Goal: Transaction & Acquisition: Purchase product/service

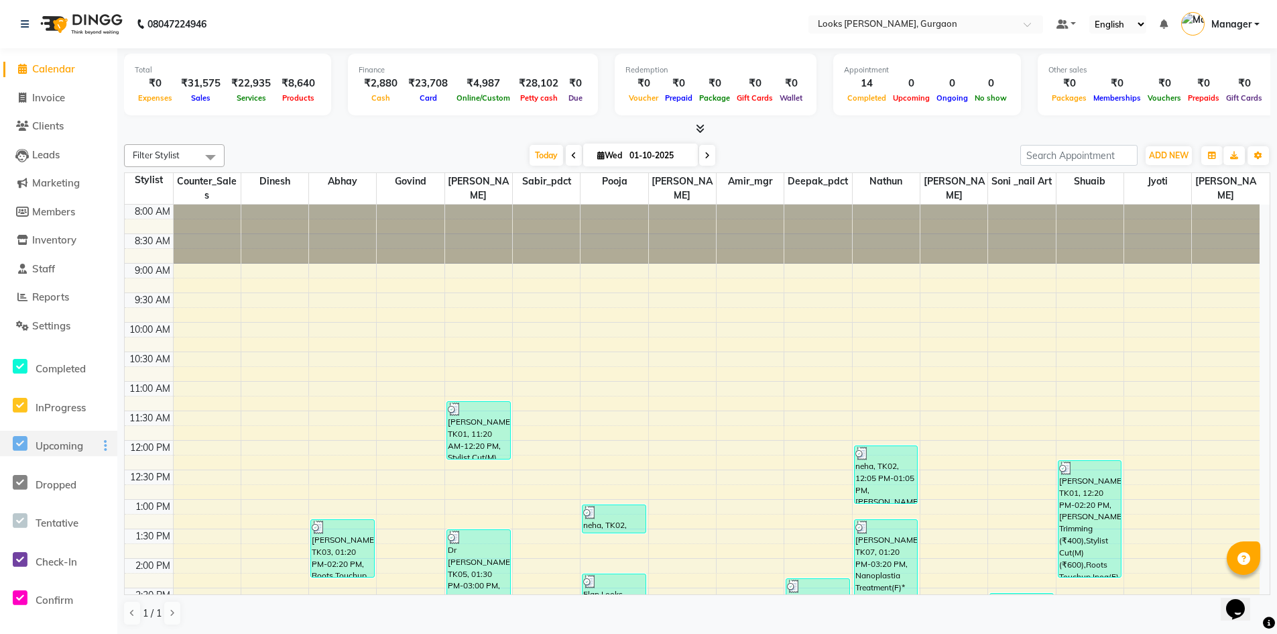
scroll to position [351, 0]
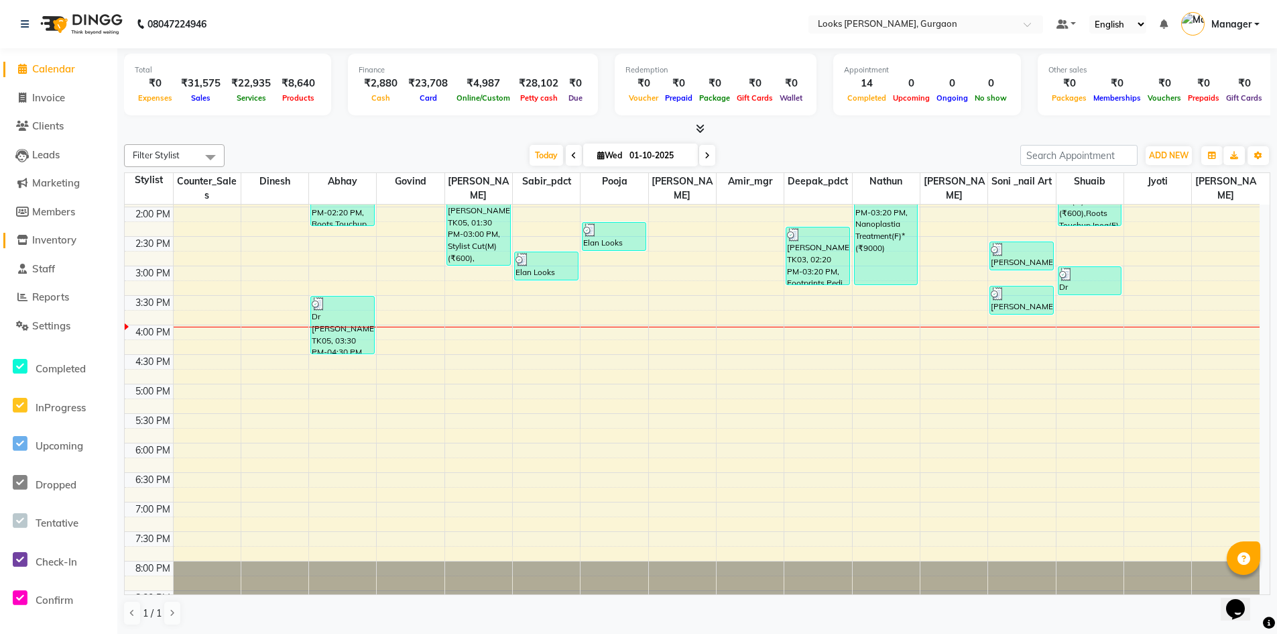
click at [58, 235] on span "Inventory" at bounding box center [54, 239] width 44 height 13
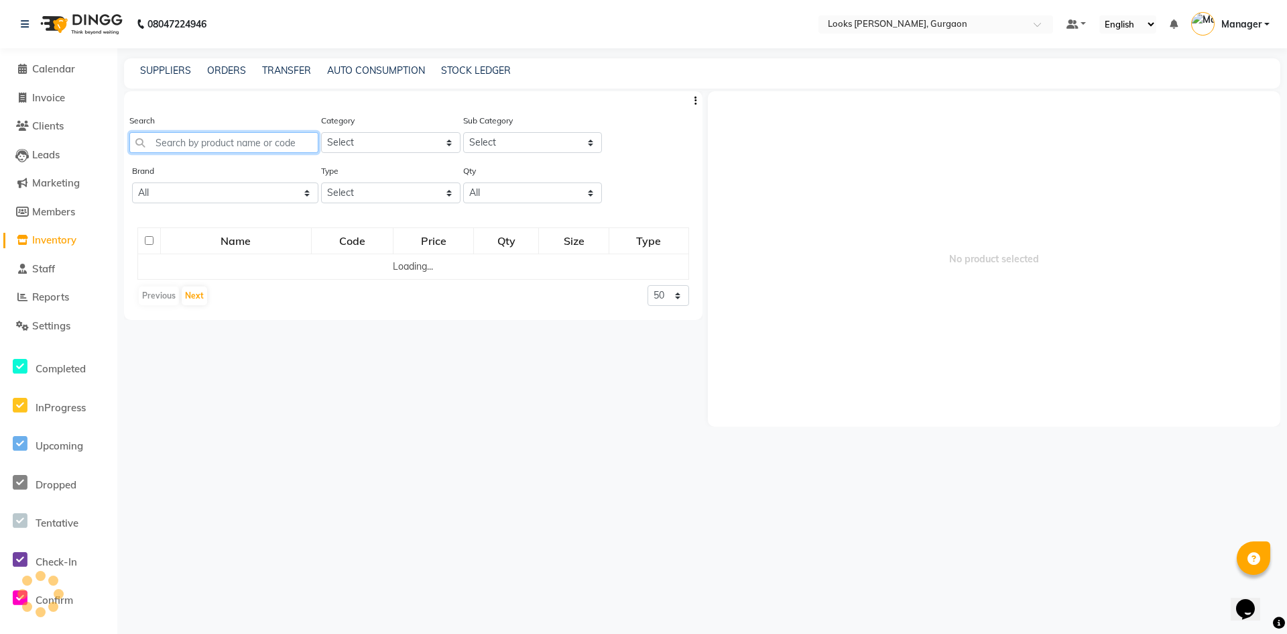
click at [278, 141] on input "text" at bounding box center [223, 142] width 189 height 21
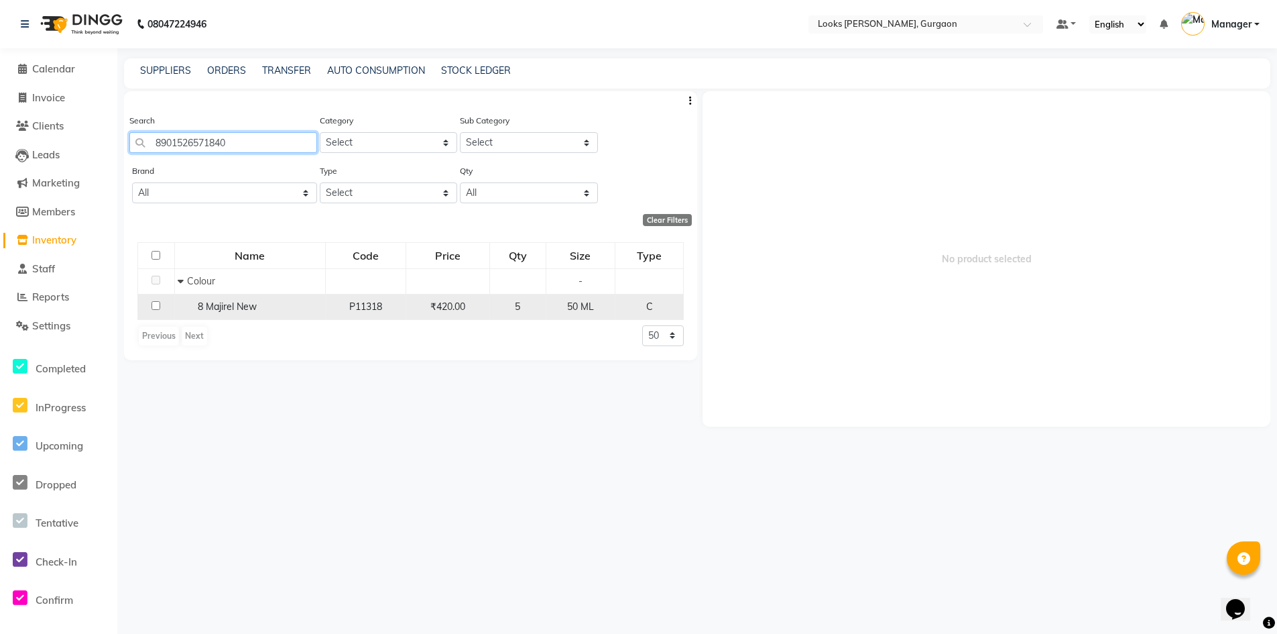
type input "8901526571840"
click at [156, 304] on input "checkbox" at bounding box center [156, 305] width 9 height 9
checkbox input "true"
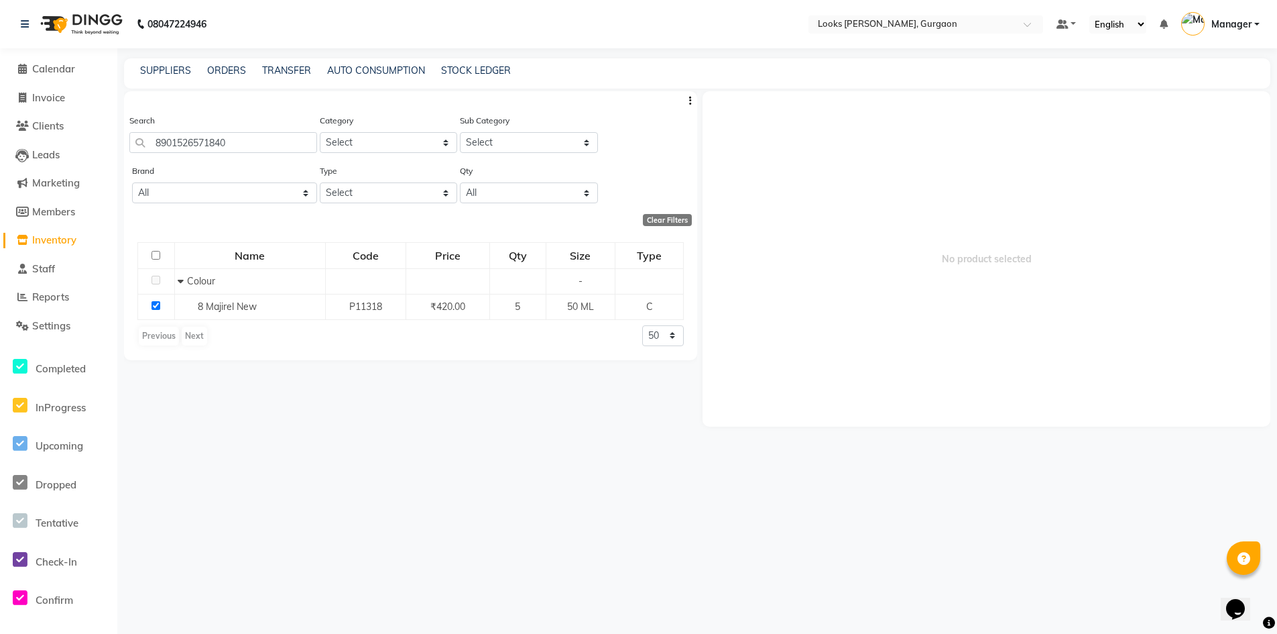
select select
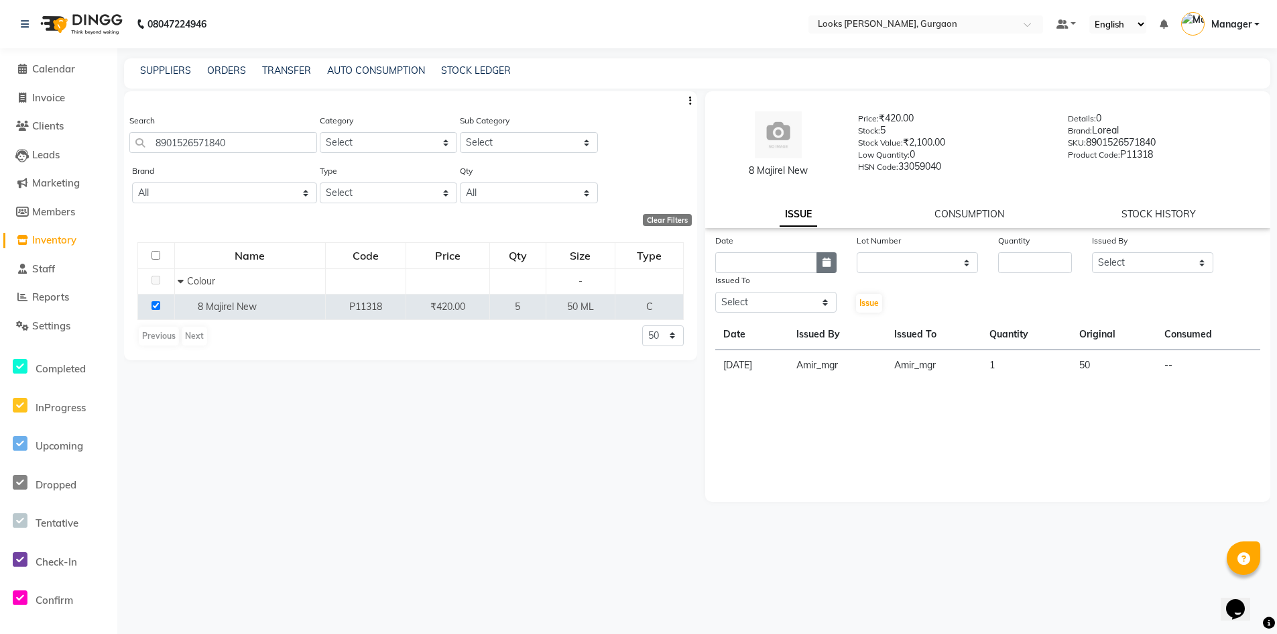
click at [833, 264] on button "button" at bounding box center [827, 262] width 20 height 21
select select "10"
select select "2025"
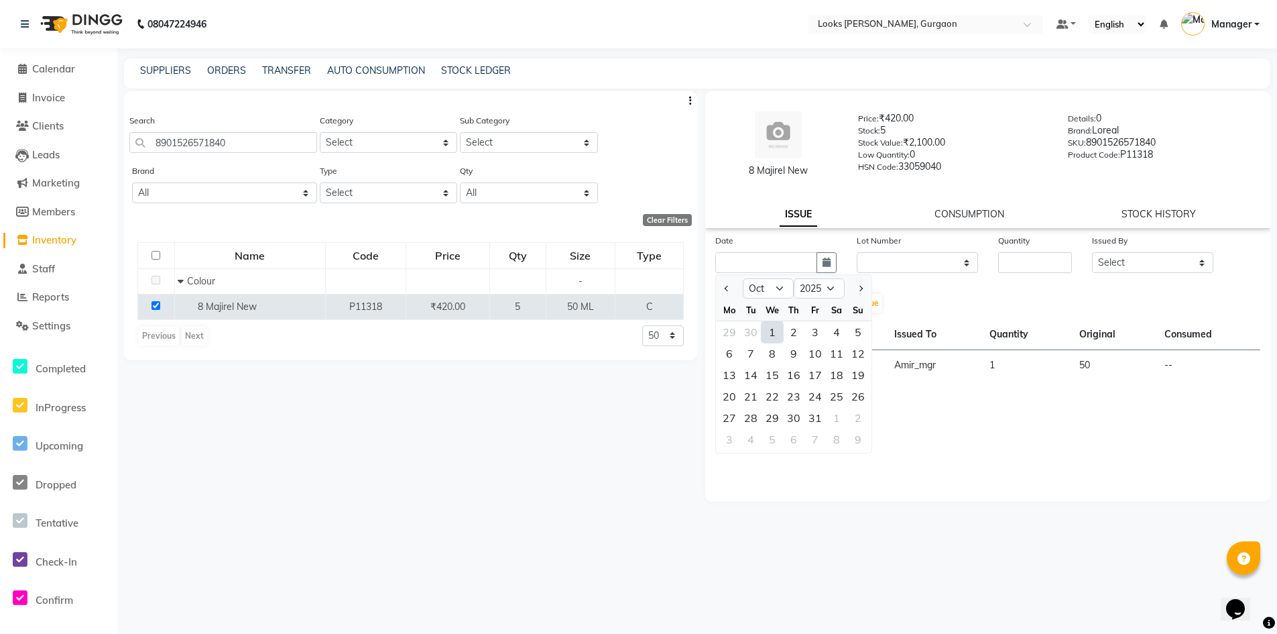
drag, startPoint x: 774, startPoint y: 331, endPoint x: 805, endPoint y: 324, distance: 31.7
click at [777, 331] on div "1" at bounding box center [772, 331] width 21 height 21
type input "01-10-2025"
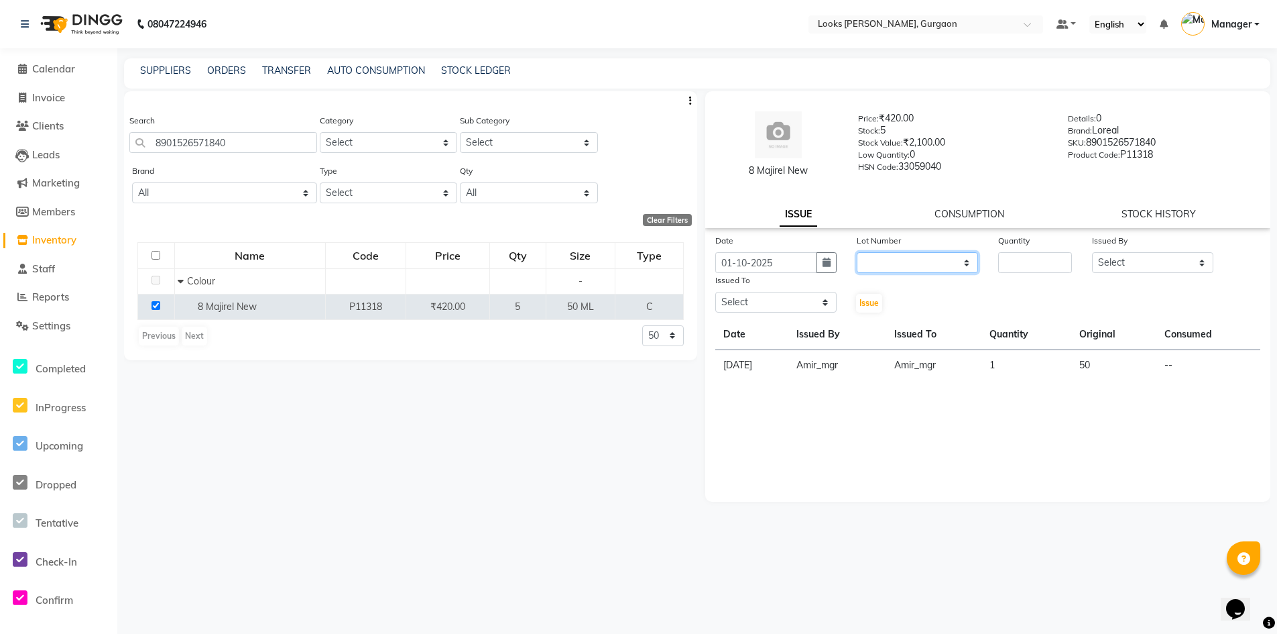
drag, startPoint x: 894, startPoint y: 255, endPoint x: 892, endPoint y: 265, distance: 9.6
click at [894, 255] on select "None" at bounding box center [917, 262] width 121 height 21
select select "0: null"
click at [857, 252] on select "None" at bounding box center [917, 262] width 121 height 21
click at [1029, 266] on input "number" at bounding box center [1035, 262] width 74 height 21
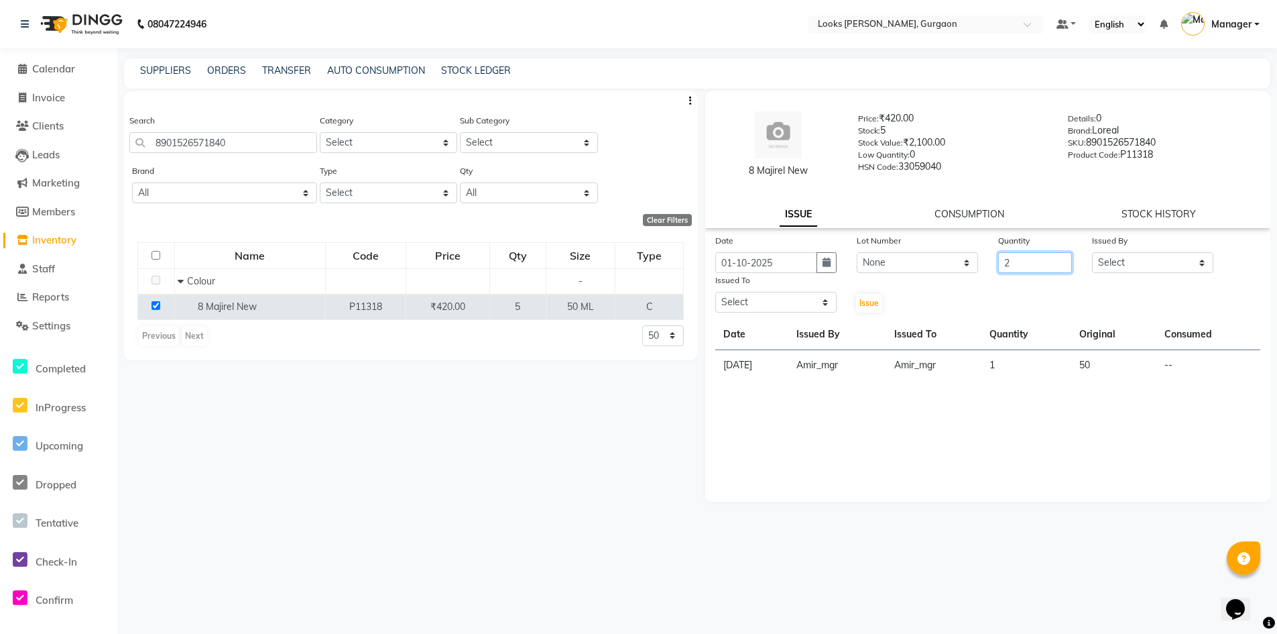
type input "2"
click at [1138, 266] on select "Select [PERSON_NAME] [PERSON_NAME] Counter_Sales Deepak_pdct [PERSON_NAME] Mana…" at bounding box center [1152, 262] width 121 height 21
select select "82818"
click at [1092, 252] on select "Select [PERSON_NAME] [PERSON_NAME] Counter_Sales Deepak_pdct [PERSON_NAME] Mana…" at bounding box center [1152, 262] width 121 height 21
click at [781, 306] on select "Select [PERSON_NAME] [PERSON_NAME] Counter_Sales Deepak_pdct [PERSON_NAME] Mana…" at bounding box center [775, 302] width 121 height 21
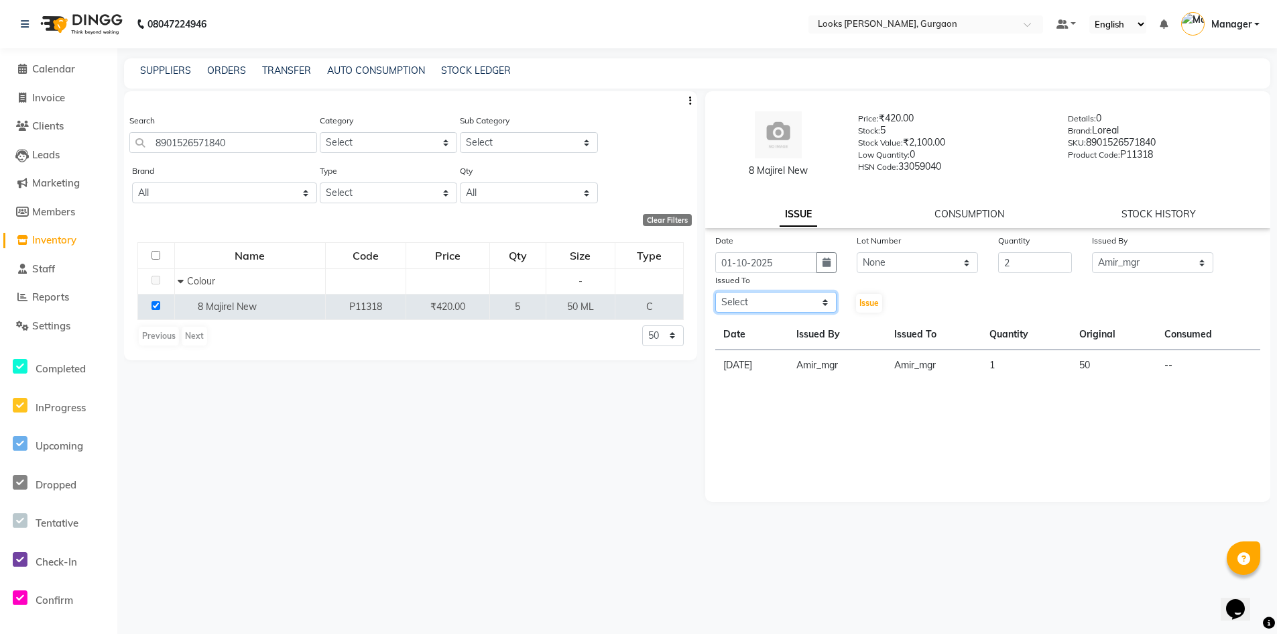
select select "82369"
click at [715, 292] on select "Select [PERSON_NAME] [PERSON_NAME] Counter_Sales Deepak_pdct [PERSON_NAME] Mana…" at bounding box center [775, 302] width 121 height 21
click at [870, 306] on span "Issue" at bounding box center [869, 303] width 19 height 10
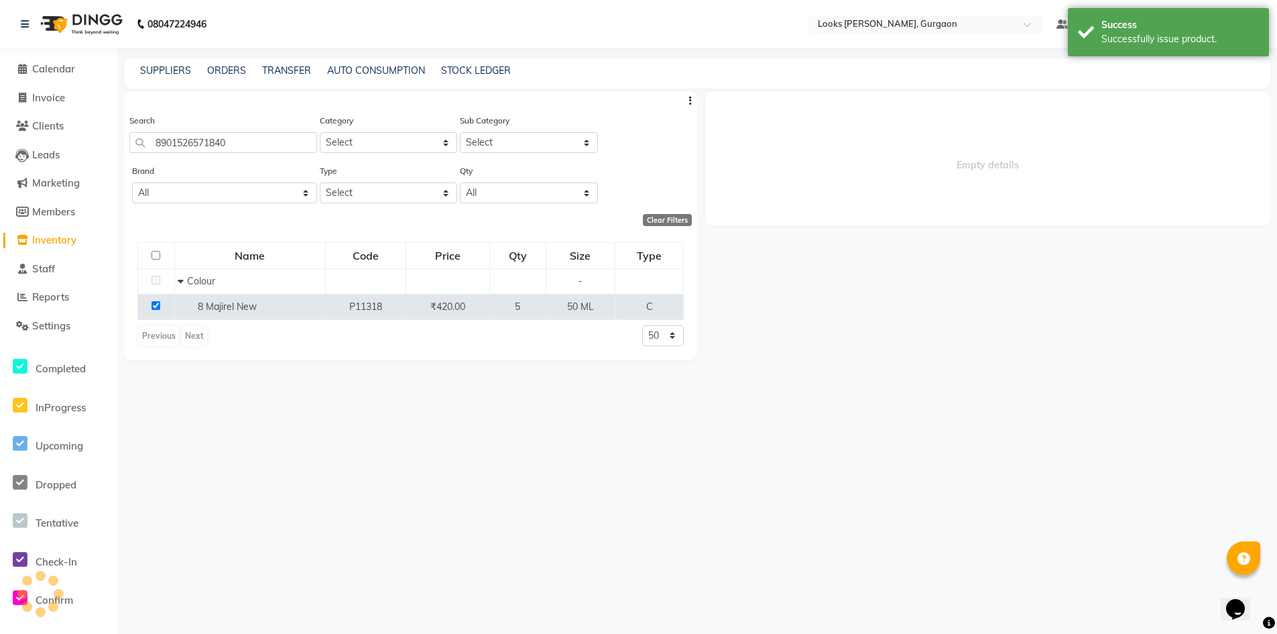
select select
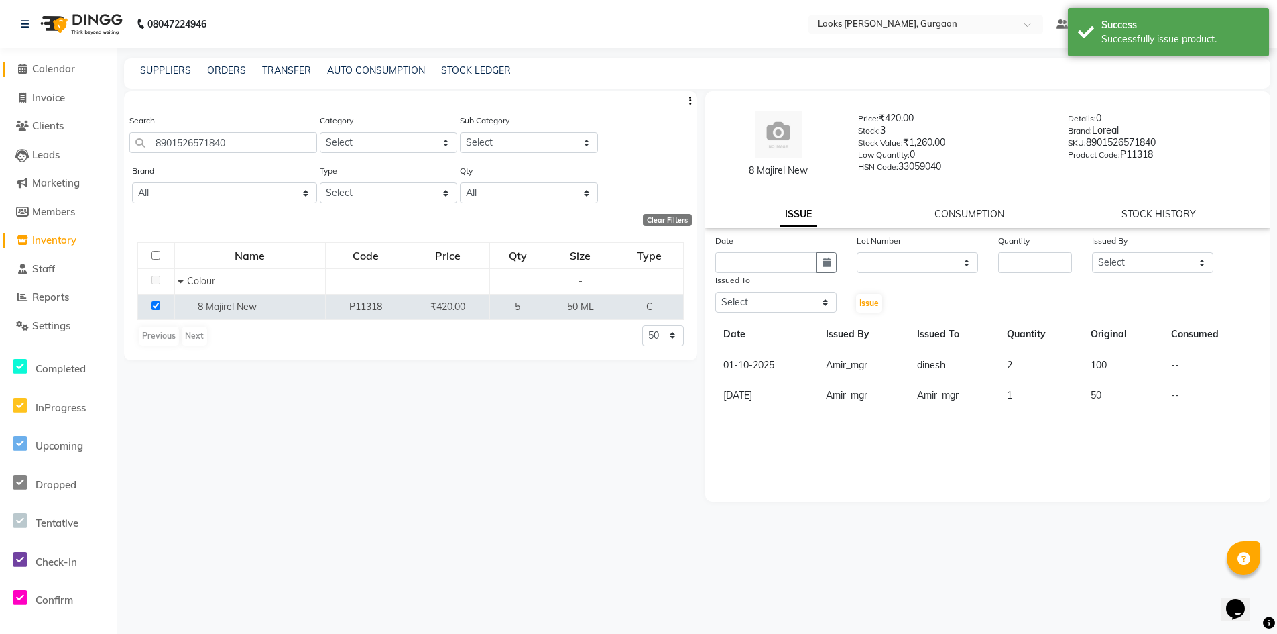
click at [62, 72] on span "Calendar" at bounding box center [53, 68] width 43 height 13
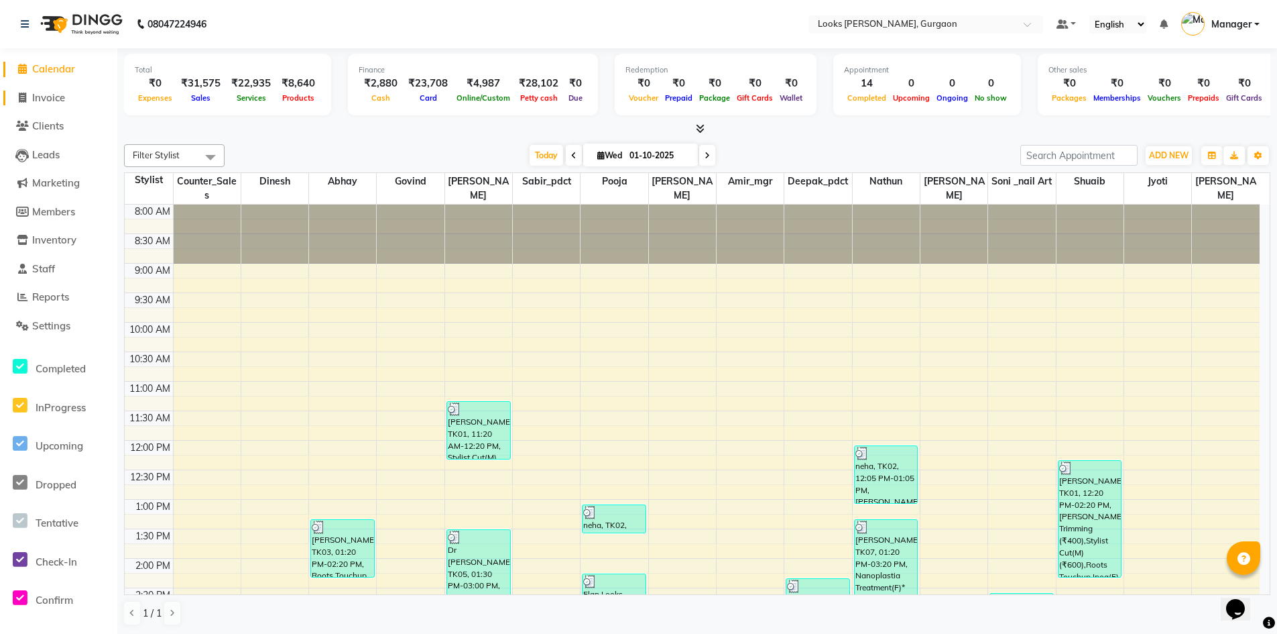
drag, startPoint x: 56, startPoint y: 96, endPoint x: 62, endPoint y: 97, distance: 6.7
click at [56, 96] on span "Invoice" at bounding box center [48, 97] width 33 height 13
select select "service"
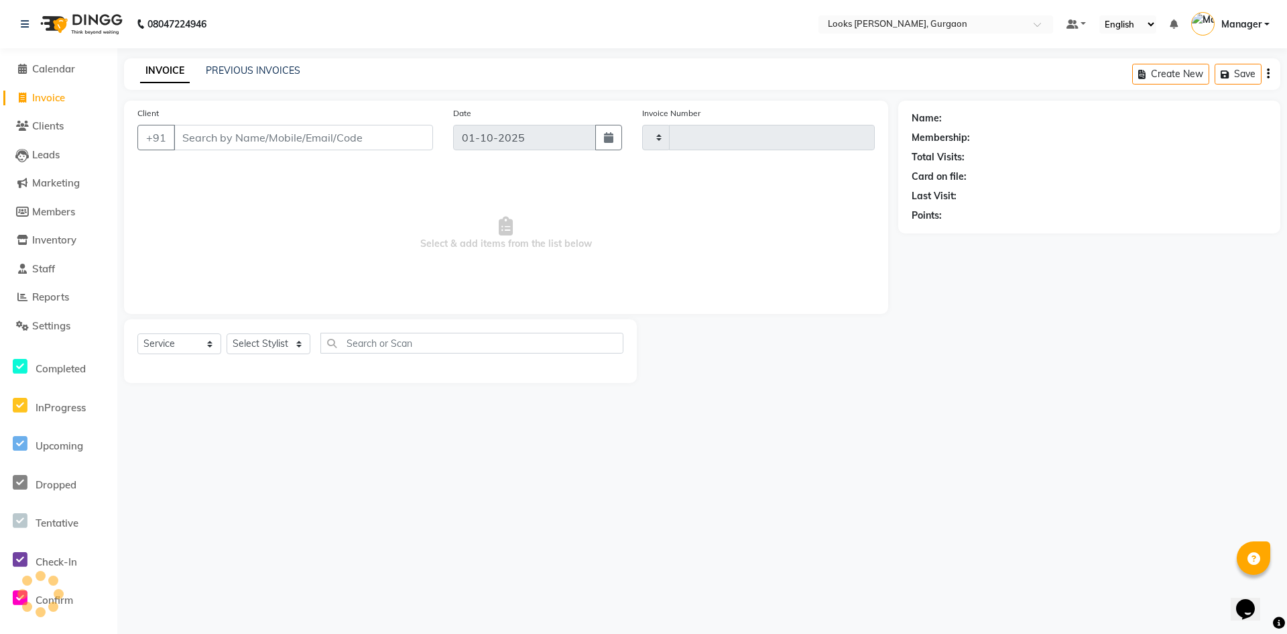
type input "1967"
select select "8452"
click at [229, 139] on input "Client" at bounding box center [303, 137] width 259 height 25
type input "9910023752"
click at [398, 133] on span "Add Client" at bounding box center [398, 137] width 53 height 13
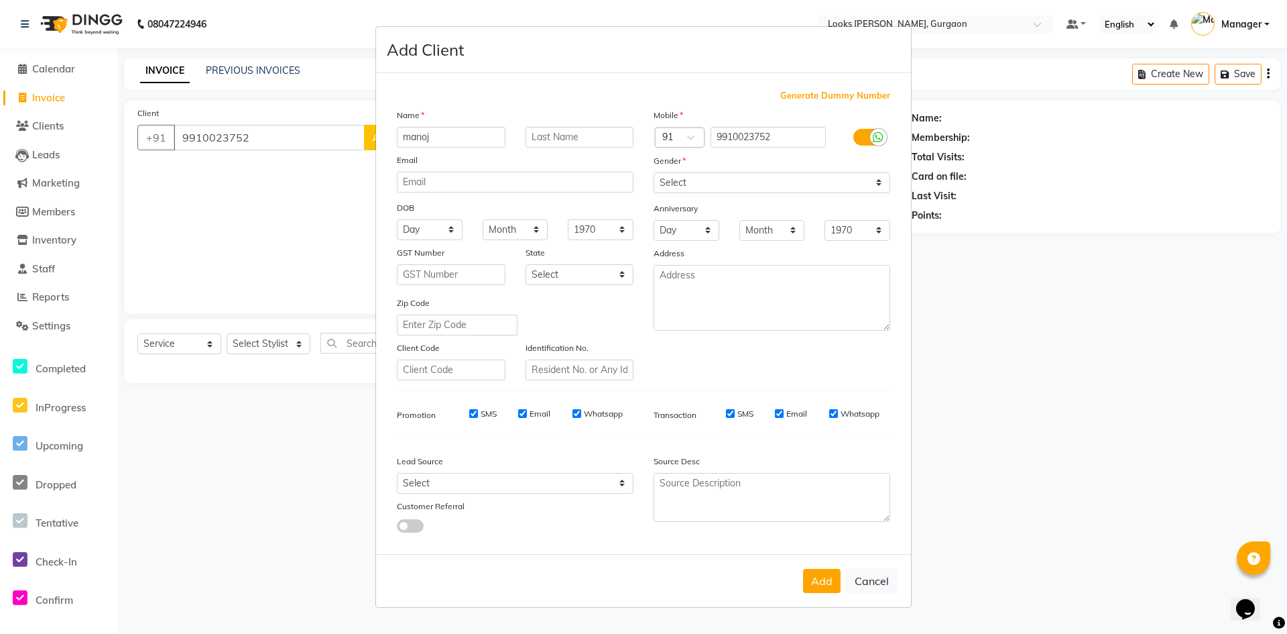
type input "manoj"
click at [713, 184] on select "Select [DEMOGRAPHIC_DATA] [DEMOGRAPHIC_DATA] Other Prefer Not To Say" at bounding box center [772, 182] width 237 height 21
select select "[DEMOGRAPHIC_DATA]"
click at [654, 172] on select "Select [DEMOGRAPHIC_DATA] [DEMOGRAPHIC_DATA] Other Prefer Not To Say" at bounding box center [772, 182] width 237 height 21
click at [590, 280] on select "Select [GEOGRAPHIC_DATA] [GEOGRAPHIC_DATA] [GEOGRAPHIC_DATA] [GEOGRAPHIC_DATA] …" at bounding box center [580, 274] width 109 height 21
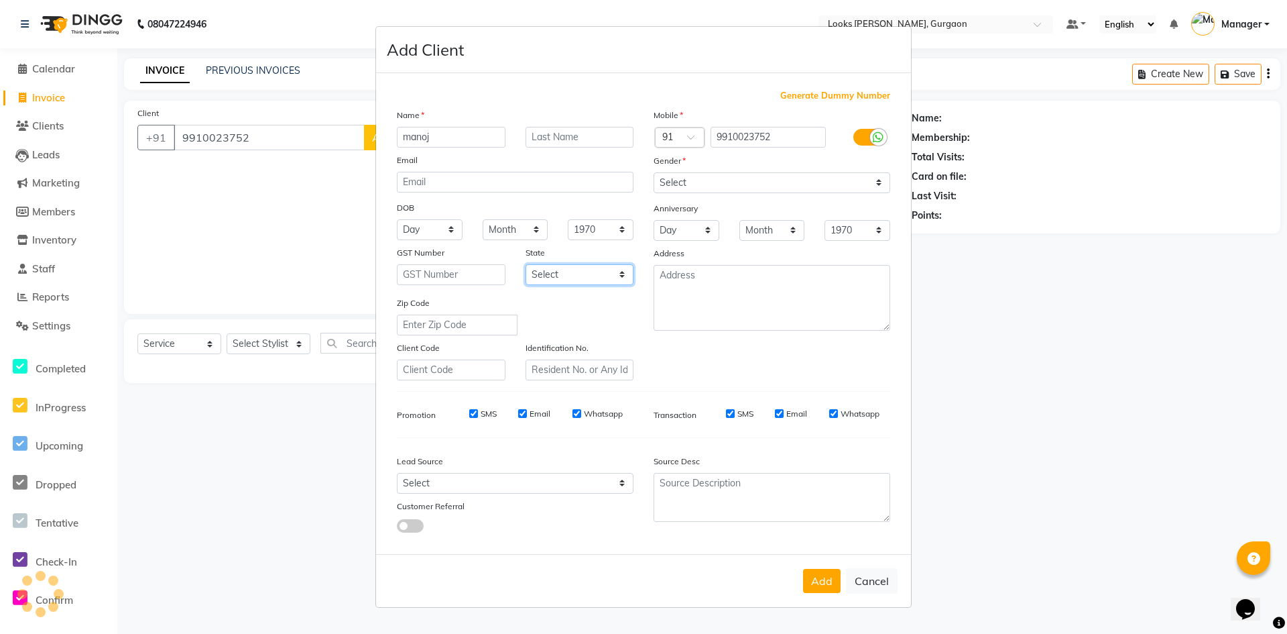
select select "13"
click at [526, 264] on select "Select [GEOGRAPHIC_DATA] [GEOGRAPHIC_DATA] [GEOGRAPHIC_DATA] [GEOGRAPHIC_DATA] …" at bounding box center [580, 274] width 109 height 21
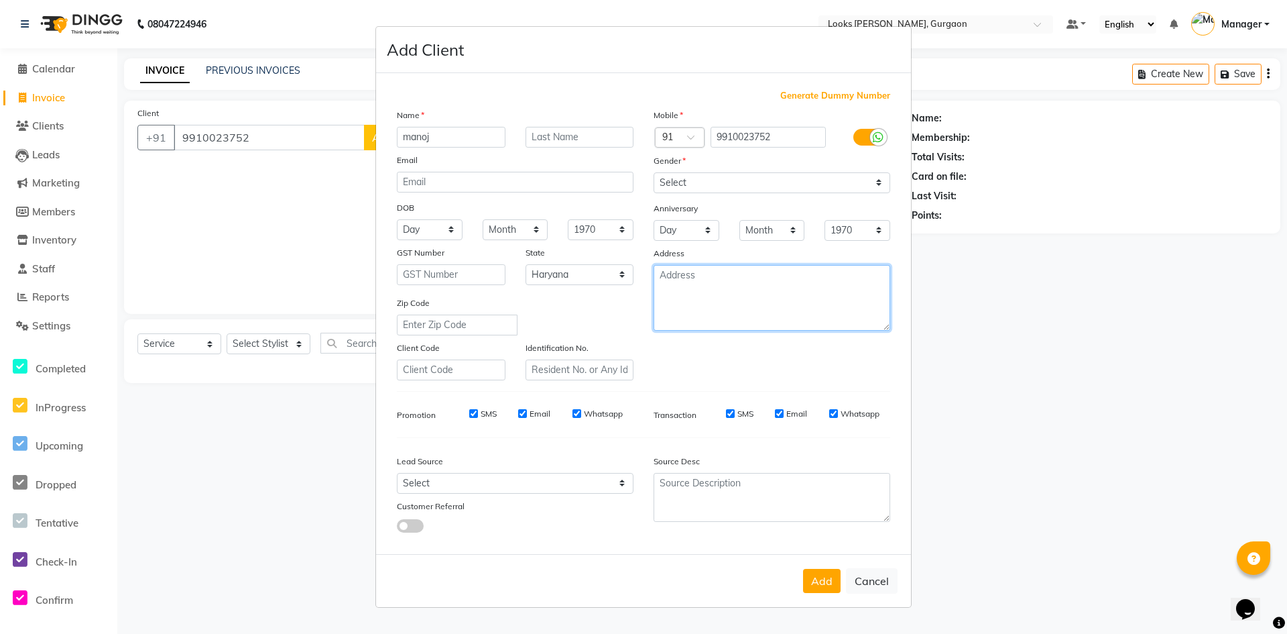
click at [705, 272] on textarea at bounding box center [772, 298] width 237 height 66
type textarea "looks elan 84"
click at [819, 579] on button "Add" at bounding box center [822, 581] width 38 height 24
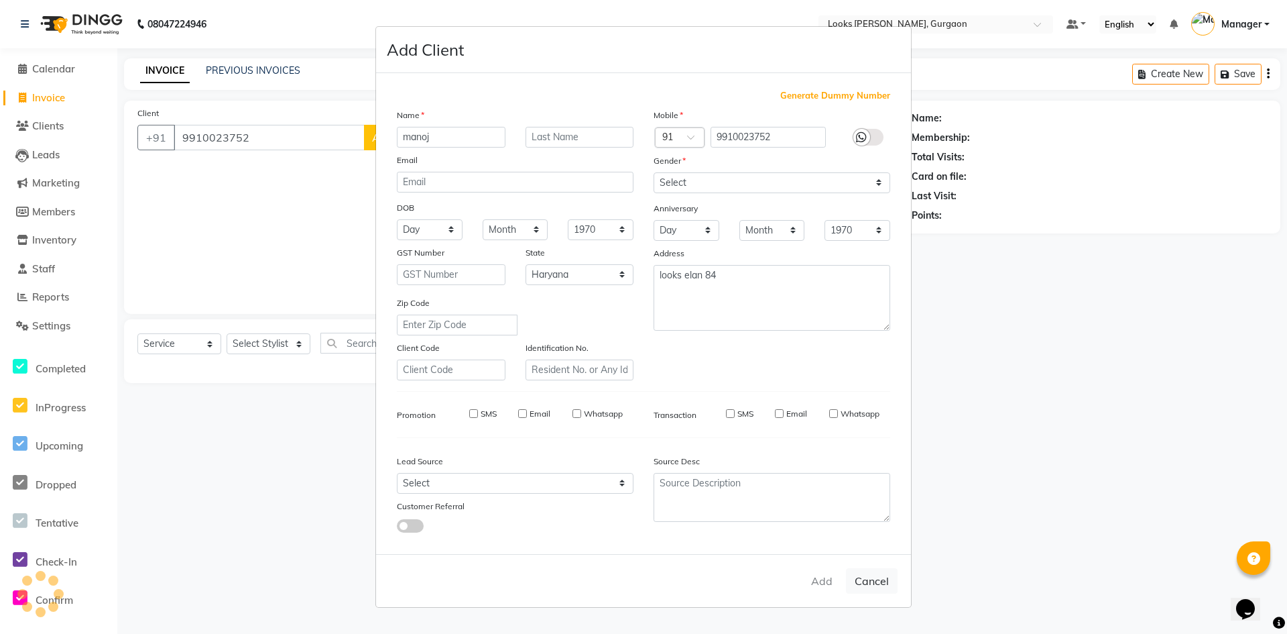
select select
select select "null"
select select
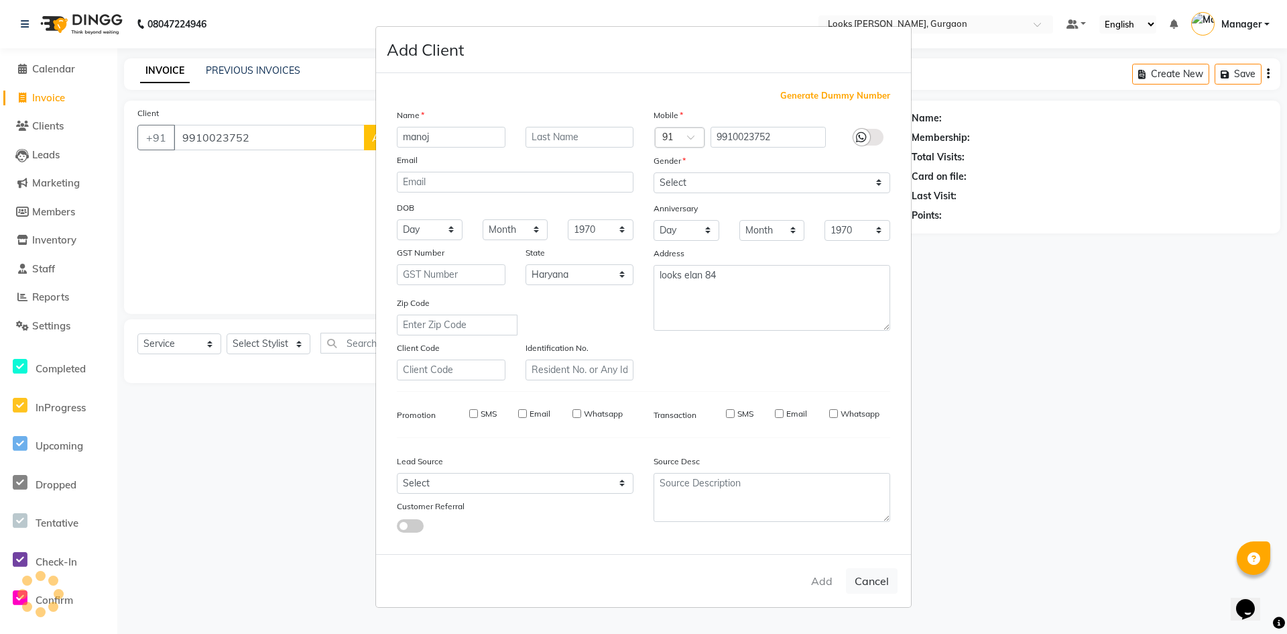
select select
checkbox input "false"
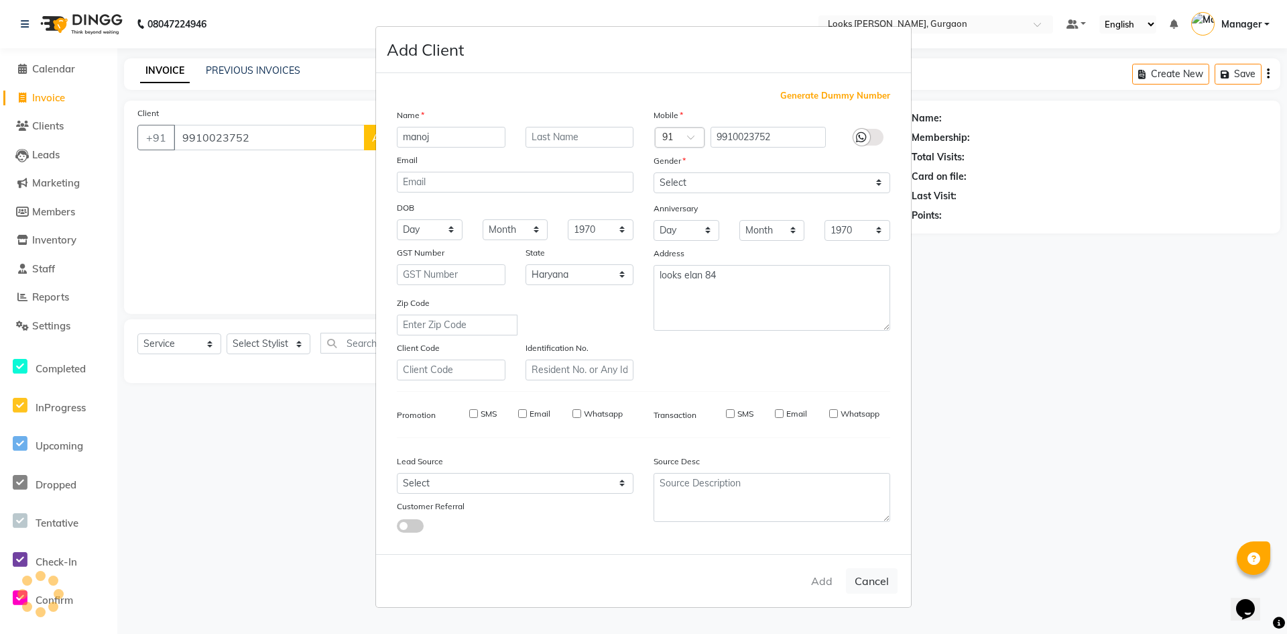
checkbox input "false"
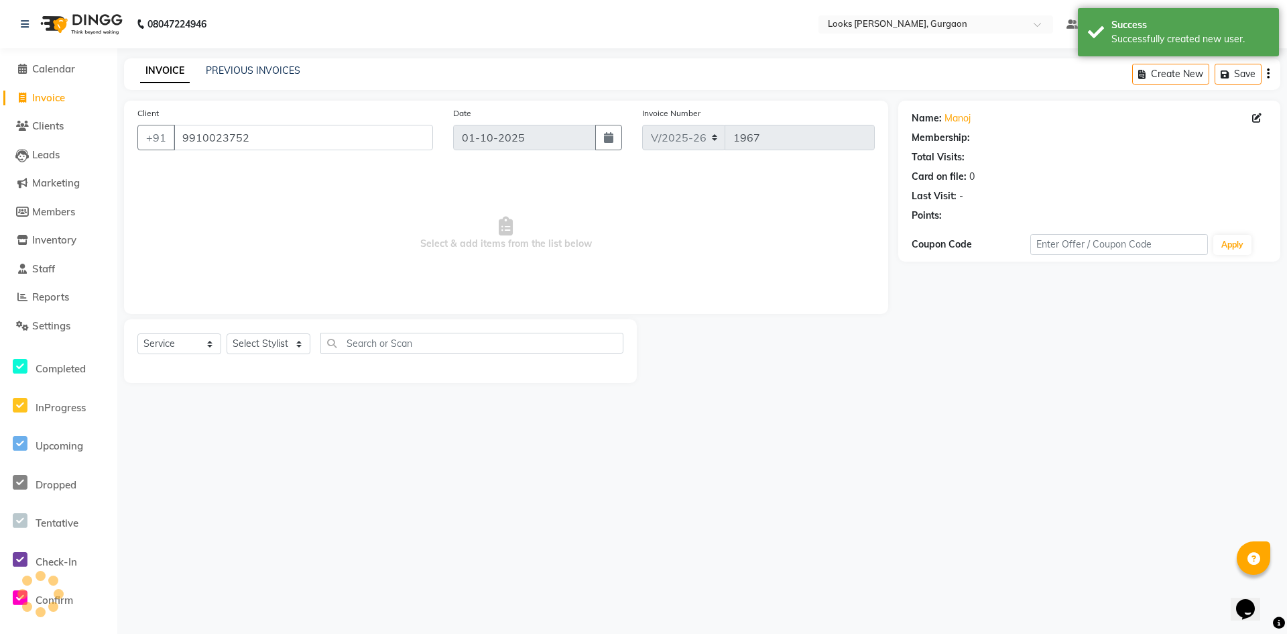
select select "1: Object"
click at [248, 345] on select "Select Stylist [PERSON_NAME] abhay [PERSON_NAME] [PERSON_NAME] Counter_Sales De…" at bounding box center [269, 343] width 84 height 21
select select "84462"
click at [227, 333] on select "Select Stylist [PERSON_NAME] abhay [PERSON_NAME] [PERSON_NAME] Counter_Sales De…" at bounding box center [269, 343] width 84 height 21
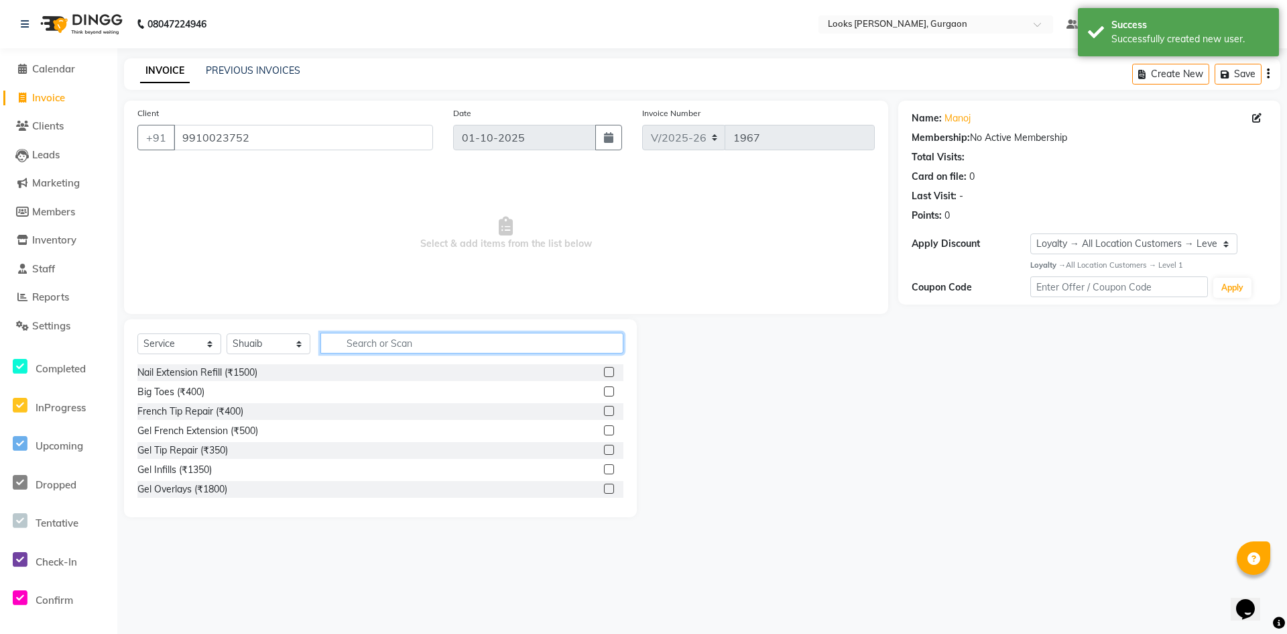
click at [427, 351] on input "text" at bounding box center [472, 343] width 303 height 21
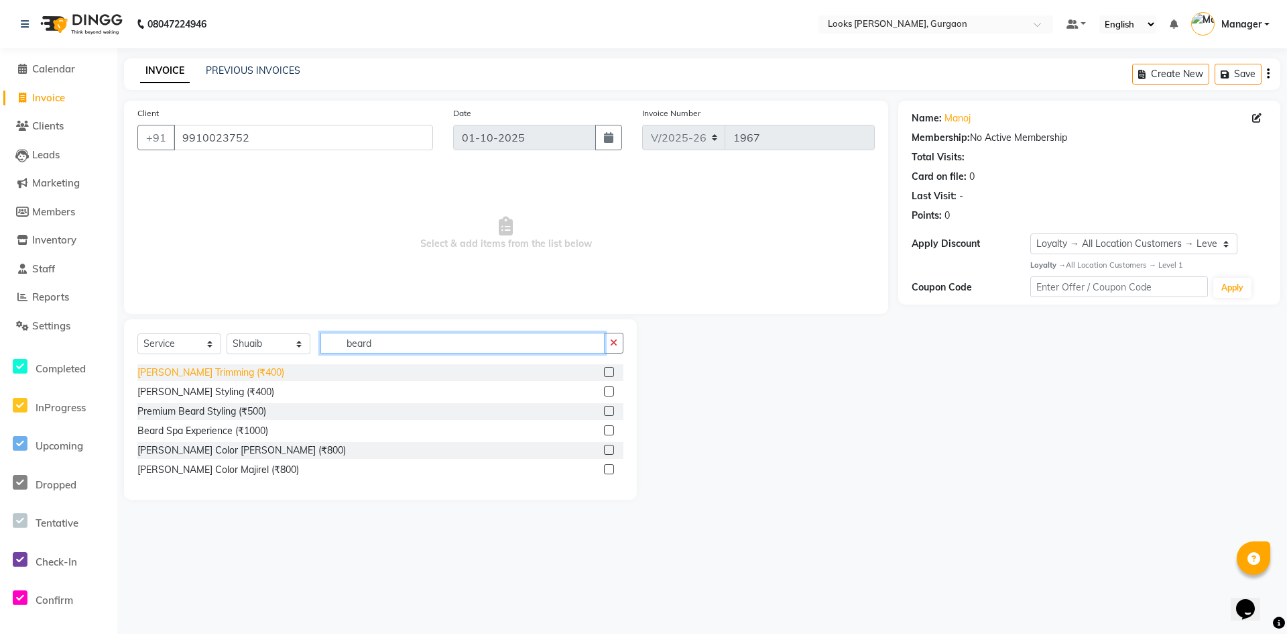
type input "beard"
click at [221, 371] on div "[PERSON_NAME] Trimming (₹400)" at bounding box center [210, 372] width 147 height 14
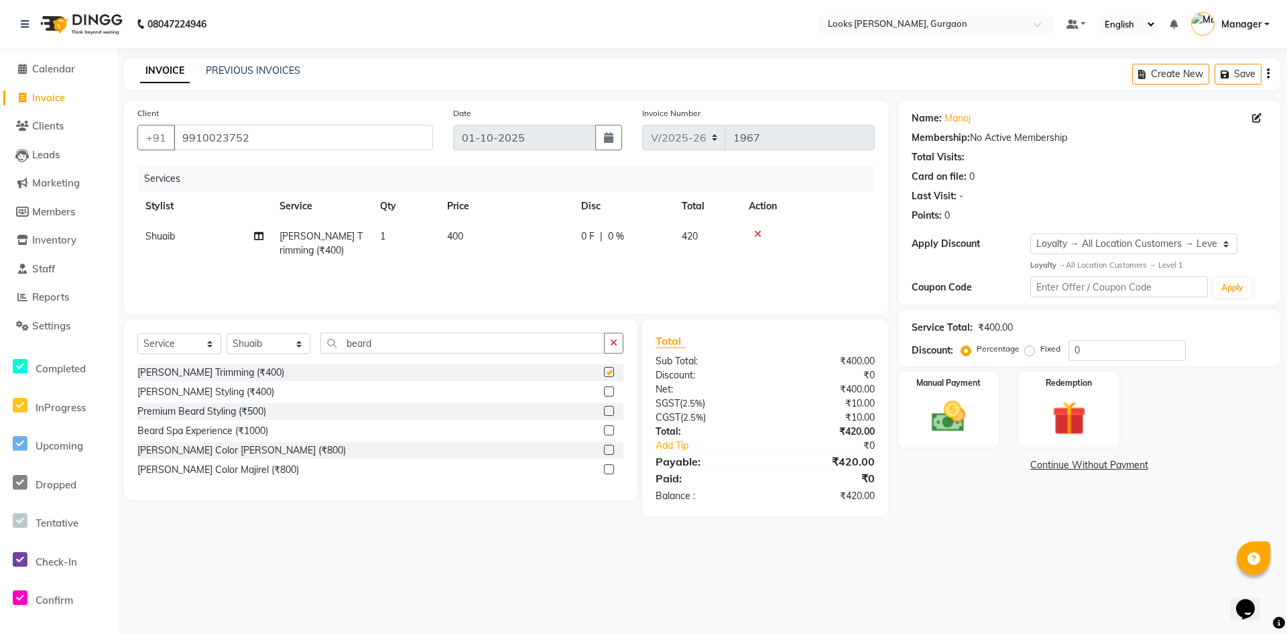
checkbox input "false"
click at [225, 472] on div "[PERSON_NAME] Color Majirel (₹800)" at bounding box center [218, 470] width 162 height 14
checkbox input "false"
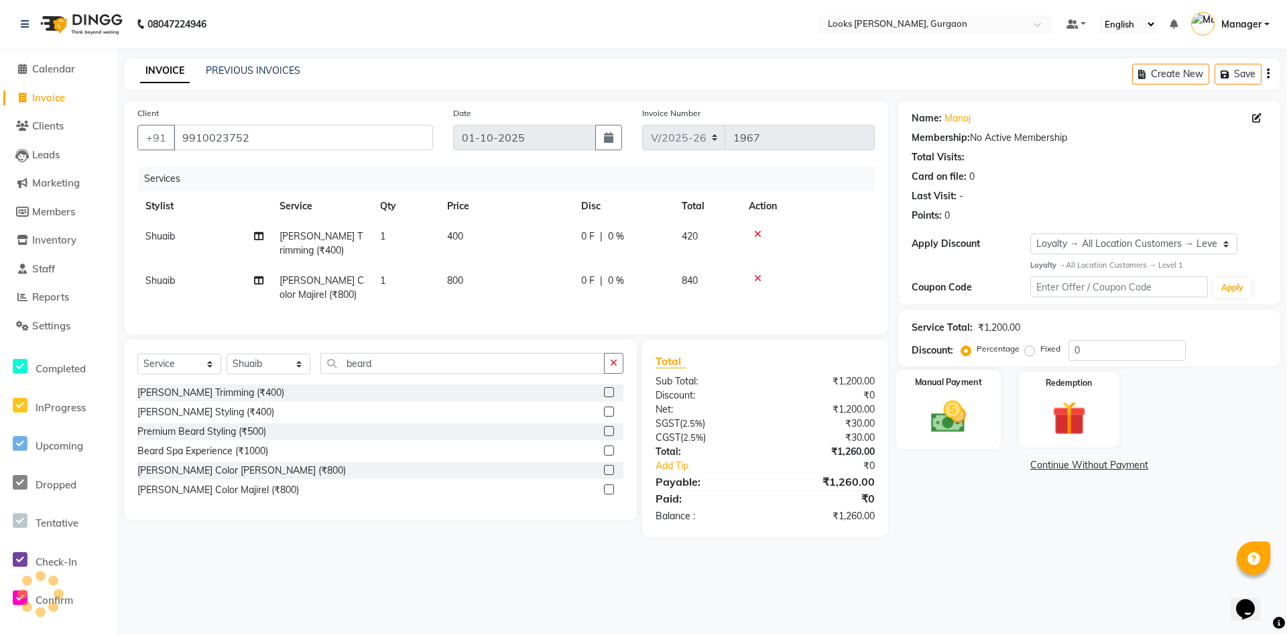
drag, startPoint x: 962, startPoint y: 400, endPoint x: 970, endPoint y: 408, distance: 11.9
click at [962, 400] on img at bounding box center [949, 416] width 58 height 41
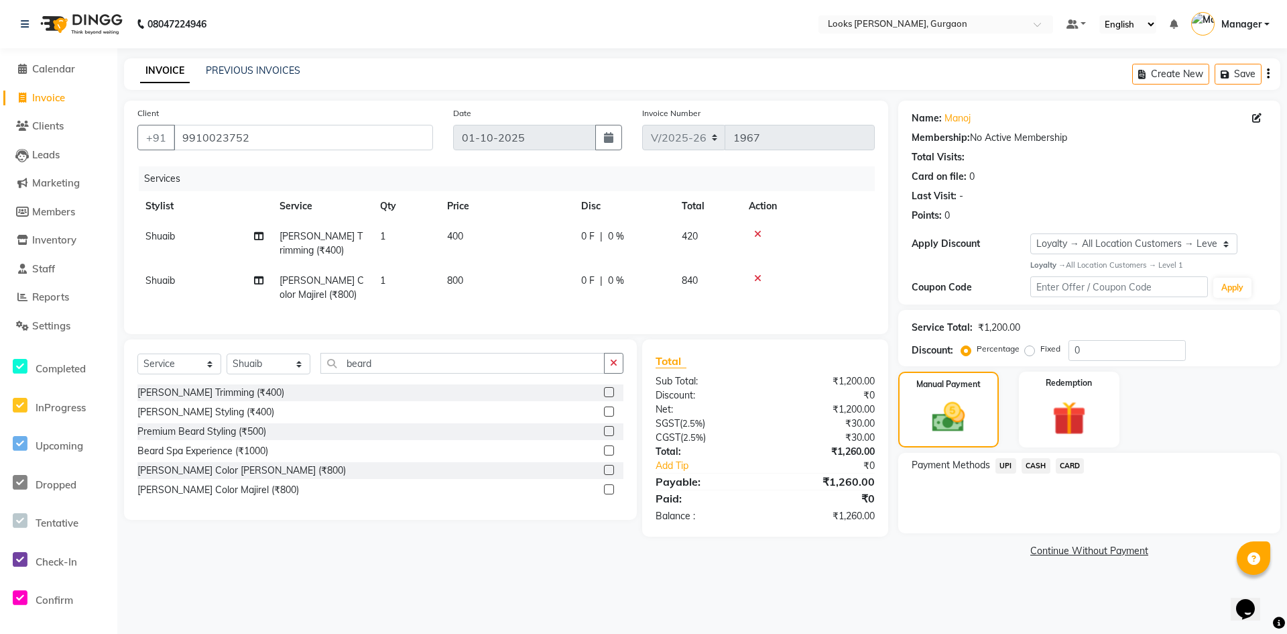
click at [1073, 465] on span "CARD" at bounding box center [1070, 465] width 29 height 15
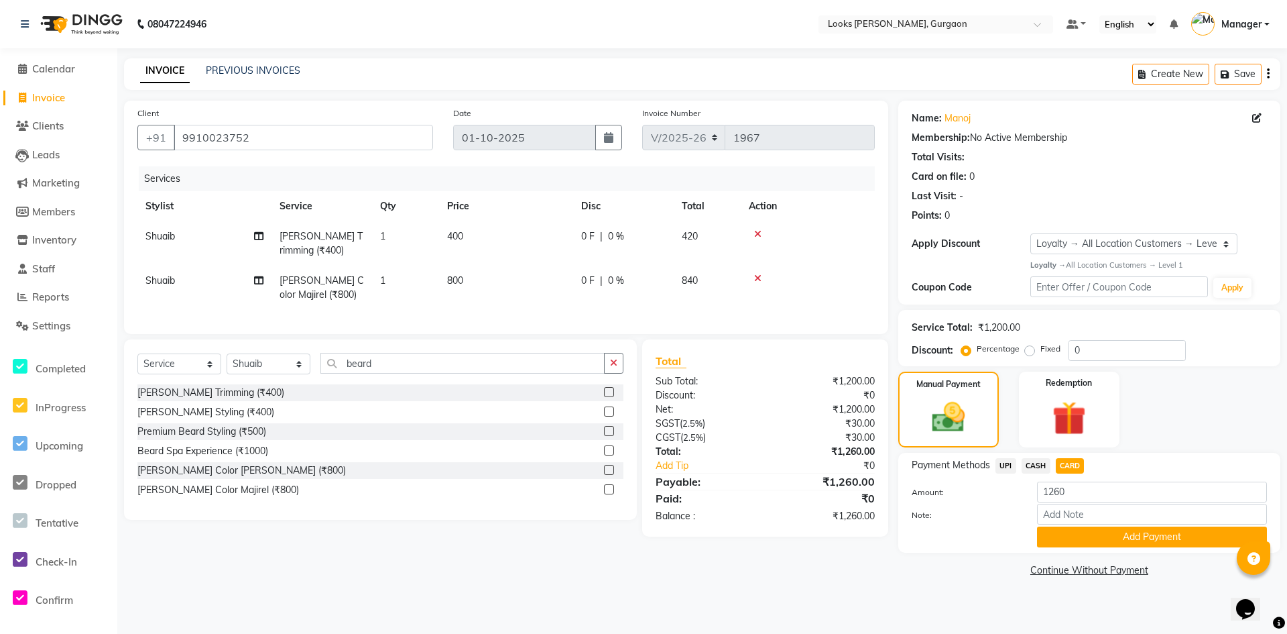
click at [1088, 548] on div "Payment Methods UPI CASH CARD Amount: 1260 Note: Add Payment" at bounding box center [1090, 503] width 382 height 100
click at [1088, 539] on button "Add Payment" at bounding box center [1152, 536] width 230 height 21
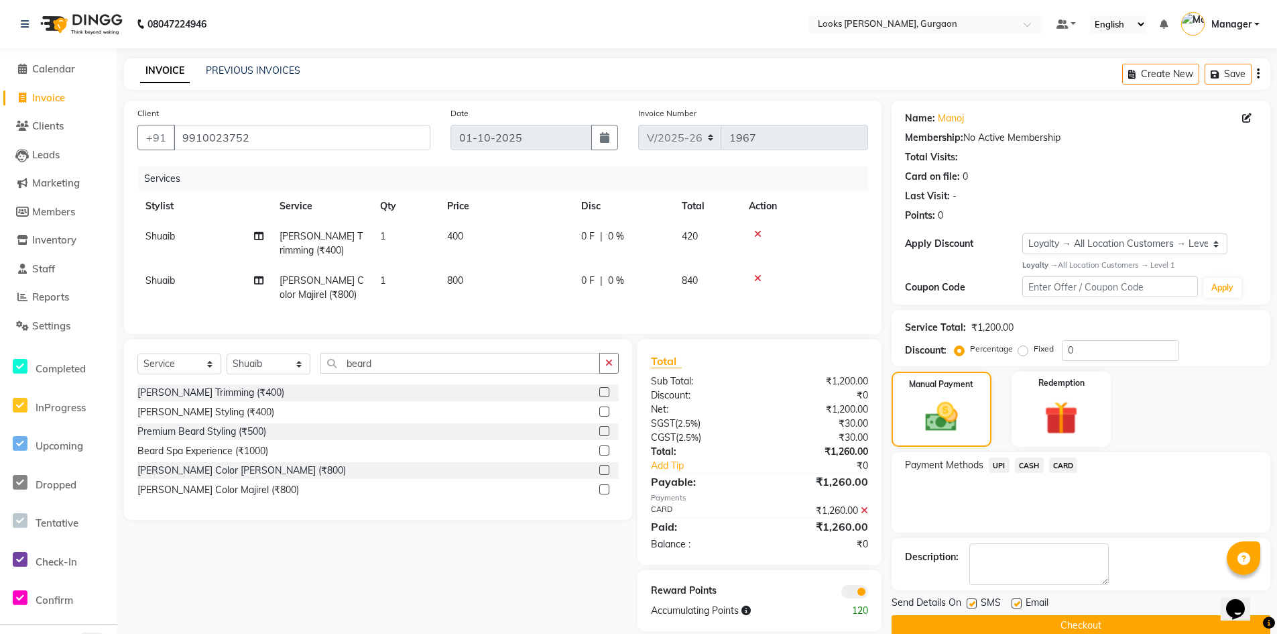
scroll to position [27, 0]
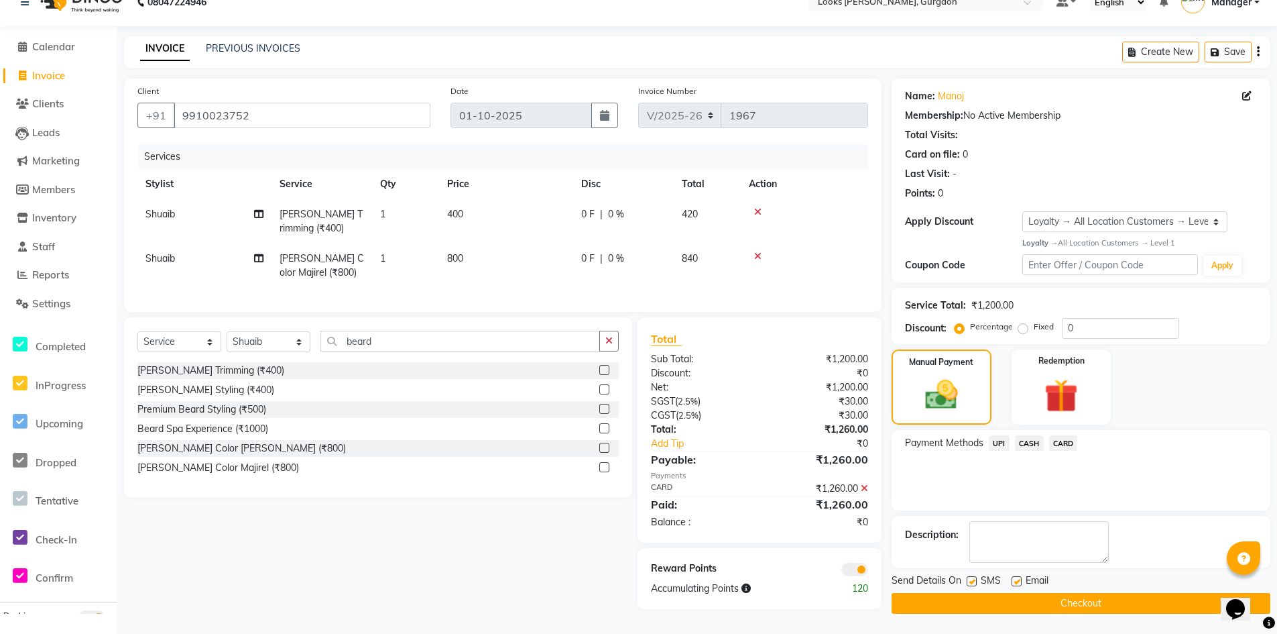
click at [1096, 598] on button "Checkout" at bounding box center [1081, 603] width 379 height 21
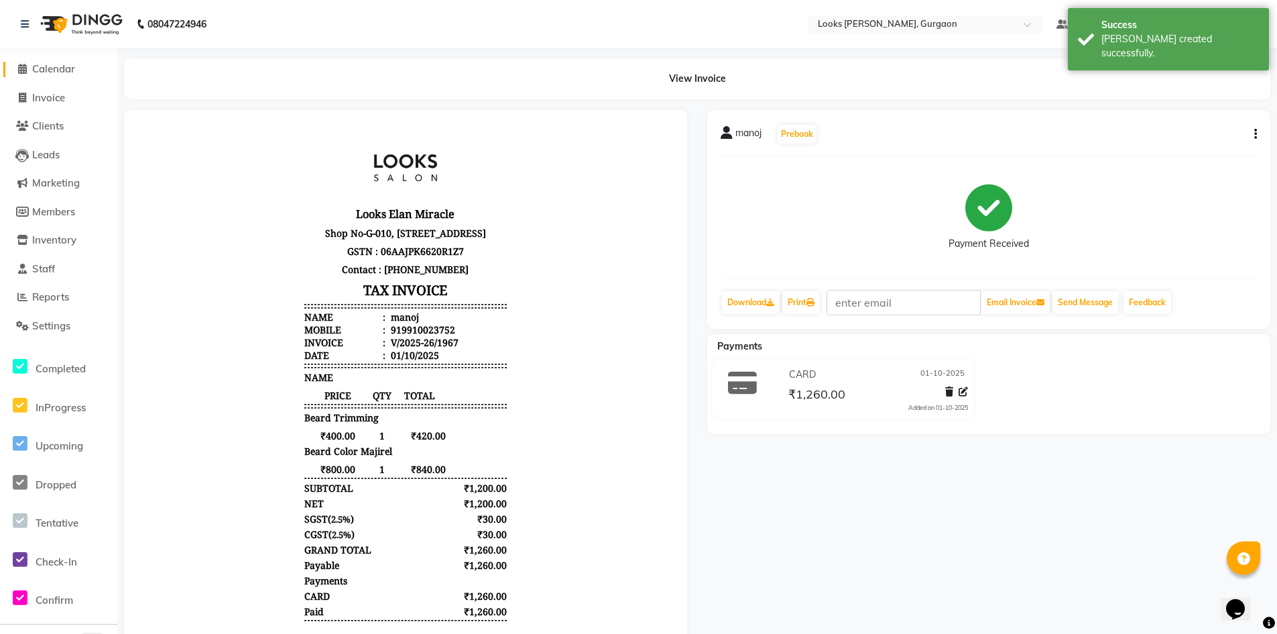
click at [48, 69] on span "Calendar" at bounding box center [53, 68] width 43 height 13
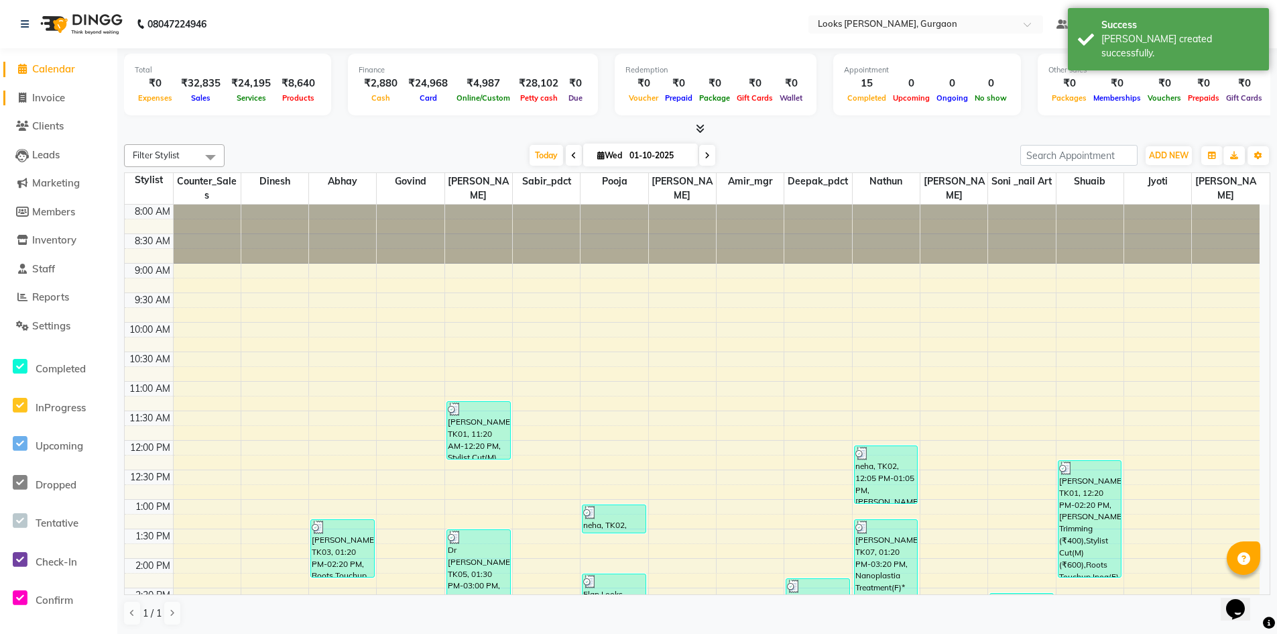
click at [50, 97] on span "Invoice" at bounding box center [48, 97] width 33 height 13
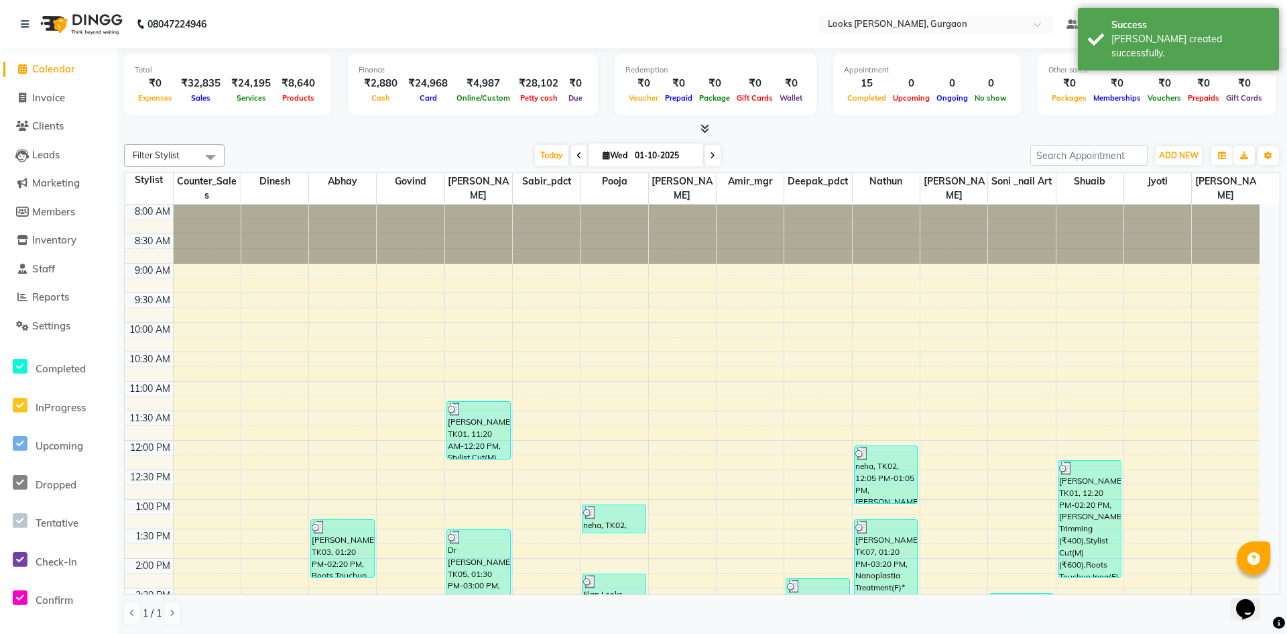
select select "service"
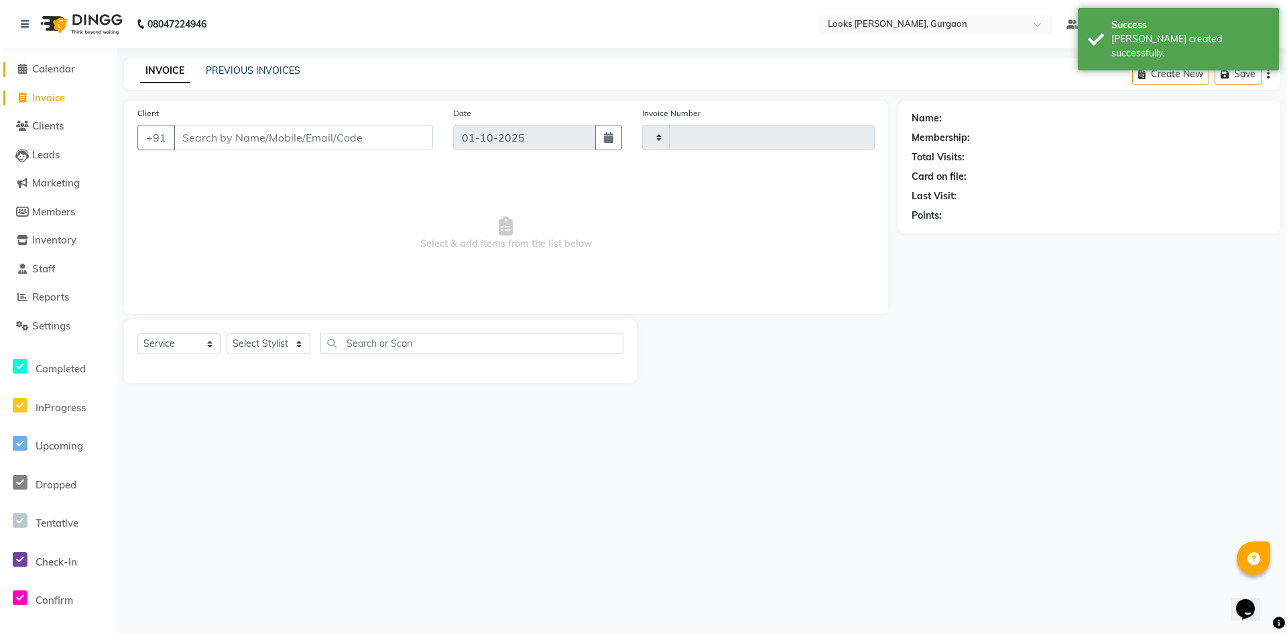
click at [65, 62] on span "Calendar" at bounding box center [53, 68] width 43 height 13
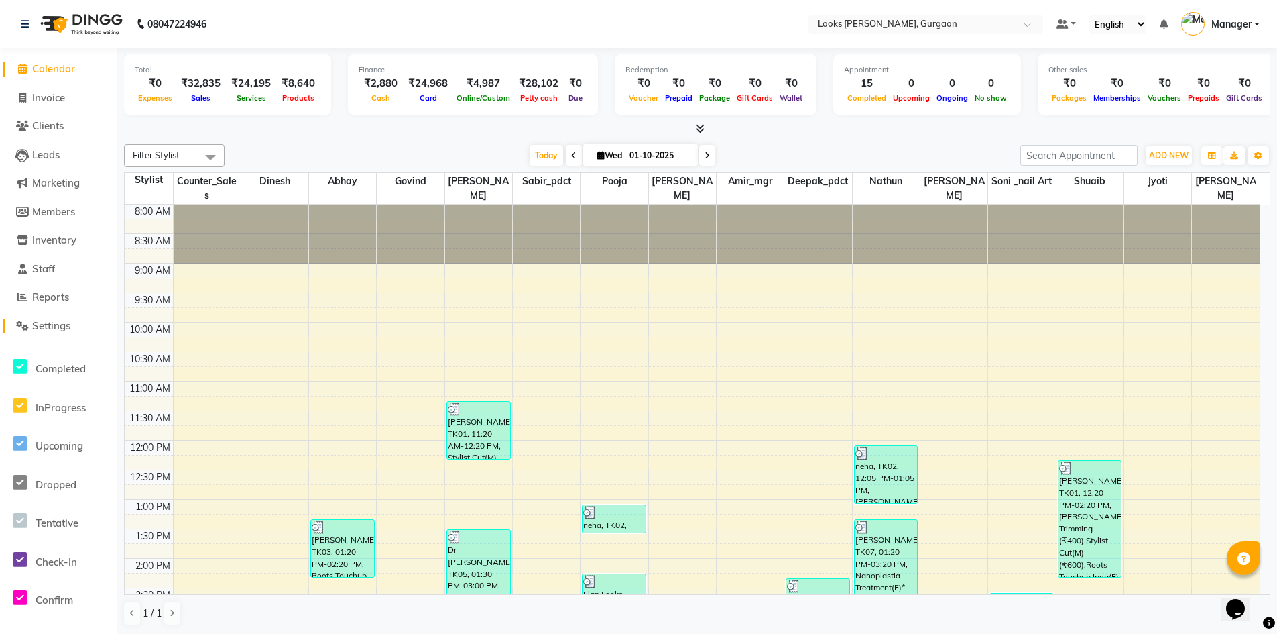
click at [67, 322] on span "Settings" at bounding box center [51, 325] width 38 height 13
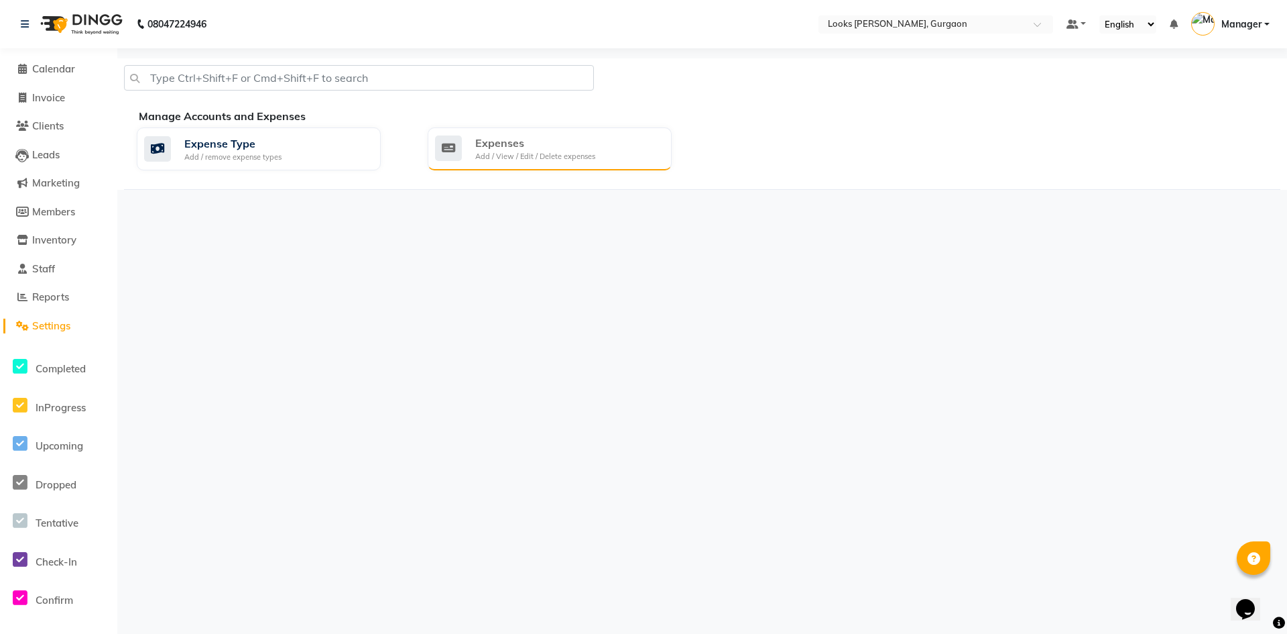
click at [529, 149] on div "Expenses" at bounding box center [535, 143] width 120 height 16
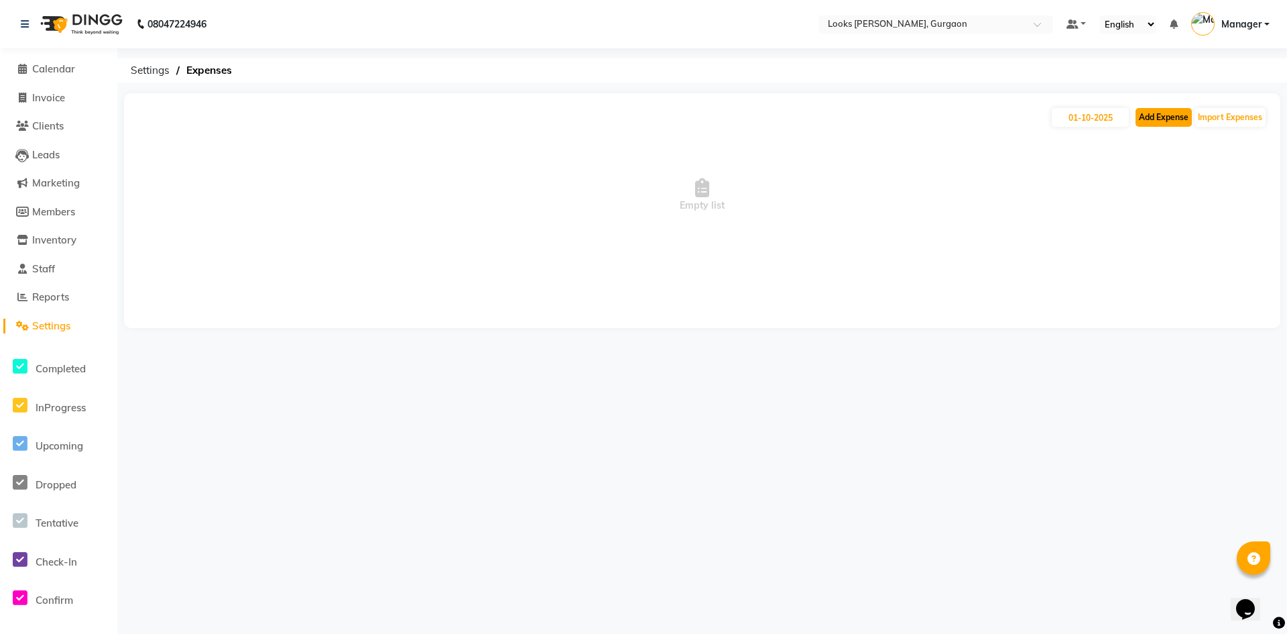
click at [1169, 123] on button "Add Expense" at bounding box center [1164, 117] width 56 height 19
select select "1"
select select "7576"
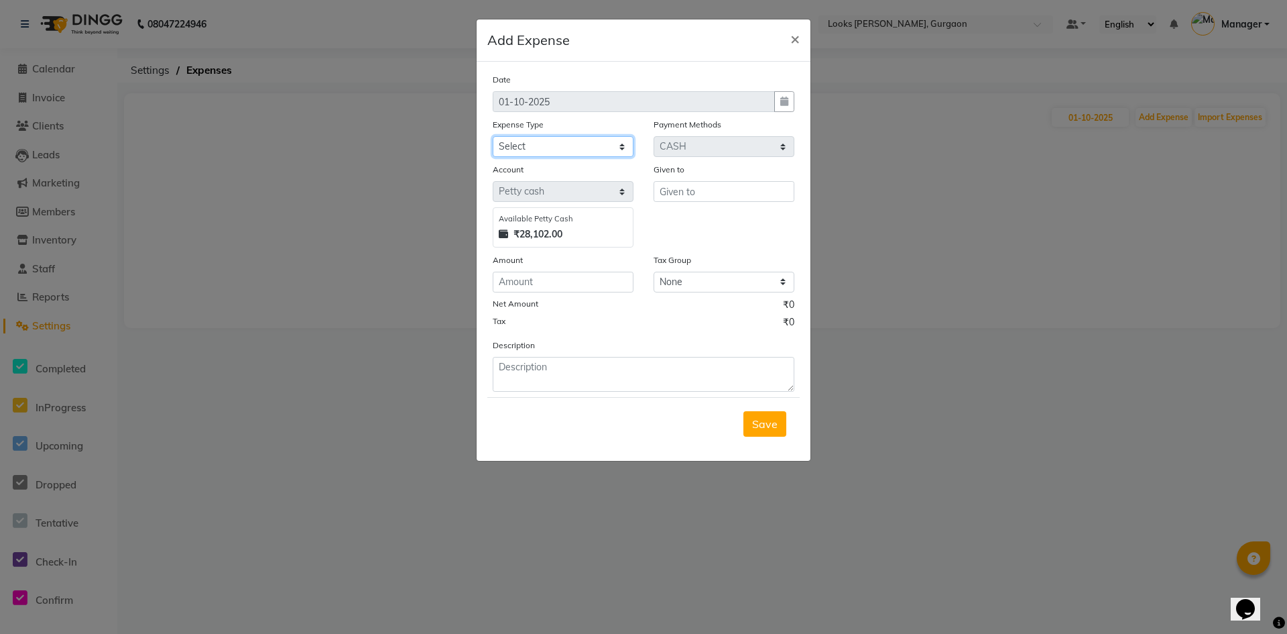
click at [564, 150] on select "Select Accommodation Aesthetics Bank Deposit BLINKIT Cash Handover Client Refun…" at bounding box center [563, 146] width 141 height 21
select select "24889"
click at [493, 136] on select "Select Accommodation Aesthetics Bank Deposit BLINKIT Cash Handover Client Refun…" at bounding box center [563, 146] width 141 height 21
click at [547, 281] on input "number" at bounding box center [563, 282] width 141 height 21
click at [581, 148] on select "Select Accommodation Aesthetics Bank Deposit BLINKIT Cash Handover Client Refun…" at bounding box center [563, 146] width 141 height 21
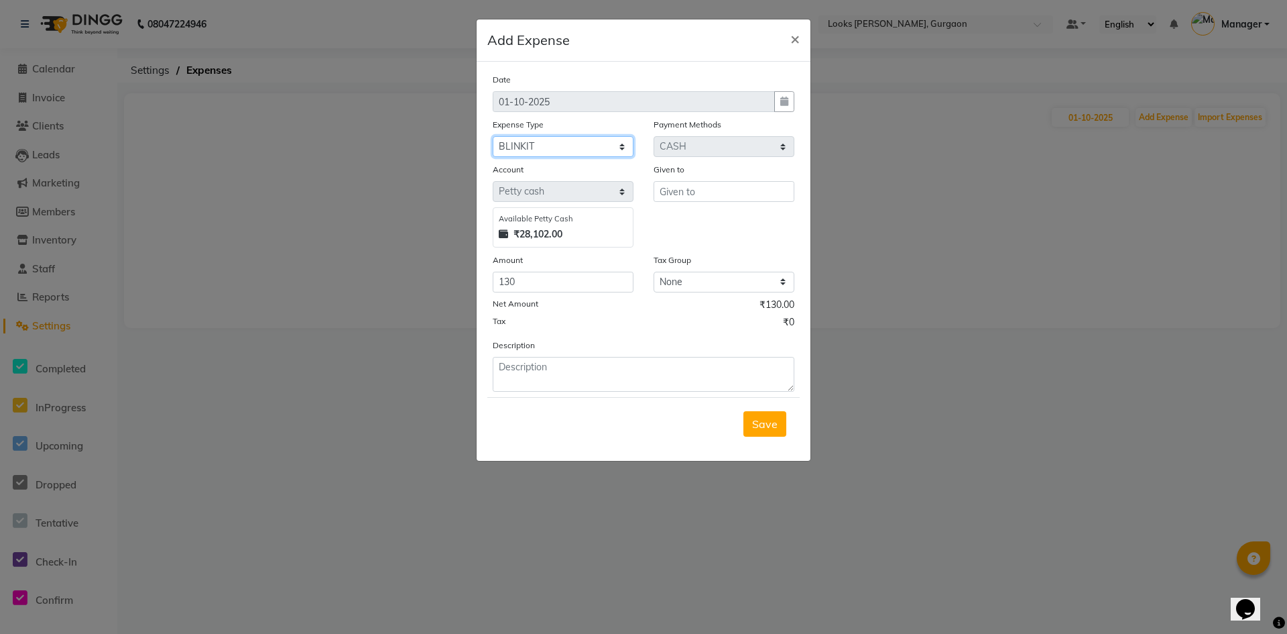
click at [581, 148] on select "Select Accommodation Aesthetics Bank Deposit BLINKIT Cash Handover Client Refun…" at bounding box center [563, 146] width 141 height 21
click at [531, 280] on input "130" at bounding box center [563, 282] width 141 height 21
type input "150"
click at [675, 184] on input "text" at bounding box center [724, 191] width 141 height 21
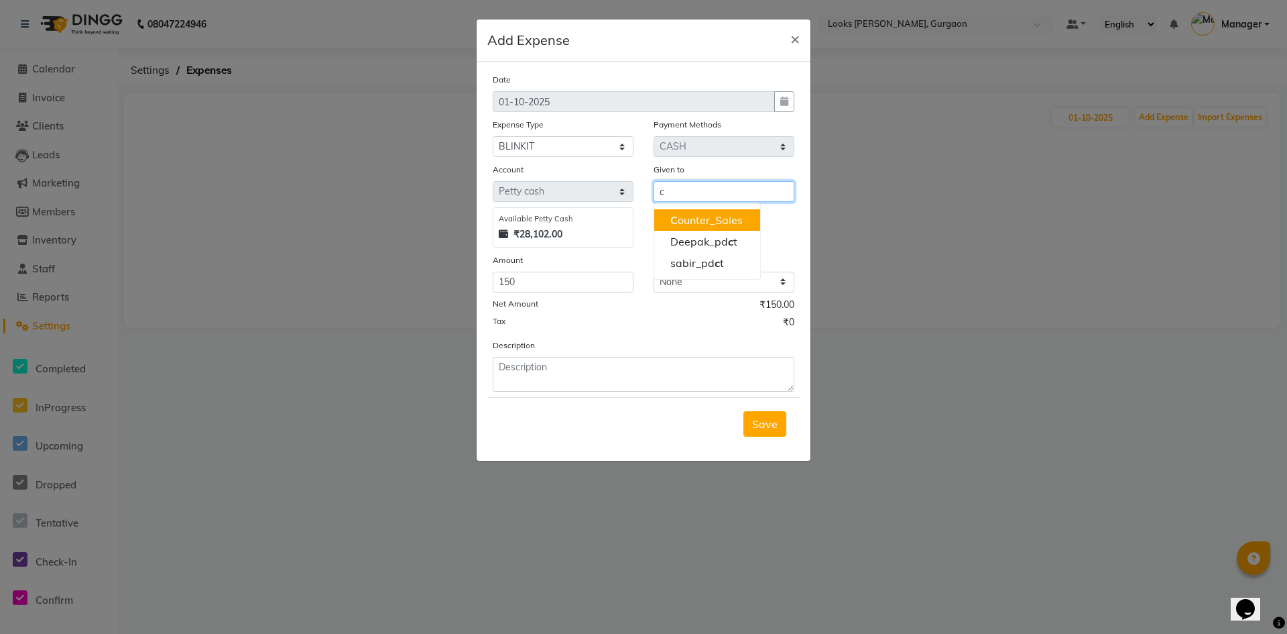
click at [686, 223] on ngb-highlight "C ounter_Sales" at bounding box center [707, 219] width 72 height 13
type input "Counter_Sales"
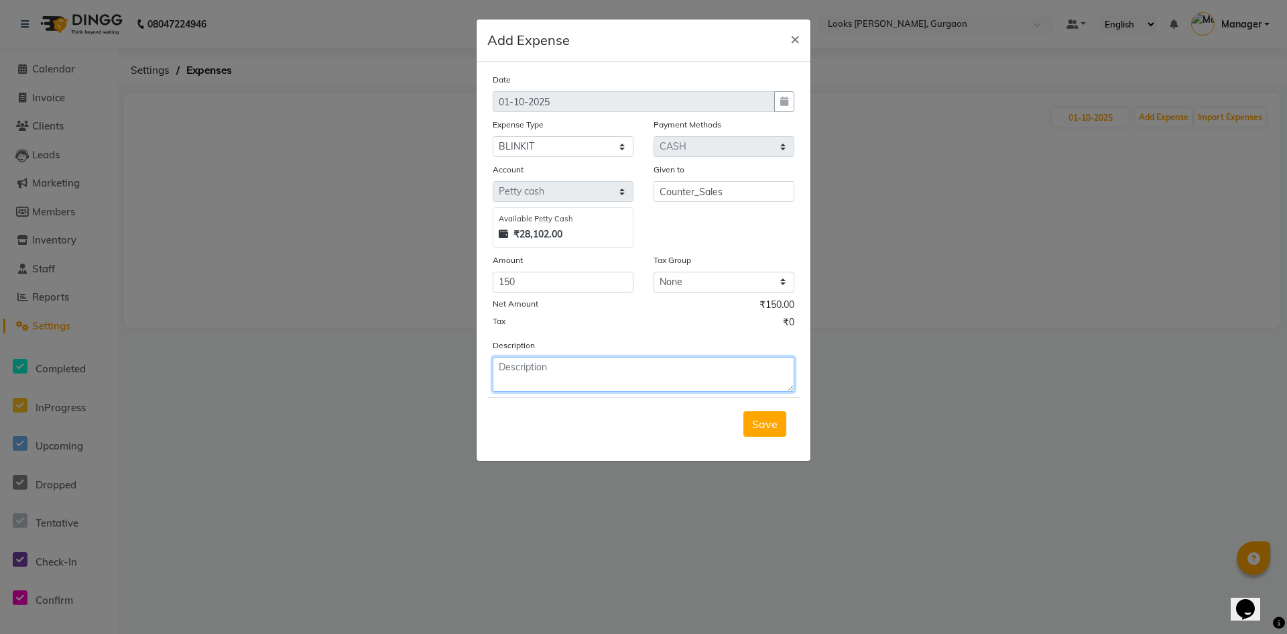
click at [552, 382] on textarea at bounding box center [644, 374] width 302 height 35
type textarea "milk"
click at [758, 424] on span "Save" at bounding box center [764, 423] width 25 height 13
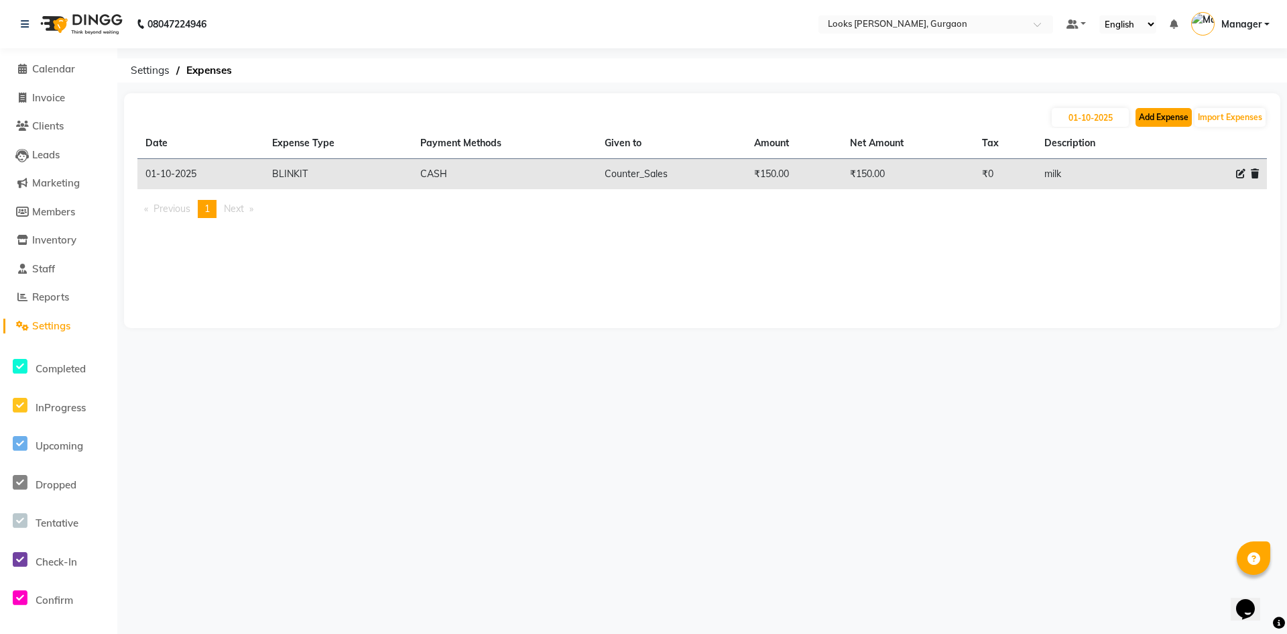
click at [1173, 114] on button "Add Expense" at bounding box center [1164, 117] width 56 height 19
select select "1"
select select "7576"
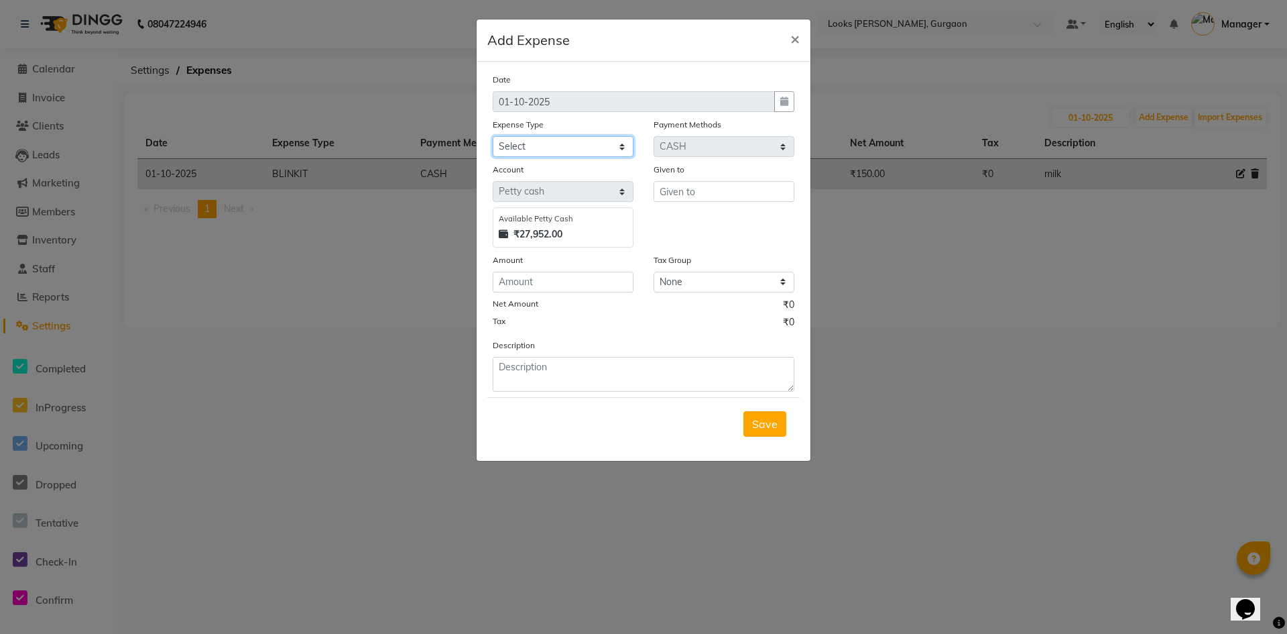
click at [539, 148] on select "Select Accommodation Aesthetics Bank Deposit BLINKIT Cash Handover Client Refun…" at bounding box center [563, 146] width 141 height 21
select select "22746"
click at [493, 136] on select "Select Accommodation Aesthetics Bank Deposit BLINKIT Cash Handover Client Refun…" at bounding box center [563, 146] width 141 height 21
click at [693, 186] on input "text" at bounding box center [724, 191] width 141 height 21
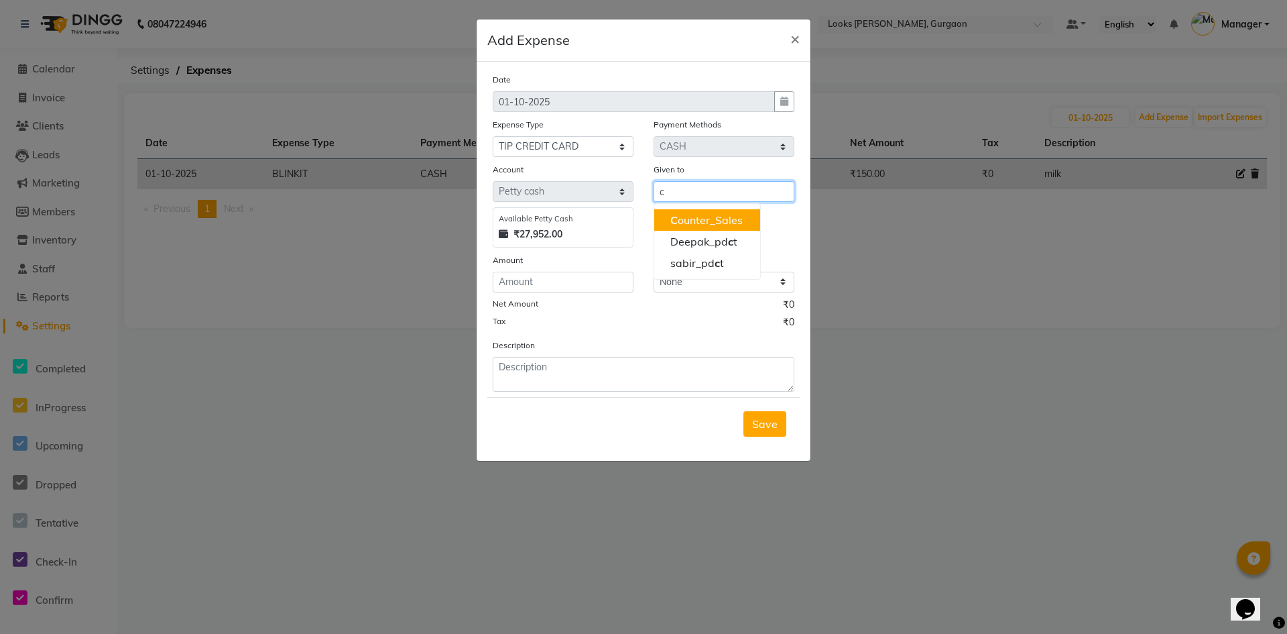
click at [697, 221] on ngb-highlight "C ounter_Sales" at bounding box center [707, 219] width 72 height 13
type input "Counter_Sales"
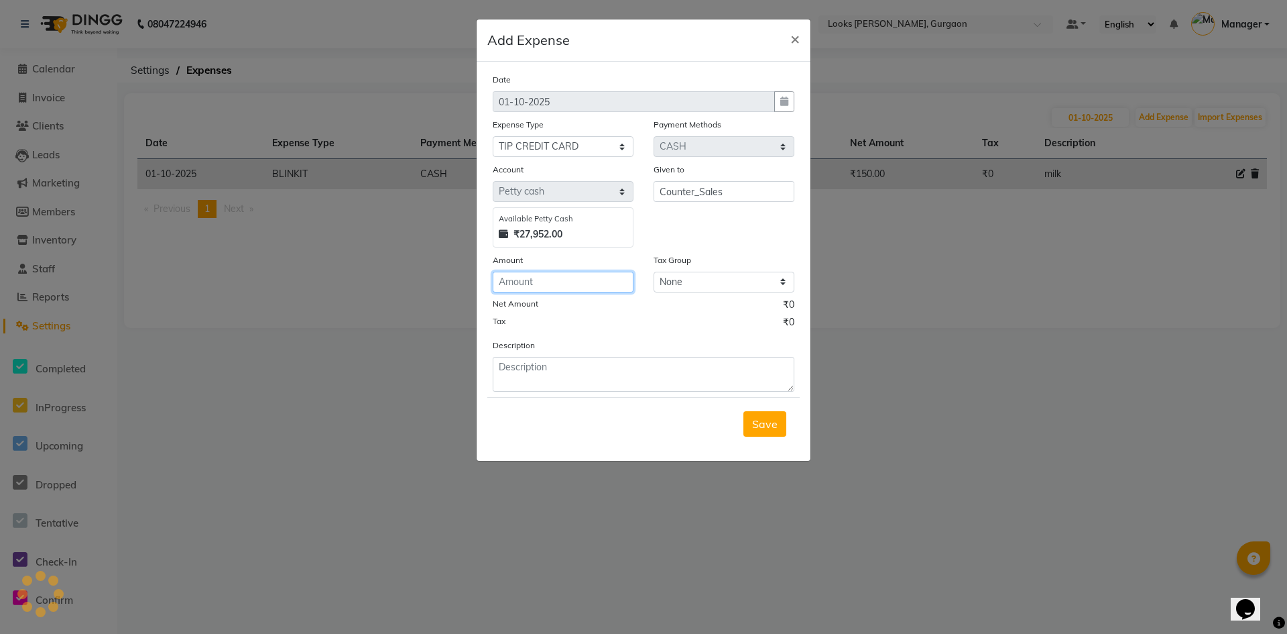
click at [612, 280] on input "number" at bounding box center [563, 282] width 141 height 21
type input "100"
click at [762, 418] on span "Save" at bounding box center [764, 423] width 25 height 13
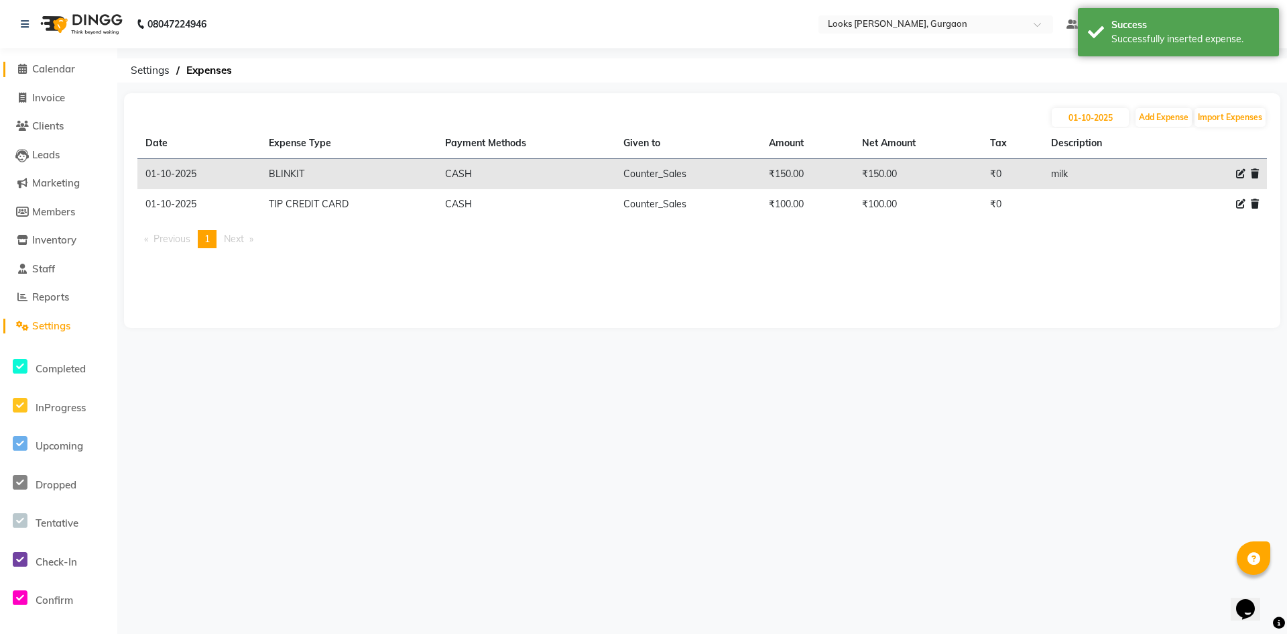
click at [51, 72] on span "Calendar" at bounding box center [53, 68] width 43 height 13
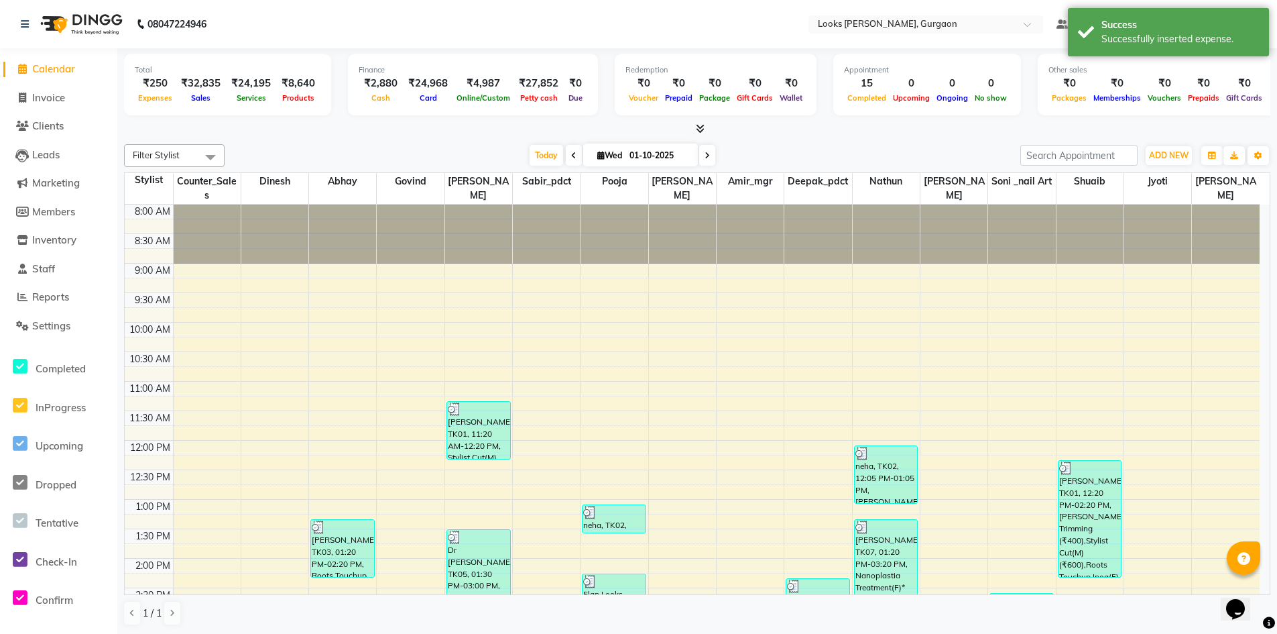
click at [58, 73] on span "Calendar" at bounding box center [53, 68] width 43 height 13
click at [53, 70] on span "Calendar" at bounding box center [53, 68] width 43 height 13
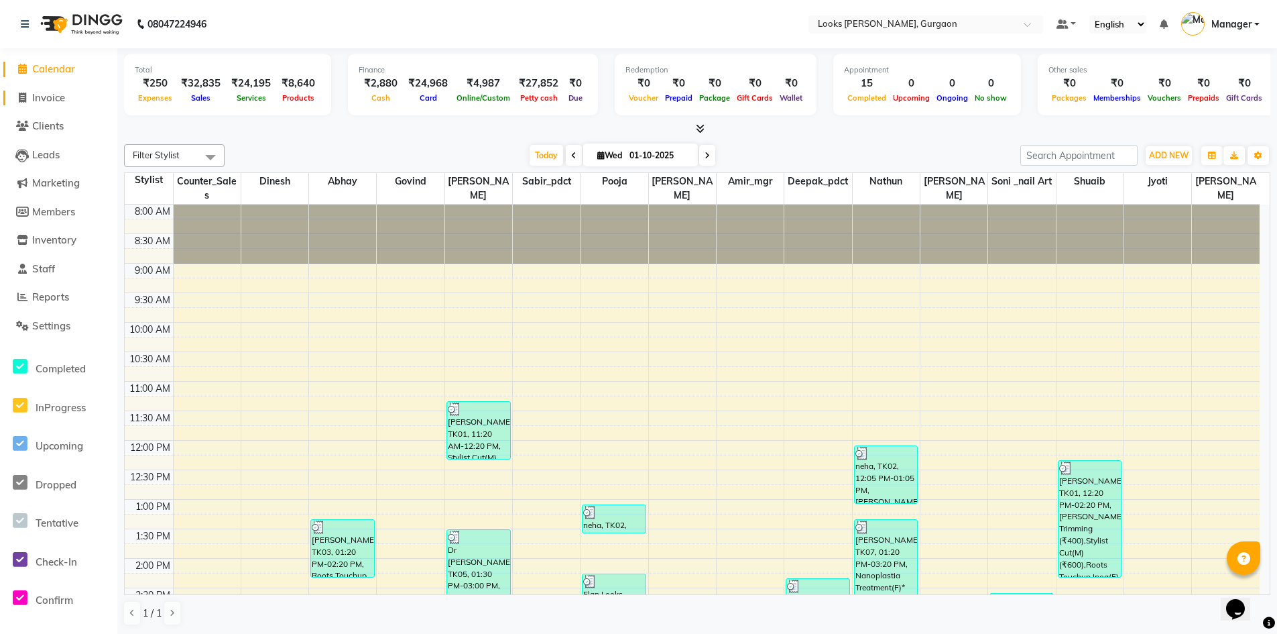
click at [52, 105] on link "Invoice" at bounding box center [58, 98] width 111 height 15
select select "service"
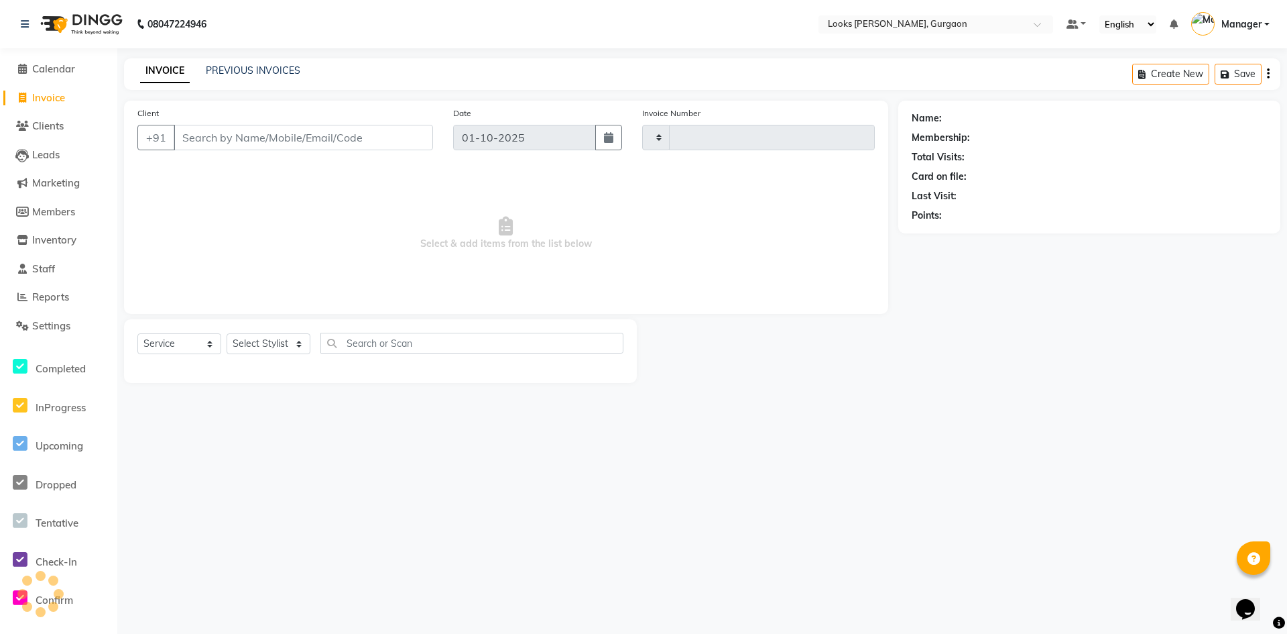
type input "1968"
select select "8452"
click at [294, 346] on select "Select Stylist [PERSON_NAME] abhay [PERSON_NAME] [PERSON_NAME] Counter_Sales De…" at bounding box center [269, 343] width 84 height 21
select select "83623"
click at [227, 333] on select "Select Stylist [PERSON_NAME] abhay [PERSON_NAME] [PERSON_NAME] Counter_Sales De…" at bounding box center [269, 343] width 84 height 21
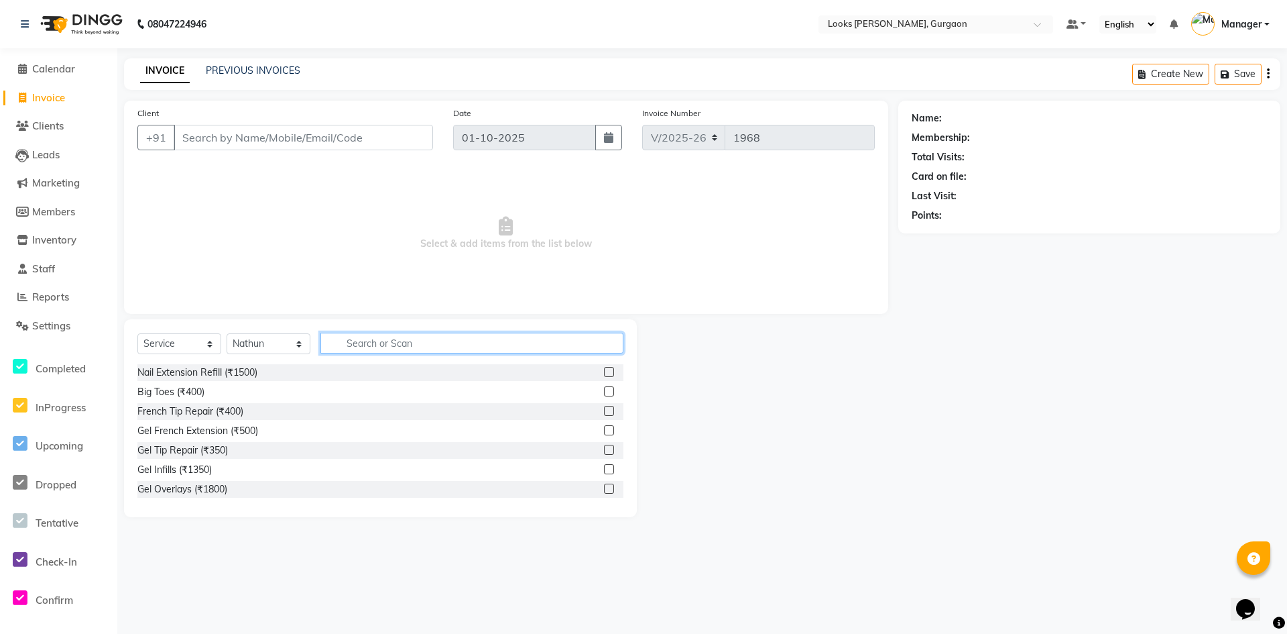
click at [380, 349] on input "text" at bounding box center [472, 343] width 303 height 21
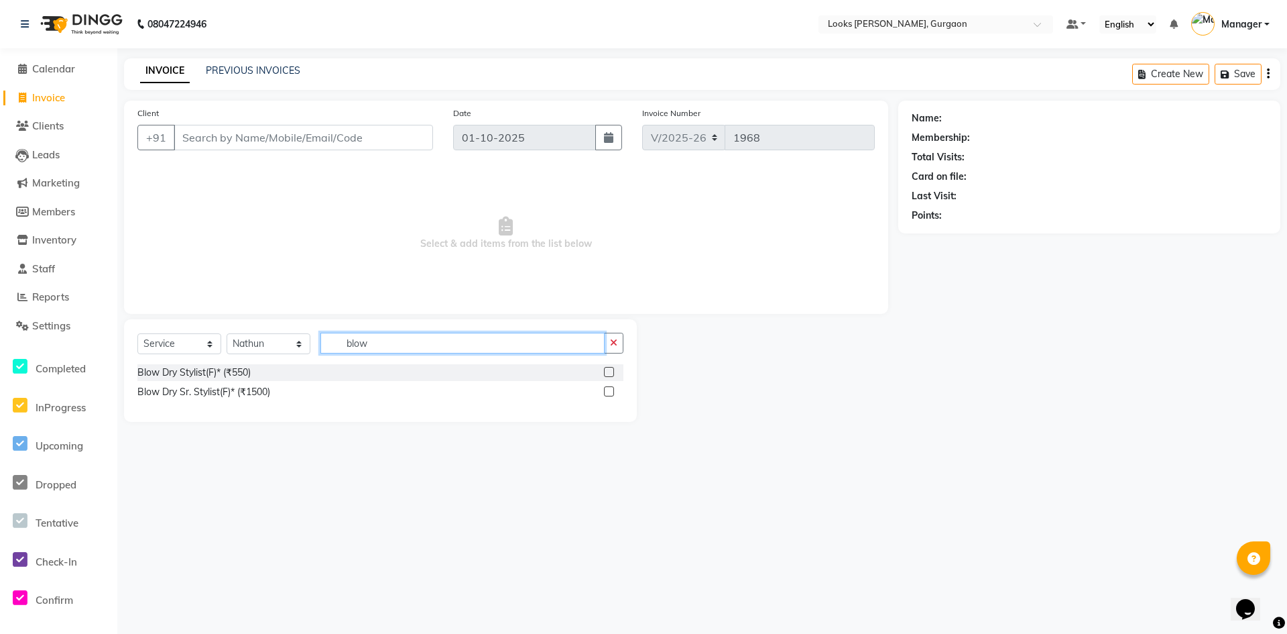
type input "blow"
click at [257, 374] on div "Blow Dry Stylist(F)* (₹550)" at bounding box center [380, 372] width 486 height 17
click at [233, 373] on div "Blow Dry Stylist(F)* (₹550)" at bounding box center [193, 372] width 113 height 14
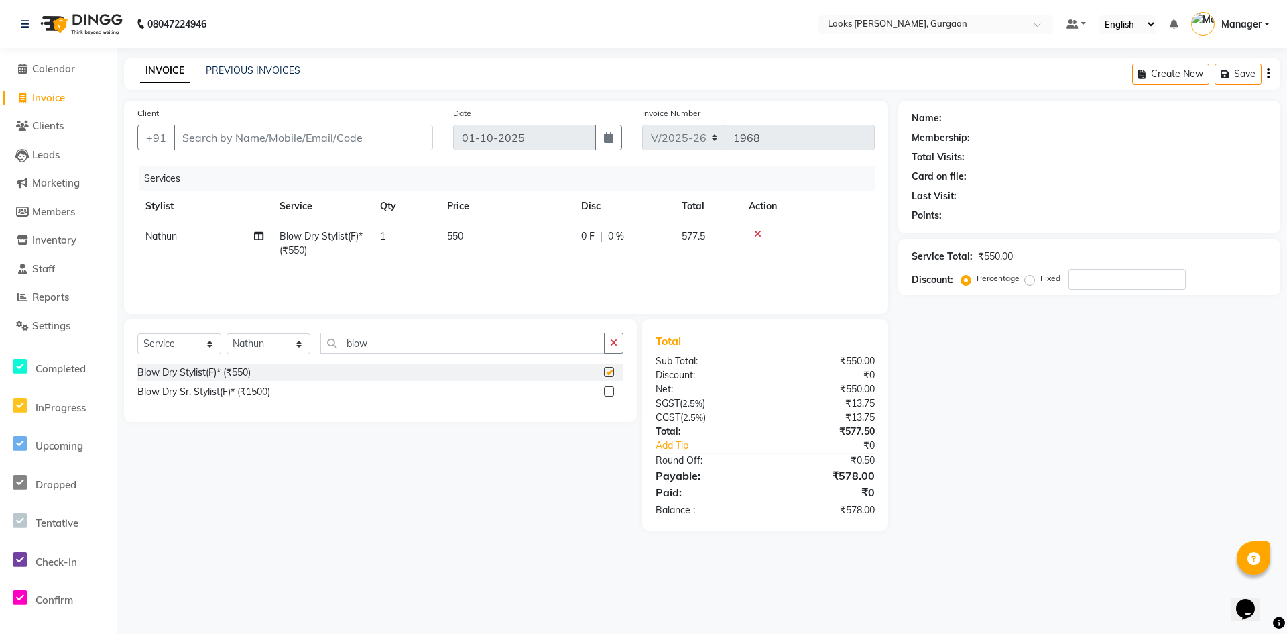
checkbox input "false"
drag, startPoint x: 390, startPoint y: 347, endPoint x: 204, endPoint y: 326, distance: 186.9
click at [204, 326] on div "Select Service Product Membership Package Voucher Prepaid Gift Card Select Styl…" at bounding box center [380, 370] width 513 height 103
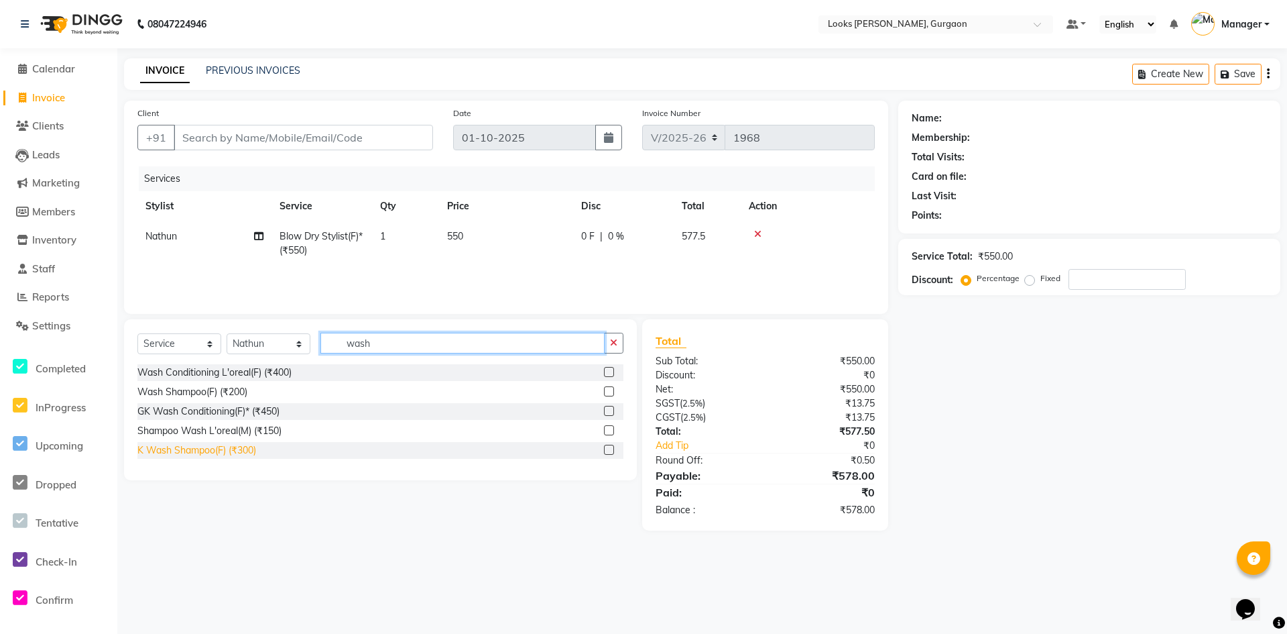
type input "wash"
drag, startPoint x: 221, startPoint y: 453, endPoint x: 238, endPoint y: 451, distance: 17.5
click at [221, 453] on div "K Wash Shampoo(F) (₹300)" at bounding box center [196, 450] width 119 height 14
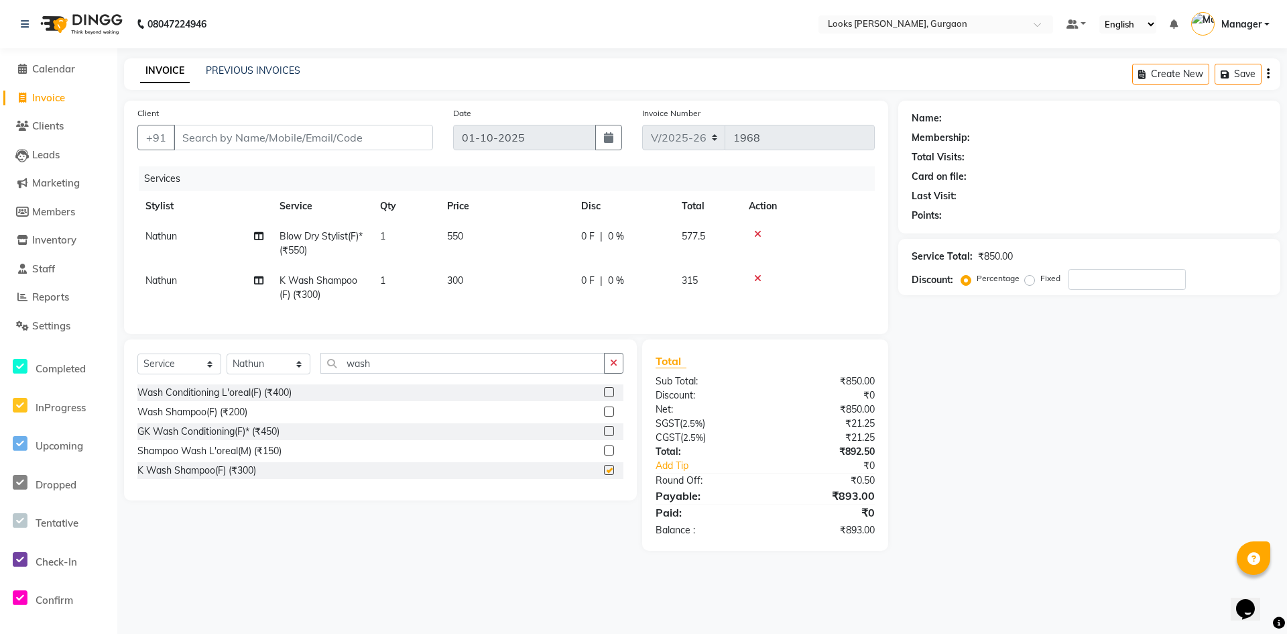
checkbox input "false"
click at [455, 282] on span "300" at bounding box center [455, 280] width 16 height 12
select select "83623"
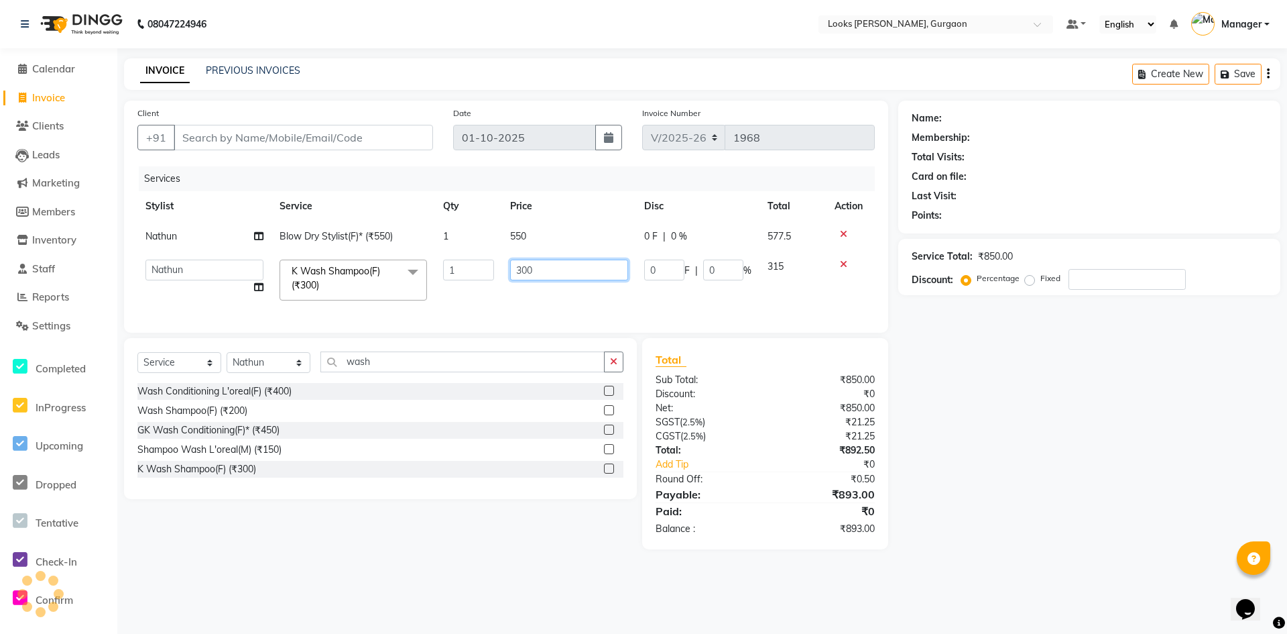
click at [521, 274] on input "300" at bounding box center [569, 269] width 118 height 21
type input "600"
click at [517, 233] on td "550" at bounding box center [569, 236] width 134 height 30
select select "83623"
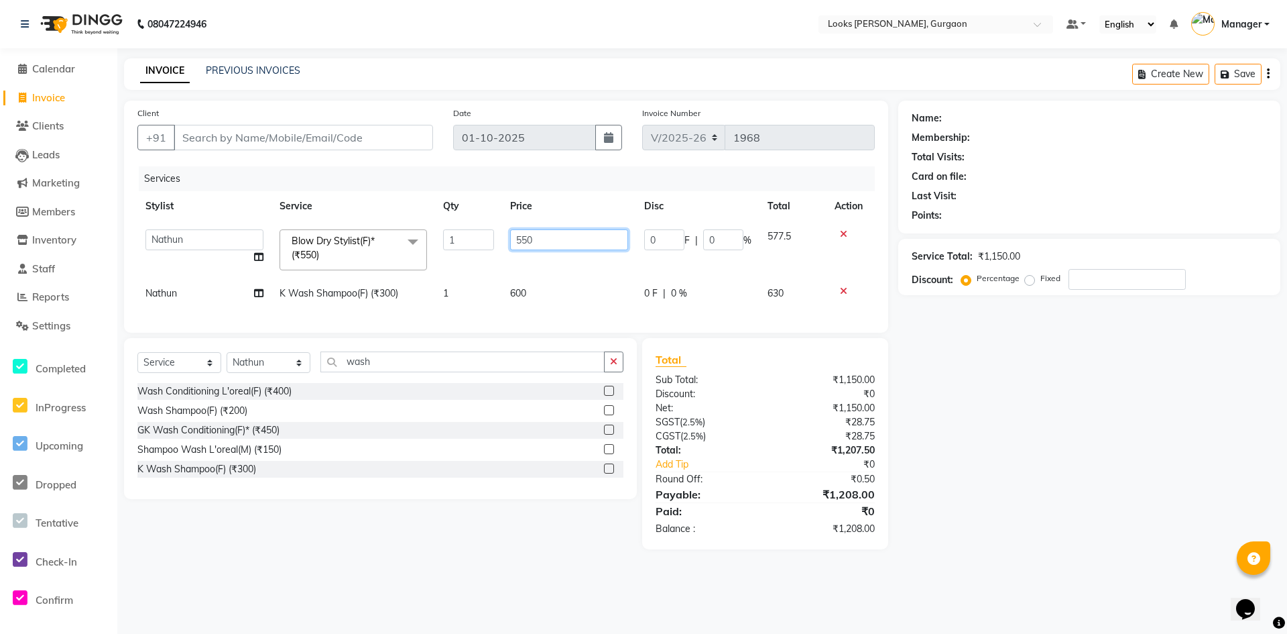
click at [522, 245] on input "550" at bounding box center [569, 239] width 118 height 21
type input "600"
click at [1142, 388] on div "Name: Membership: Total Visits: Card on file: Last Visit: Points: Service Total…" at bounding box center [1095, 325] width 392 height 449
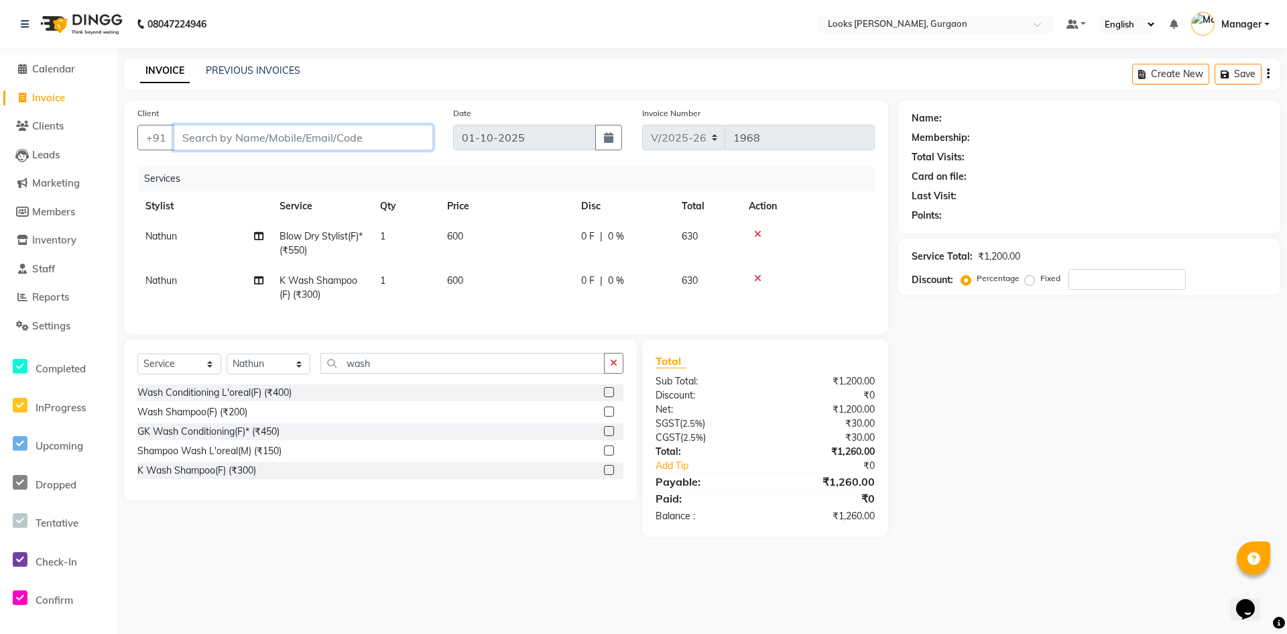
click at [376, 140] on input "Client" at bounding box center [303, 137] width 259 height 25
type input "9"
type input "0"
type input "9871193691"
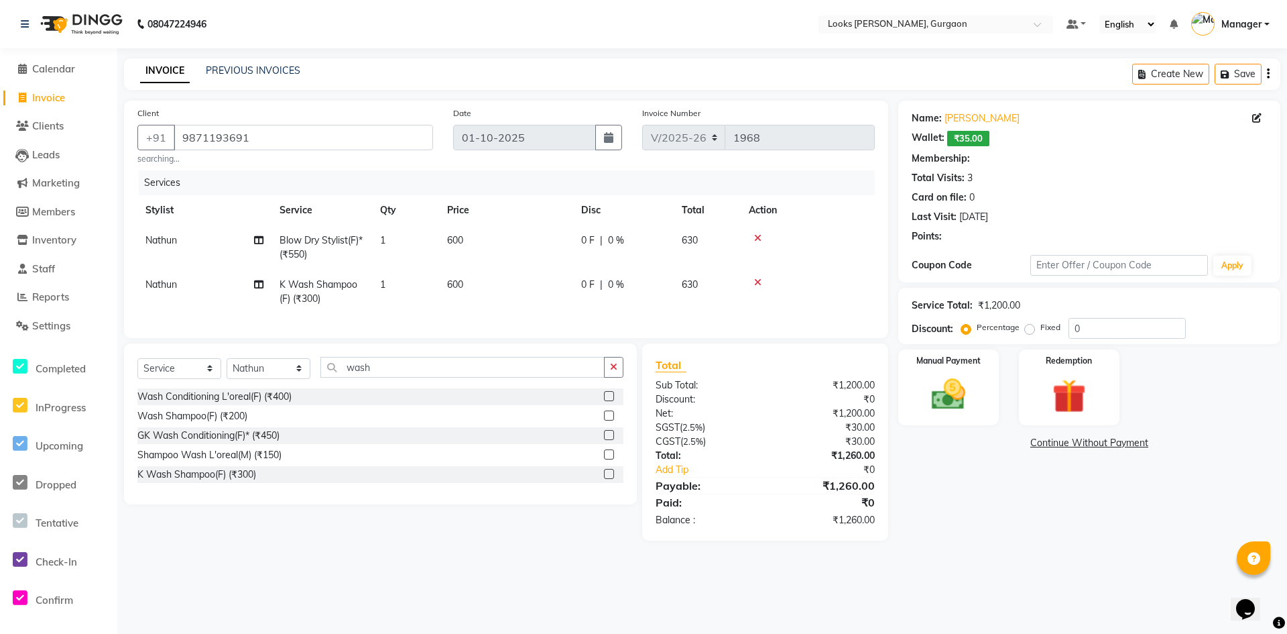
select select "1: Object"
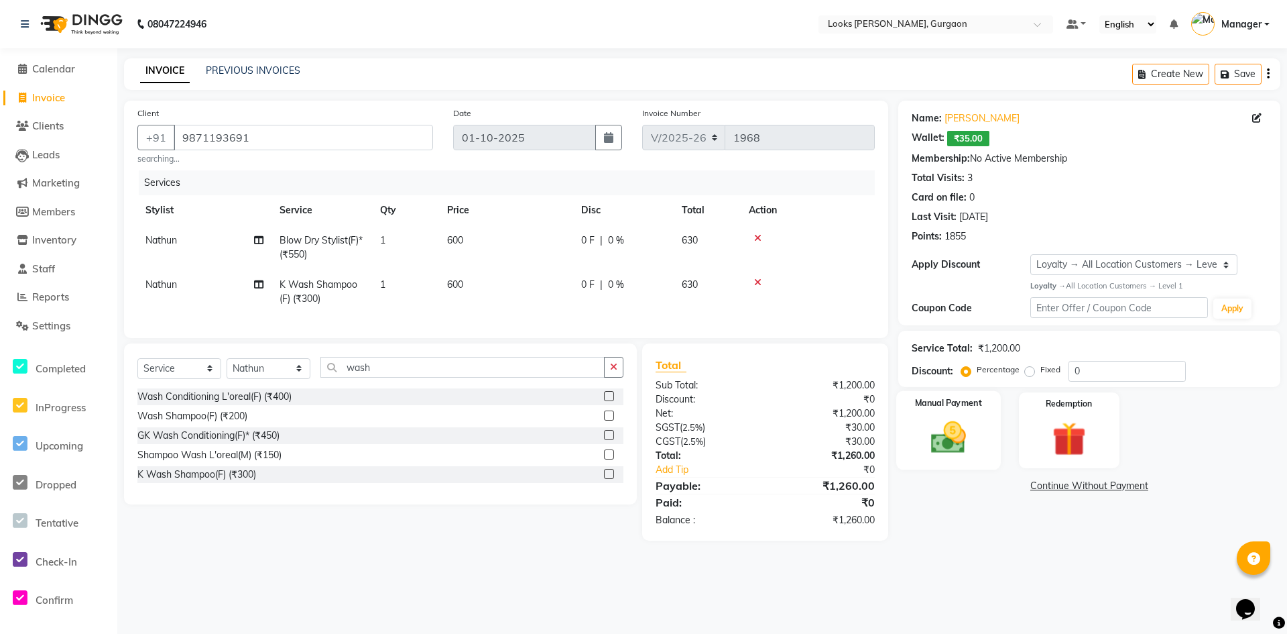
click at [975, 443] on img at bounding box center [949, 437] width 58 height 41
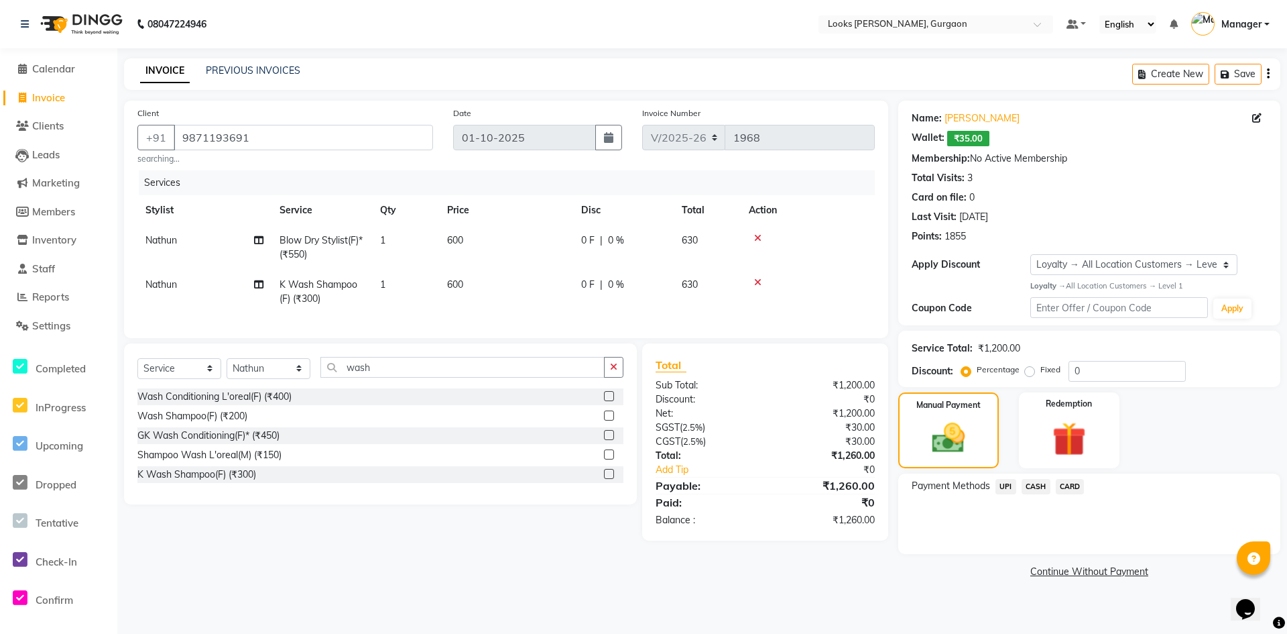
click at [1011, 489] on span "UPI" at bounding box center [1006, 486] width 21 height 15
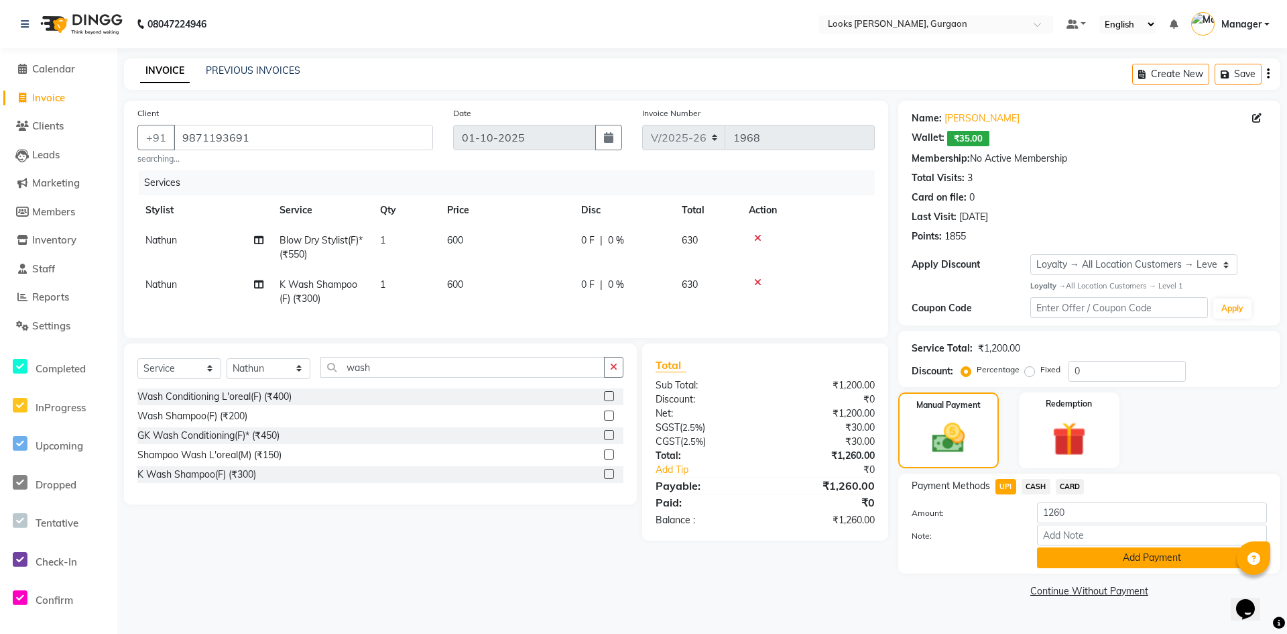
click at [1088, 558] on button "Add Payment" at bounding box center [1152, 557] width 230 height 21
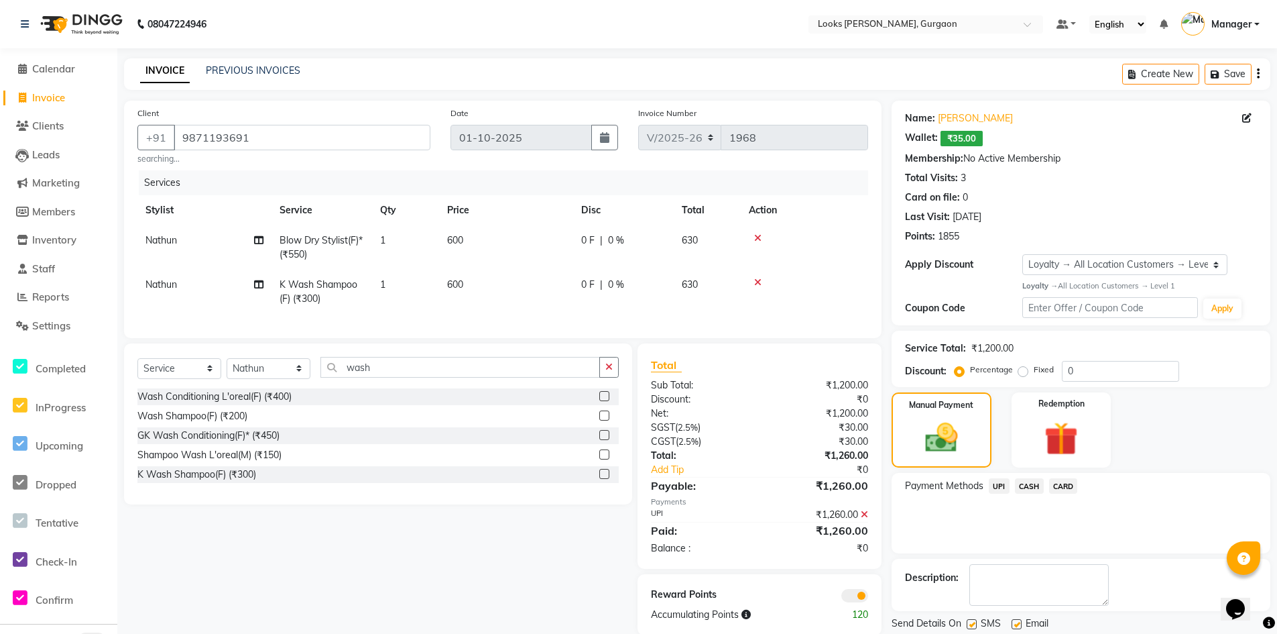
scroll to position [43, 0]
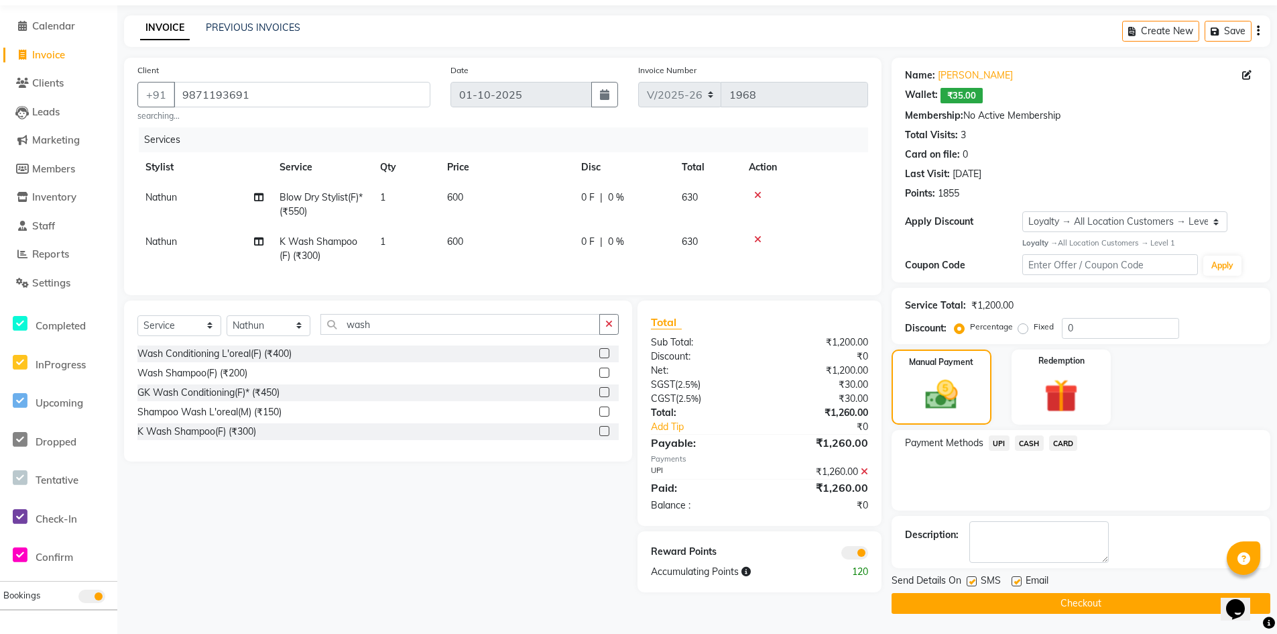
drag, startPoint x: 991, startPoint y: 606, endPoint x: 843, endPoint y: 540, distance: 162.1
click at [988, 605] on button "Checkout" at bounding box center [1081, 603] width 379 height 21
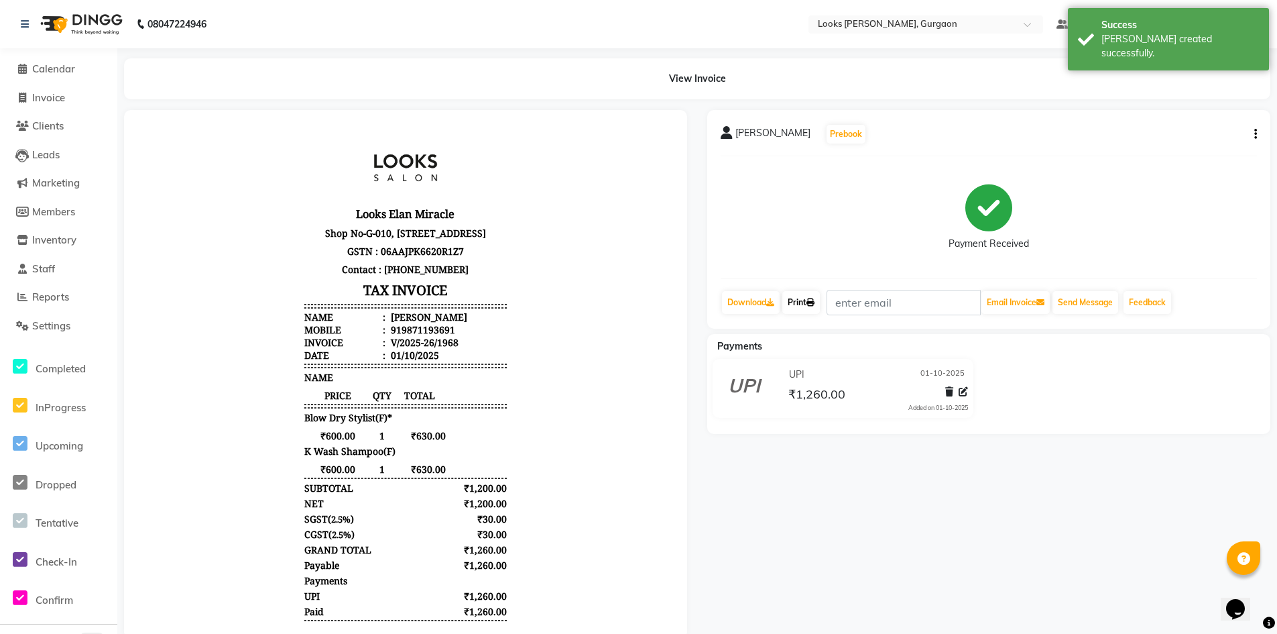
click at [807, 303] on link "Print" at bounding box center [802, 302] width 38 height 23
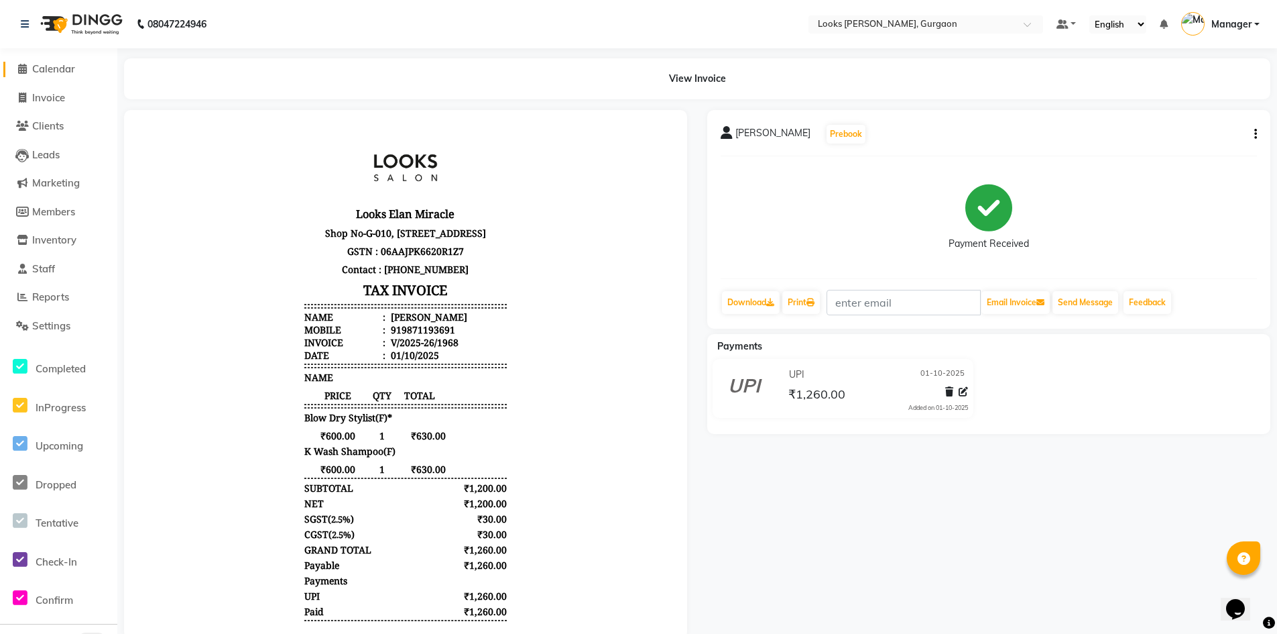
click at [57, 71] on span "Calendar" at bounding box center [53, 68] width 43 height 13
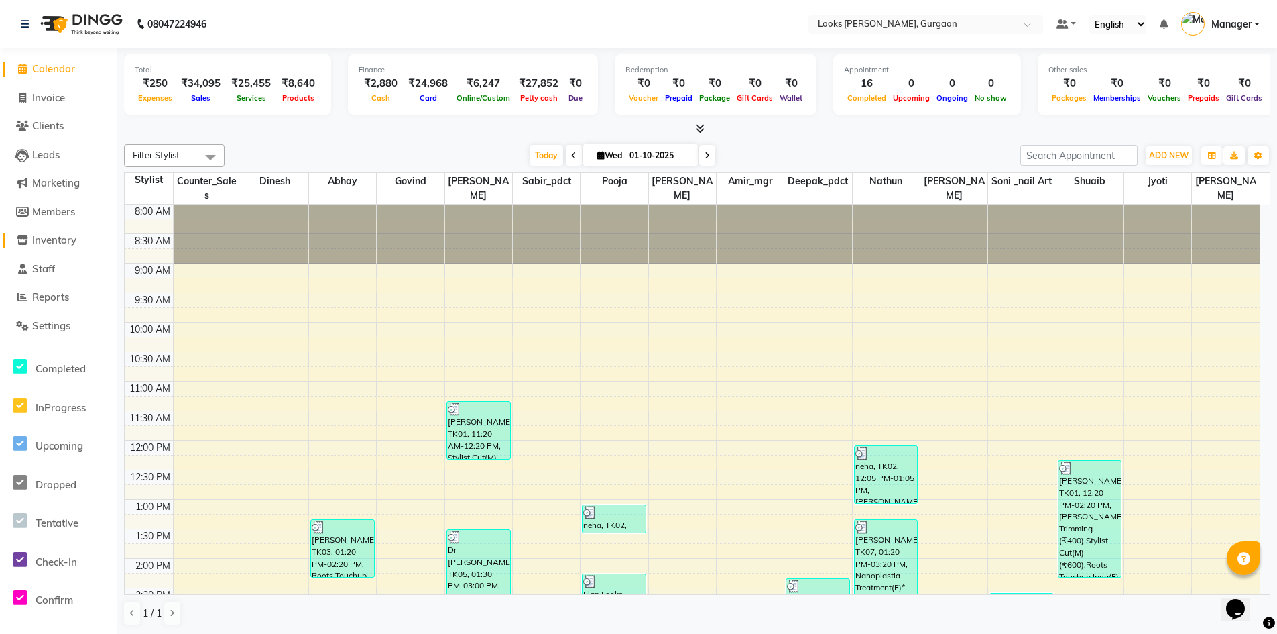
click at [59, 235] on span "Inventory" at bounding box center [54, 239] width 44 height 13
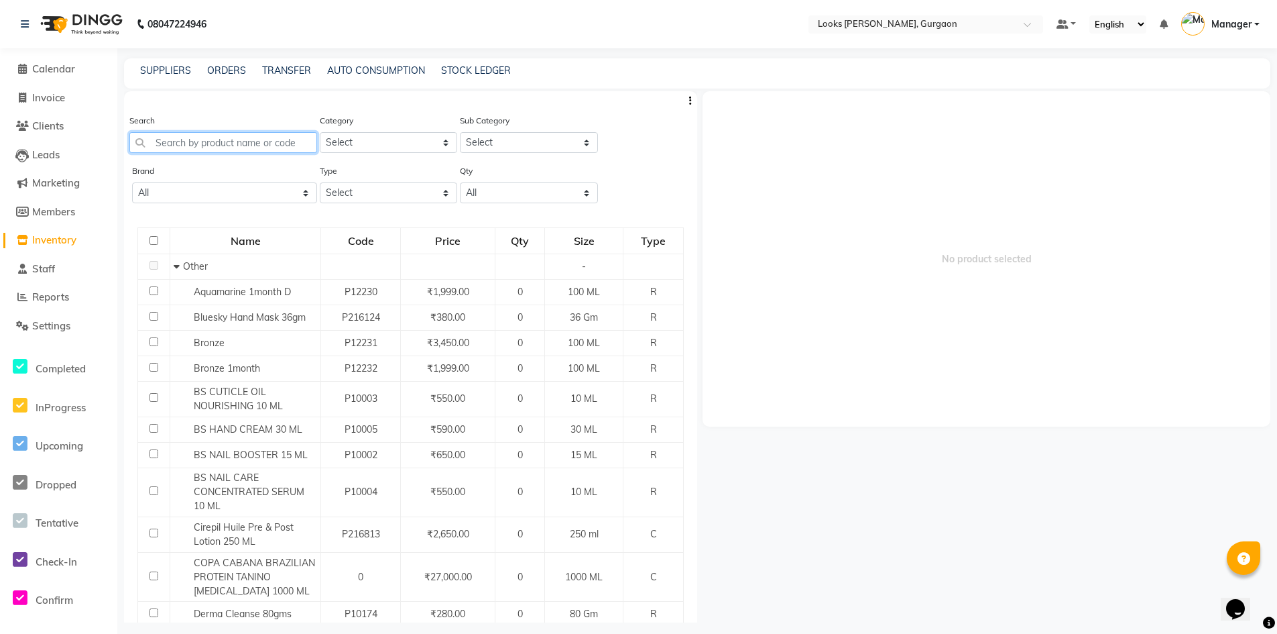
click at [251, 139] on input "text" at bounding box center [223, 142] width 188 height 21
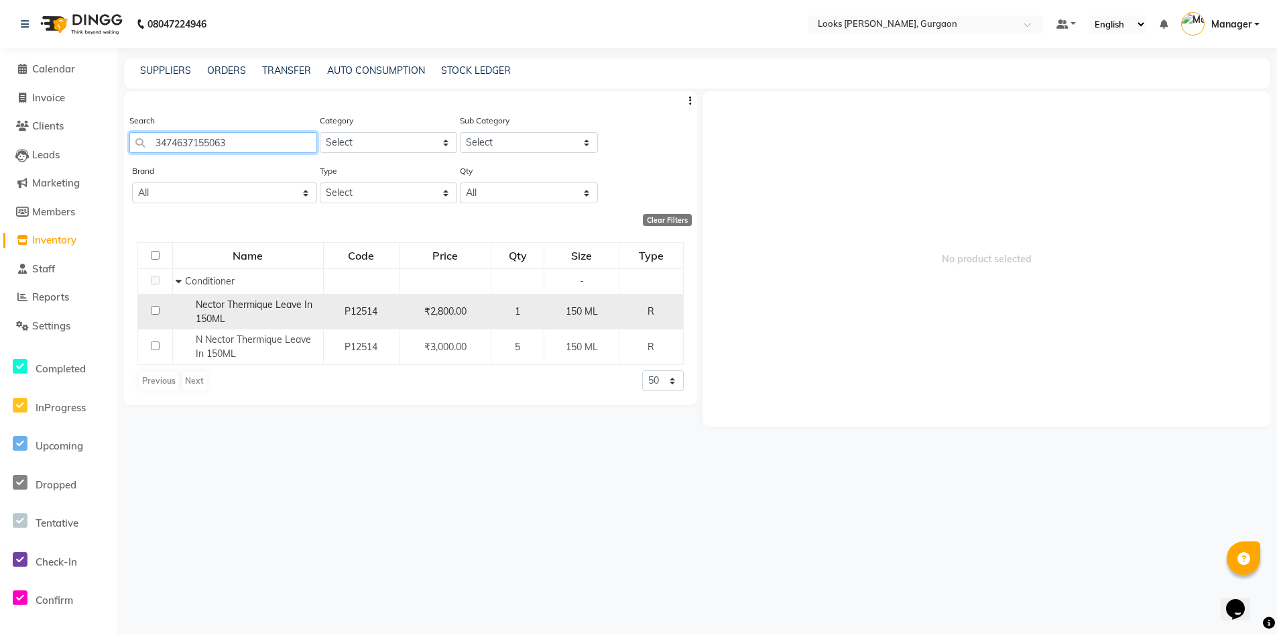
type input "3474637155063"
click at [154, 308] on input "checkbox" at bounding box center [155, 310] width 9 height 9
checkbox input "true"
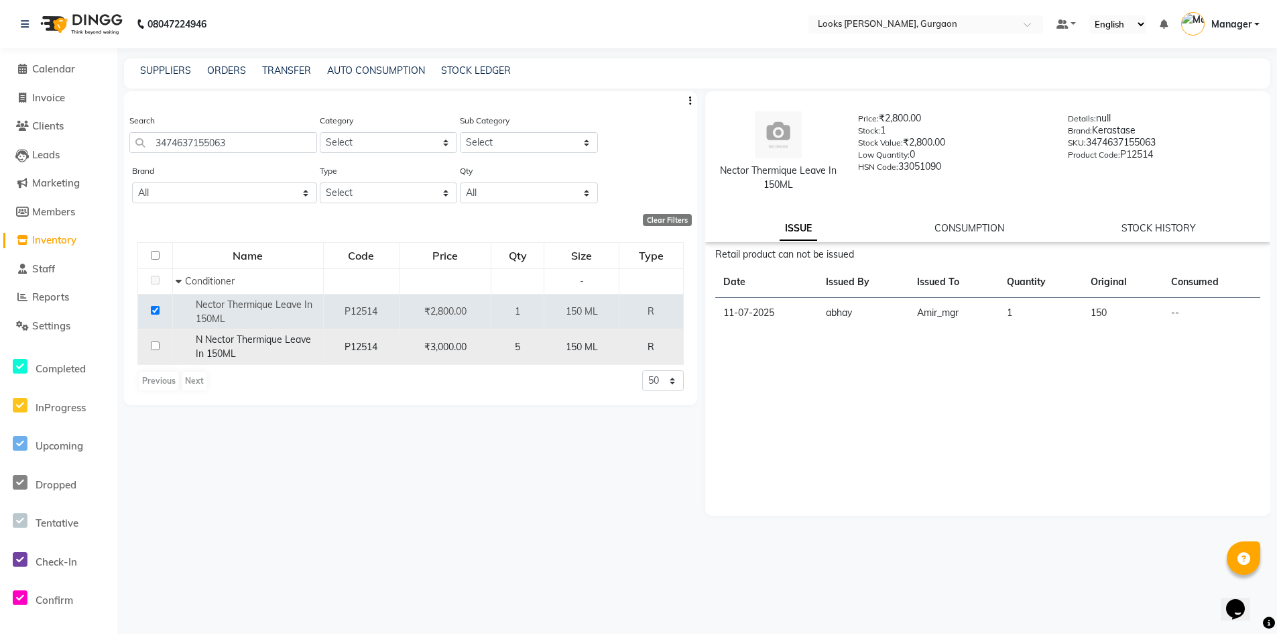
click at [152, 351] on td at bounding box center [155, 347] width 35 height 36
click at [156, 347] on input "checkbox" at bounding box center [155, 345] width 9 height 9
checkbox input "true"
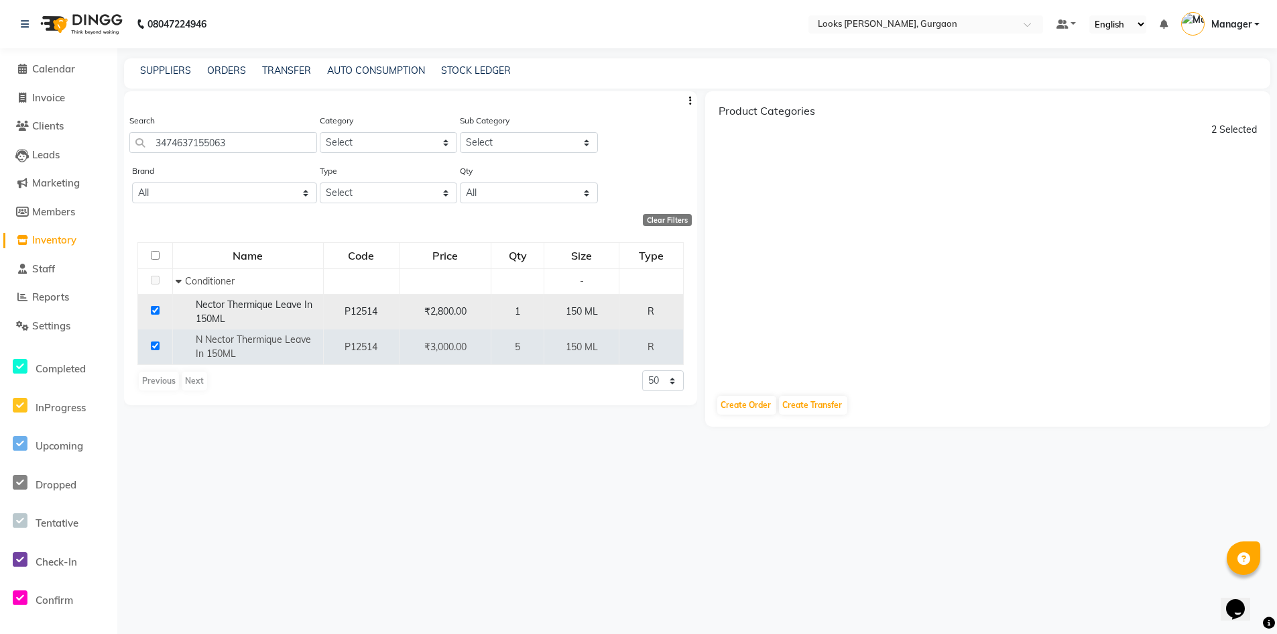
click at [156, 308] on input "checkbox" at bounding box center [155, 310] width 9 height 9
checkbox input "false"
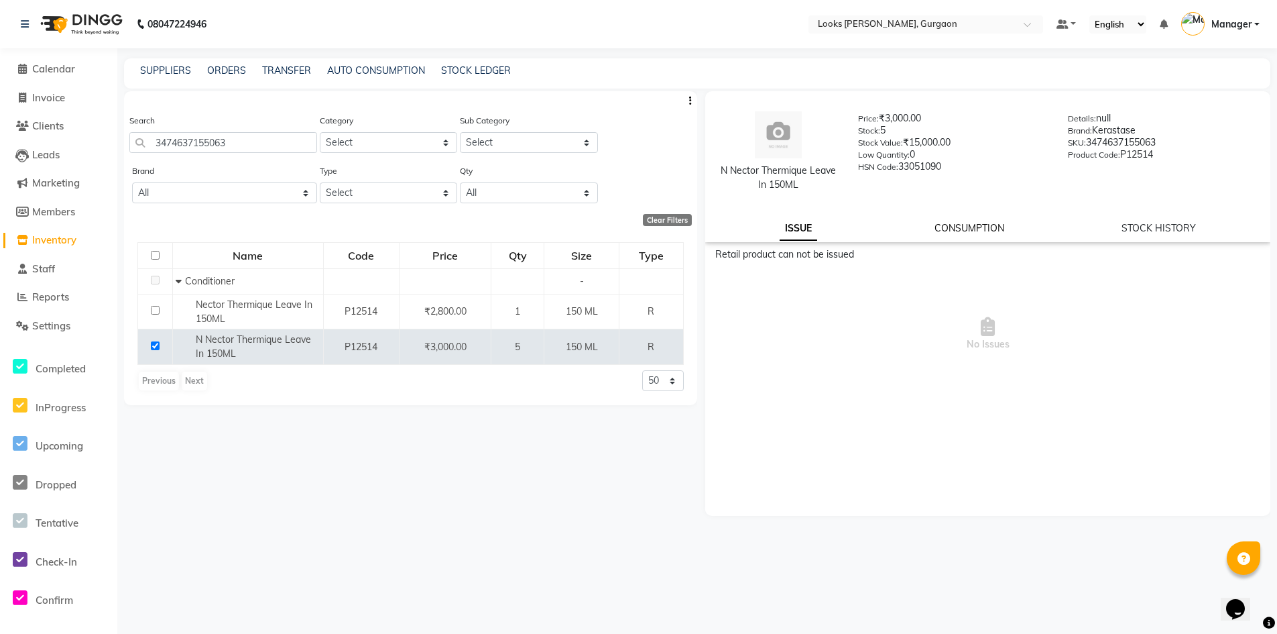
click at [973, 227] on link "CONSUMPTION" at bounding box center [970, 228] width 70 height 12
click at [796, 229] on link "ISSUE" at bounding box center [793, 228] width 27 height 12
click at [58, 70] on span "Calendar" at bounding box center [53, 68] width 43 height 13
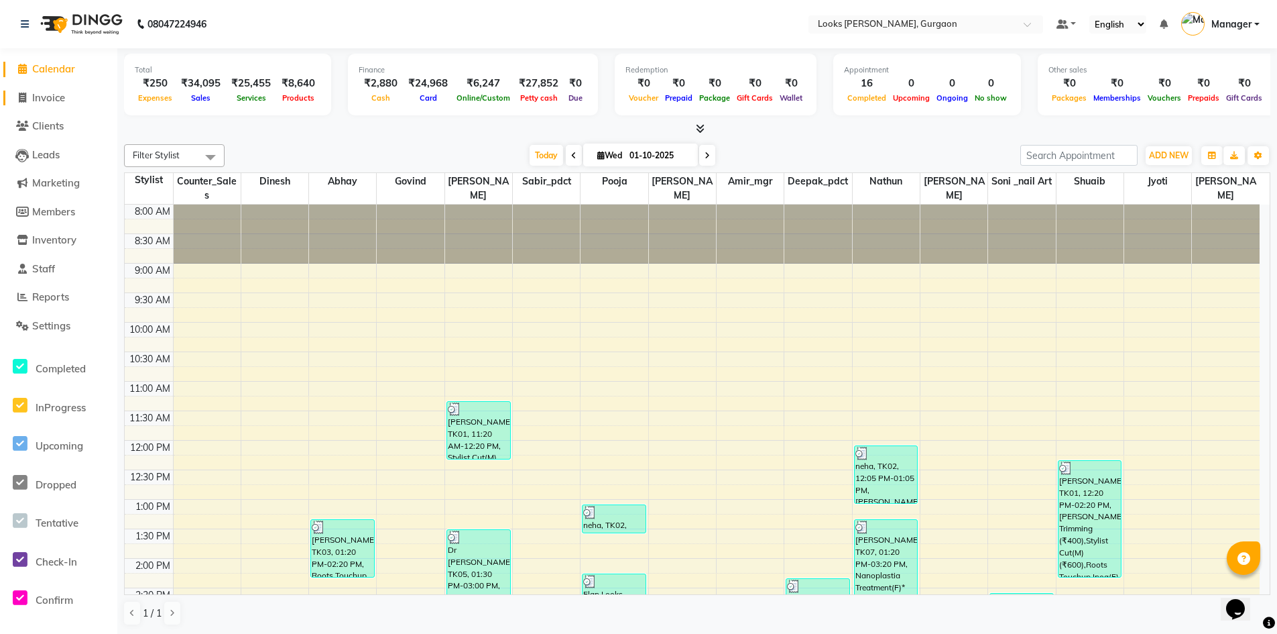
click at [46, 95] on span "Invoice" at bounding box center [48, 97] width 33 height 13
select select "service"
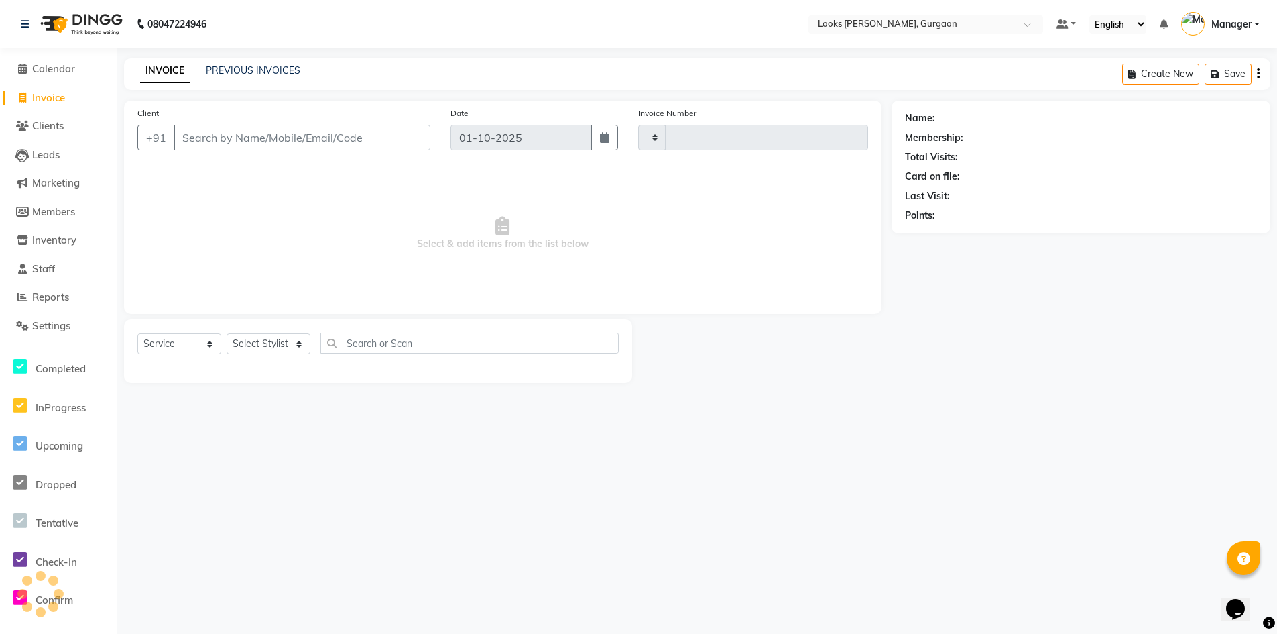
type input "1969"
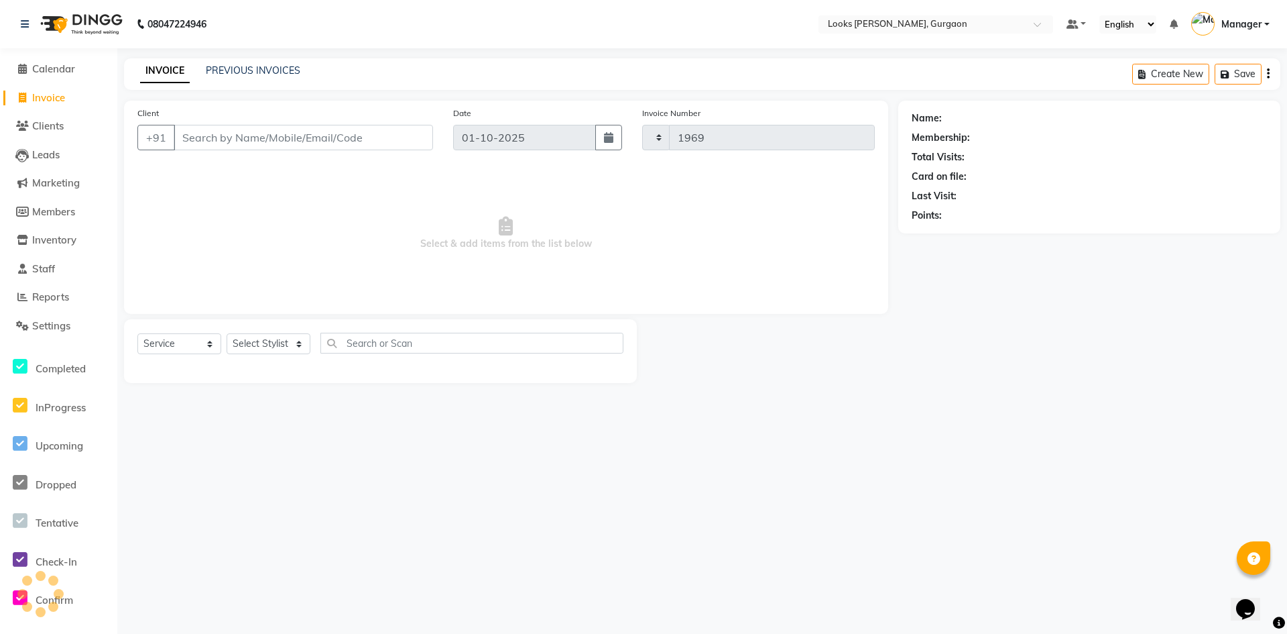
select select "8452"
click at [250, 134] on input "Client" at bounding box center [303, 137] width 259 height 25
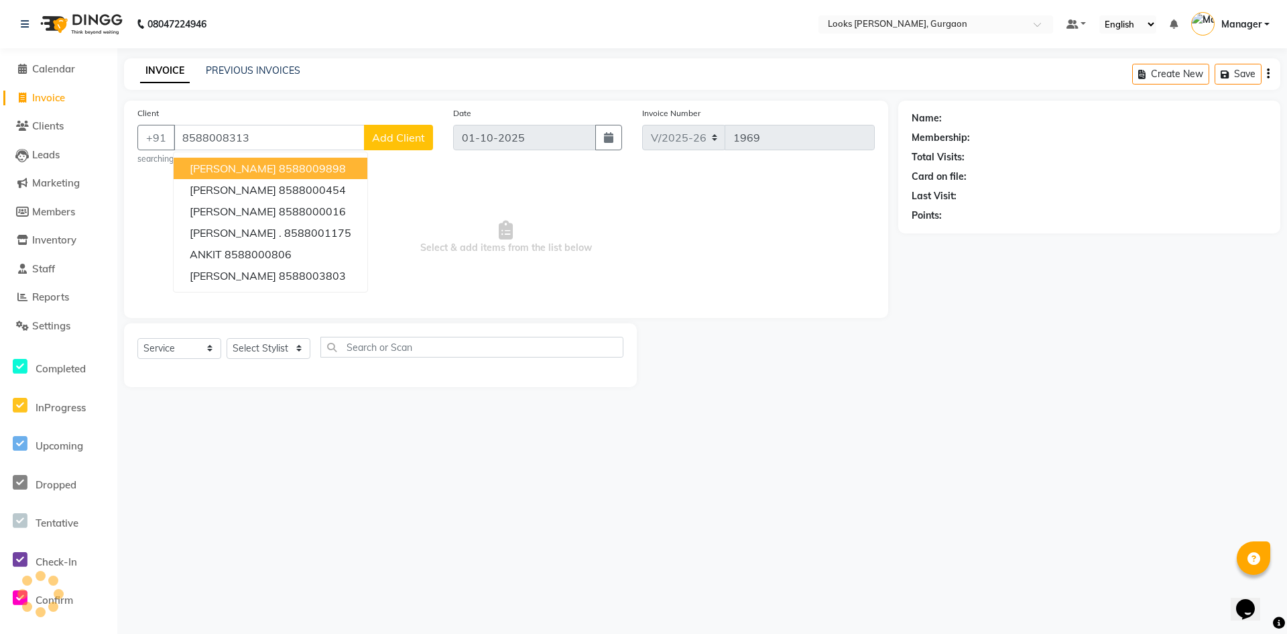
type input "8588008313"
click at [412, 137] on span "Add Client" at bounding box center [398, 137] width 53 height 13
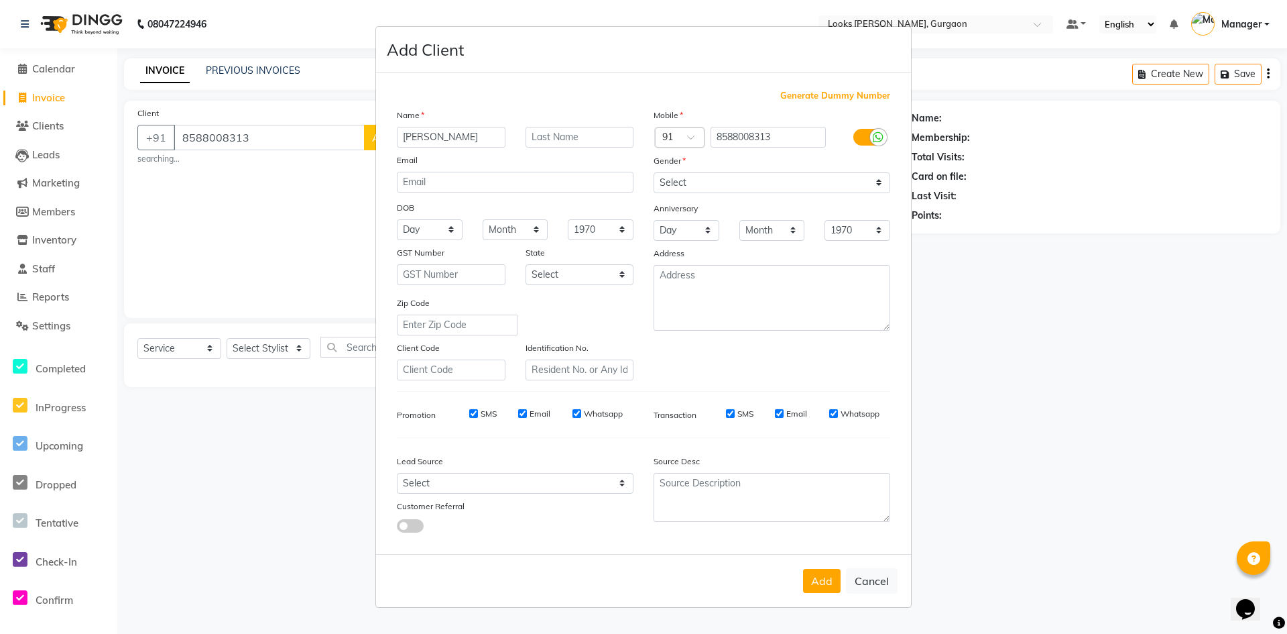
type input "[PERSON_NAME]"
click at [671, 188] on select "Select [DEMOGRAPHIC_DATA] [DEMOGRAPHIC_DATA] Other Prefer Not To Say" at bounding box center [772, 182] width 237 height 21
select select "[DEMOGRAPHIC_DATA]"
click at [654, 172] on select "Select [DEMOGRAPHIC_DATA] [DEMOGRAPHIC_DATA] Other Prefer Not To Say" at bounding box center [772, 182] width 237 height 21
click at [565, 276] on select "Select [GEOGRAPHIC_DATA] [GEOGRAPHIC_DATA] [GEOGRAPHIC_DATA] [GEOGRAPHIC_DATA] …" at bounding box center [580, 274] width 109 height 21
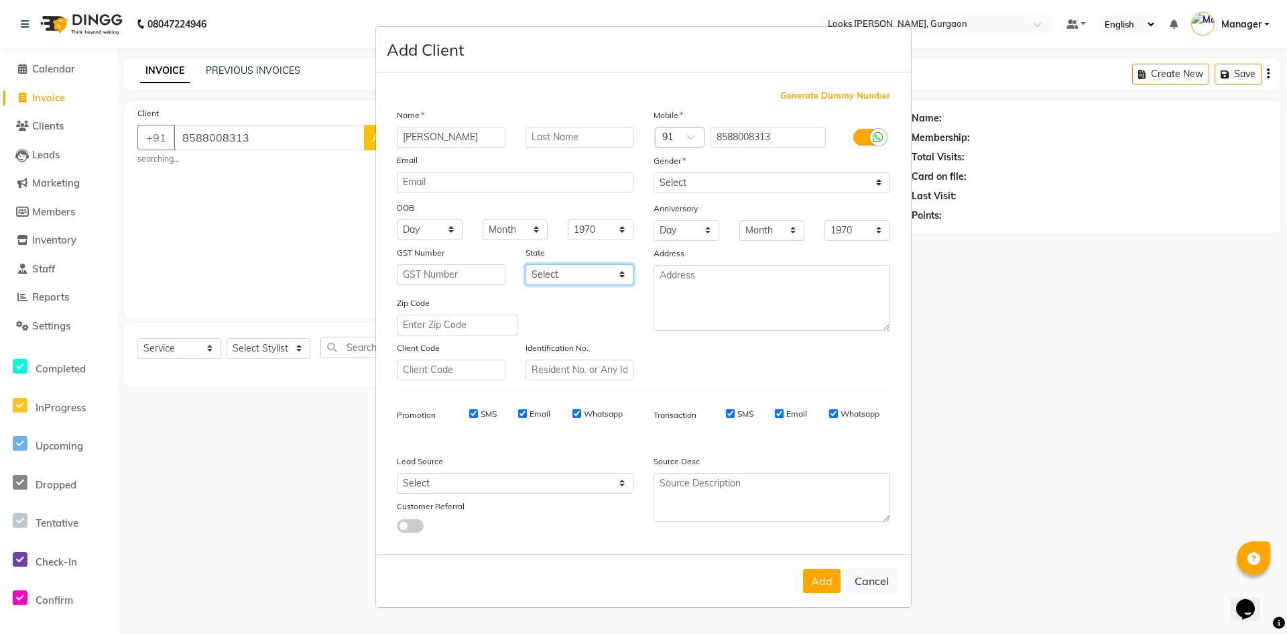
select select "13"
click at [526, 264] on select "Select [GEOGRAPHIC_DATA] [GEOGRAPHIC_DATA] [GEOGRAPHIC_DATA] [GEOGRAPHIC_DATA] …" at bounding box center [580, 274] width 109 height 21
click at [720, 285] on textarea at bounding box center [772, 298] width 237 height 66
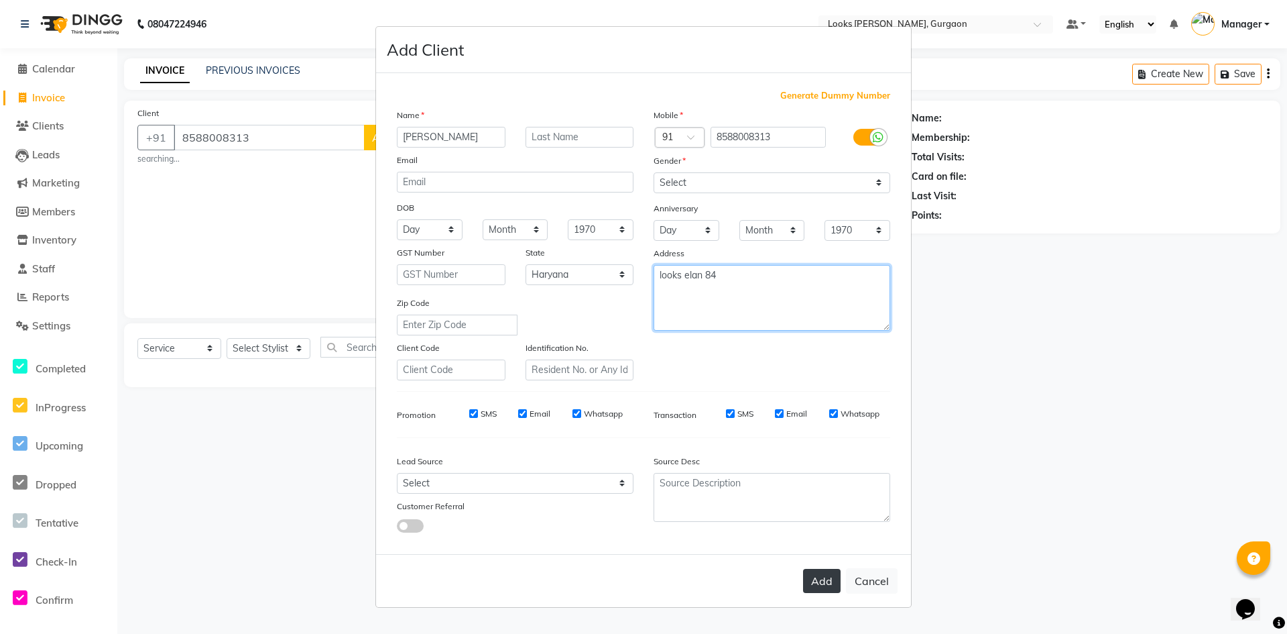
type textarea "looks elan 84"
click at [815, 576] on button "Add" at bounding box center [822, 581] width 38 height 24
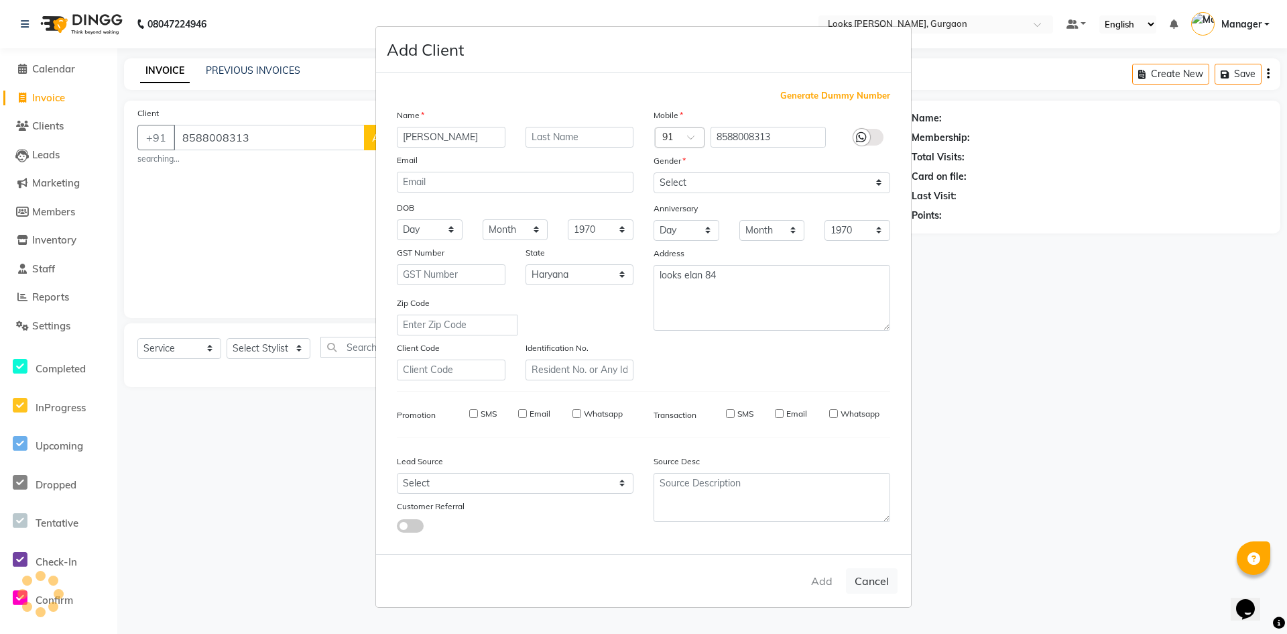
select select
select select "null"
select select
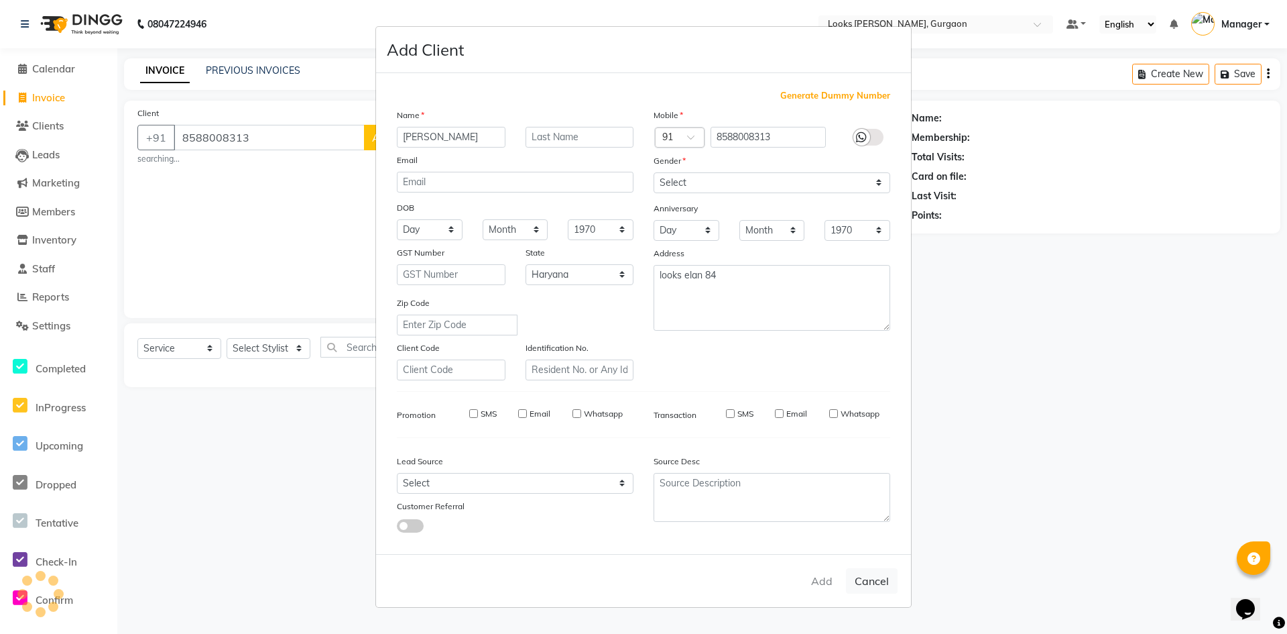
select select
checkbox input "false"
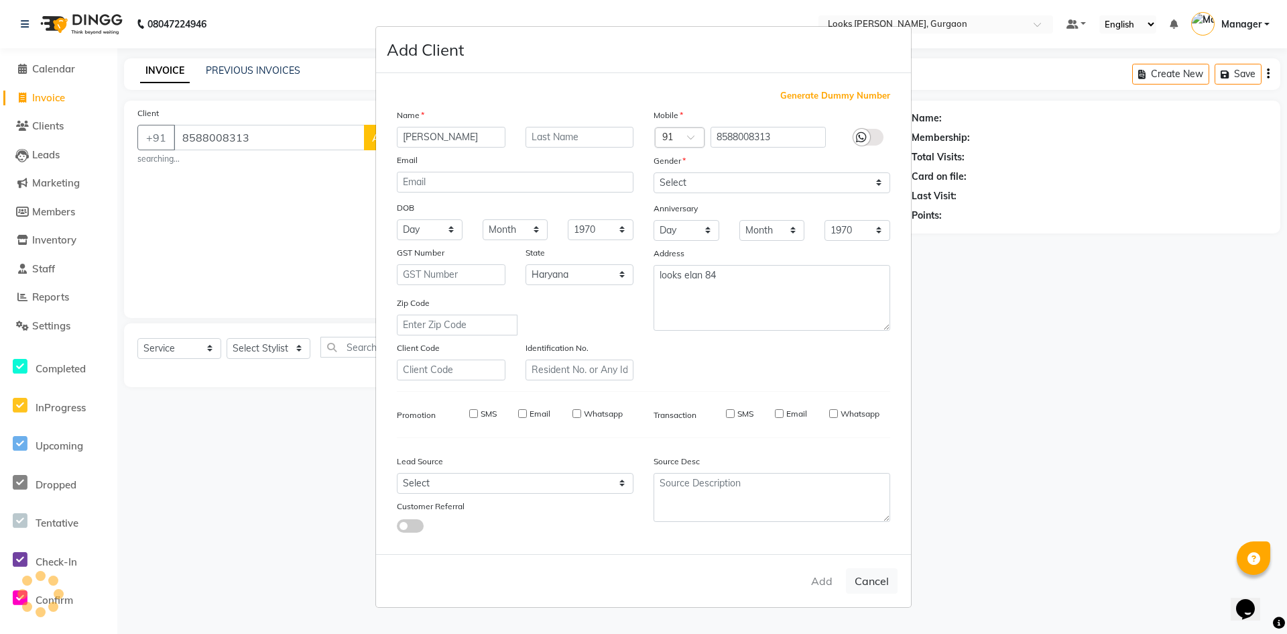
checkbox input "false"
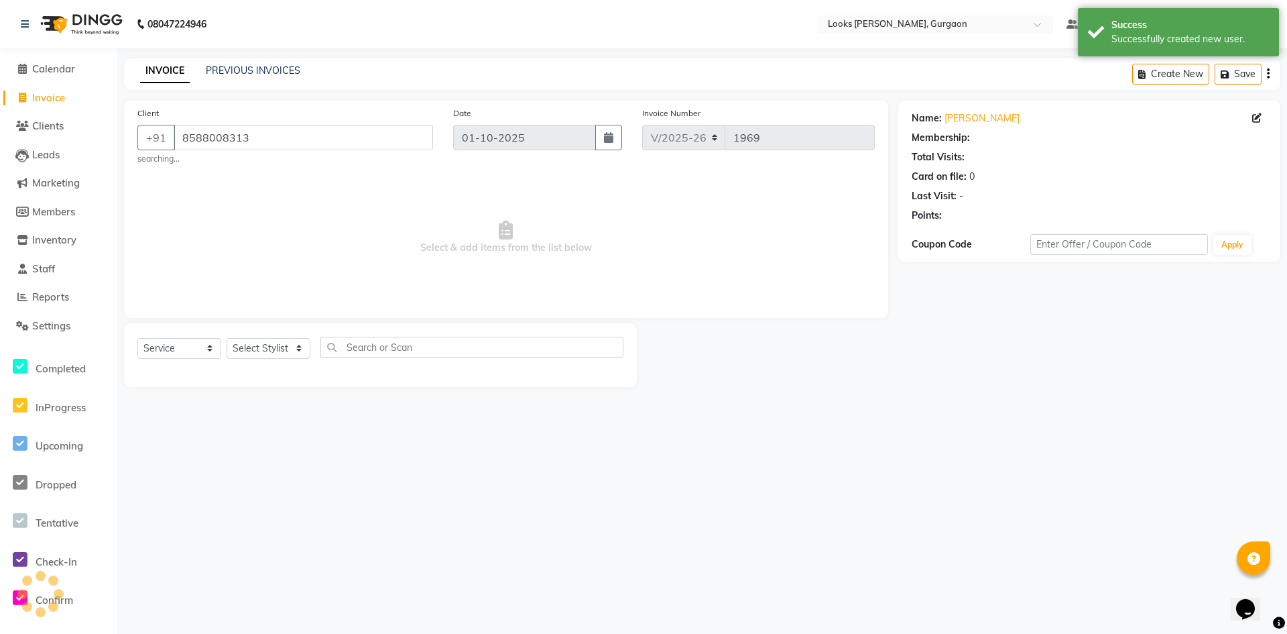
select select "1: Object"
click at [286, 346] on select "Select Stylist [PERSON_NAME] abhay [PERSON_NAME] [PERSON_NAME] Counter_Sales De…" at bounding box center [269, 348] width 84 height 21
select select "83623"
click at [227, 338] on select "Select Stylist [PERSON_NAME] abhay [PERSON_NAME] [PERSON_NAME] Counter_Sales De…" at bounding box center [269, 348] width 84 height 21
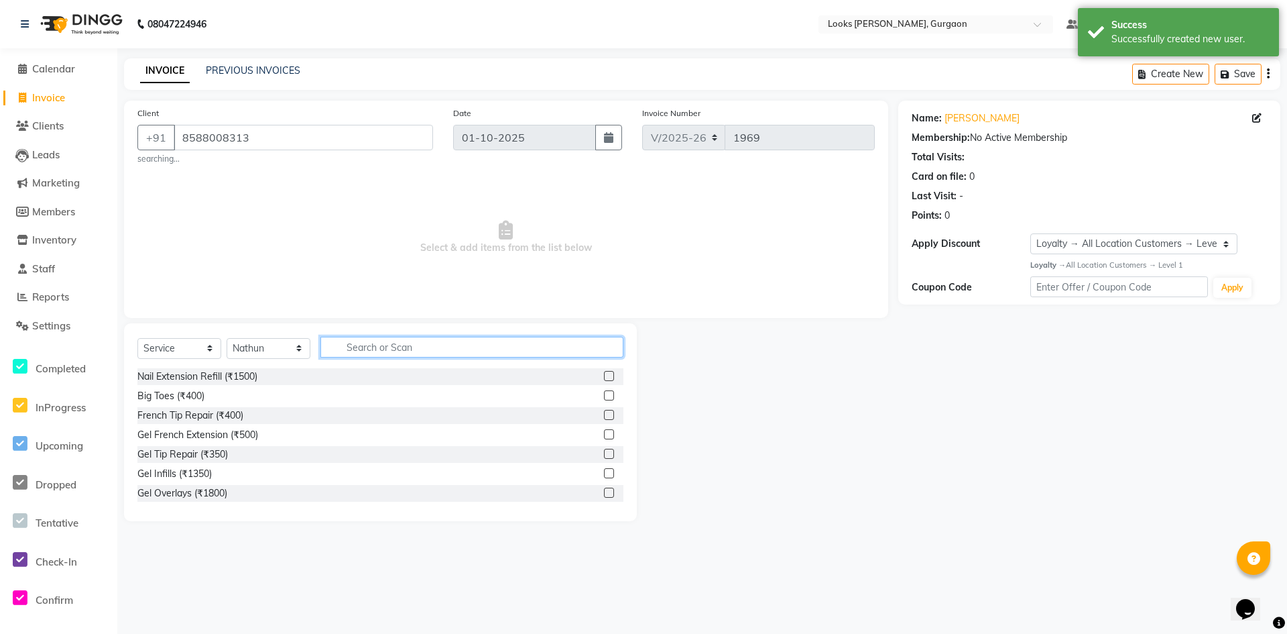
click at [404, 343] on input "text" at bounding box center [472, 347] width 303 height 21
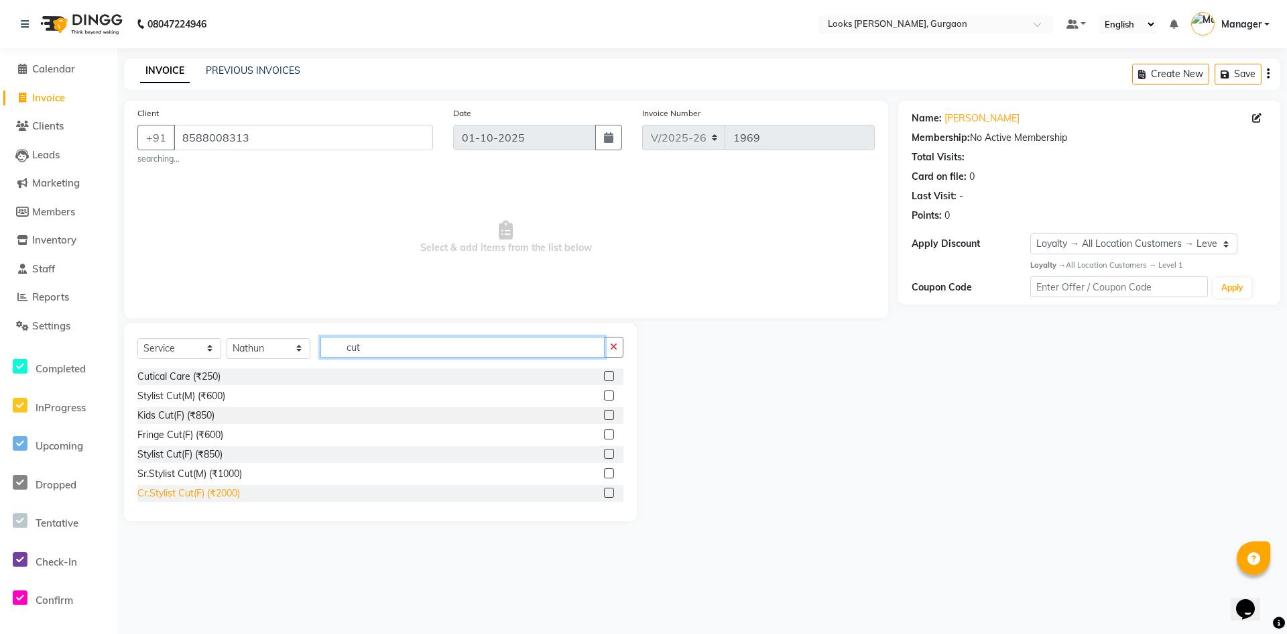
type input "cut"
click at [215, 492] on div "Cr.Stylist Cut(F) (₹2000)" at bounding box center [188, 493] width 103 height 14
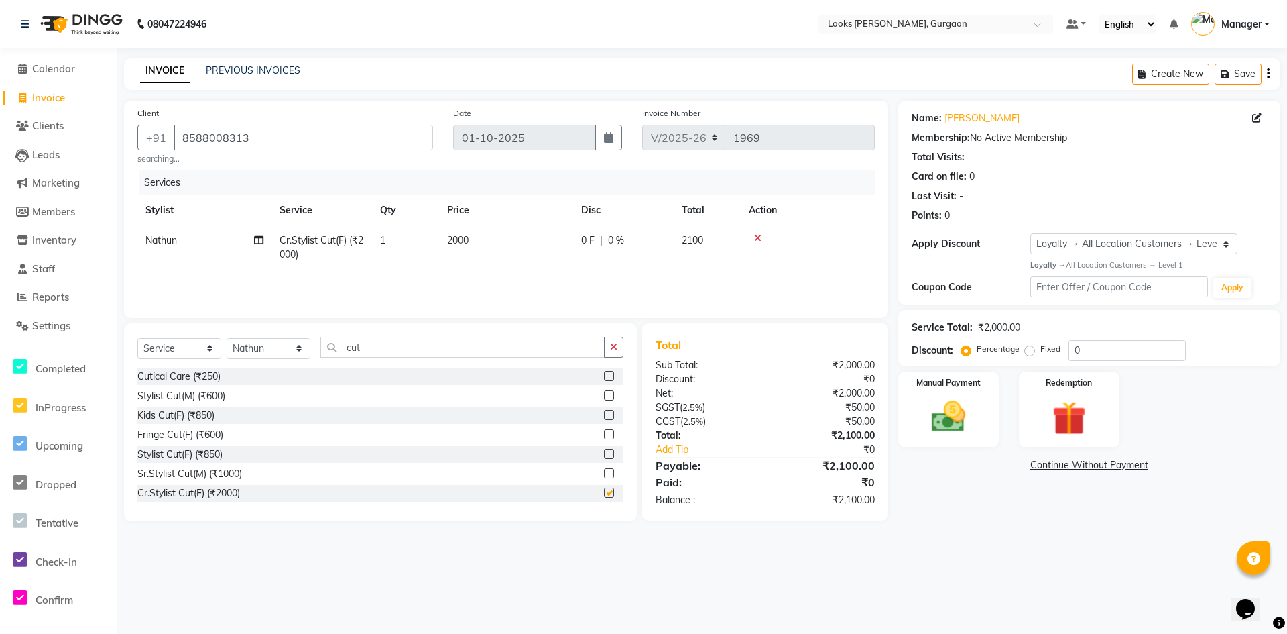
checkbox input "false"
click at [294, 349] on select "Select Stylist [PERSON_NAME] abhay [PERSON_NAME] [PERSON_NAME] Counter_Sales De…" at bounding box center [269, 348] width 84 height 21
select select "84462"
click at [227, 338] on select "Select Stylist [PERSON_NAME] abhay [PERSON_NAME] [PERSON_NAME] Counter_Sales De…" at bounding box center [269, 348] width 84 height 21
drag, startPoint x: 386, startPoint y: 345, endPoint x: 239, endPoint y: 351, distance: 147.7
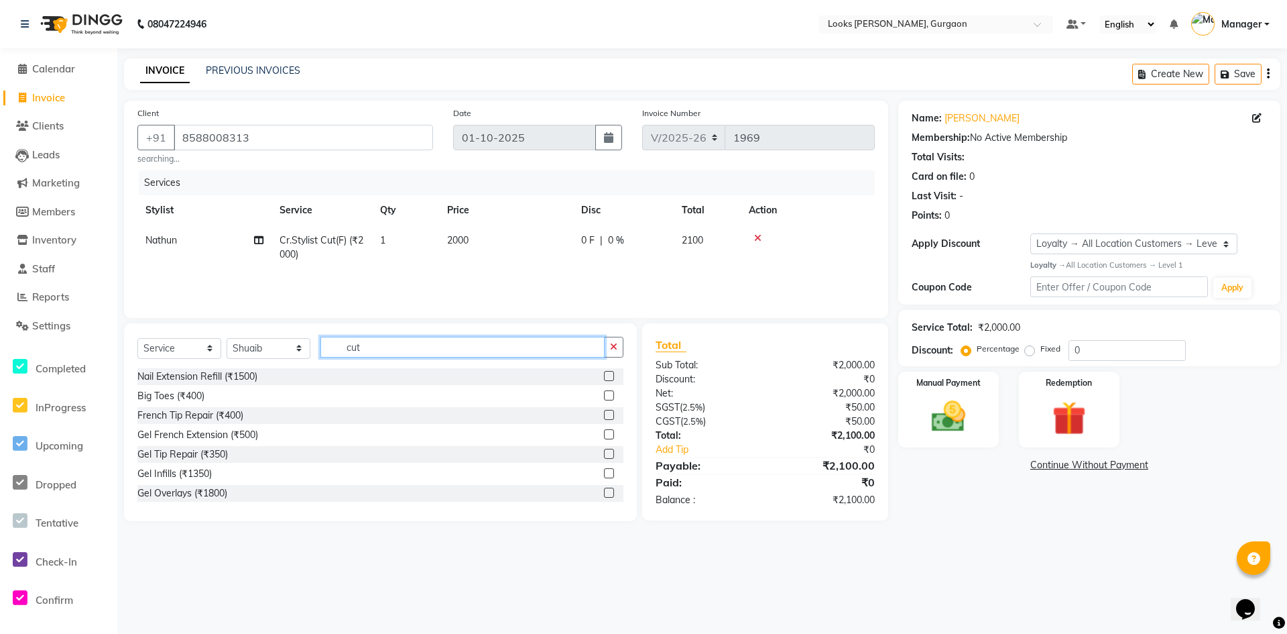
click at [239, 350] on div "Select Service Product Membership Package Voucher Prepaid Gift Card Select Styl…" at bounding box center [380, 353] width 486 height 32
type input "cut"
click at [196, 397] on div "Stylist Cut(M) (₹600)" at bounding box center [181, 396] width 88 height 14
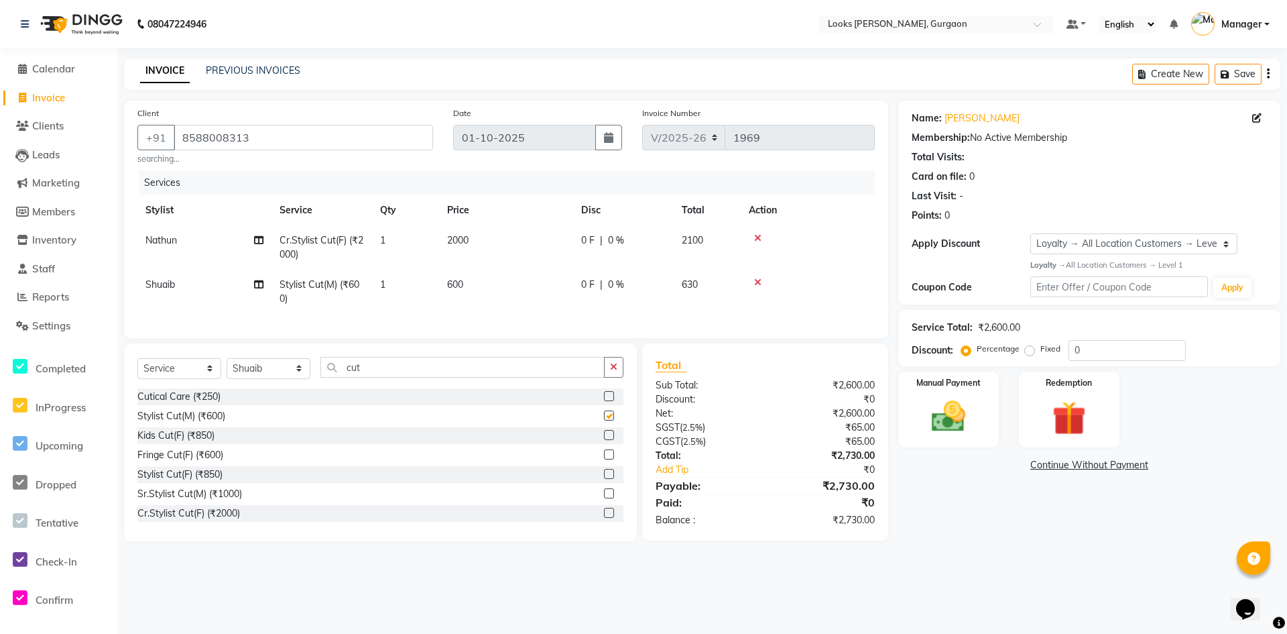
checkbox input "false"
click at [497, 249] on td "2000" at bounding box center [506, 247] width 134 height 44
select select "83623"
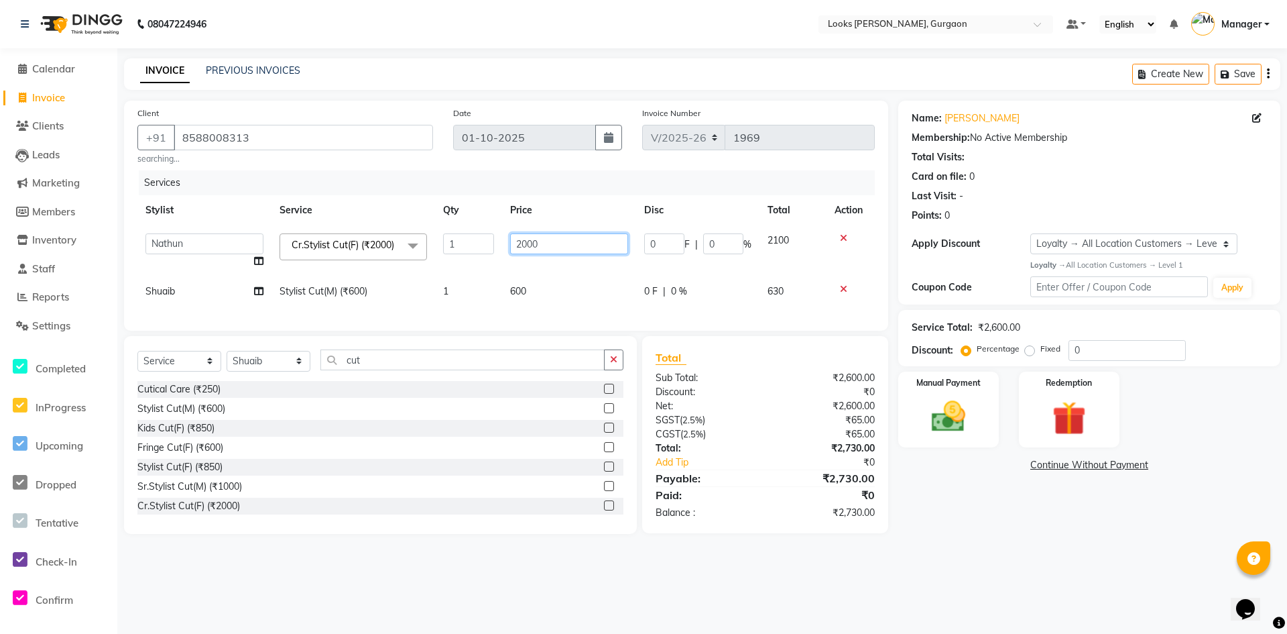
drag, startPoint x: 557, startPoint y: 240, endPoint x: 425, endPoint y: 225, distance: 132.2
click at [425, 225] on tr "[PERSON_NAME] [PERSON_NAME] Counter_Sales Deepak_pdct [PERSON_NAME] Manager Nat…" at bounding box center [506, 250] width 738 height 51
type input "1500"
drag, startPoint x: 1109, startPoint y: 581, endPoint x: 1100, endPoint y: 580, distance: 8.8
click at [1110, 581] on div "08047224946 Select Location × Looks Elan Miracle, Gurgaon Default Panel My Pane…" at bounding box center [643, 317] width 1287 height 634
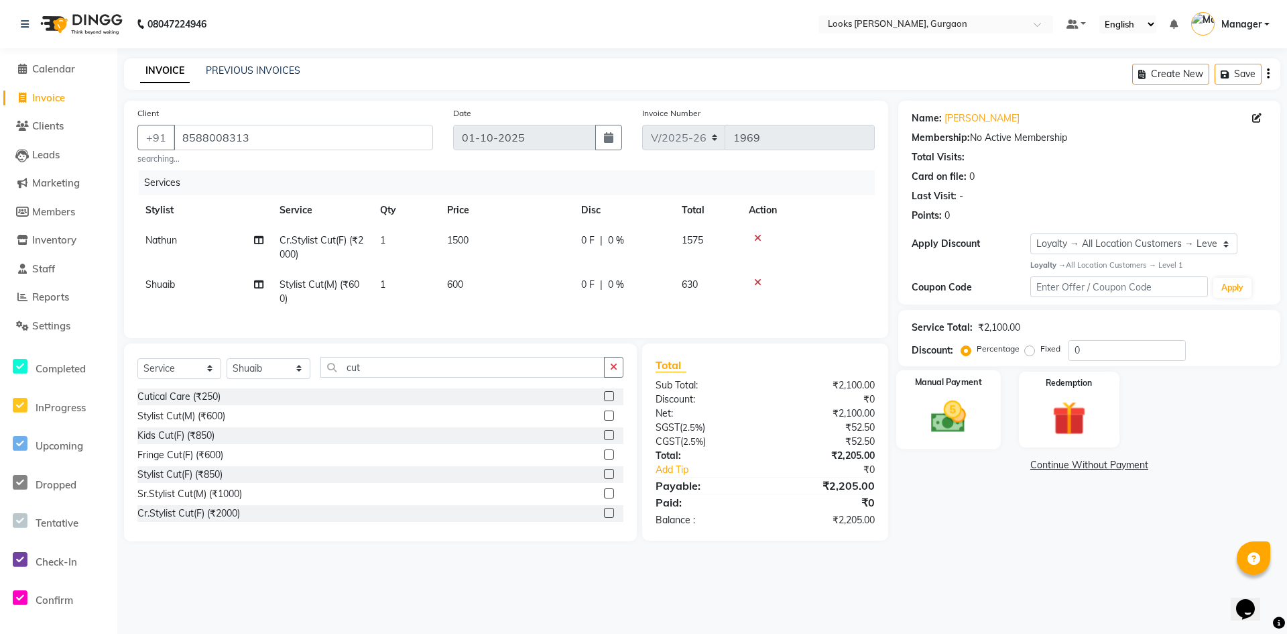
click at [971, 434] on img at bounding box center [949, 416] width 58 height 41
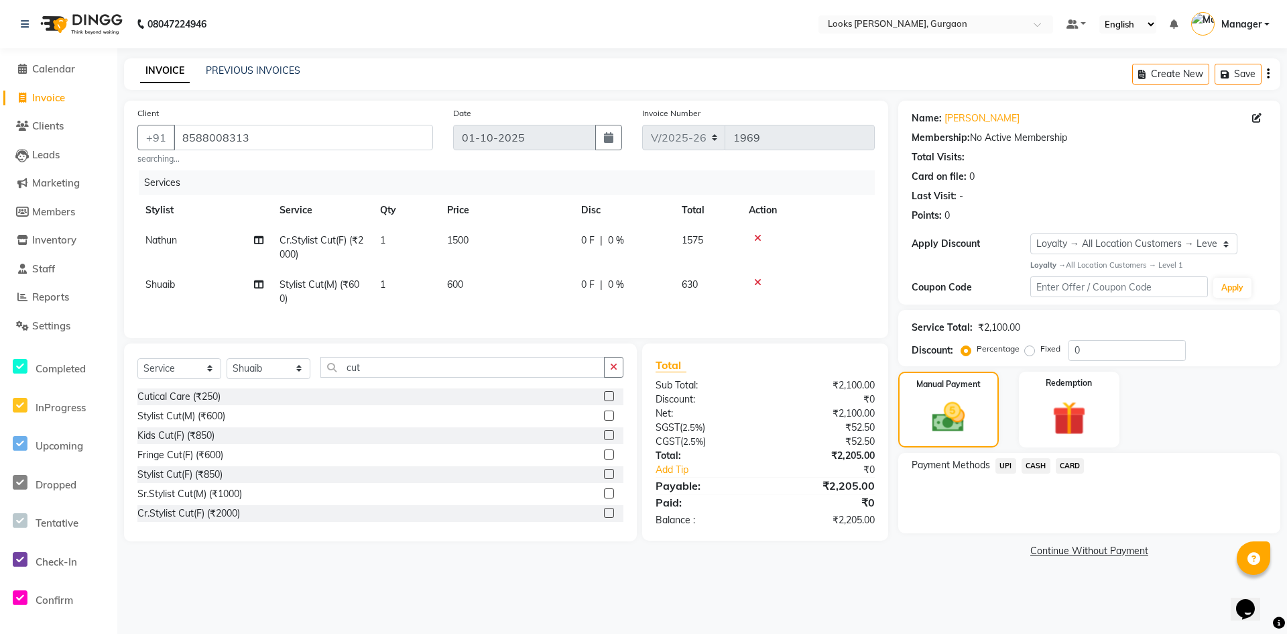
click at [1001, 464] on span "UPI" at bounding box center [1006, 465] width 21 height 15
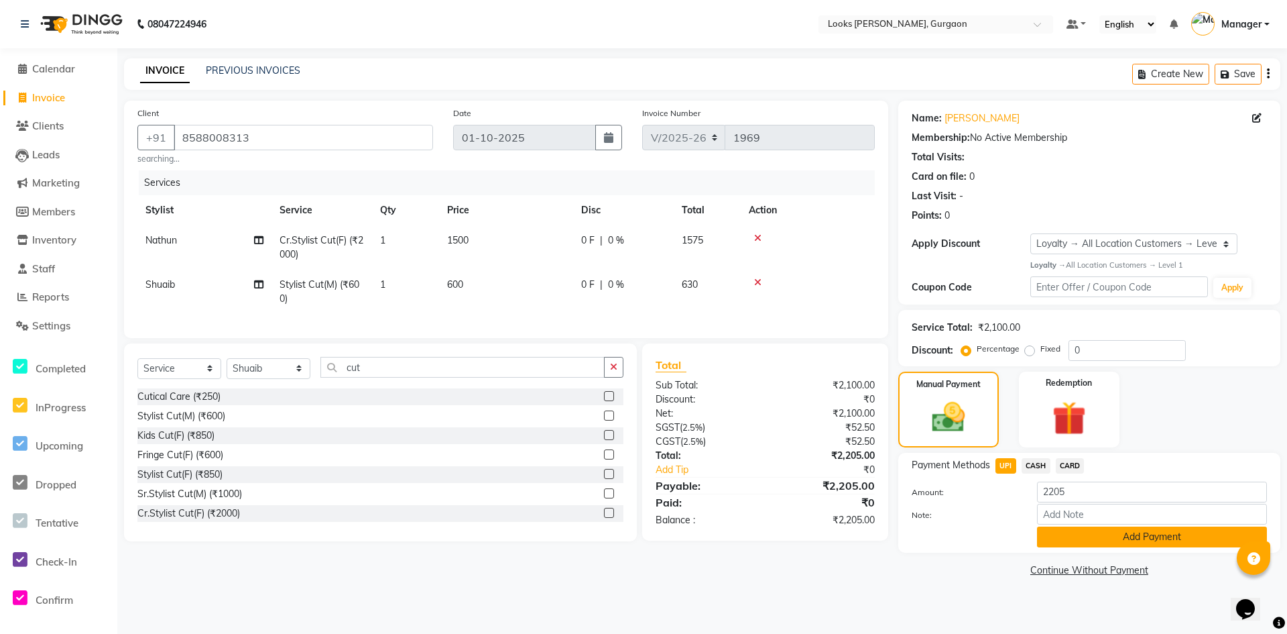
click at [1091, 540] on button "Add Payment" at bounding box center [1152, 536] width 230 height 21
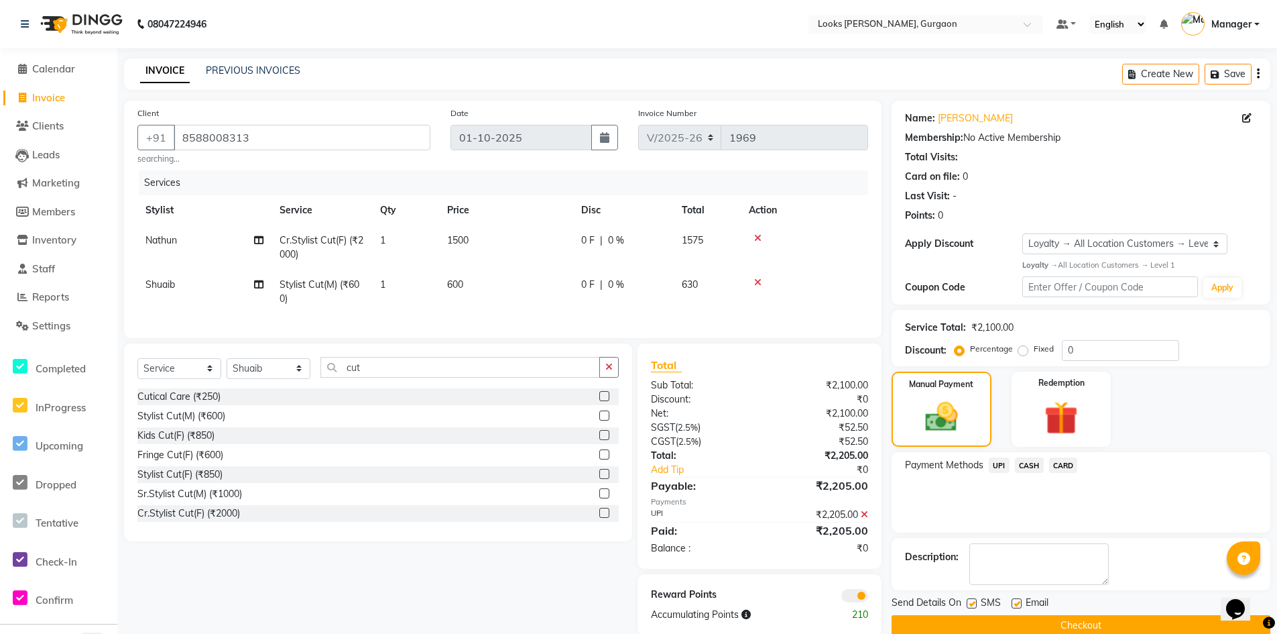
scroll to position [32, 0]
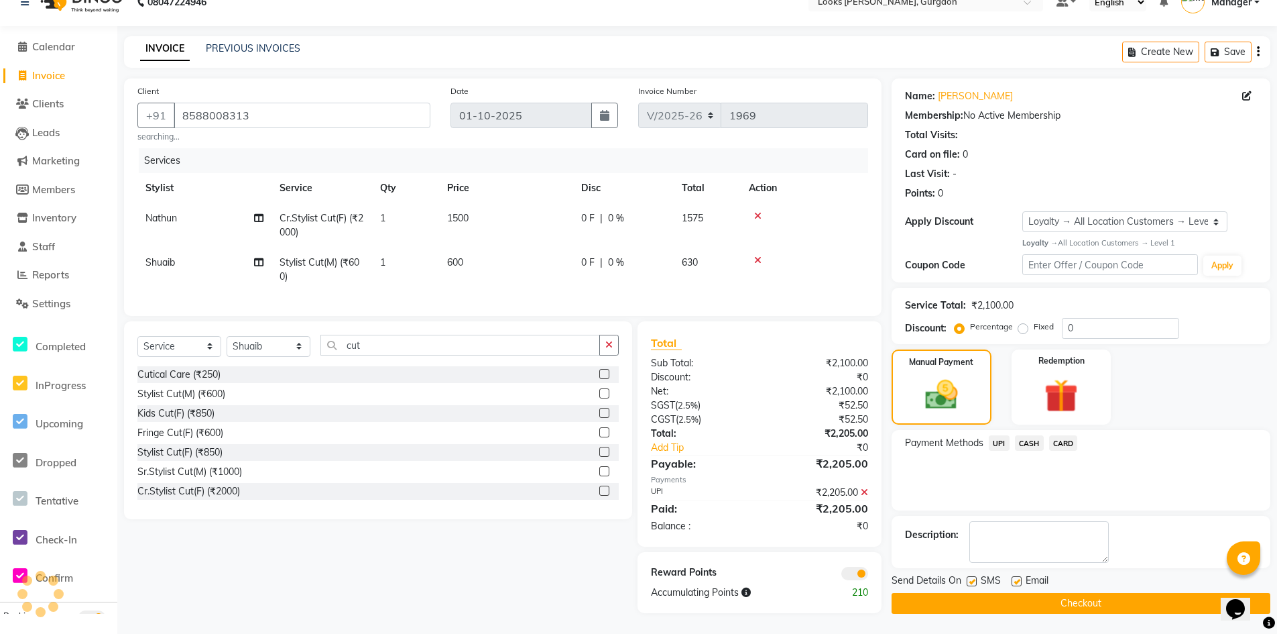
click at [1082, 593] on button "Checkout" at bounding box center [1081, 603] width 379 height 21
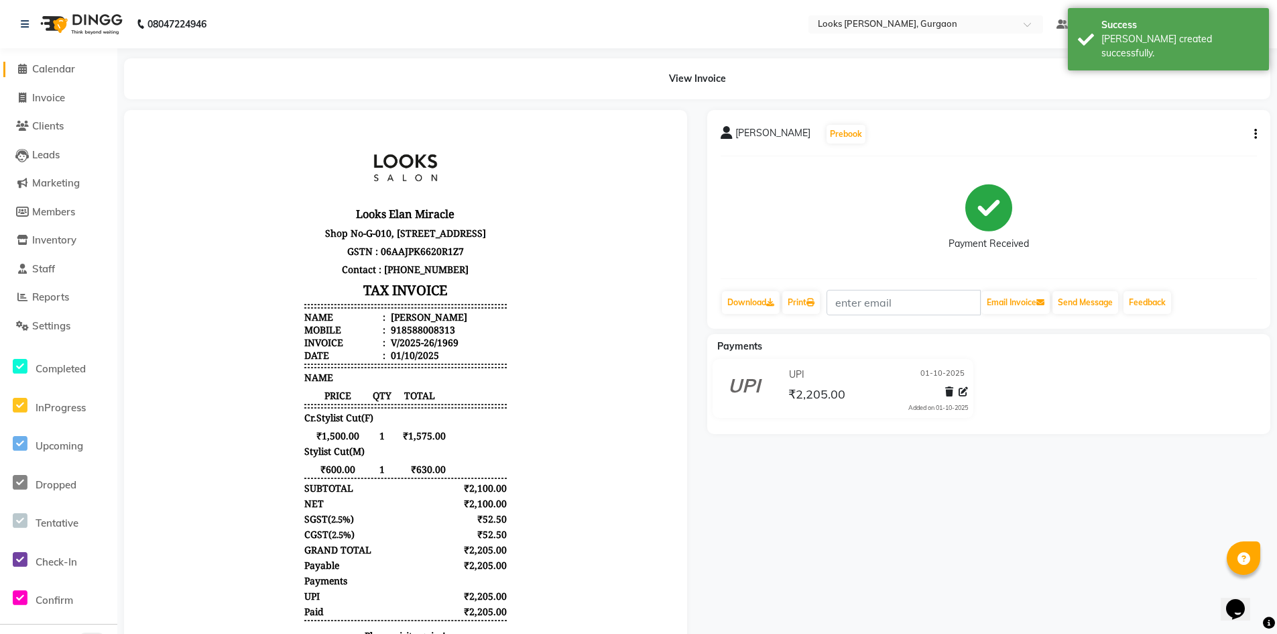
click at [63, 72] on span "Calendar" at bounding box center [53, 68] width 43 height 13
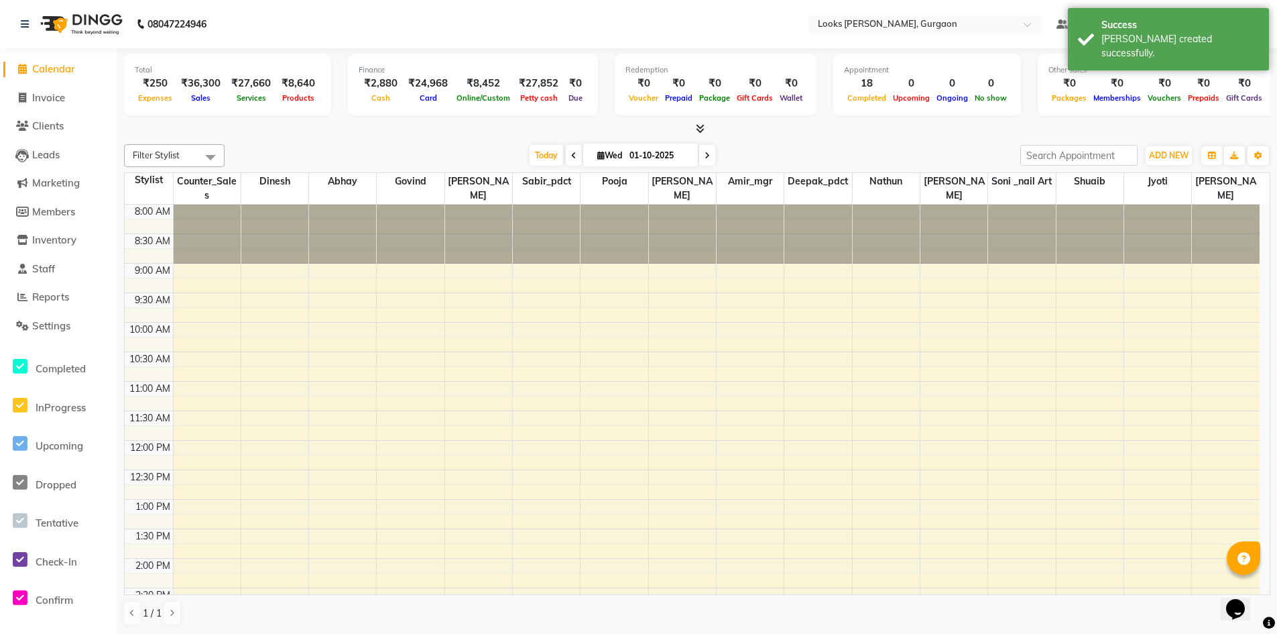
scroll to position [351, 0]
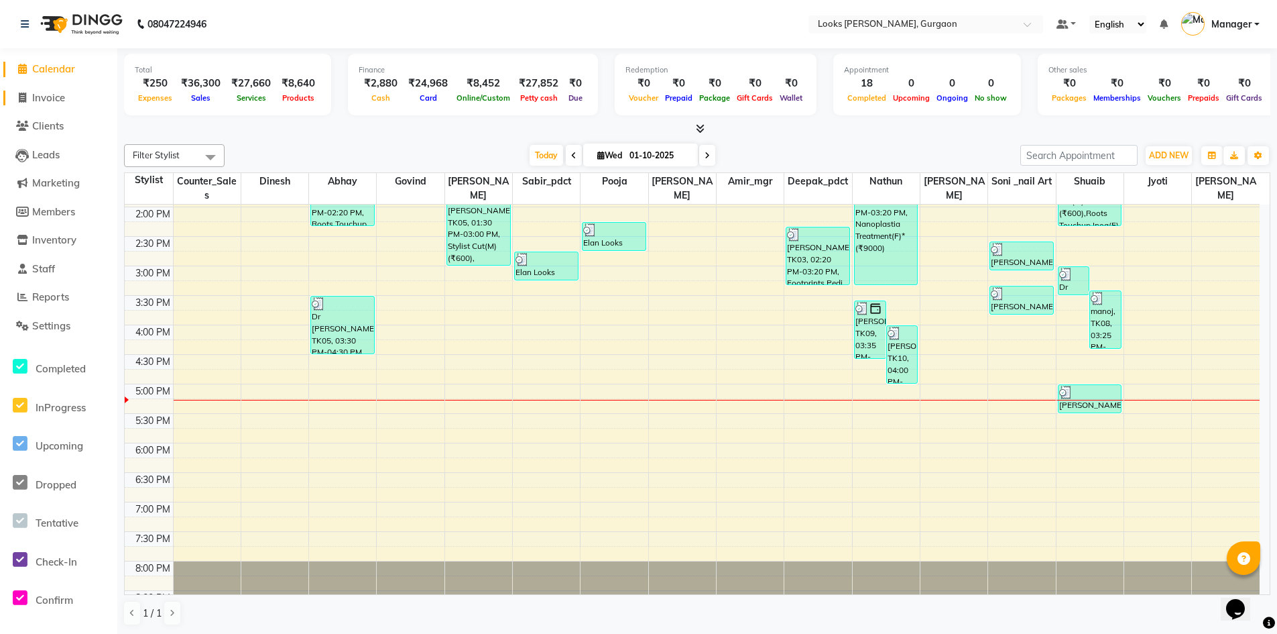
click at [45, 100] on span "Invoice" at bounding box center [48, 97] width 33 height 13
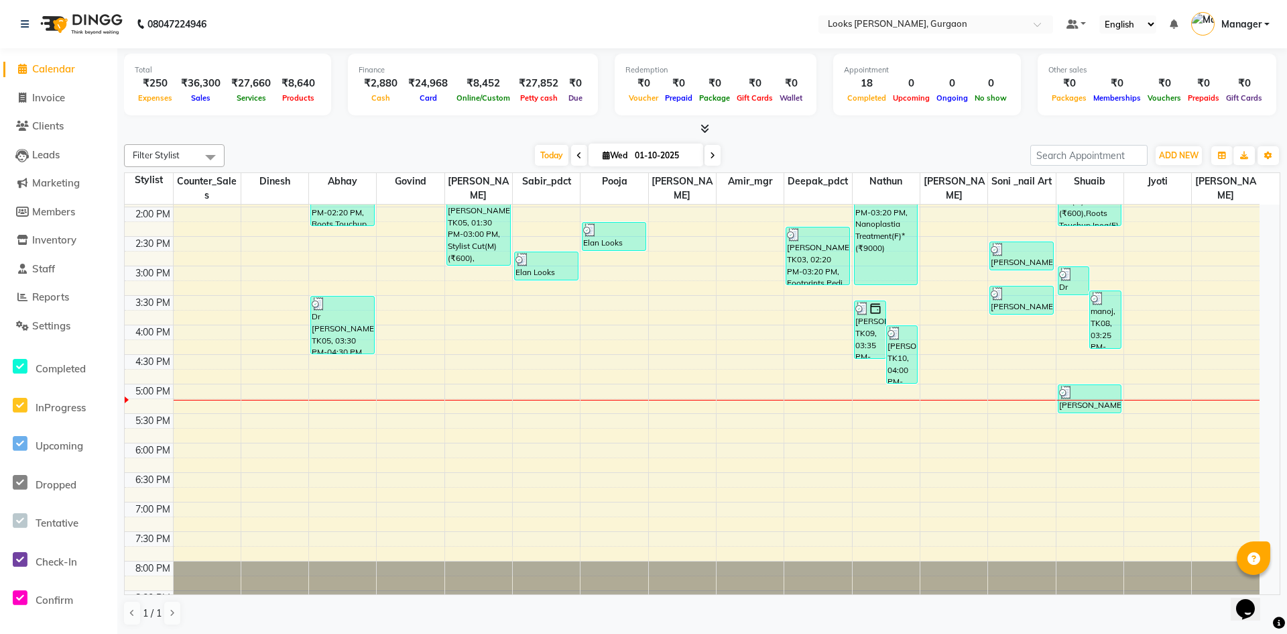
select select "8452"
select select "service"
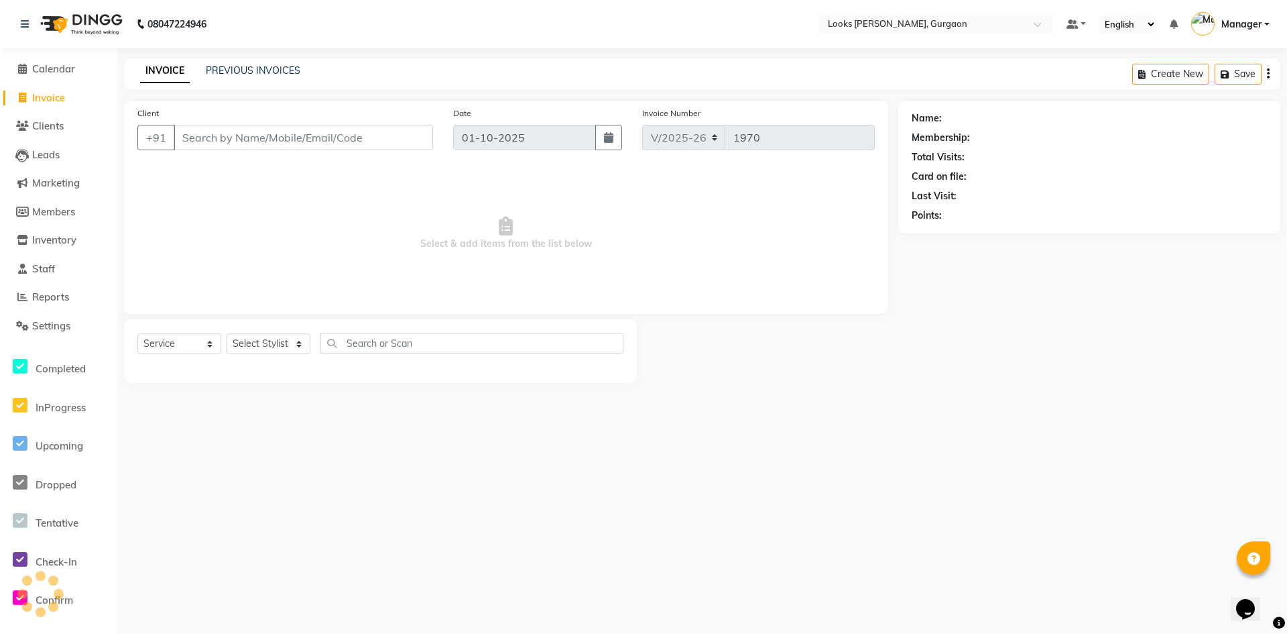
click at [367, 145] on input "Client" at bounding box center [303, 137] width 259 height 25
click at [282, 339] on select "Select Stylist [PERSON_NAME] abhay [PERSON_NAME] [PERSON_NAME] Counter_Sales De…" at bounding box center [269, 343] width 84 height 21
select select "82370"
click at [227, 333] on select "Select Stylist [PERSON_NAME] abhay [PERSON_NAME] [PERSON_NAME] Counter_Sales De…" at bounding box center [269, 343] width 84 height 21
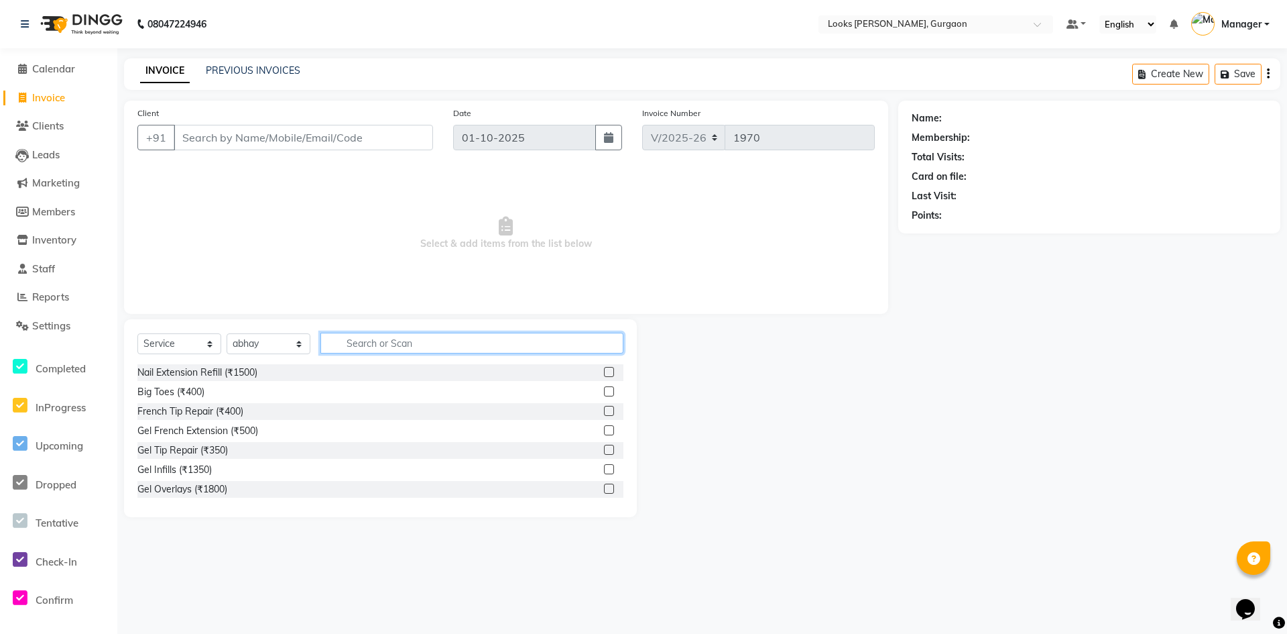
click at [364, 351] on input "text" at bounding box center [472, 343] width 303 height 21
type input "cut"
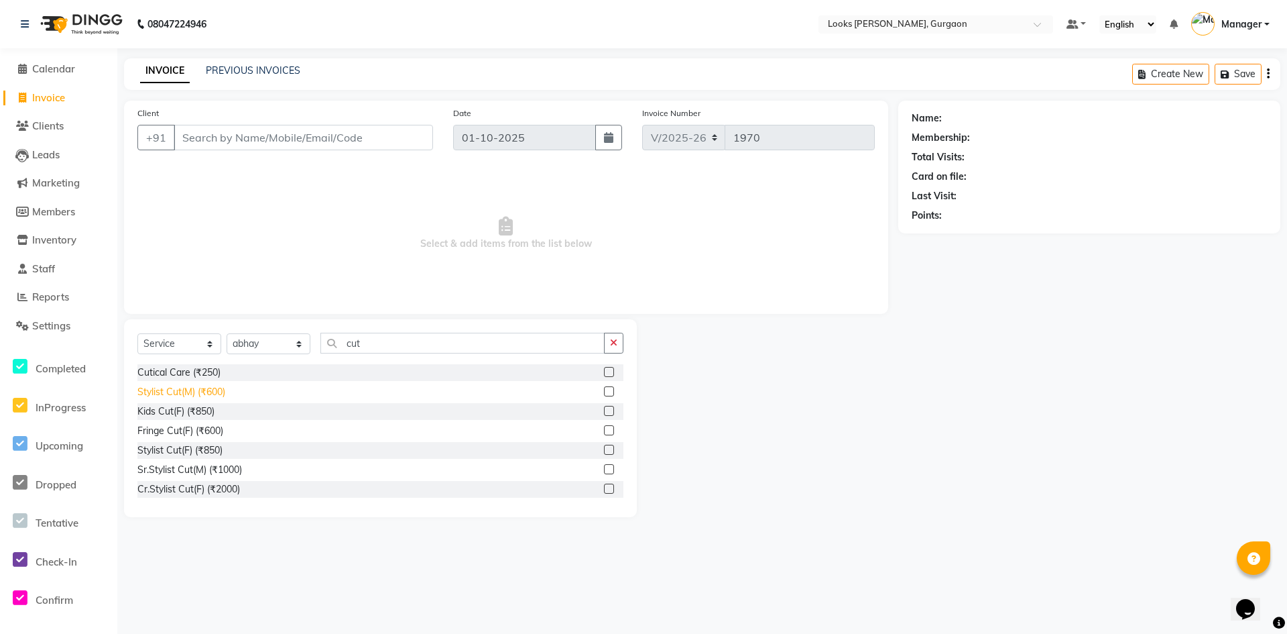
click at [179, 395] on div "Stylist Cut(M) (₹600)" at bounding box center [181, 392] width 88 height 14
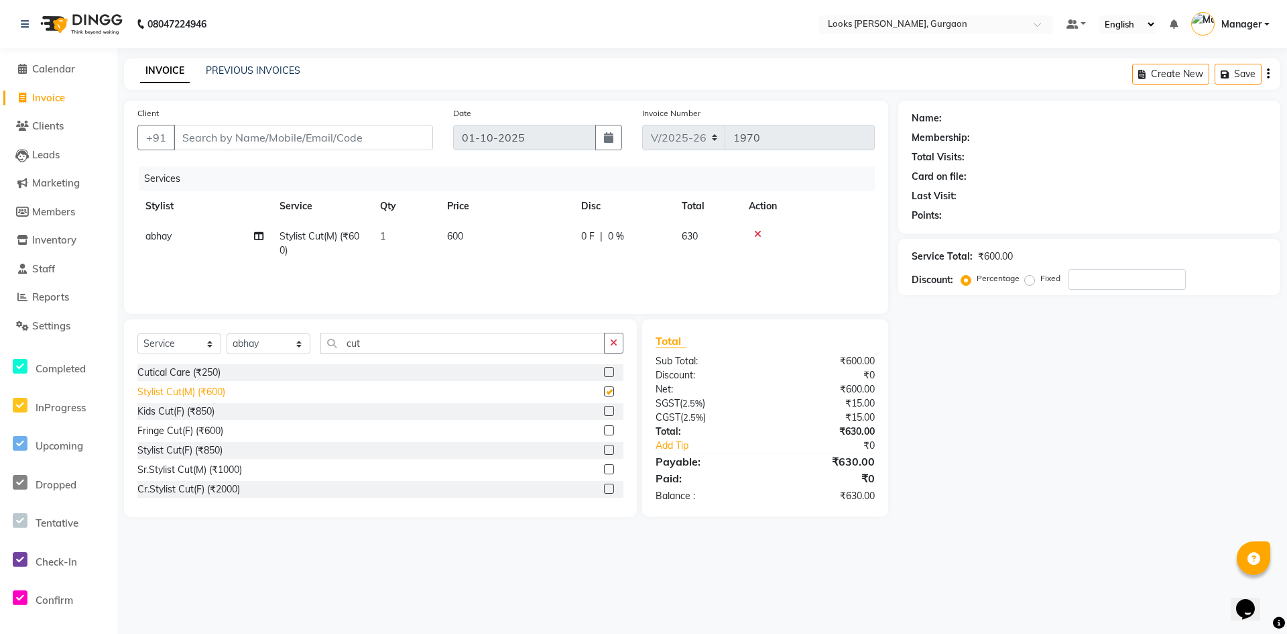
checkbox input "false"
click at [203, 472] on div "Sr.Stylist Cut(M) (₹1000)" at bounding box center [189, 470] width 105 height 14
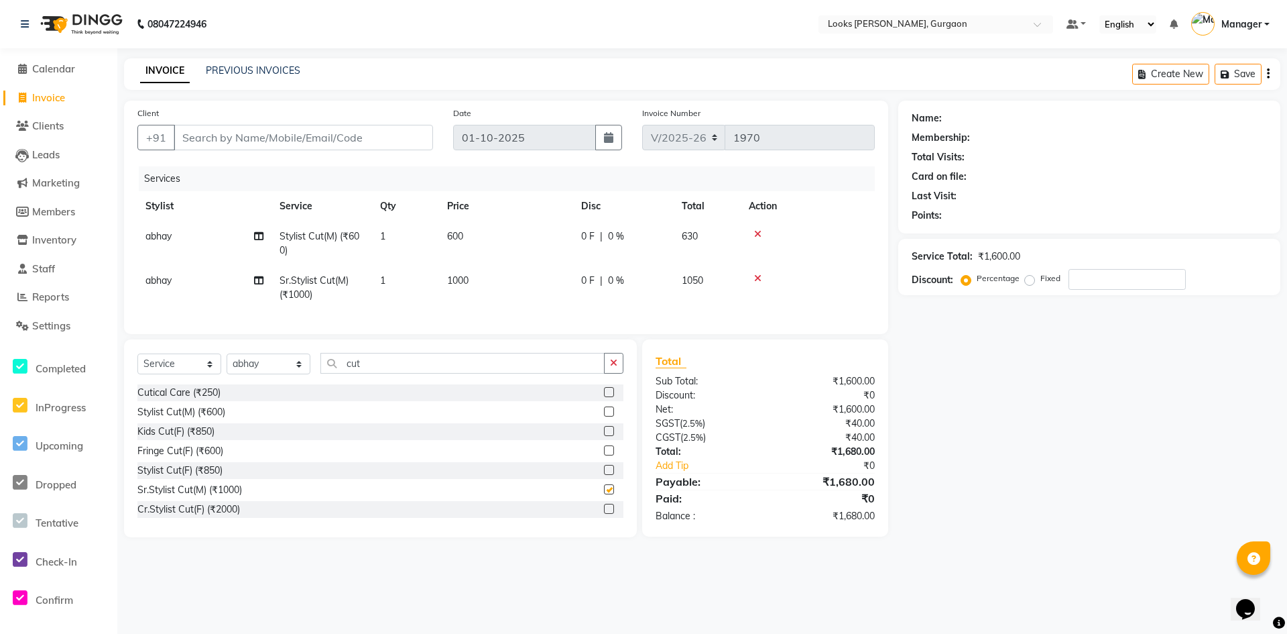
checkbox input "false"
click at [760, 278] on icon at bounding box center [757, 278] width 7 height 9
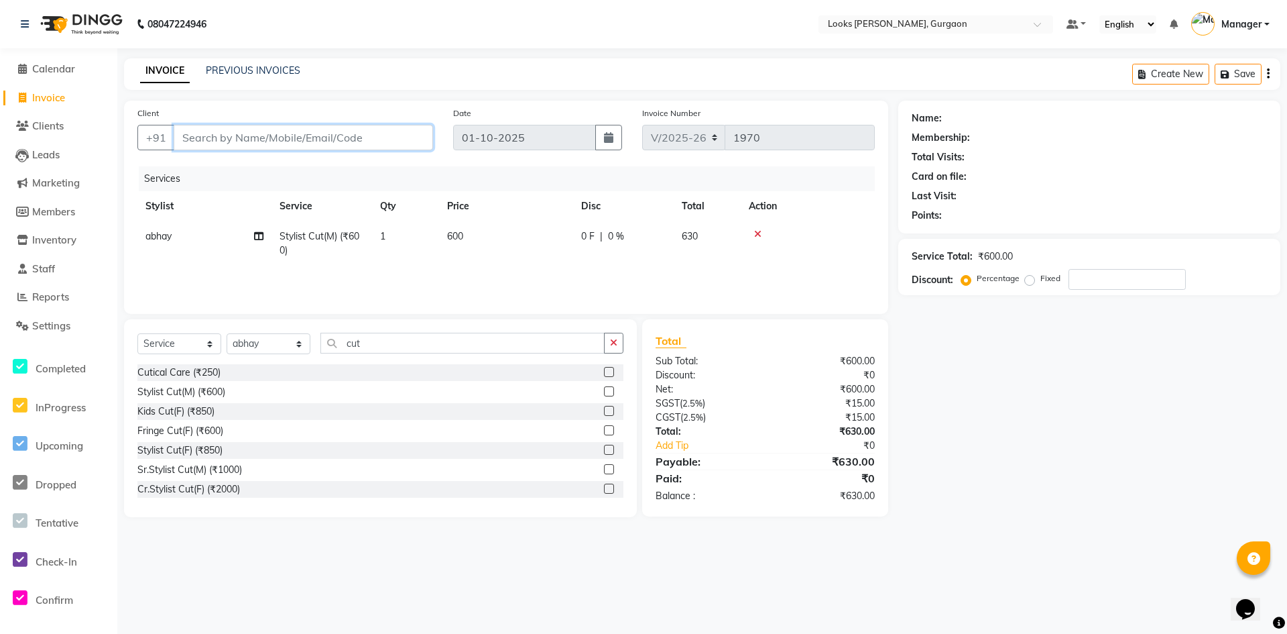
click at [342, 137] on input "Client" at bounding box center [303, 137] width 259 height 25
type input "9"
type input "0"
type input "9817780572"
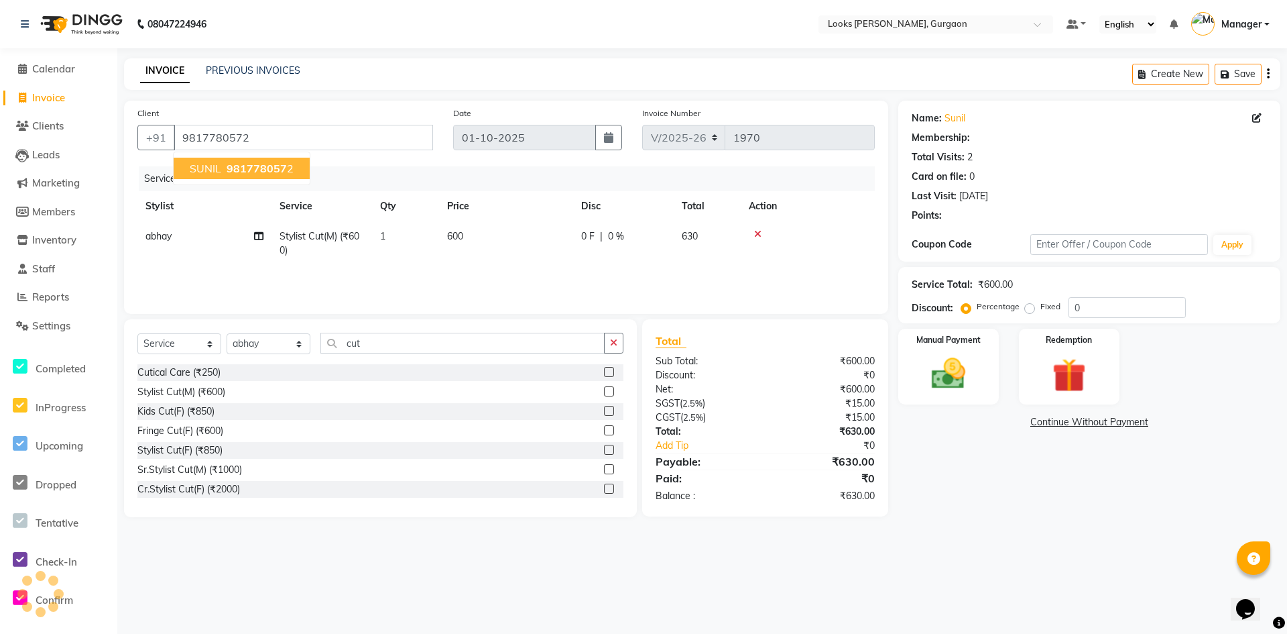
select select "1: Object"
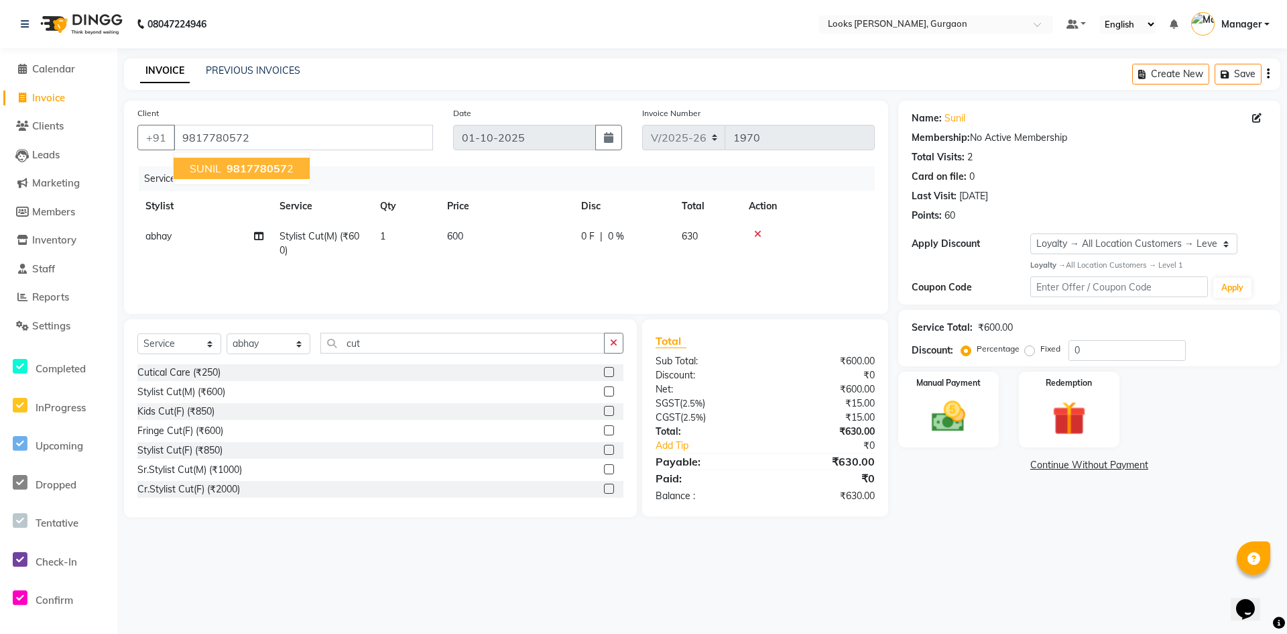
drag, startPoint x: 989, startPoint y: 416, endPoint x: 1031, endPoint y: 451, distance: 54.8
click at [996, 418] on div "Manual Payment" at bounding box center [949, 409] width 101 height 76
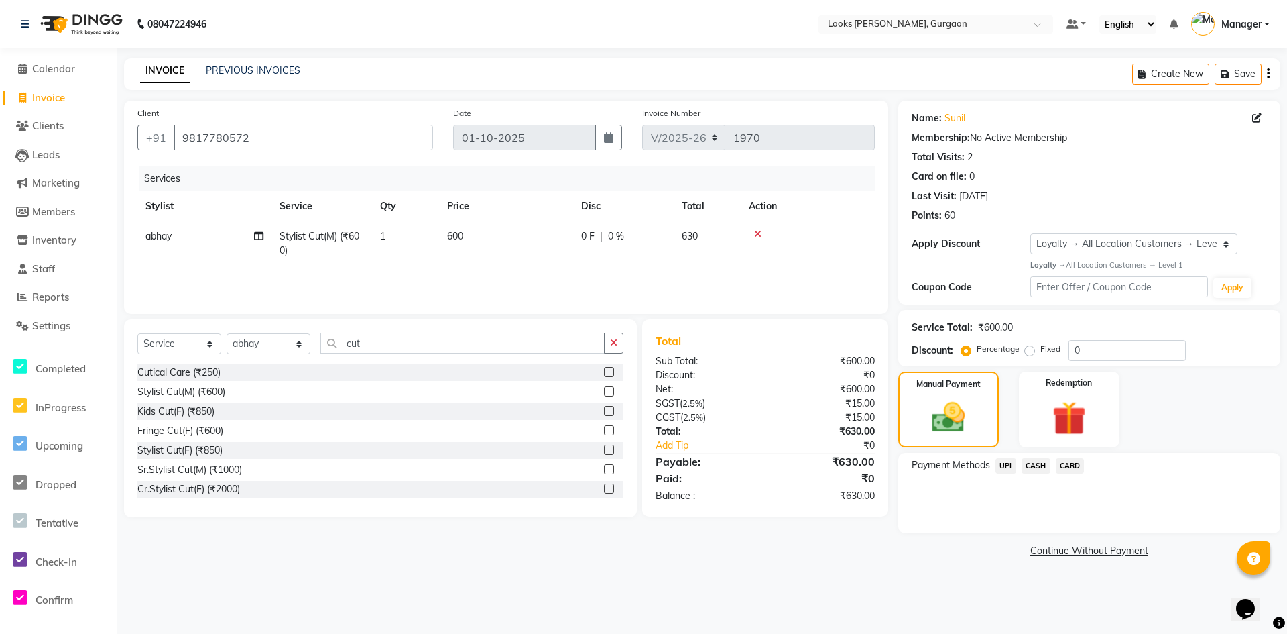
click at [1015, 466] on span "UPI" at bounding box center [1006, 465] width 21 height 15
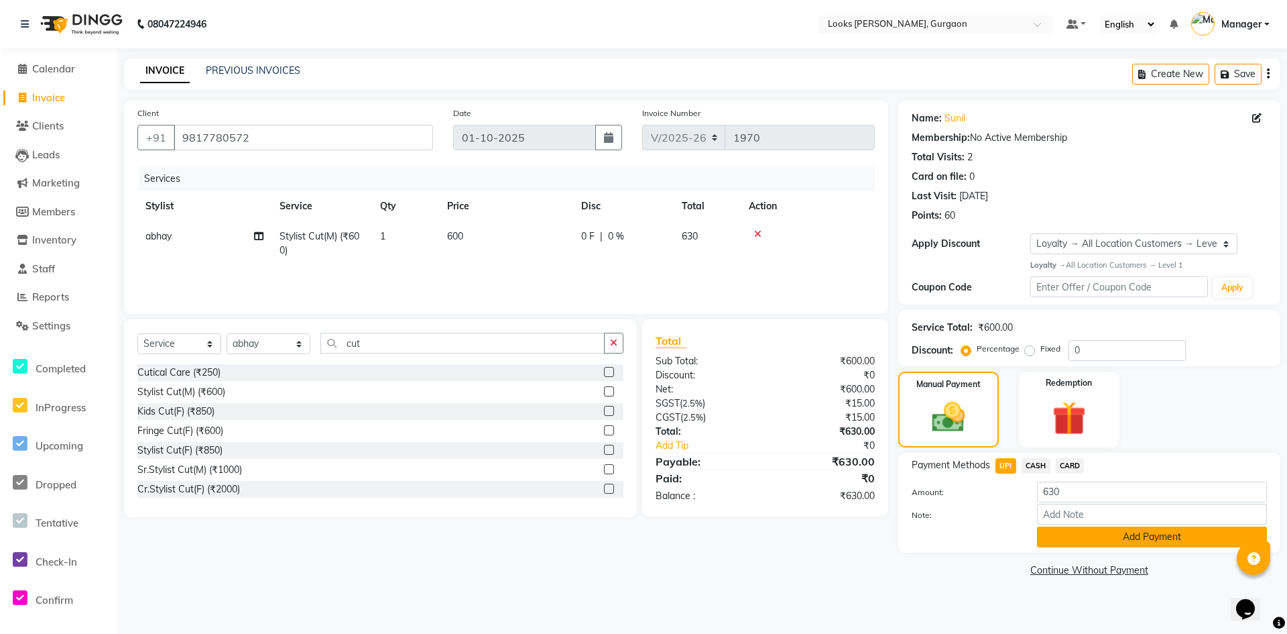
click at [1081, 546] on button "Add Payment" at bounding box center [1152, 536] width 230 height 21
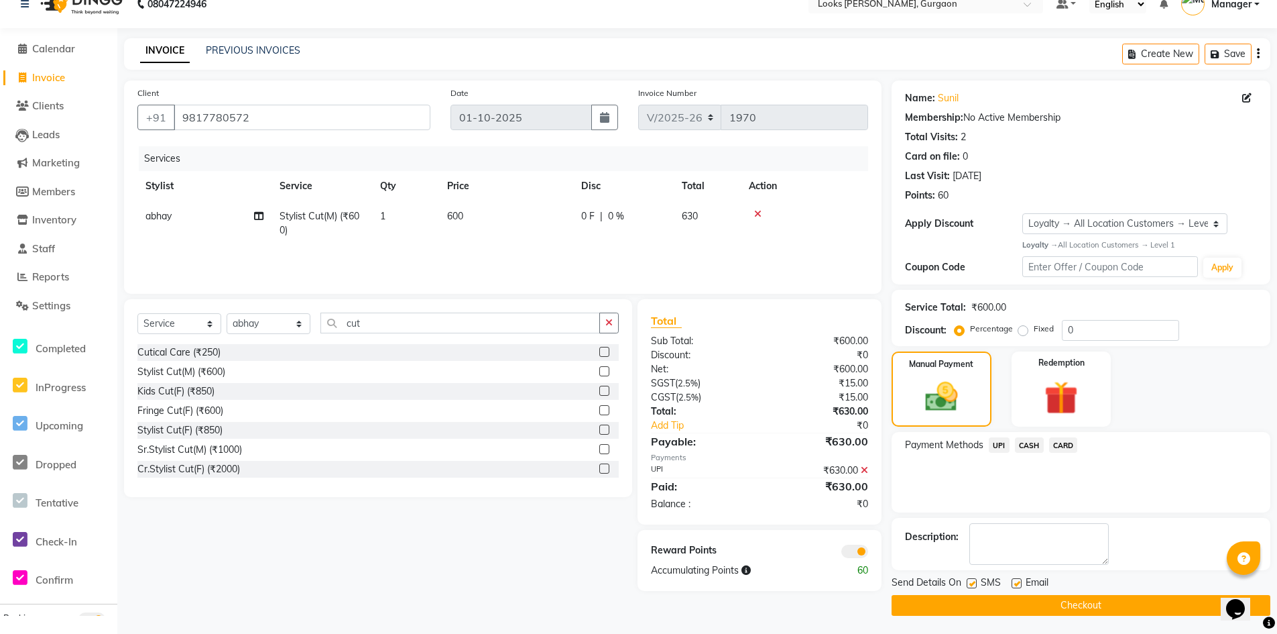
scroll to position [22, 0]
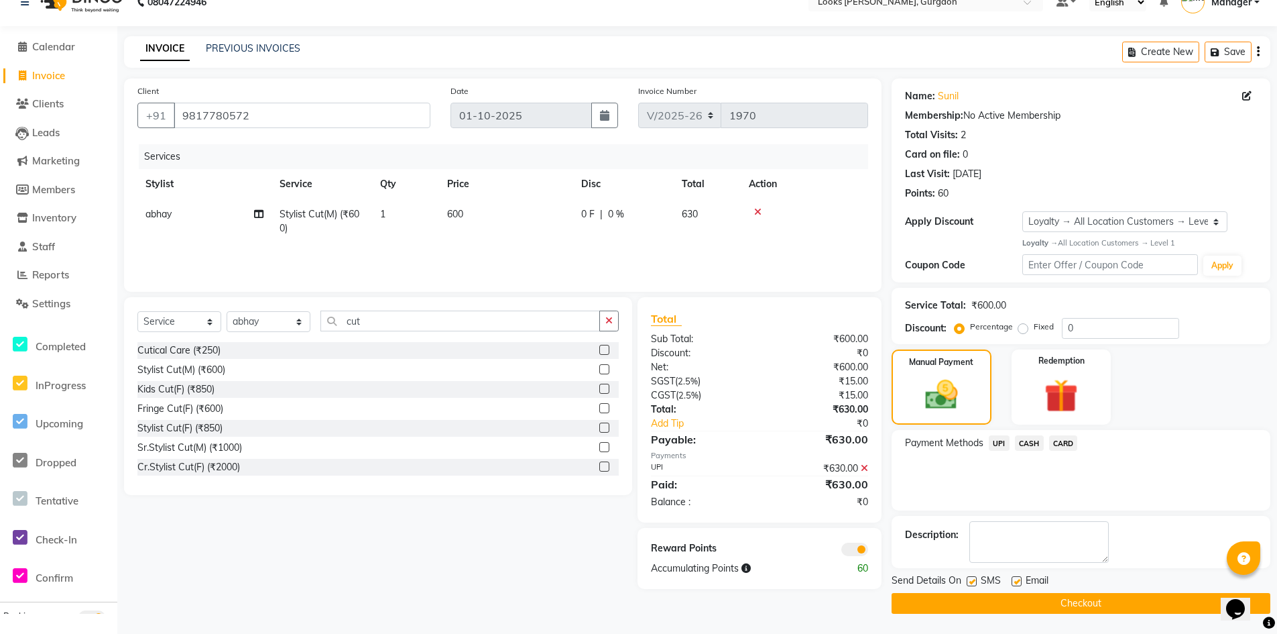
click at [1091, 606] on button "Checkout" at bounding box center [1081, 603] width 379 height 21
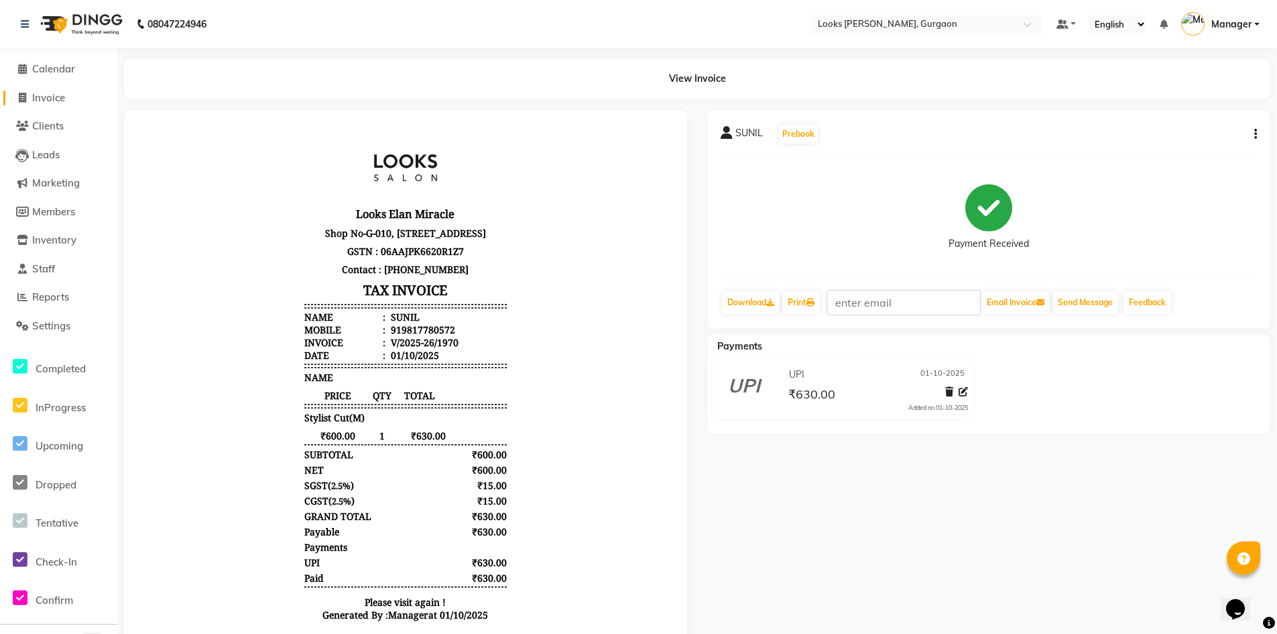
click at [52, 101] on span "Invoice" at bounding box center [48, 97] width 33 height 13
select select "service"
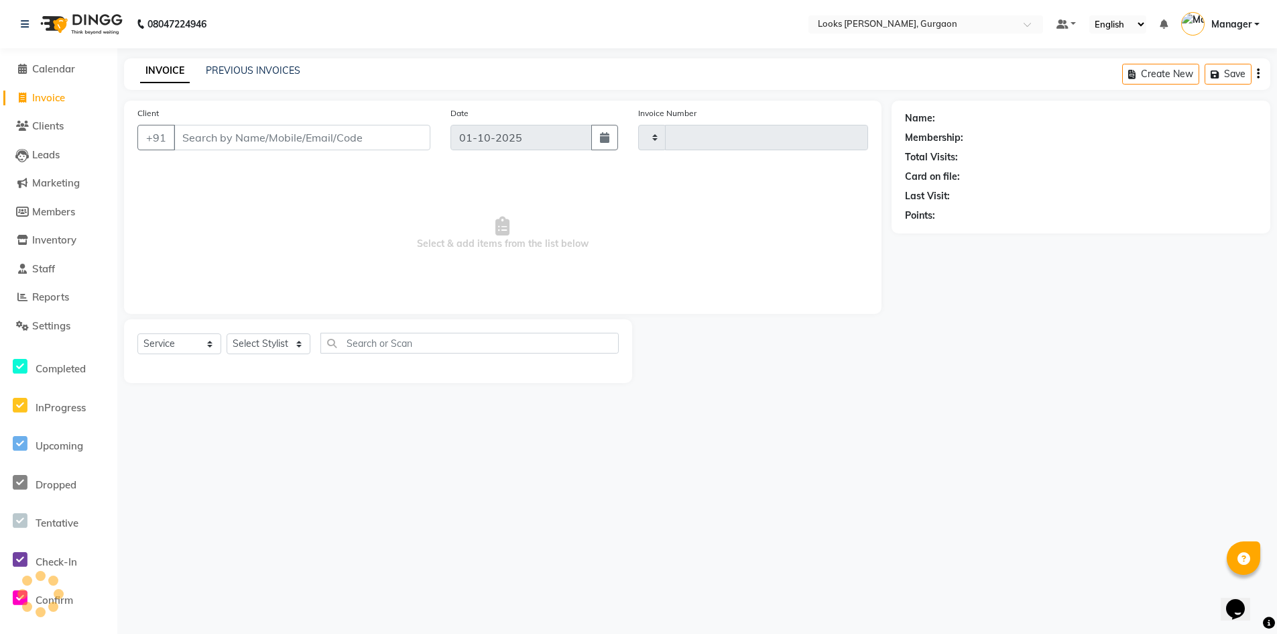
type input "1971"
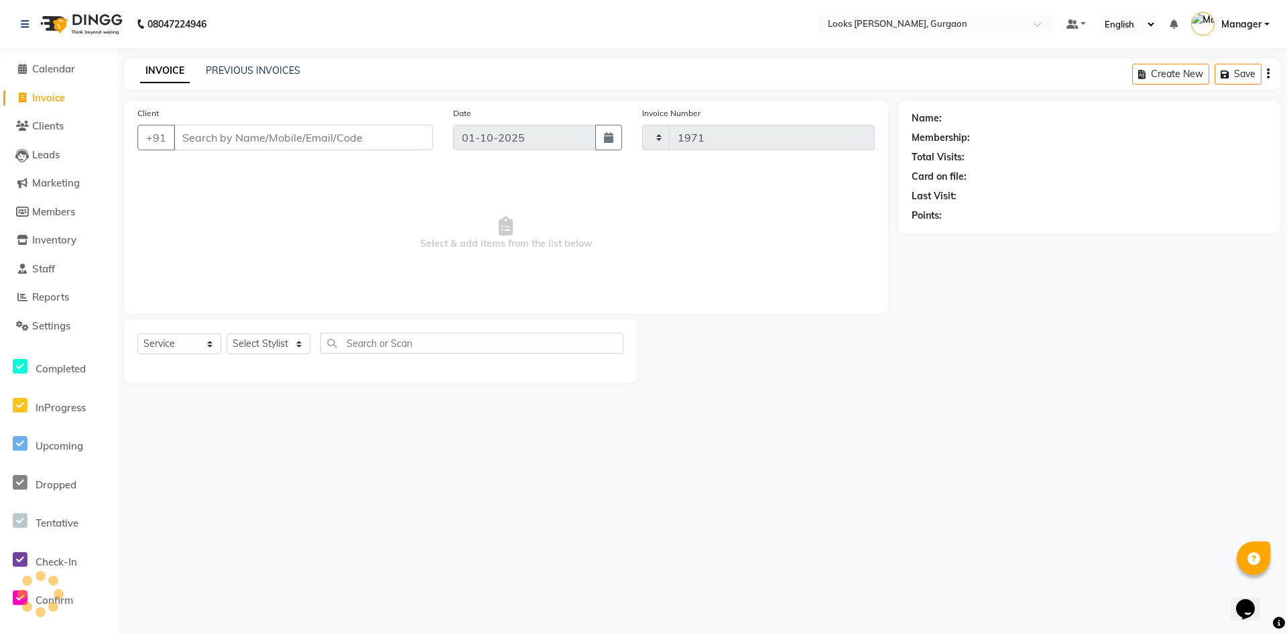
select select "8452"
click at [262, 73] on link "PREVIOUS INVOICES" at bounding box center [253, 70] width 95 height 12
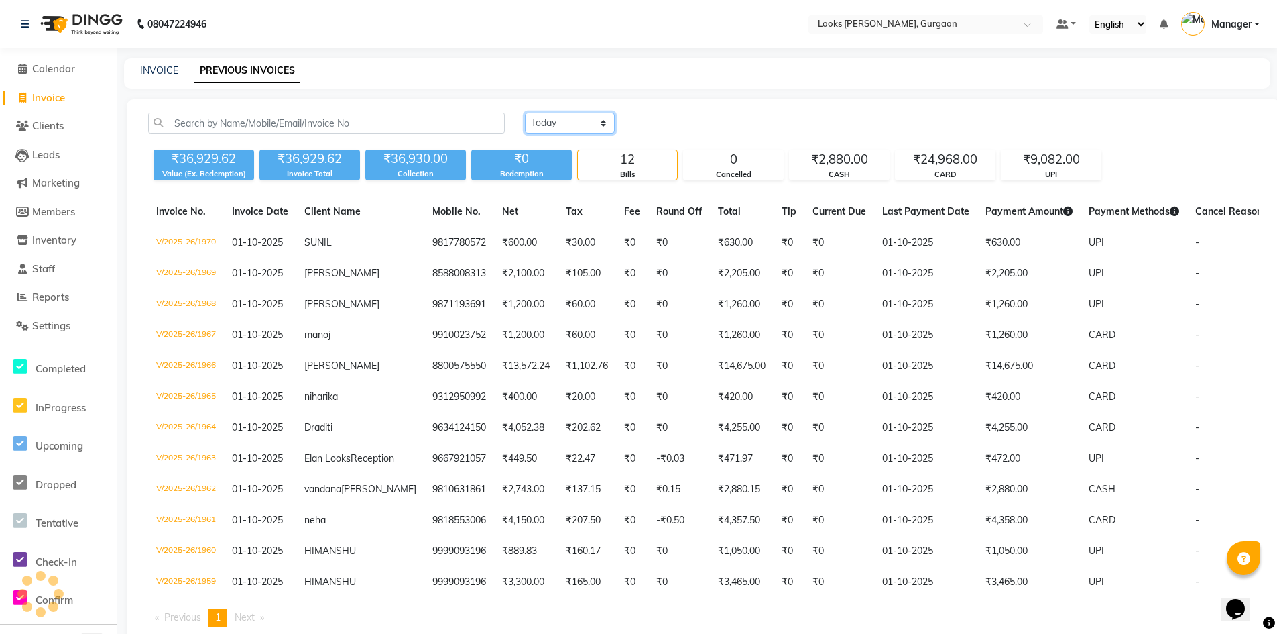
click at [595, 123] on select "[DATE] [DATE] Custom Range" at bounding box center [570, 123] width 90 height 21
select select "range"
click at [525, 113] on select "[DATE] [DATE] Custom Range" at bounding box center [570, 123] width 90 height 21
click at [669, 125] on input "01-10-2025" at bounding box center [679, 123] width 94 height 19
select select "10"
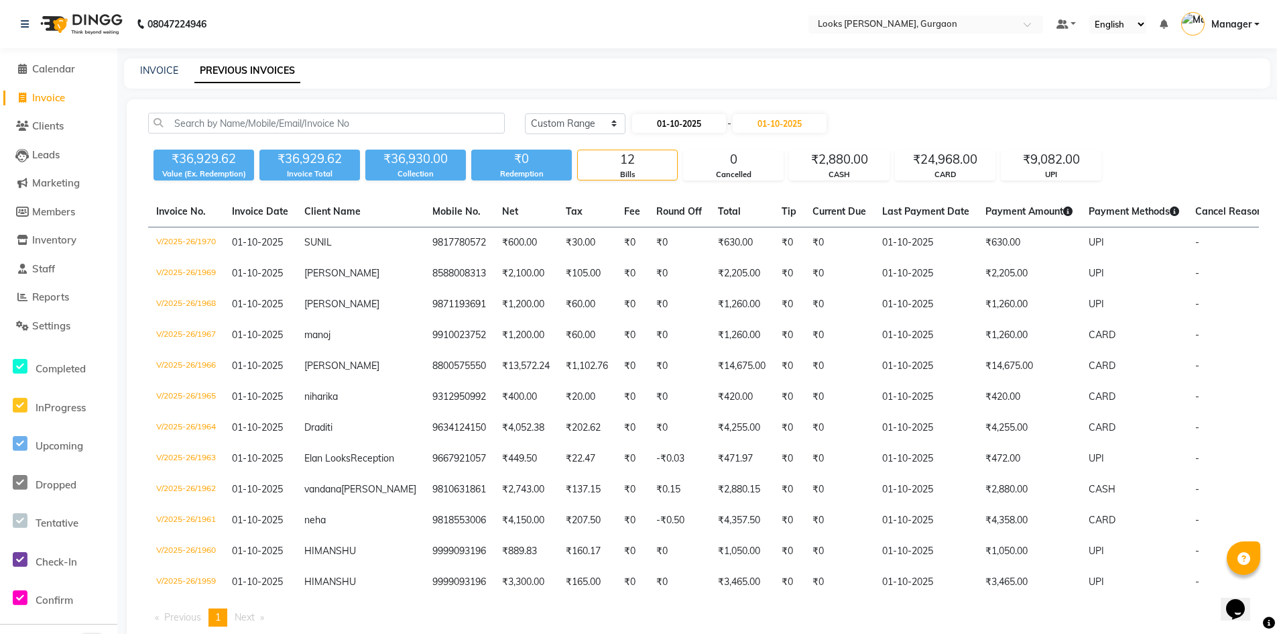
select select "2025"
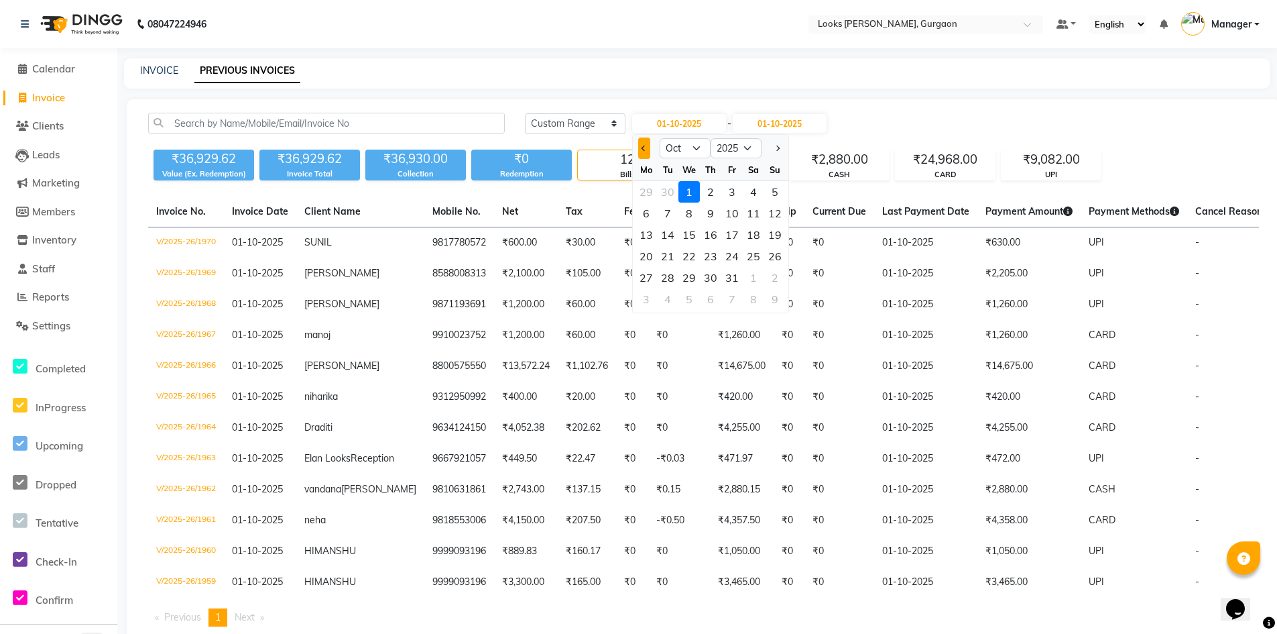
click at [644, 150] on span "Previous month" at bounding box center [644, 148] width 5 height 5
select select "9"
click at [650, 189] on div "1" at bounding box center [646, 191] width 21 height 21
type input "01-09-2025"
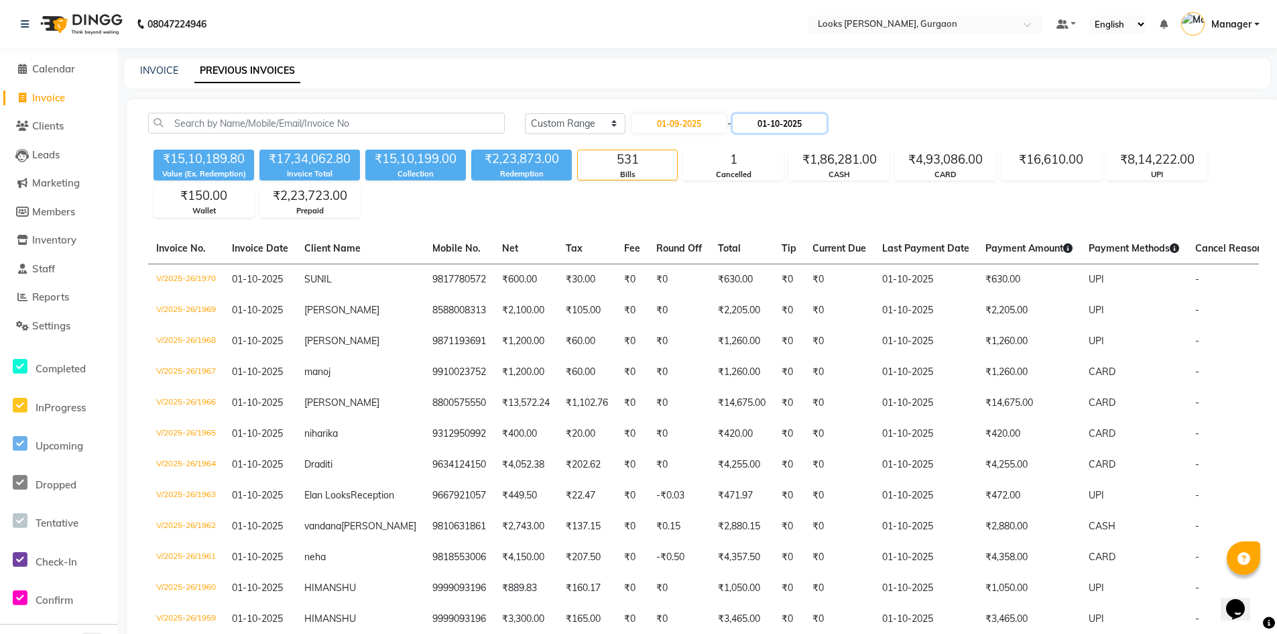
click at [771, 123] on input "01-10-2025" at bounding box center [780, 123] width 94 height 19
select select "10"
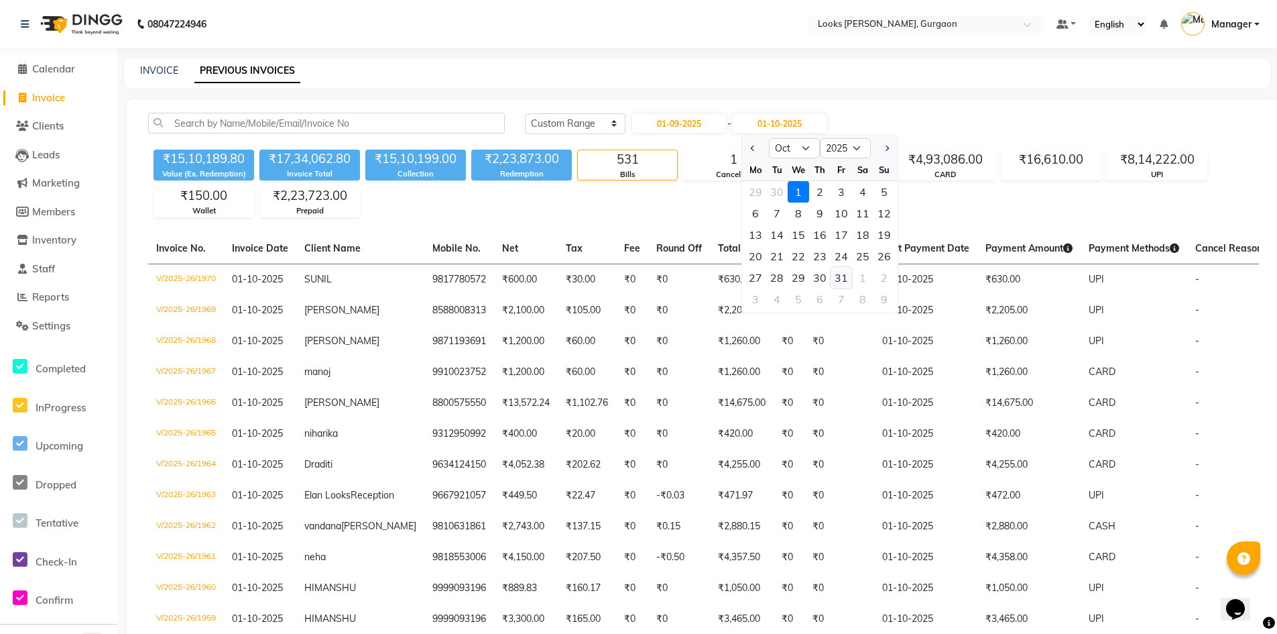
click at [844, 282] on div "31" at bounding box center [841, 277] width 21 height 21
type input "[DATE]"
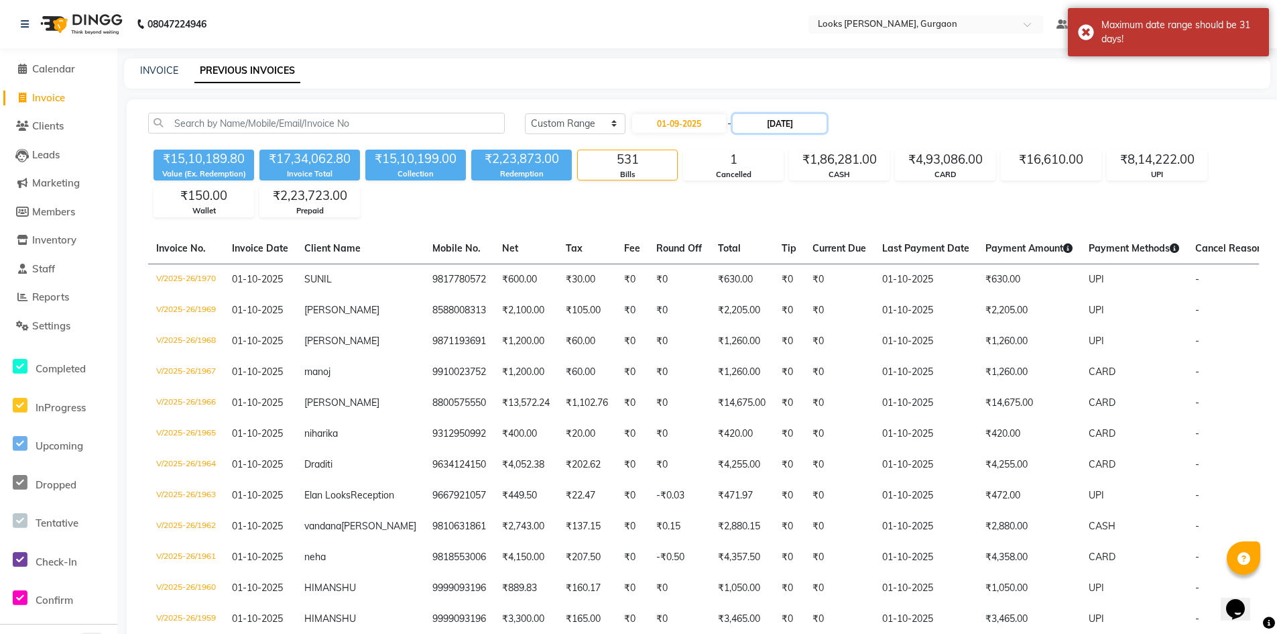
click at [774, 126] on input "[DATE]" at bounding box center [780, 123] width 94 height 19
select select "10"
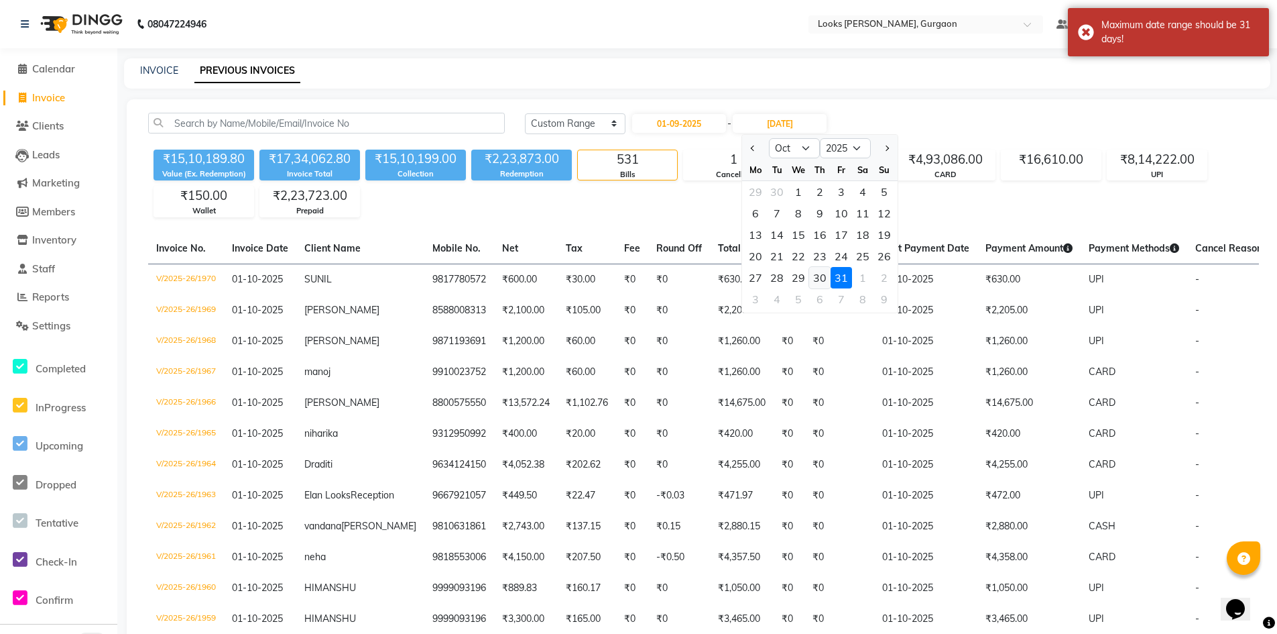
click at [824, 276] on div "30" at bounding box center [819, 277] width 21 height 21
type input "[DATE]"
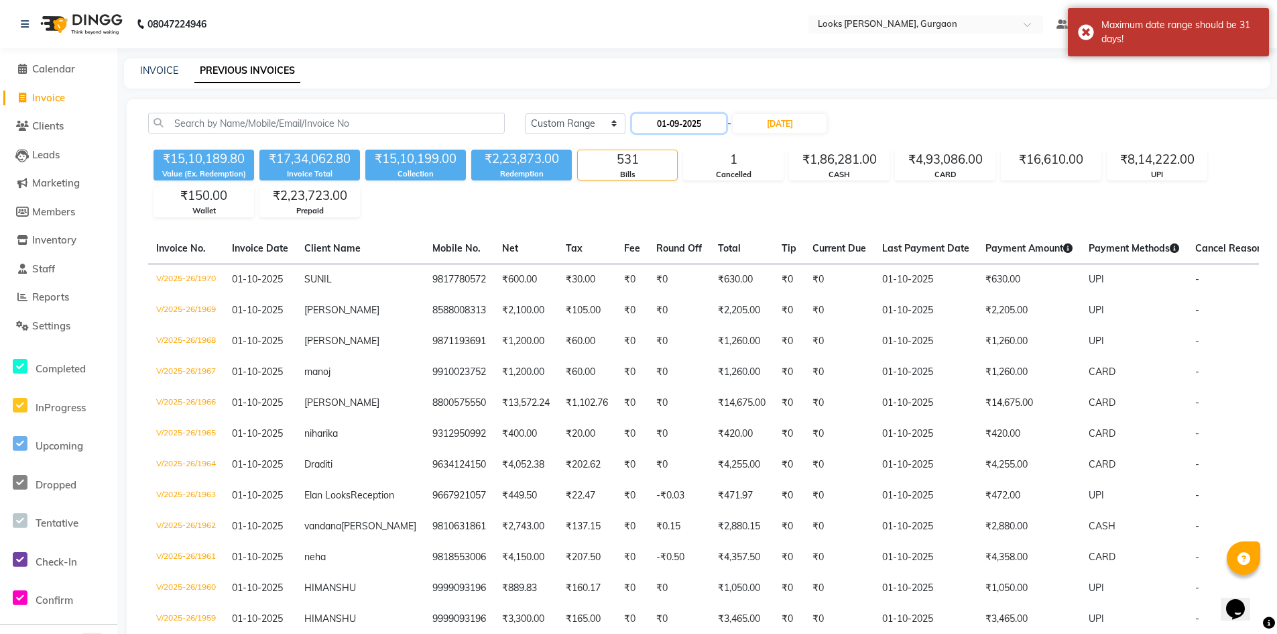
click at [704, 121] on input "01-09-2025" at bounding box center [679, 123] width 94 height 19
select select "9"
select select "2025"
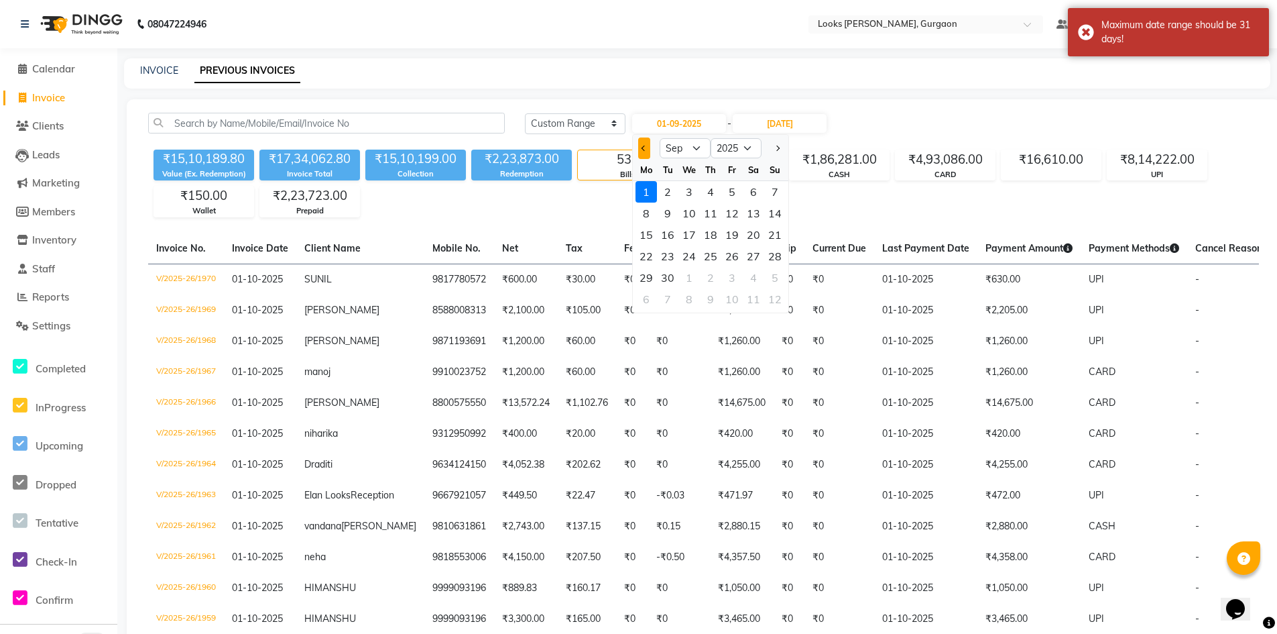
click at [644, 148] on span "Previous month" at bounding box center [644, 148] width 5 height 5
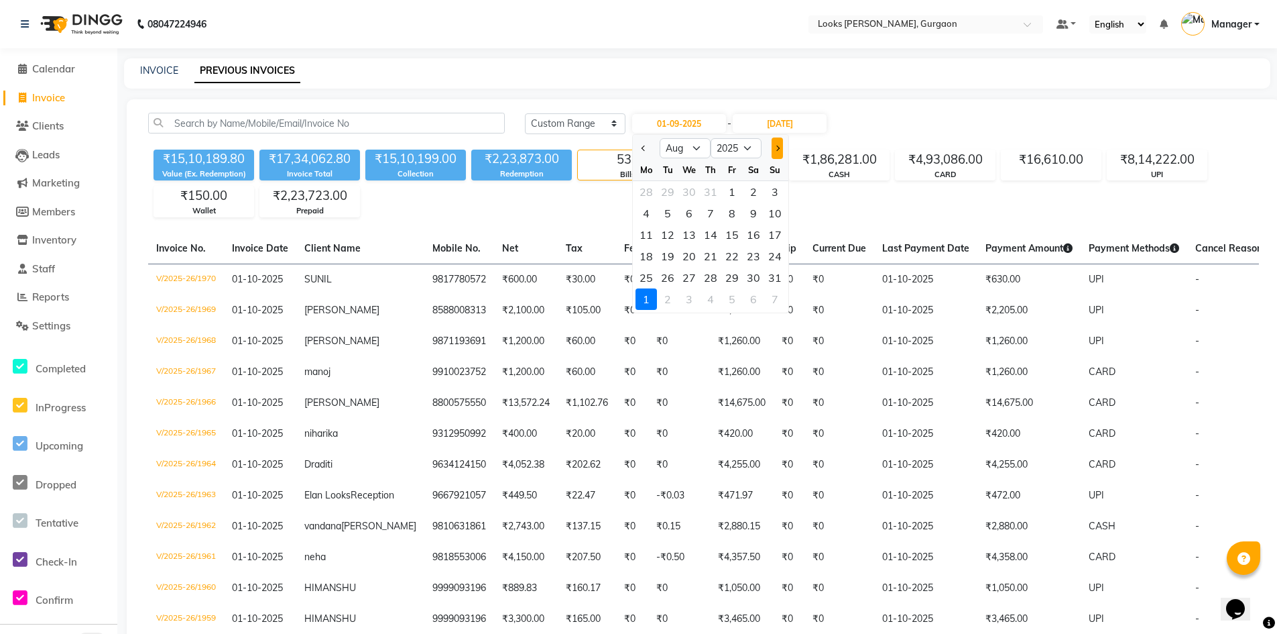
click at [781, 146] on button "Next month" at bounding box center [777, 147] width 11 height 21
select select "9"
click at [673, 273] on div "30" at bounding box center [667, 277] width 21 height 21
type input "30-09-2025"
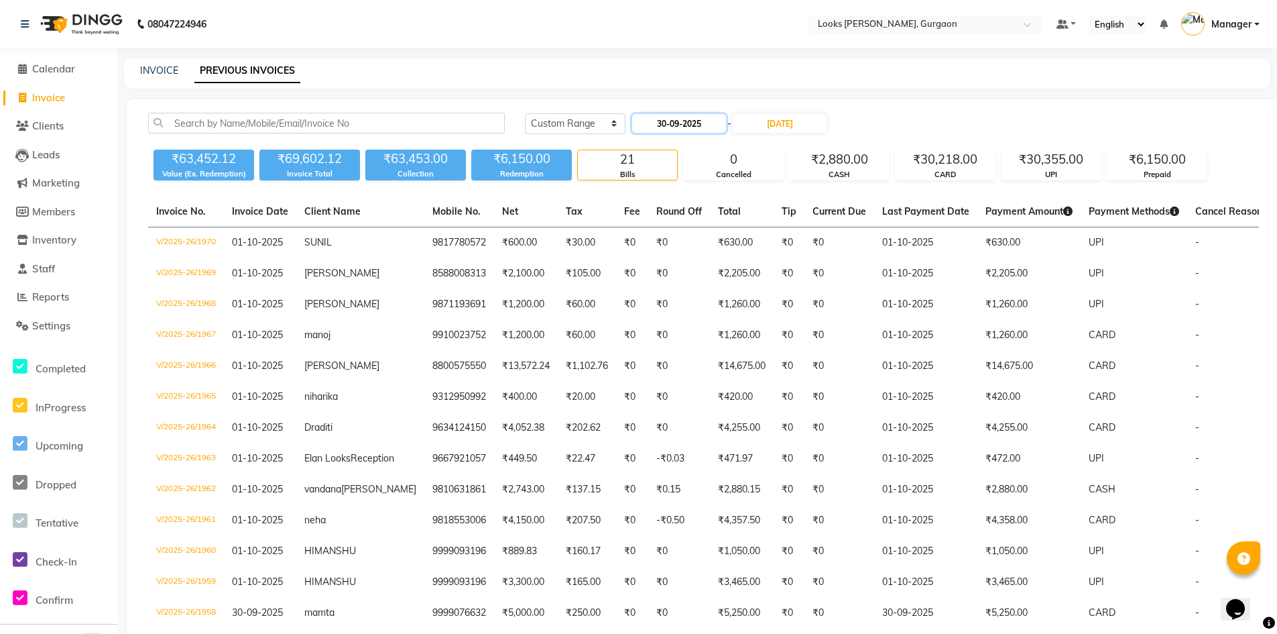
click at [689, 128] on input "30-09-2025" at bounding box center [679, 123] width 94 height 19
select select "9"
select select "2025"
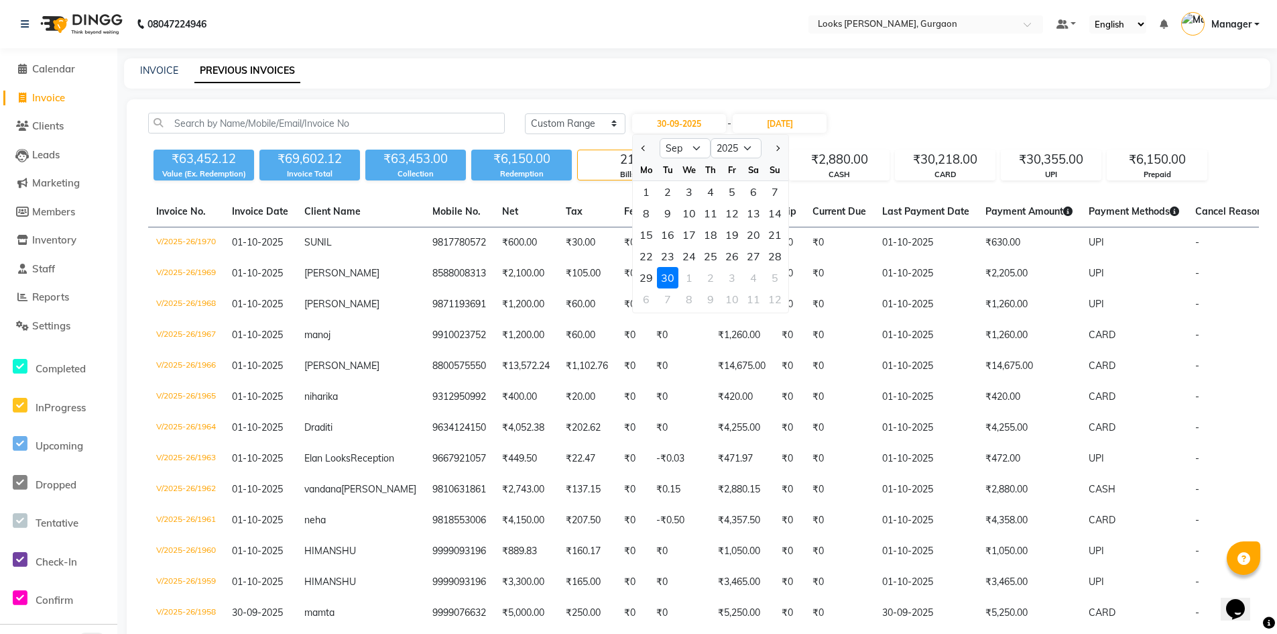
drag, startPoint x: 646, startPoint y: 197, endPoint x: 664, endPoint y: 203, distance: 19.1
click at [647, 197] on div "1" at bounding box center [646, 191] width 21 height 21
type input "01-09-2025"
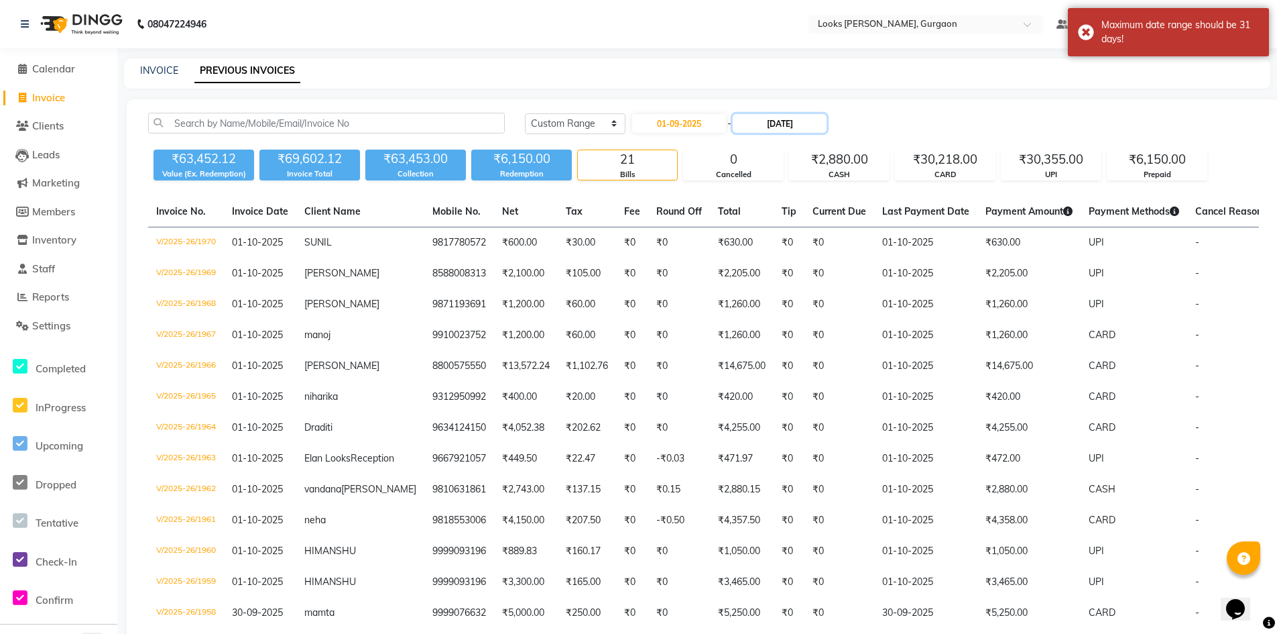
click at [791, 128] on input "[DATE]" at bounding box center [780, 123] width 94 height 19
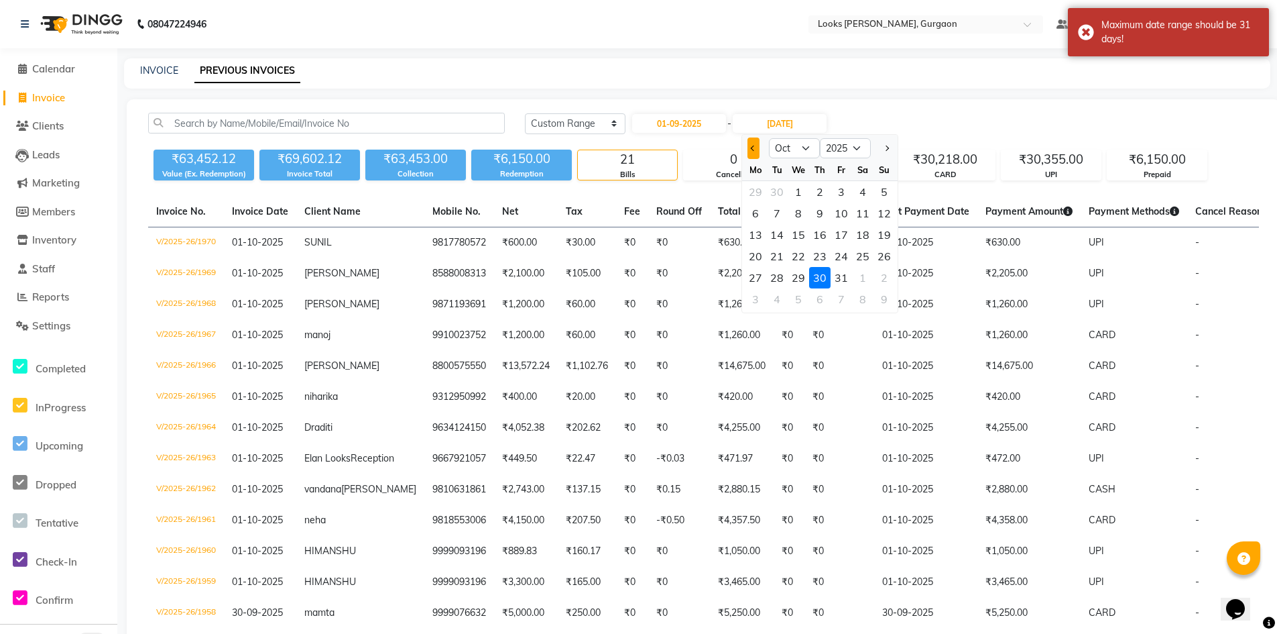
click at [751, 149] on span "Previous month" at bounding box center [753, 148] width 5 height 5
select select "9"
click at [781, 277] on div "30" at bounding box center [776, 277] width 21 height 21
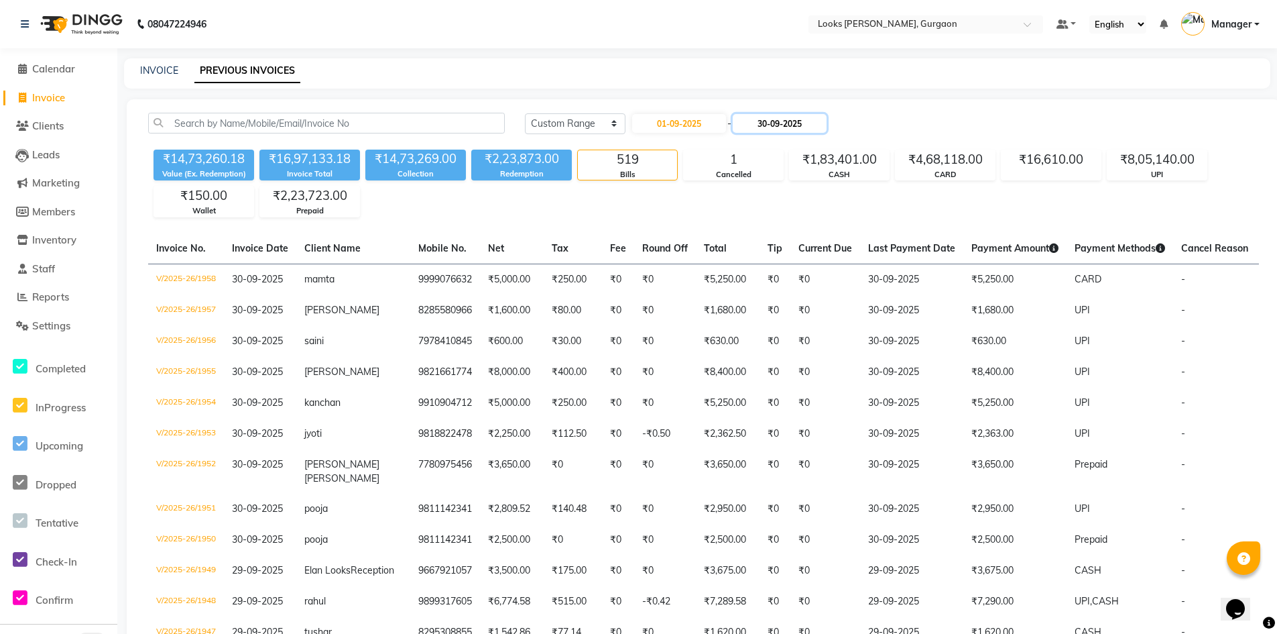
click at [786, 129] on input "30-09-2025" at bounding box center [780, 123] width 94 height 19
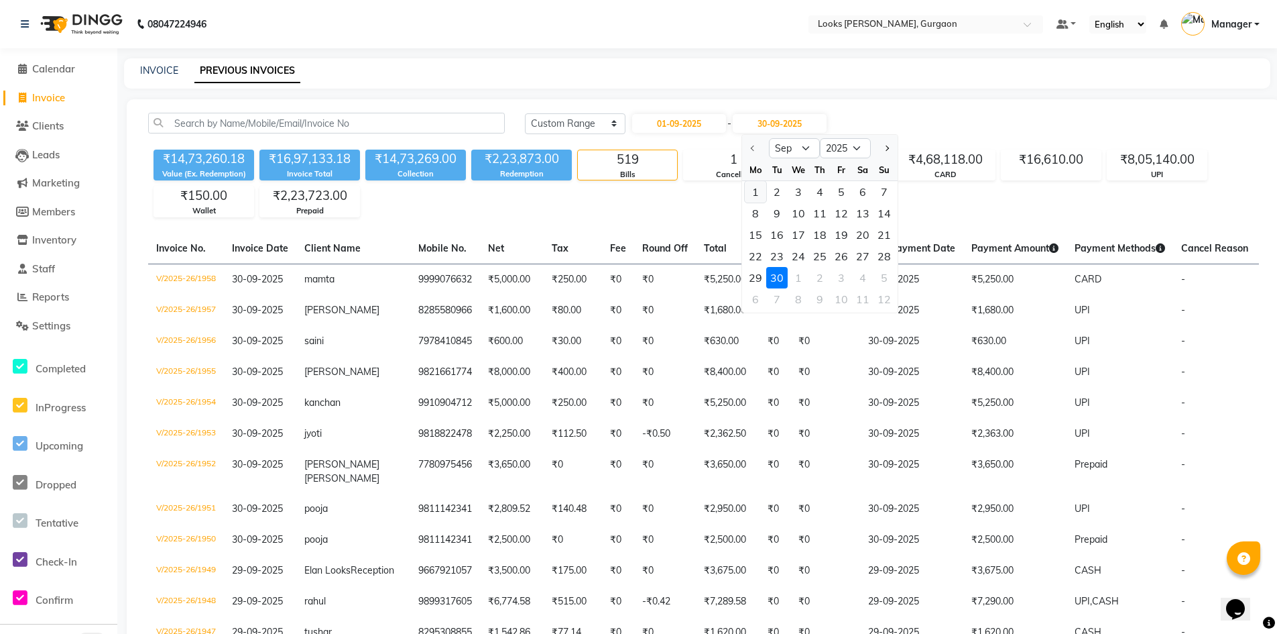
click at [758, 188] on div "1" at bounding box center [755, 191] width 21 height 21
type input "01-09-2025"
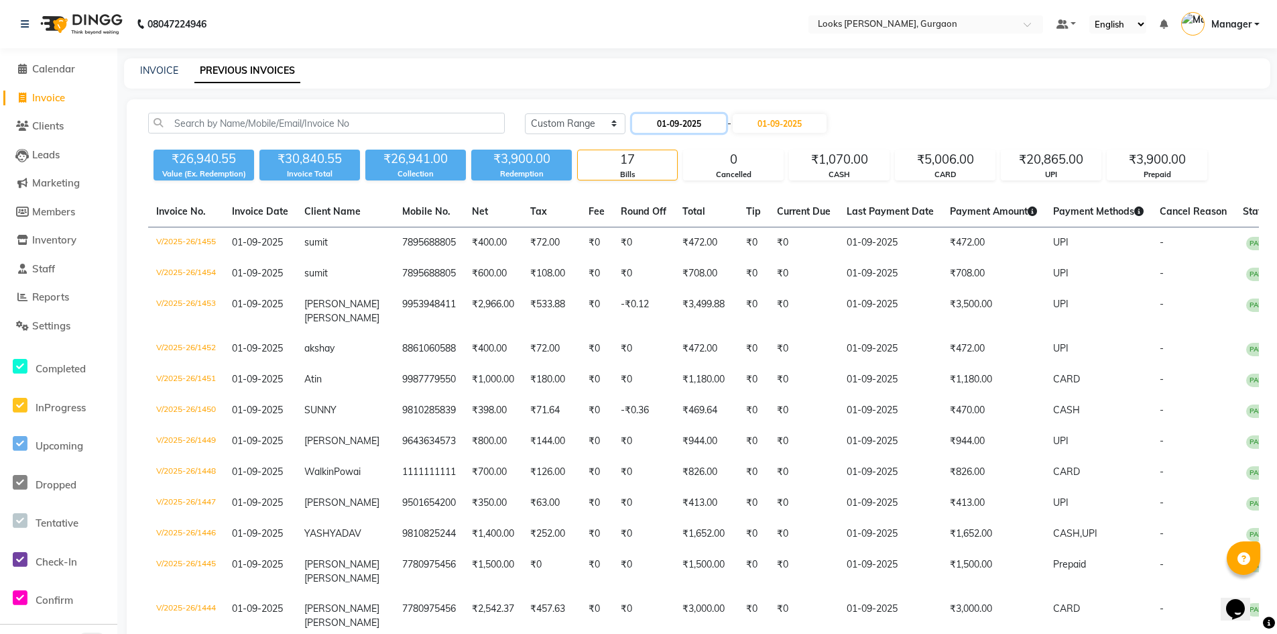
click at [707, 129] on input "01-09-2025" at bounding box center [679, 123] width 94 height 19
select select "9"
select select "2025"
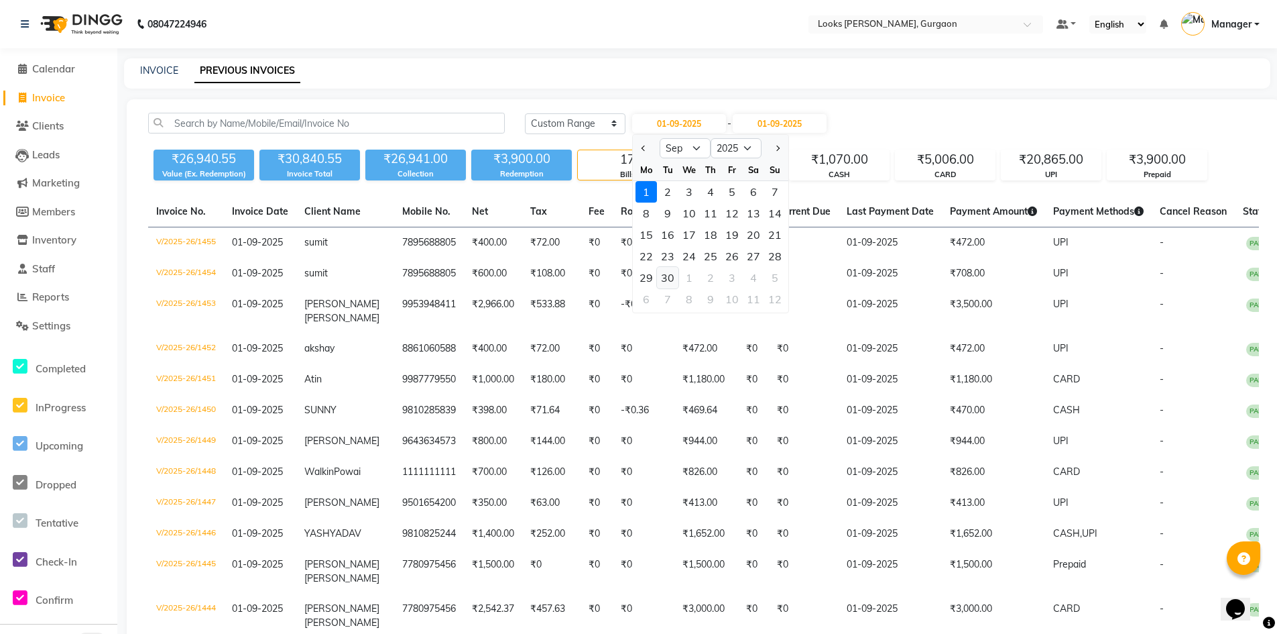
click at [669, 271] on div "30" at bounding box center [667, 277] width 21 height 21
type input "30-09-2025"
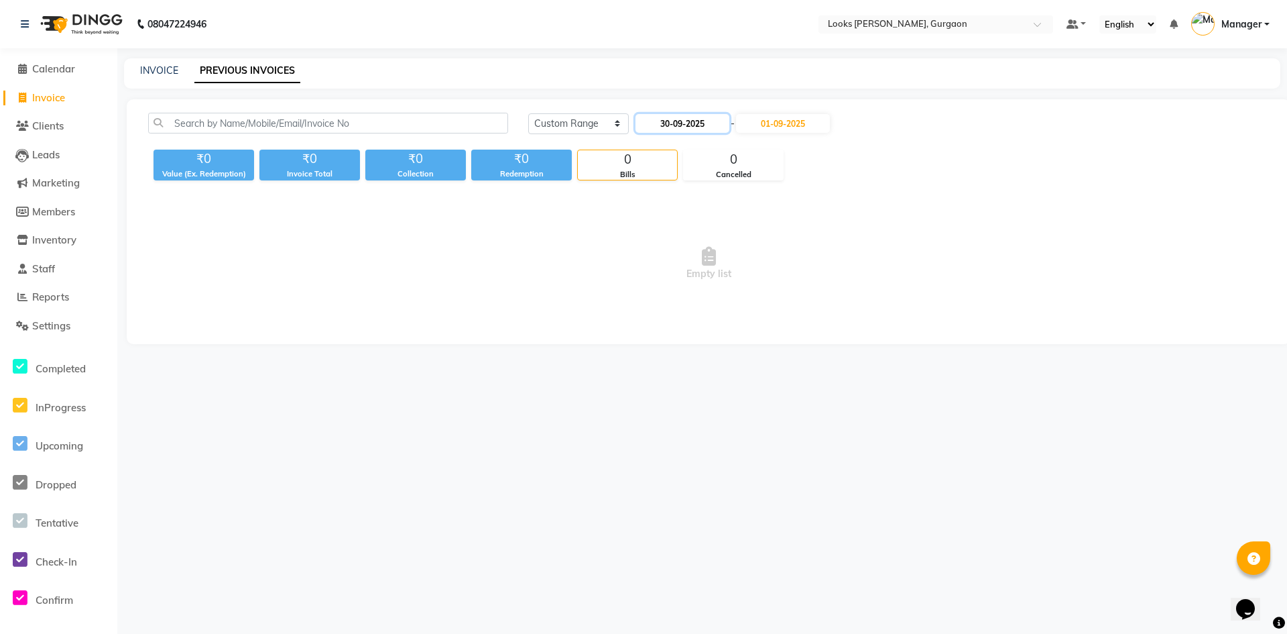
click at [662, 119] on input "30-09-2025" at bounding box center [683, 123] width 94 height 19
select select "9"
select select "2025"
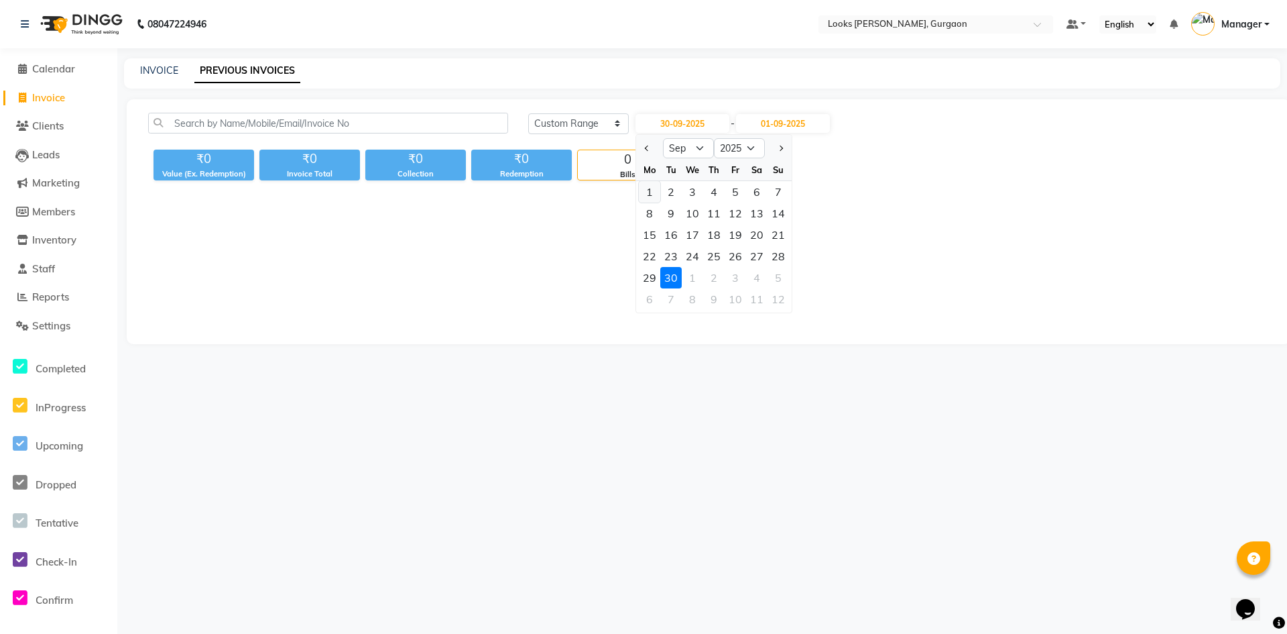
click at [653, 192] on div "1" at bounding box center [649, 191] width 21 height 21
type input "01-09-2025"
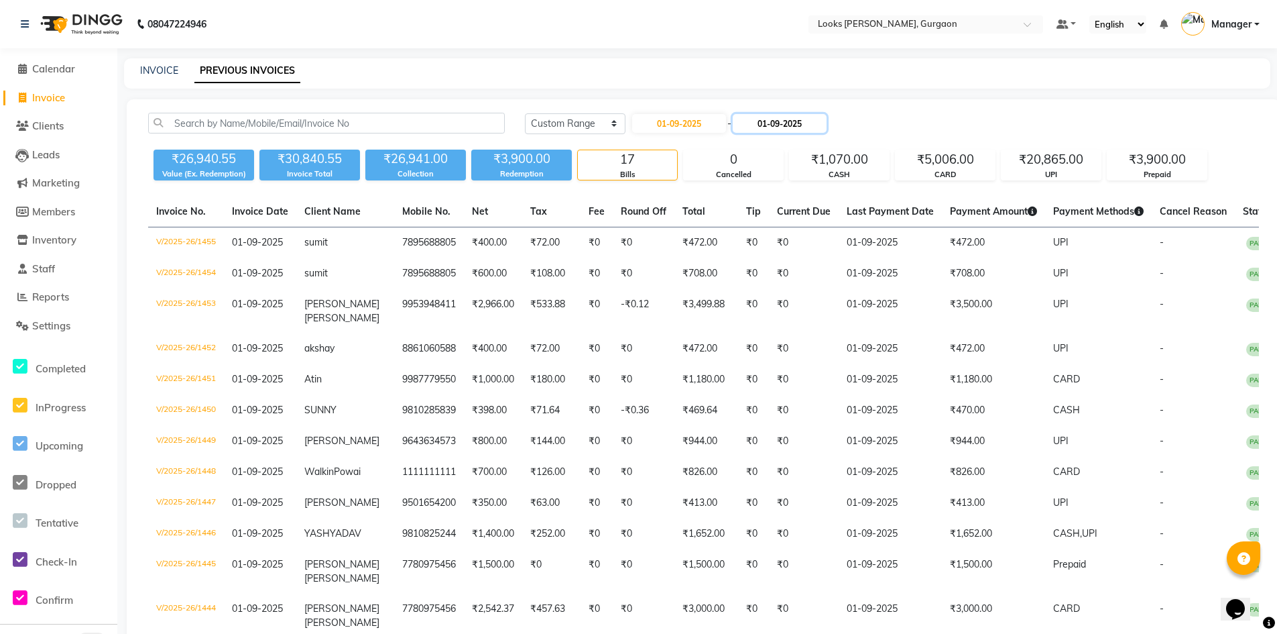
drag, startPoint x: 783, startPoint y: 123, endPoint x: 787, endPoint y: 129, distance: 7.3
click at [783, 123] on input "01-09-2025" at bounding box center [780, 123] width 94 height 19
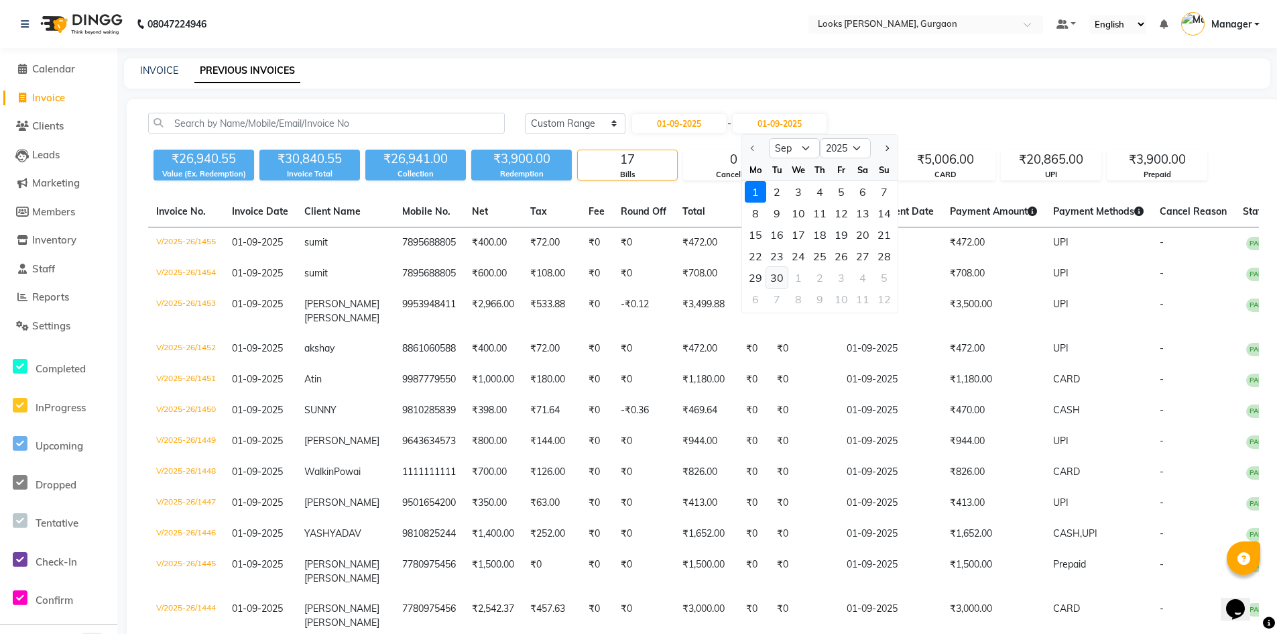
click at [781, 277] on div "30" at bounding box center [776, 277] width 21 height 21
type input "30-09-2025"
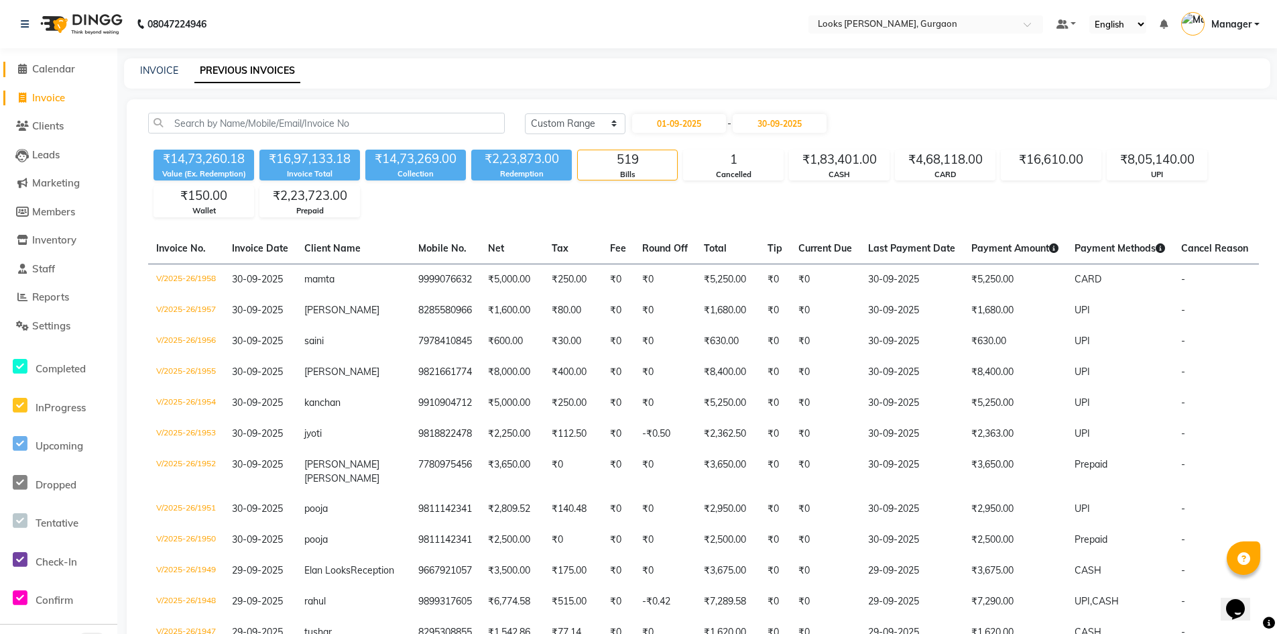
click at [58, 67] on span "Calendar" at bounding box center [53, 68] width 43 height 13
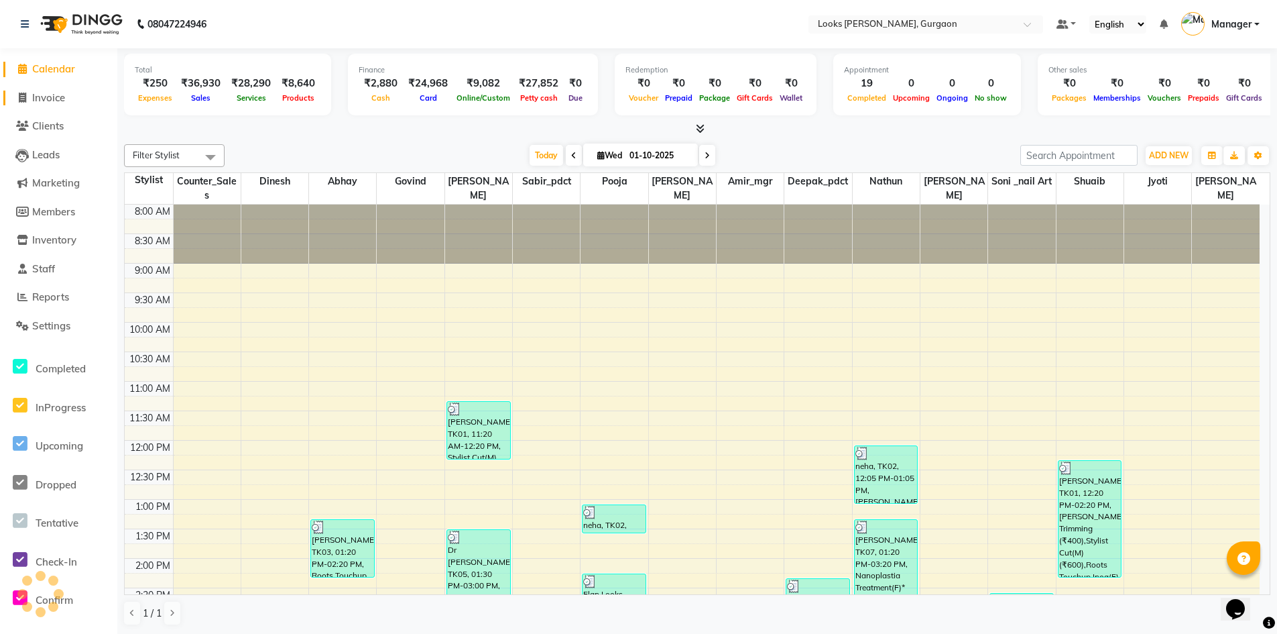
click at [58, 101] on span "Invoice" at bounding box center [48, 97] width 33 height 13
select select "service"
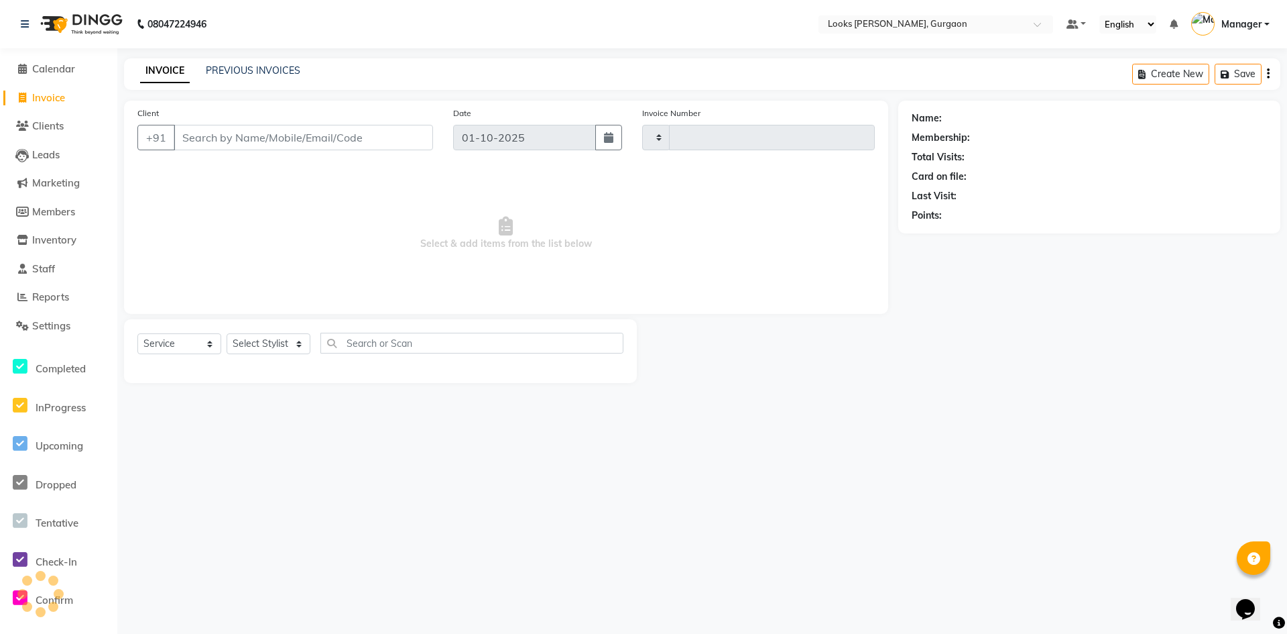
type input "1971"
select select "8452"
click at [316, 139] on input "Client" at bounding box center [303, 137] width 259 height 25
click at [323, 137] on input "Client" at bounding box center [303, 137] width 259 height 25
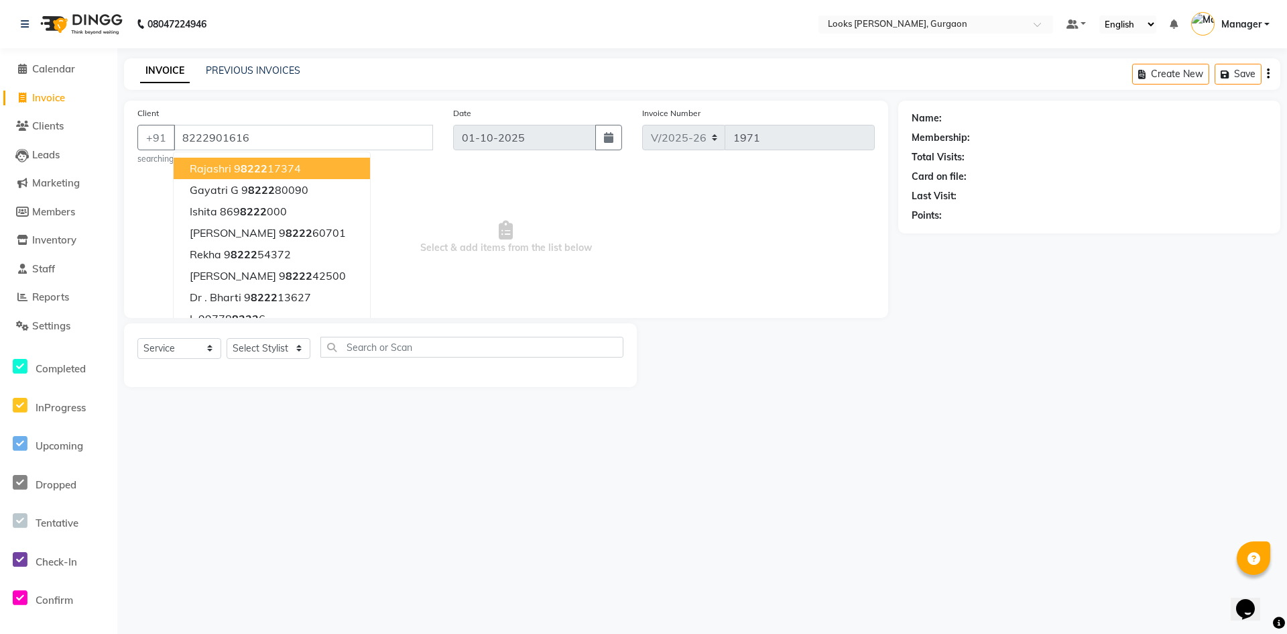
type input "8222901616"
select select "1: Object"
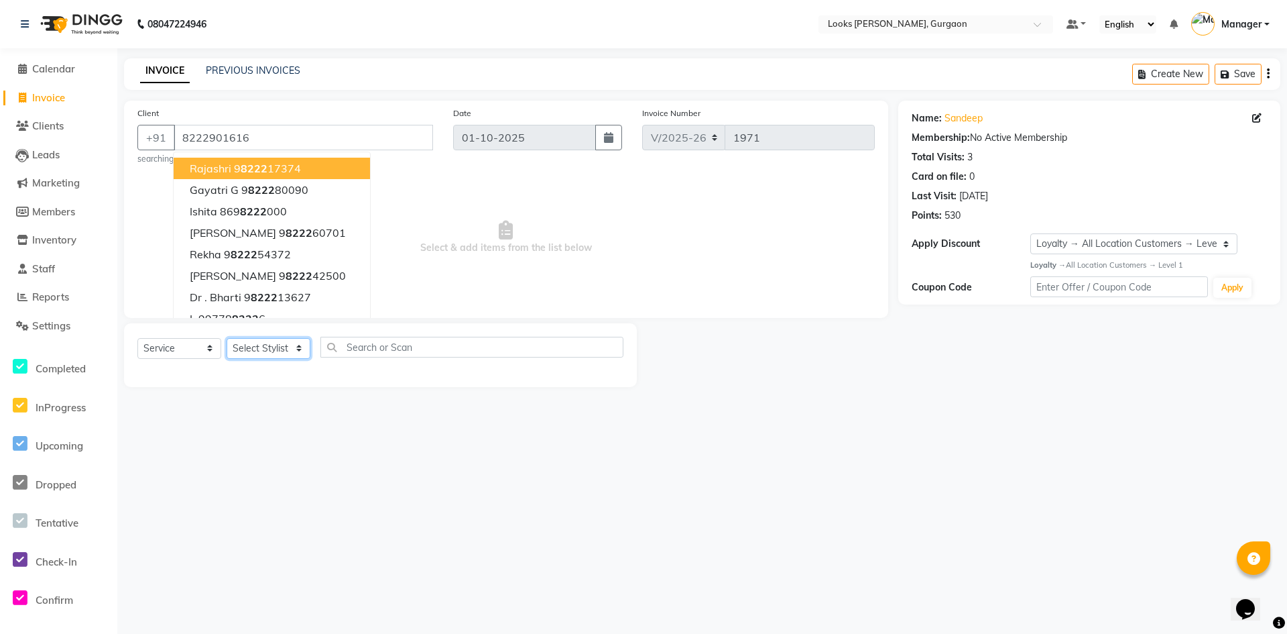
click at [250, 347] on select "Select Stylist [PERSON_NAME] abhay [PERSON_NAME] [PERSON_NAME] Counter_Sales De…" at bounding box center [269, 348] width 84 height 21
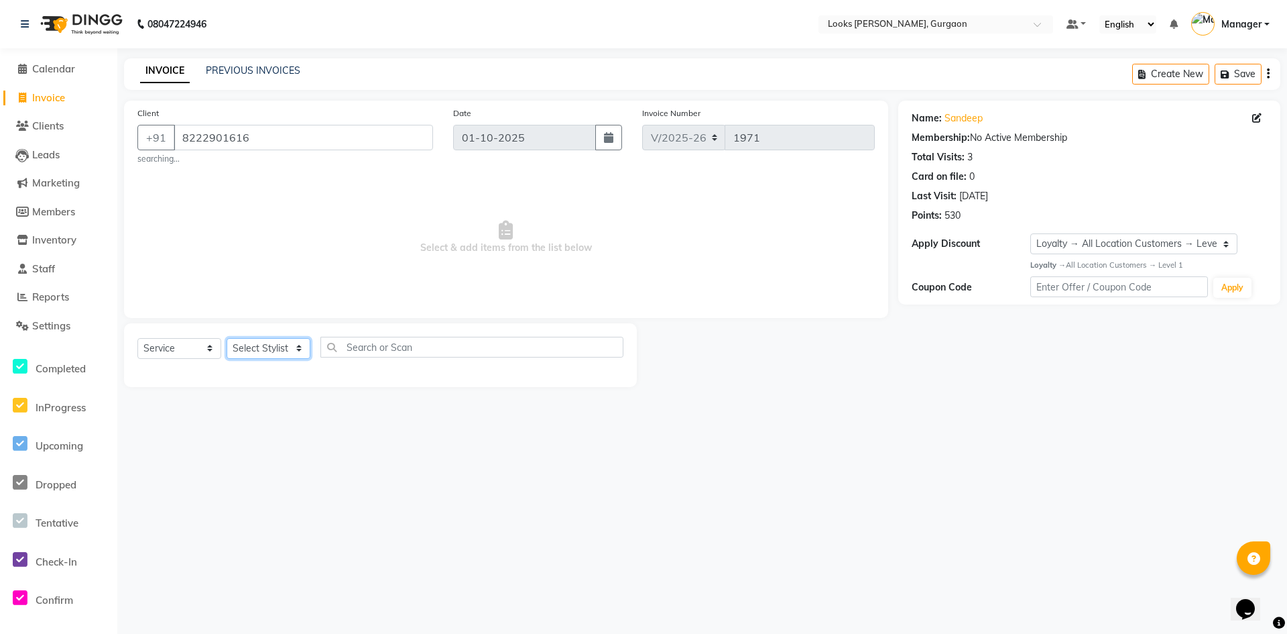
select select "82372"
click at [227, 338] on select "Select Stylist [PERSON_NAME] abhay [PERSON_NAME] [PERSON_NAME] Counter_Sales De…" at bounding box center [269, 348] width 84 height 21
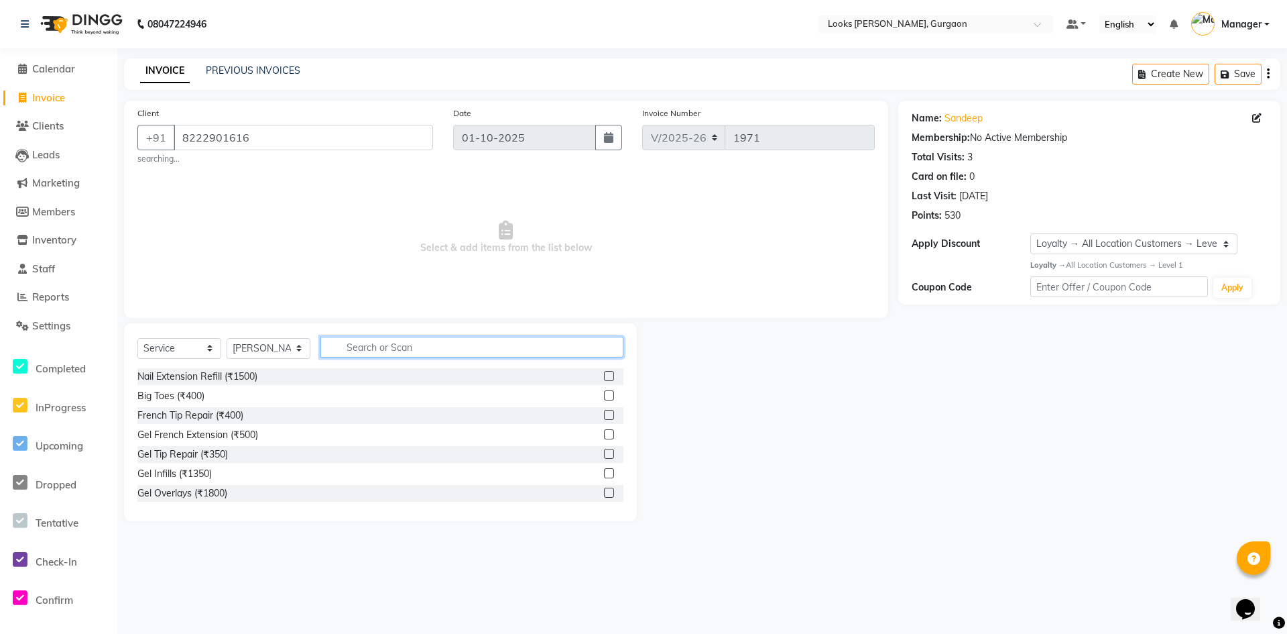
click at [409, 355] on input "text" at bounding box center [472, 347] width 303 height 21
type input "cut"
click at [155, 401] on div "Stylist Cut(M) (₹600)" at bounding box center [181, 396] width 88 height 14
checkbox input "false"
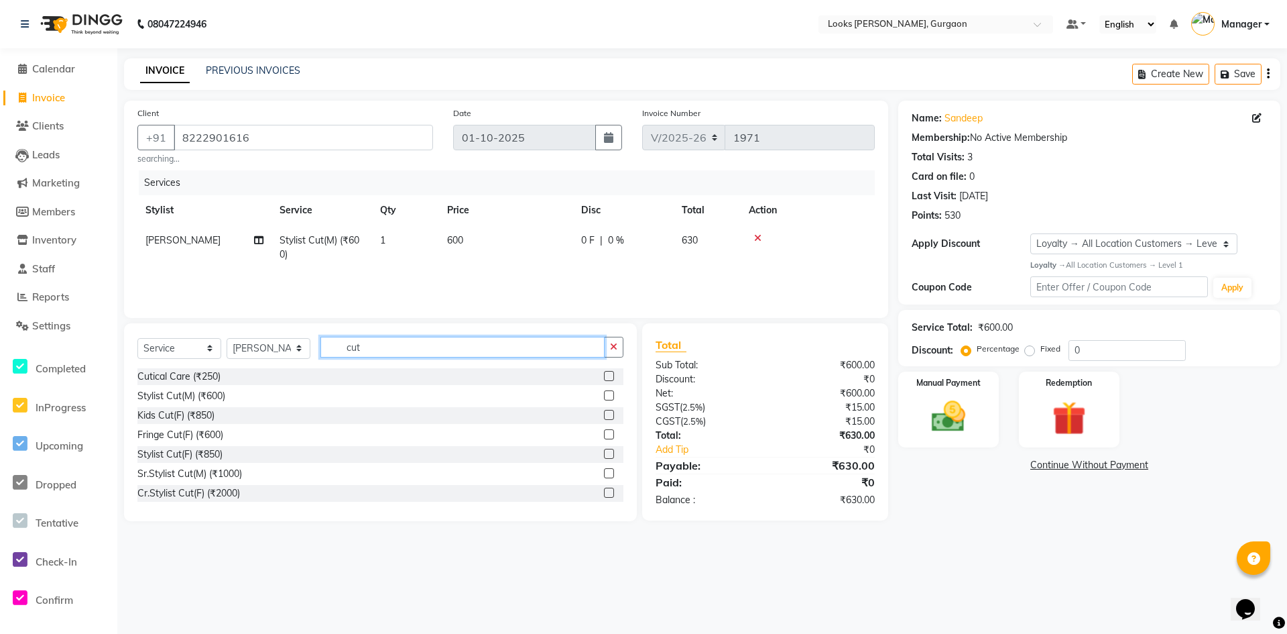
drag, startPoint x: 379, startPoint y: 352, endPoint x: 279, endPoint y: 351, distance: 99.9
click at [280, 352] on div "Select Service Product Membership Package Voucher Prepaid Gift Card Select Styl…" at bounding box center [380, 353] width 486 height 32
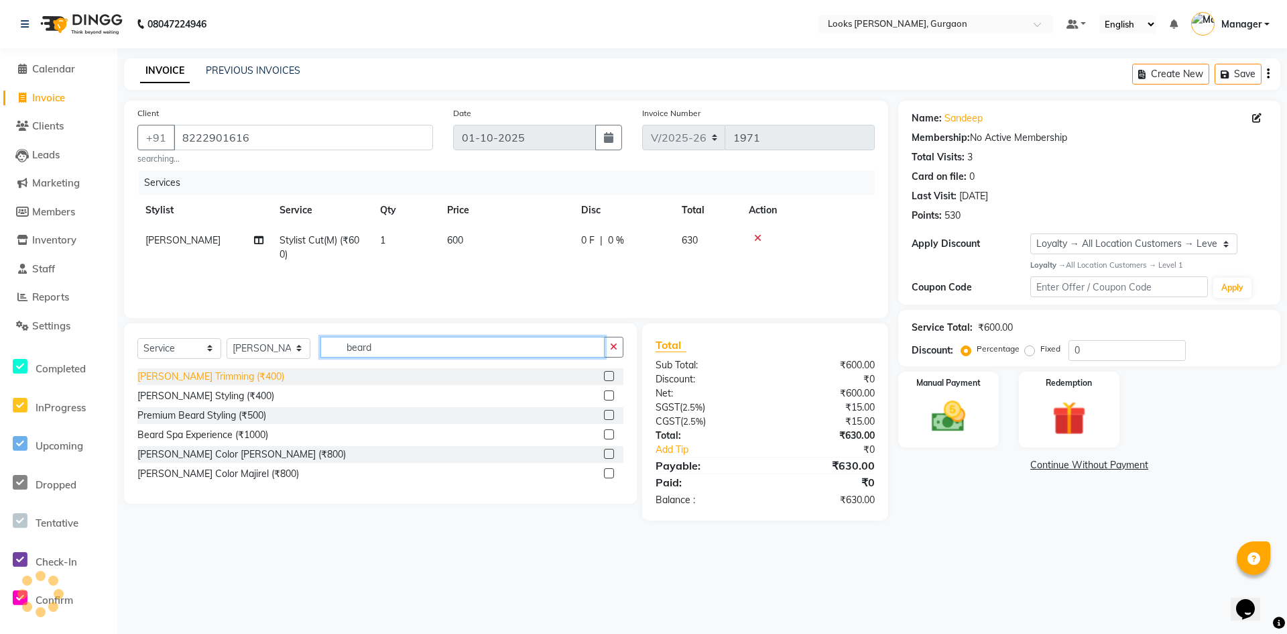
type input "beard"
click at [201, 376] on div "[PERSON_NAME] Trimming (₹400)" at bounding box center [210, 376] width 147 height 14
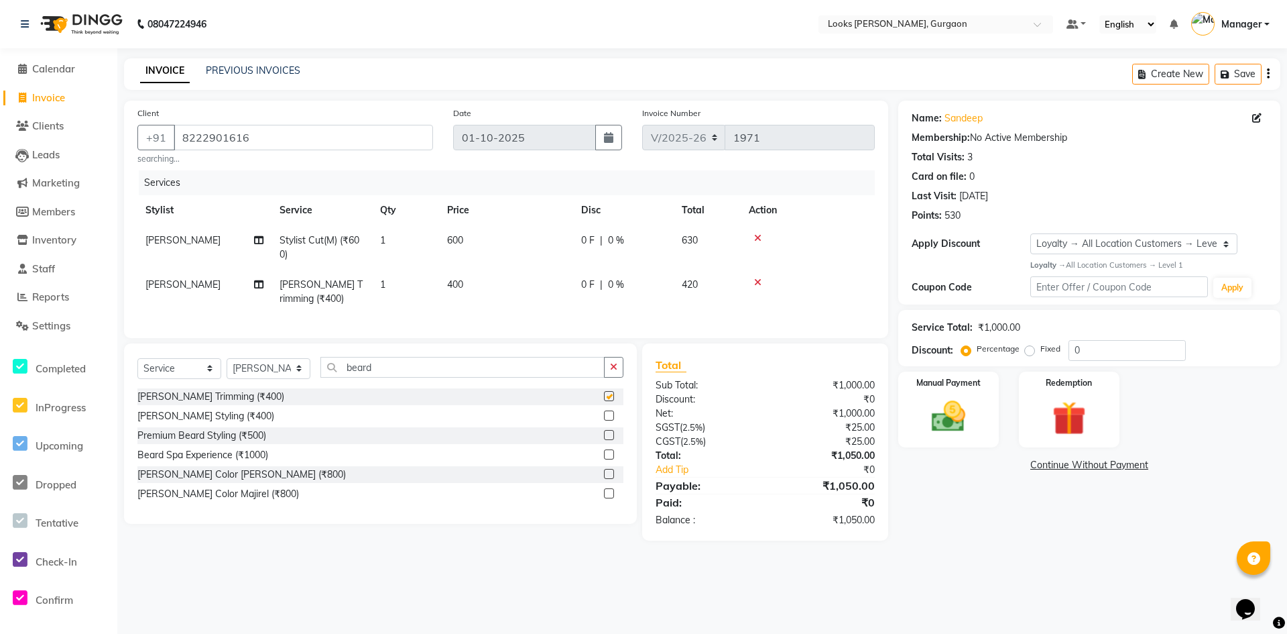
checkbox input "false"
drag, startPoint x: 388, startPoint y: 379, endPoint x: 296, endPoint y: 386, distance: 92.1
click at [296, 386] on div "Select Service Product Membership Package Voucher Prepaid Gift Card Select Styl…" at bounding box center [380, 373] width 486 height 32
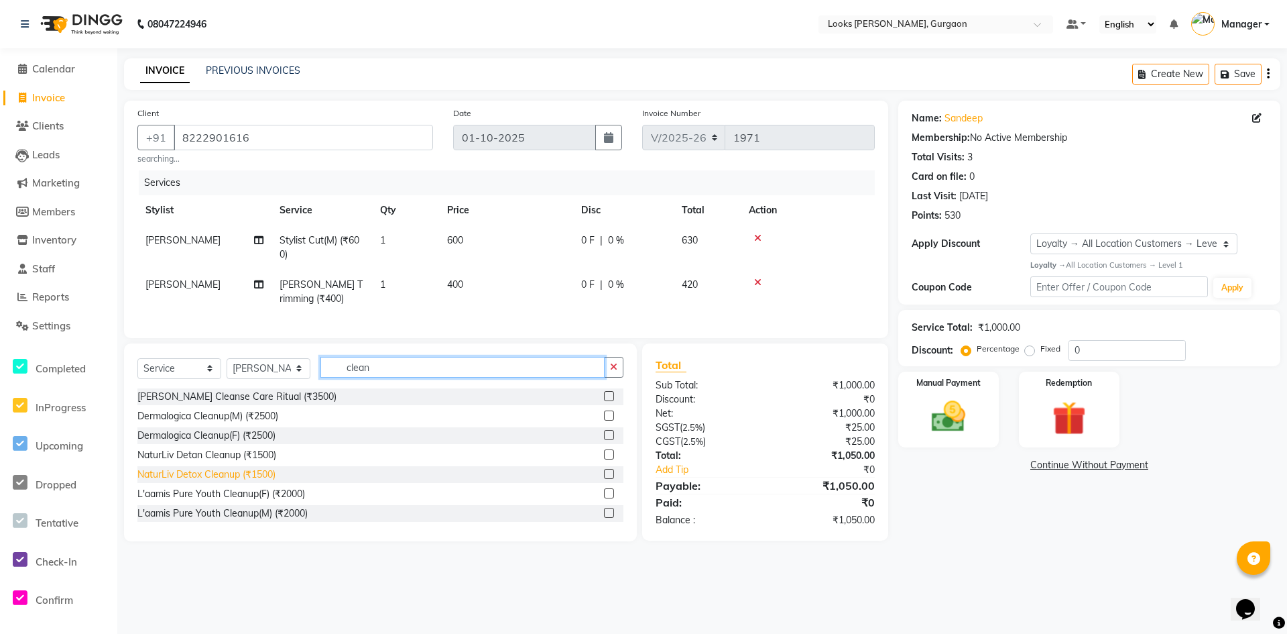
type input "clean"
click at [185, 481] on div "NaturLiv Detox Cleanup (₹1500)" at bounding box center [206, 474] width 138 height 14
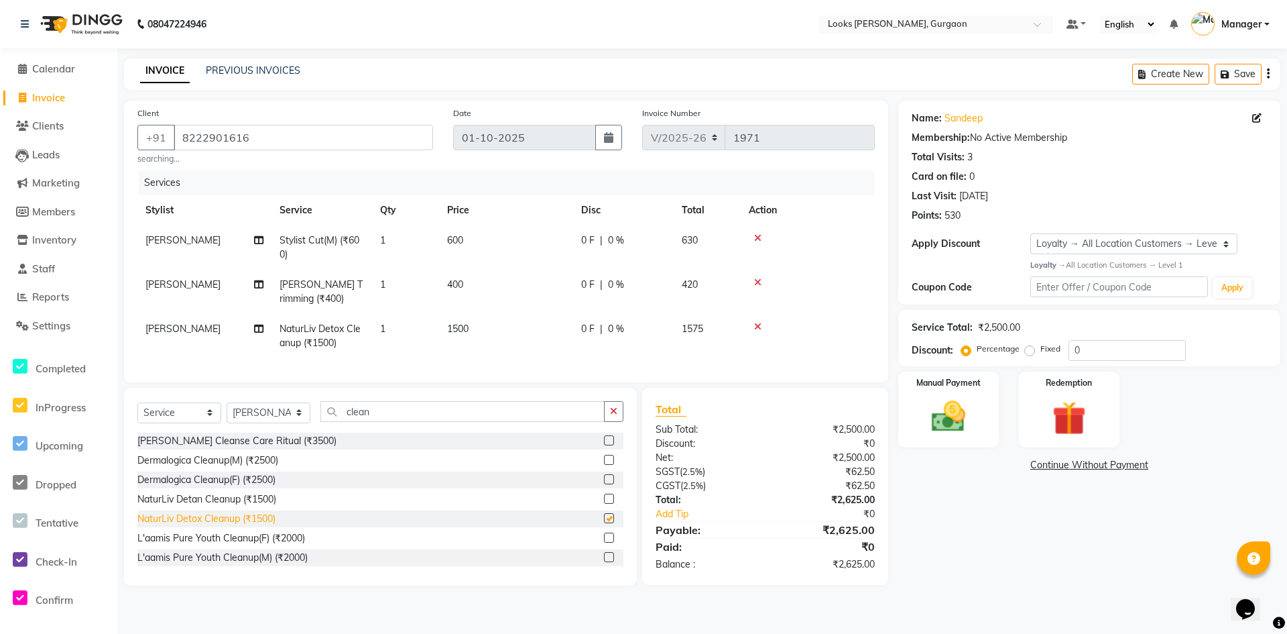
checkbox input "false"
drag, startPoint x: 370, startPoint y: 403, endPoint x: 119, endPoint y: 407, distance: 251.5
click at [120, 406] on div "Select Service Product Membership Package Voucher Prepaid Gift Card Select Styl…" at bounding box center [375, 487] width 523 height 198
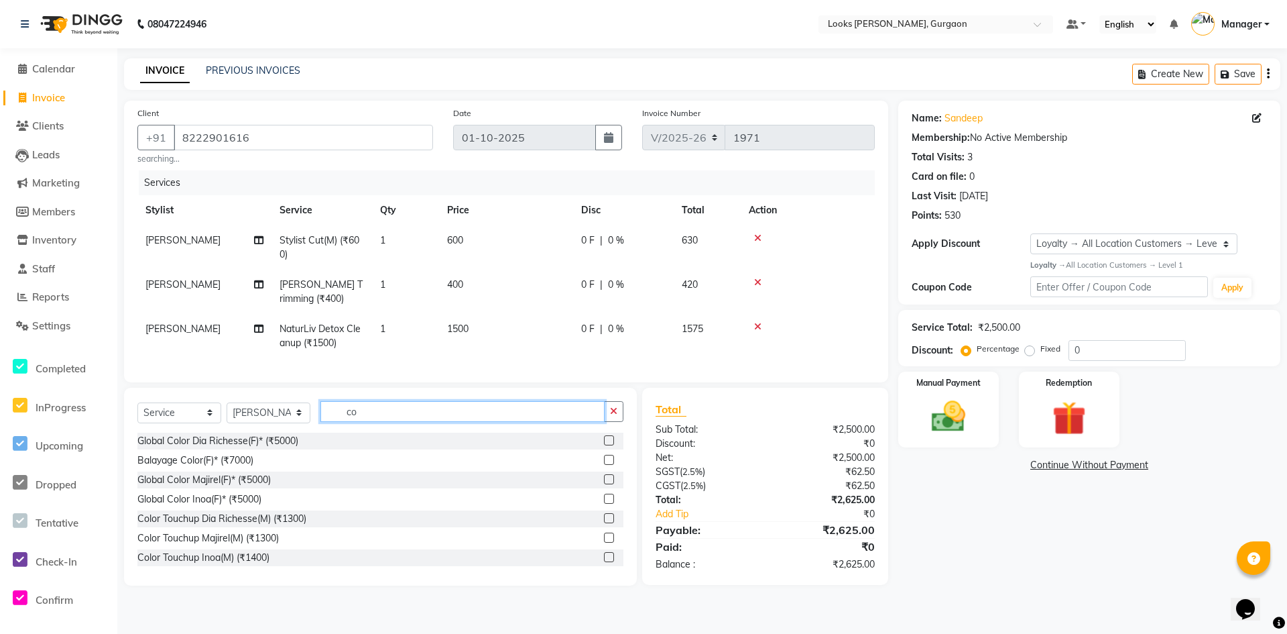
type input "c"
type input "tou"
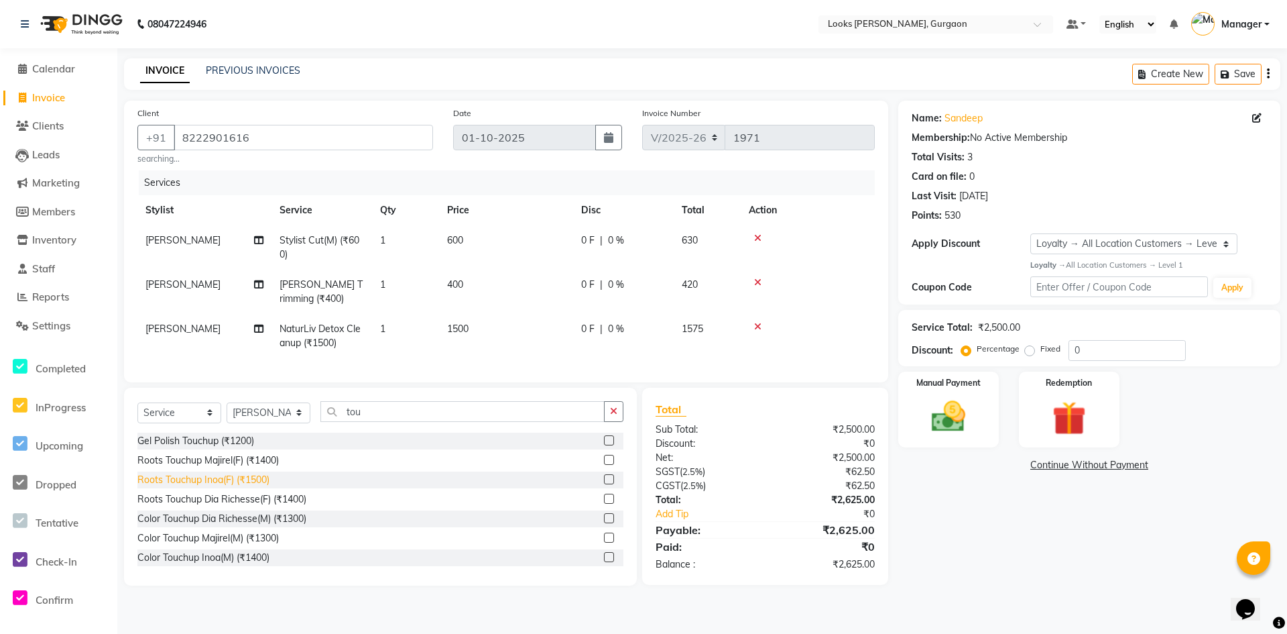
click at [220, 487] on div "Roots Touchup Inoa(F) (₹1500)" at bounding box center [203, 480] width 132 height 14
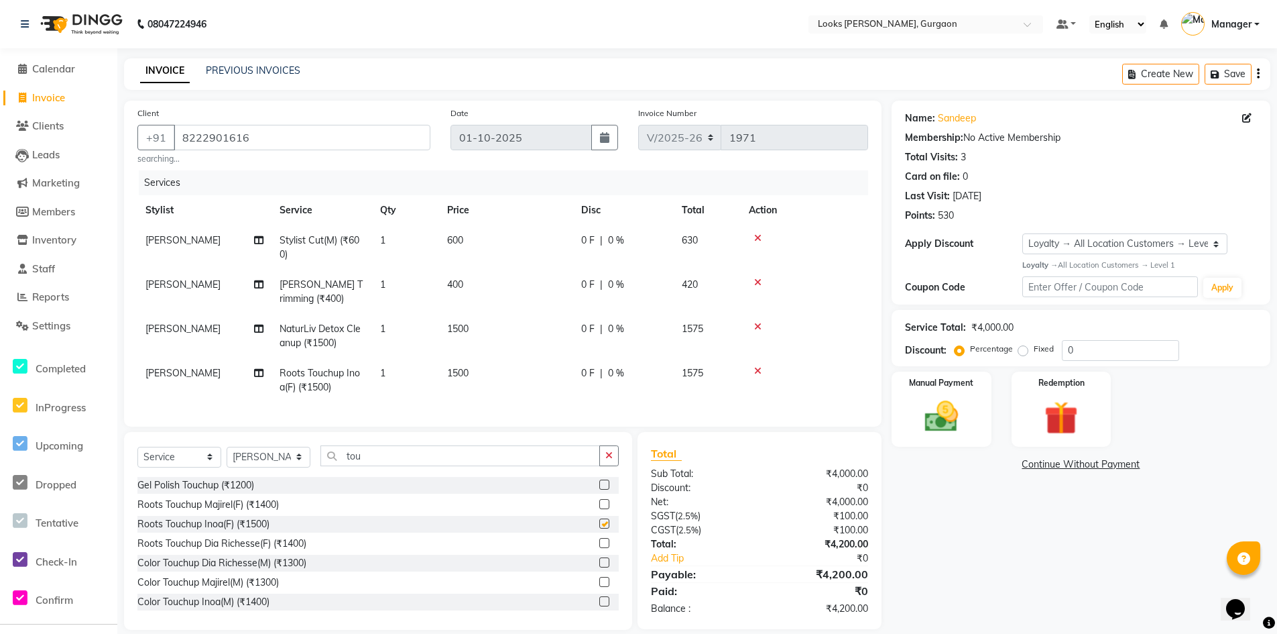
checkbox input "false"
click at [455, 369] on span "1500" at bounding box center [457, 373] width 21 height 12
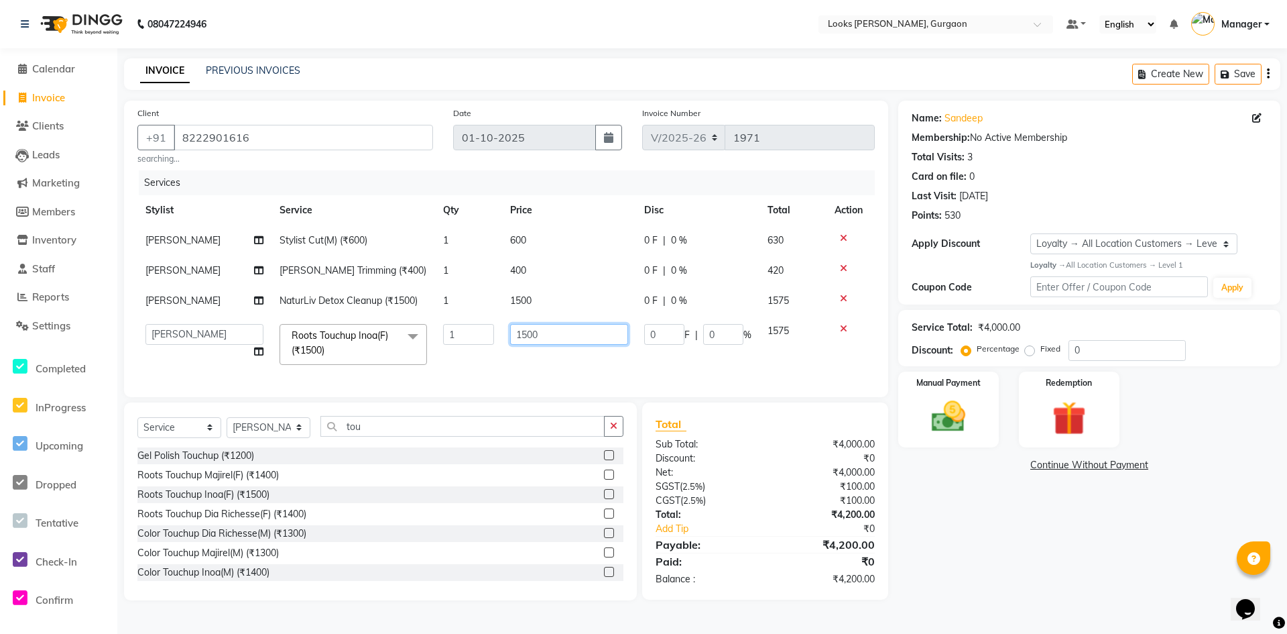
click at [527, 331] on input "1500" at bounding box center [569, 334] width 118 height 21
type input "1400"
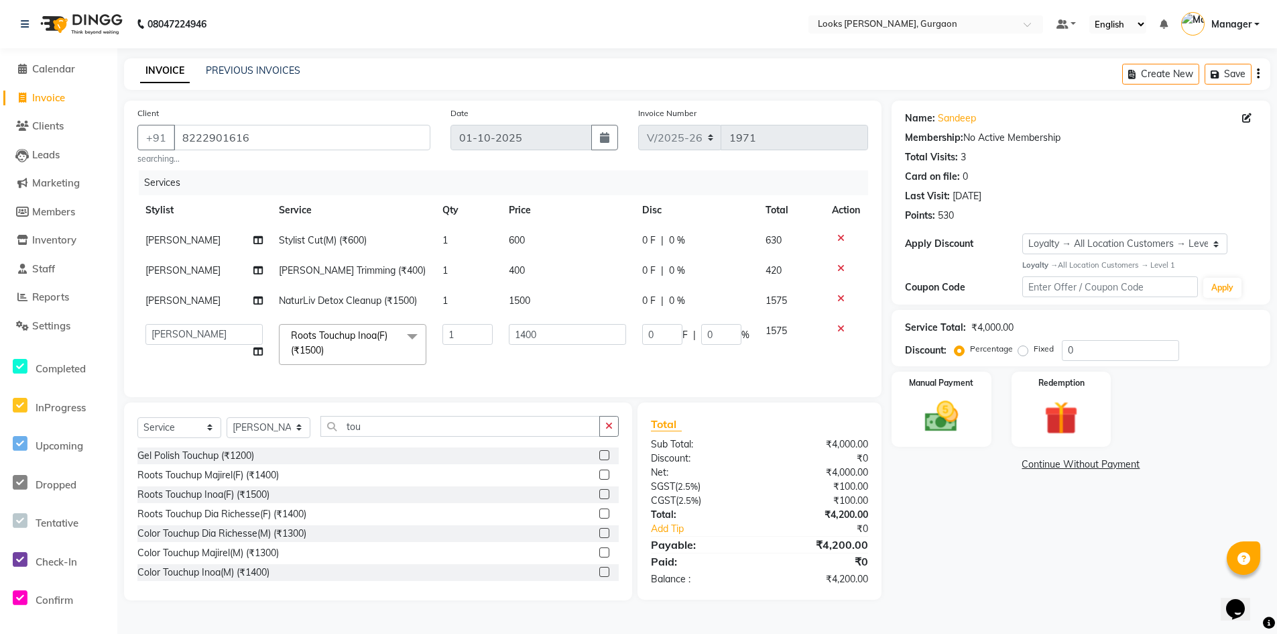
click at [1001, 546] on div "Name: Sandeep Membership: No Active Membership Total Visits: 3 Card on file: 0 …" at bounding box center [1086, 351] width 389 height 500
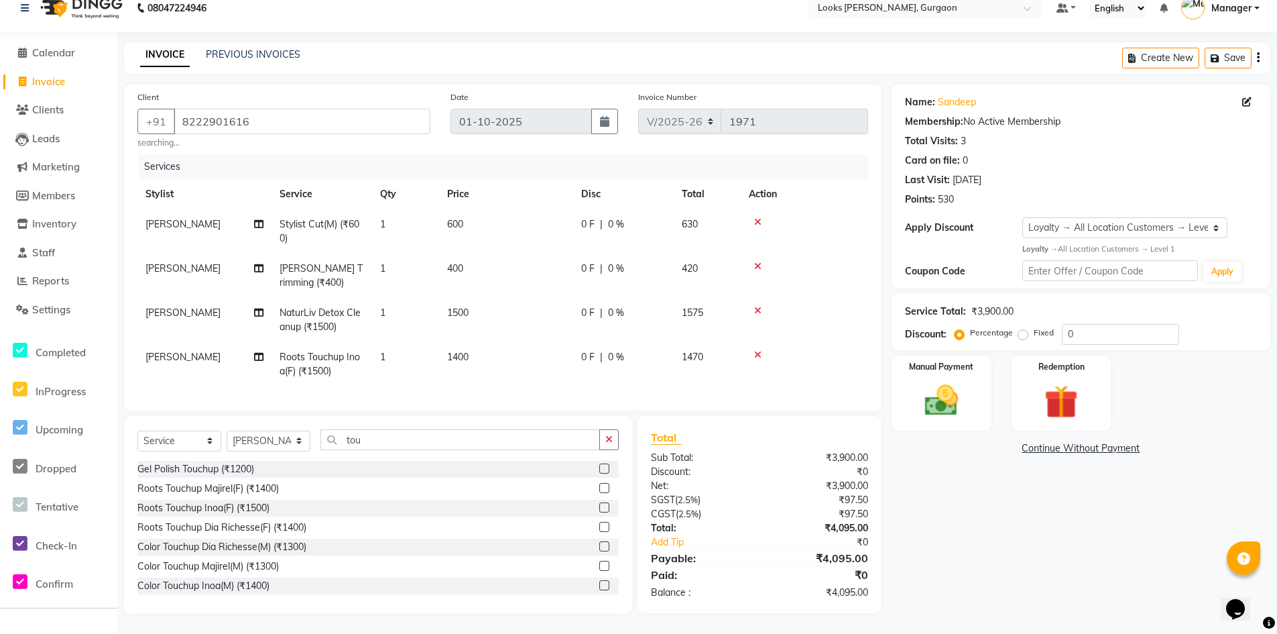
scroll to position [26, 0]
click at [953, 396] on img at bounding box center [941, 400] width 57 height 40
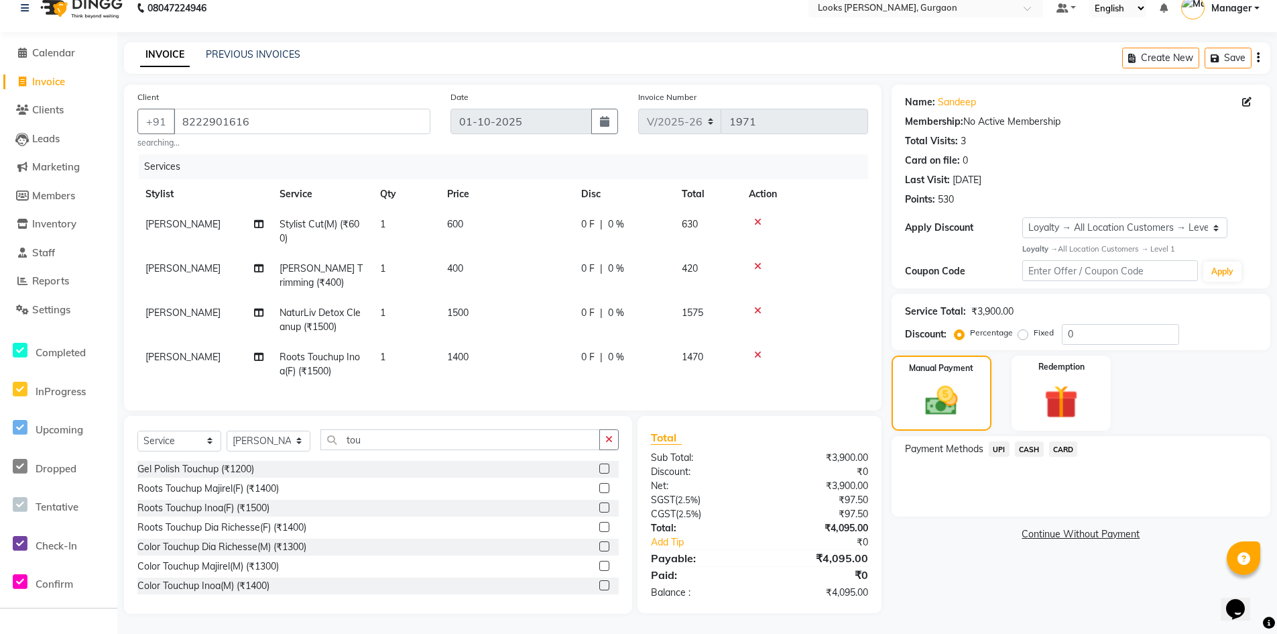
click at [999, 441] on span "UPI" at bounding box center [999, 448] width 21 height 15
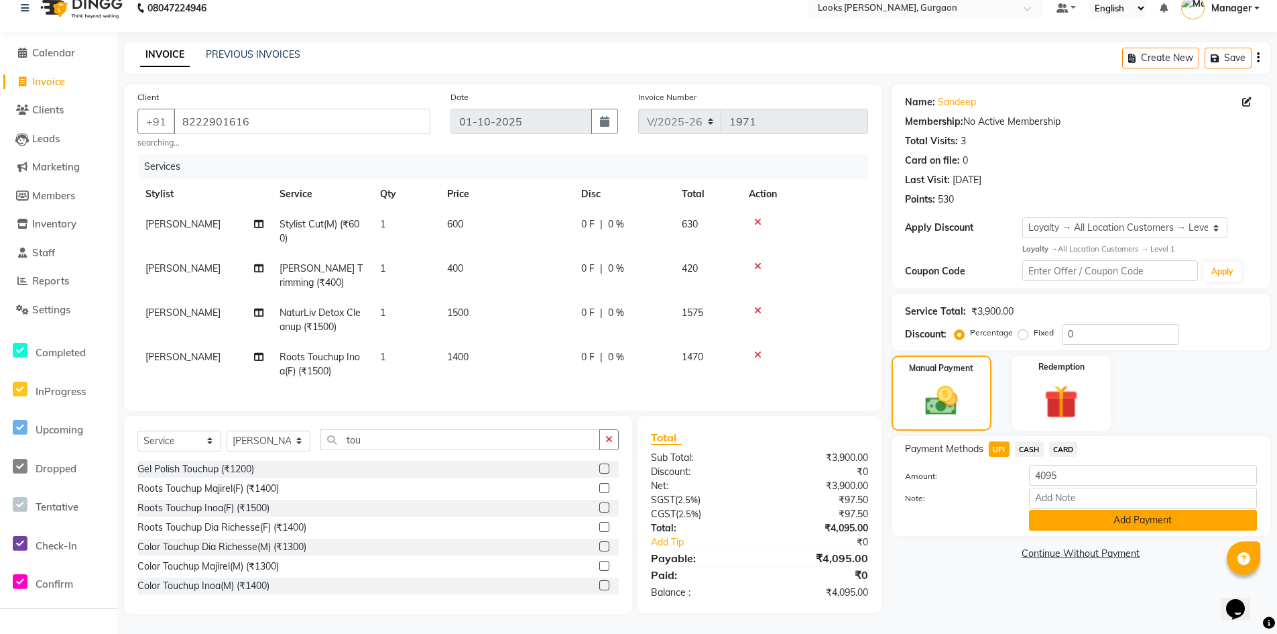
click at [1067, 515] on button "Add Payment" at bounding box center [1143, 520] width 228 height 21
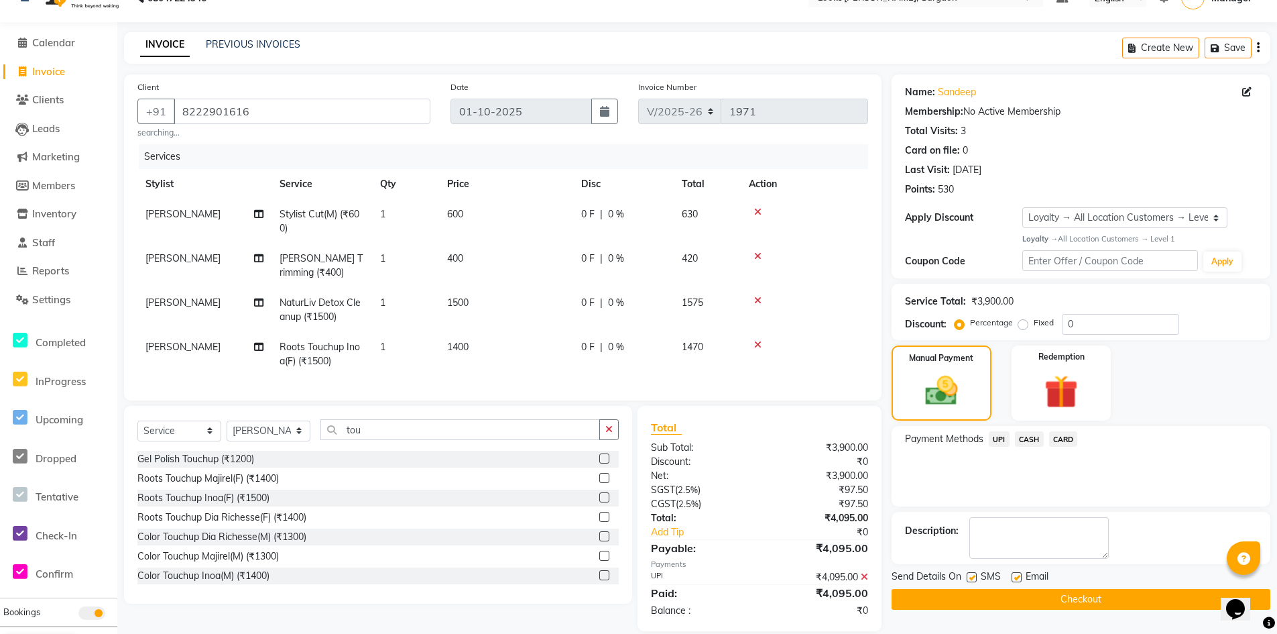
scroll to position [120, 0]
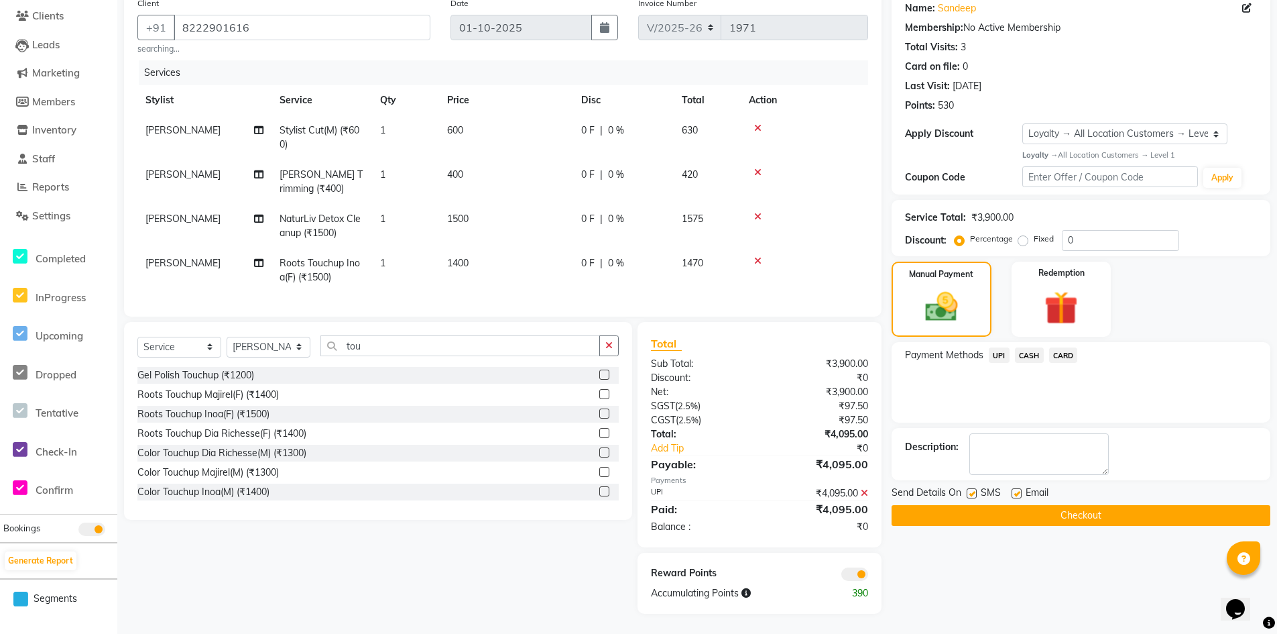
click at [957, 505] on button "Checkout" at bounding box center [1081, 515] width 379 height 21
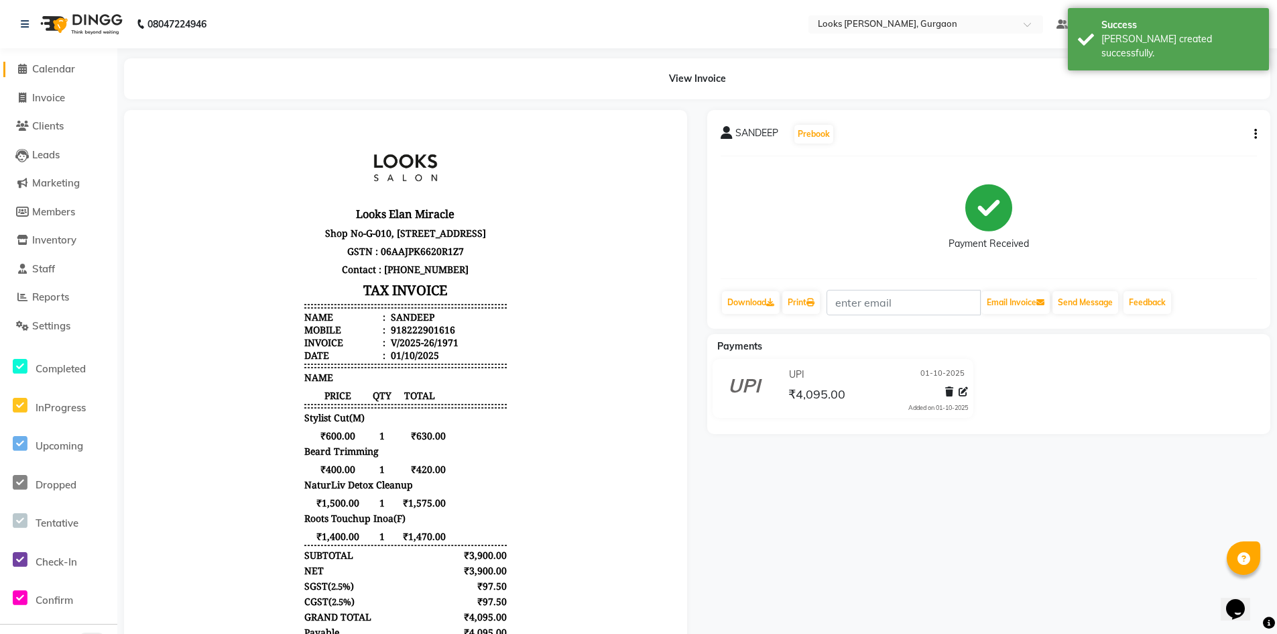
click at [66, 68] on span "Calendar" at bounding box center [53, 68] width 43 height 13
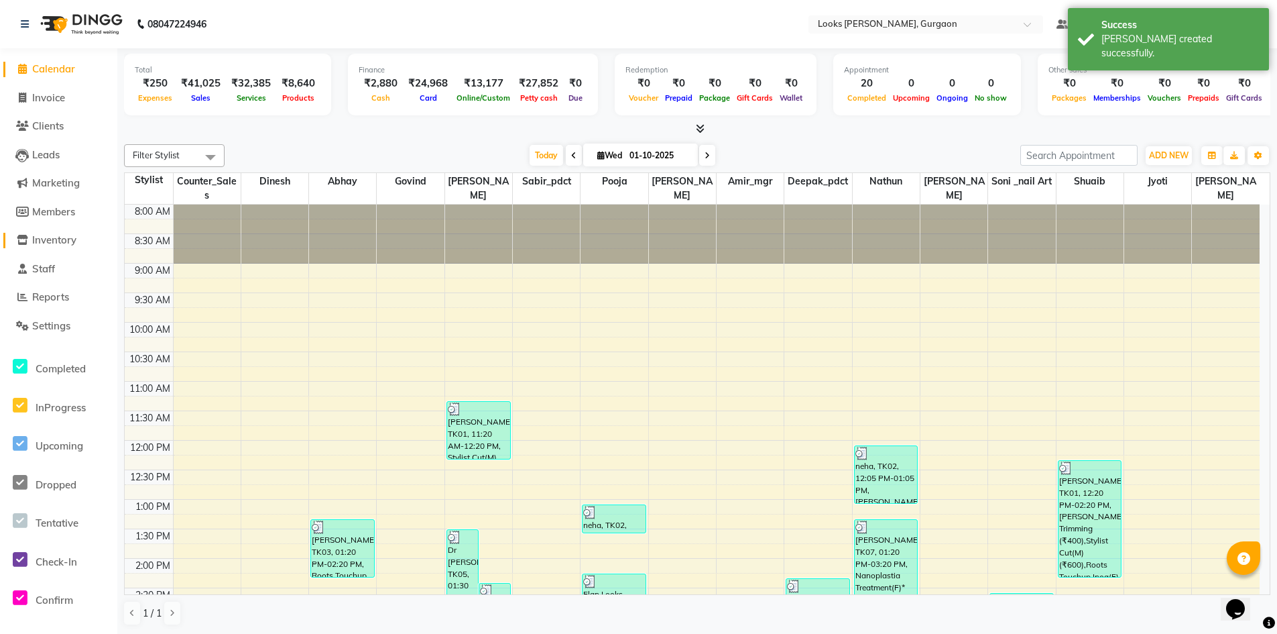
click at [64, 240] on span "Inventory" at bounding box center [54, 239] width 44 height 13
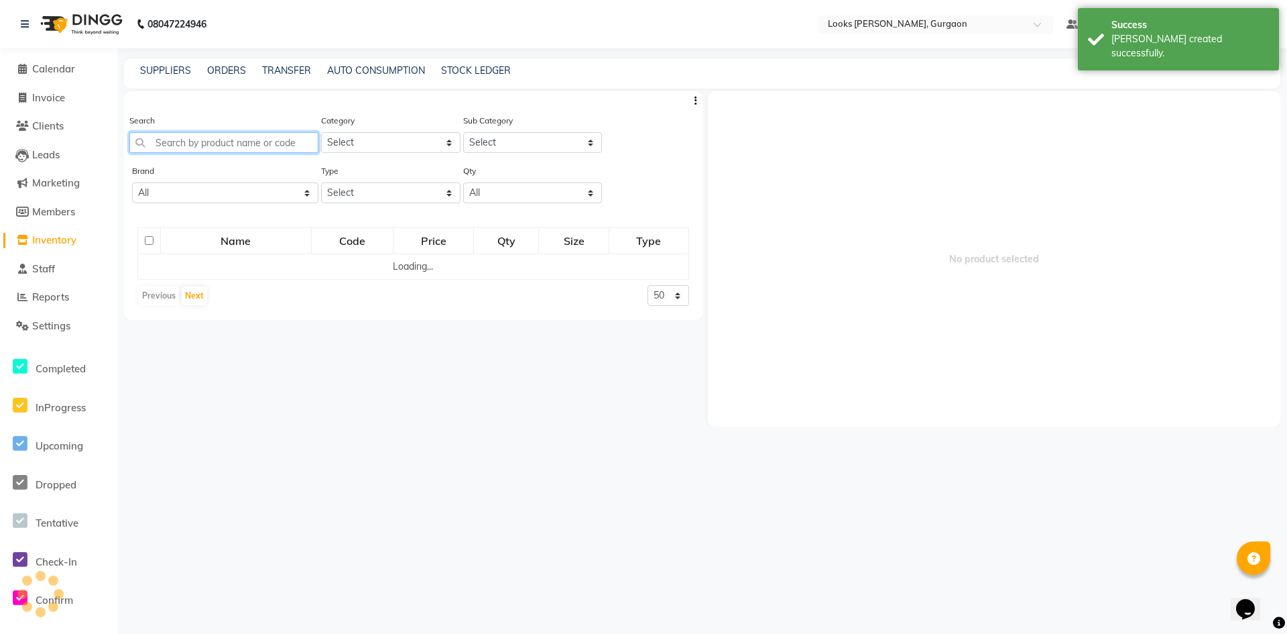
click at [267, 145] on input "text" at bounding box center [223, 142] width 189 height 21
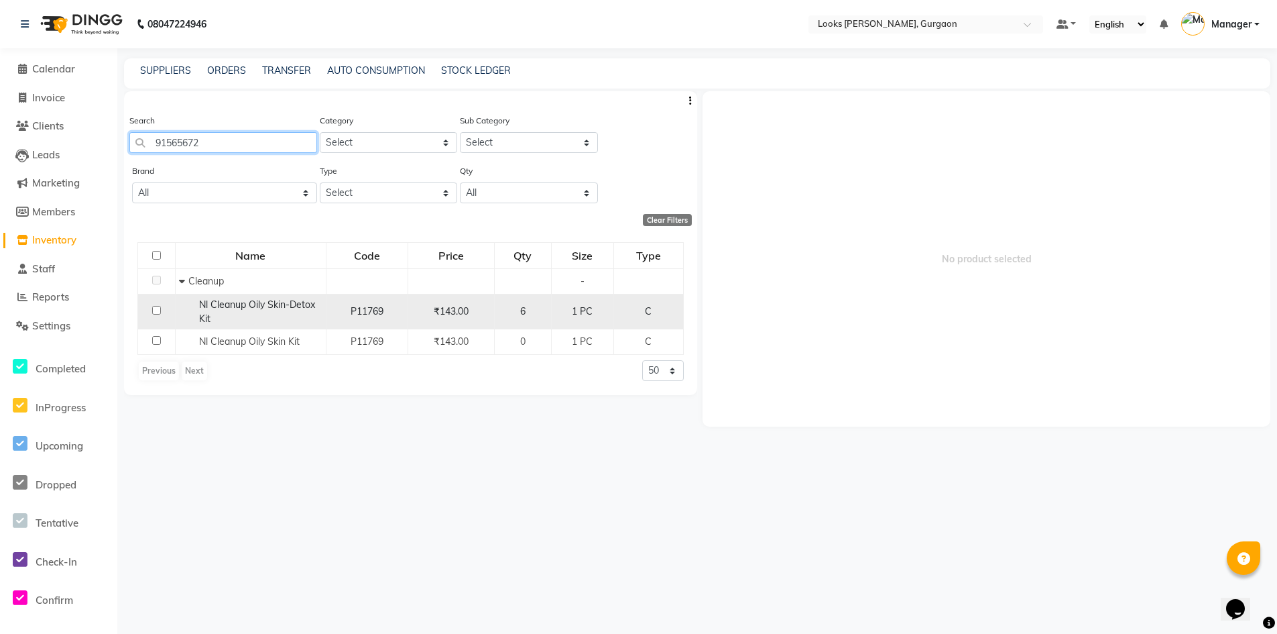
type input "91565672"
click at [160, 310] on input "checkbox" at bounding box center [156, 310] width 9 height 9
checkbox input "true"
select select
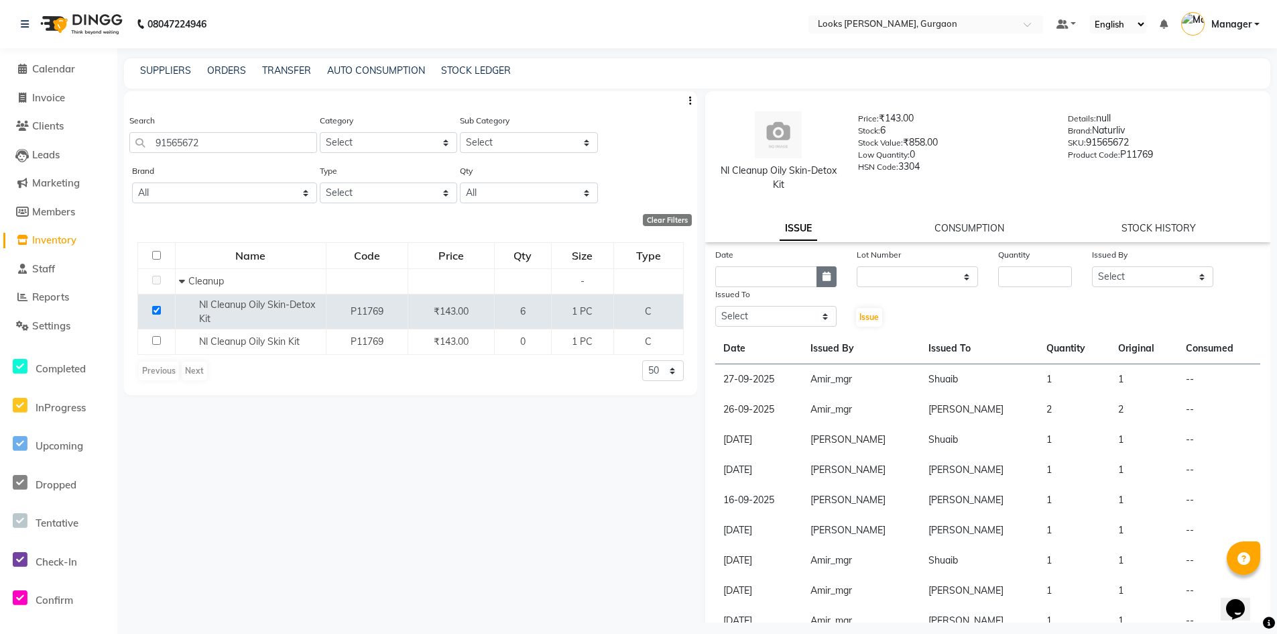
click at [825, 274] on icon "button" at bounding box center [827, 276] width 8 height 9
select select "10"
select select "2025"
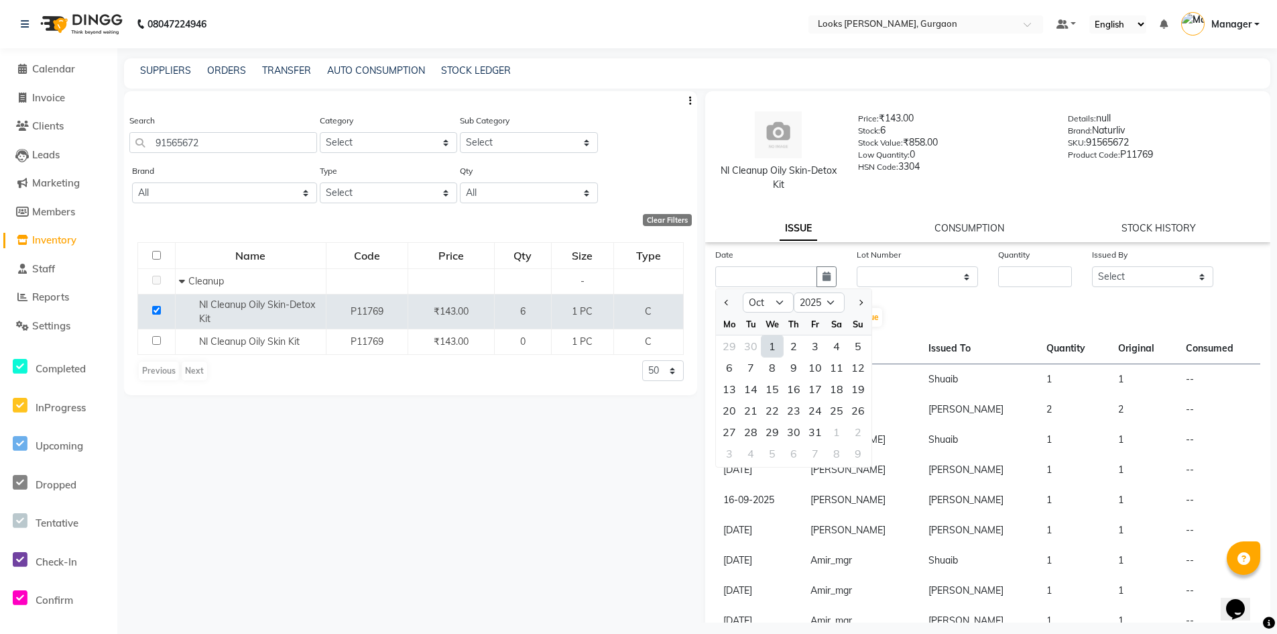
click at [774, 352] on div "1" at bounding box center [772, 345] width 21 height 21
type input "01-10-2025"
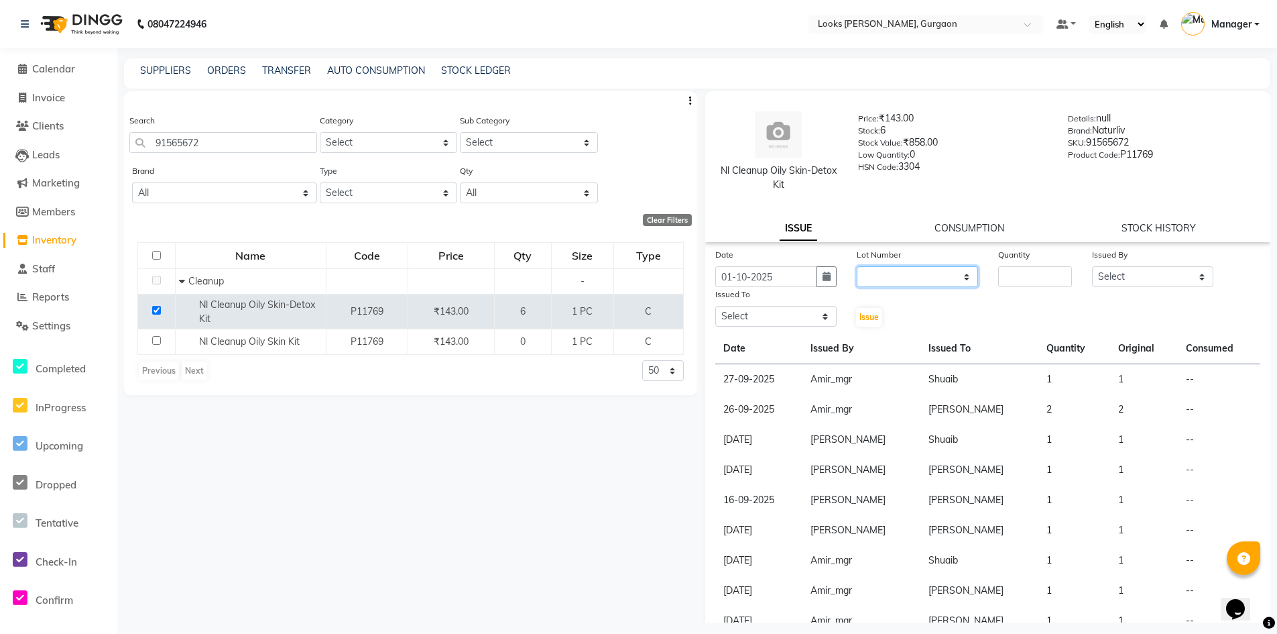
click at [933, 278] on select "None" at bounding box center [917, 276] width 121 height 21
select select "0: null"
click at [857, 266] on select "None" at bounding box center [917, 276] width 121 height 21
click at [1017, 276] on input "number" at bounding box center [1035, 276] width 74 height 21
type input "1"
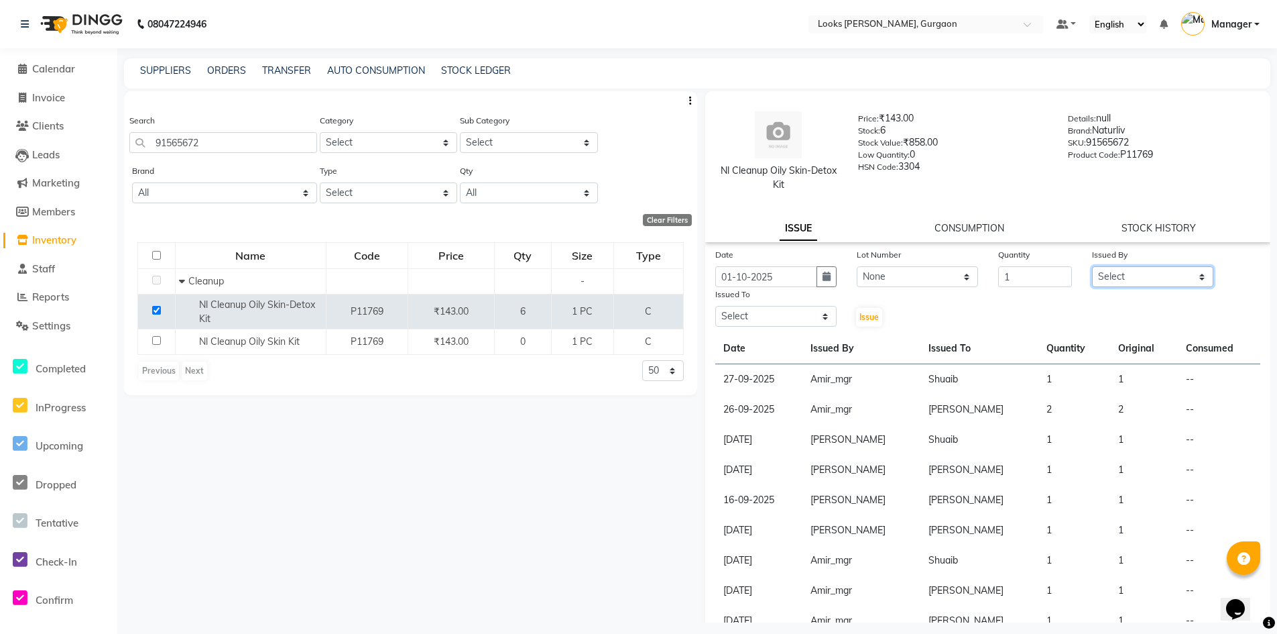
click at [1092, 279] on select "Select [PERSON_NAME] [PERSON_NAME] Counter_Sales Deepak_pdct [PERSON_NAME] Mana…" at bounding box center [1152, 276] width 121 height 21
select select "82818"
click at [1092, 266] on select "Select [PERSON_NAME] [PERSON_NAME] Counter_Sales Deepak_pdct [PERSON_NAME] Mana…" at bounding box center [1152, 276] width 121 height 21
drag, startPoint x: 806, startPoint y: 317, endPoint x: 795, endPoint y: 320, distance: 11.7
click at [806, 317] on select "Select [PERSON_NAME] [PERSON_NAME] Counter_Sales Deepak_pdct [PERSON_NAME] Mana…" at bounding box center [775, 316] width 121 height 21
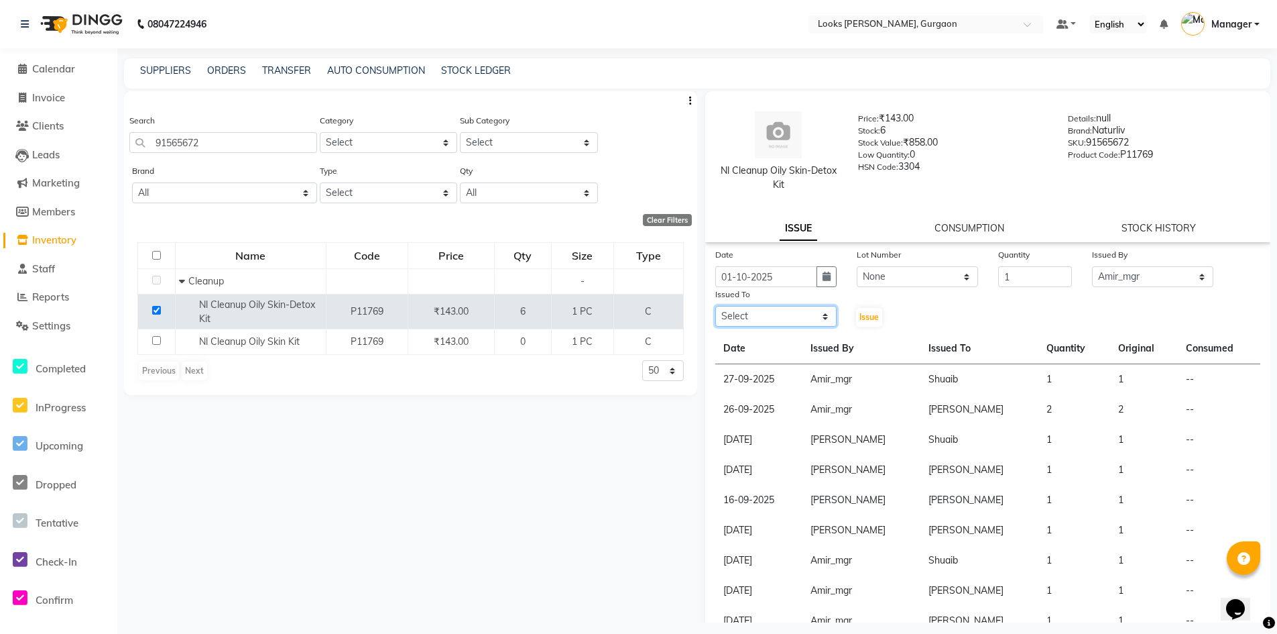
select select "82372"
click at [715, 306] on select "Select [PERSON_NAME] [PERSON_NAME] Counter_Sales Deepak_pdct [PERSON_NAME] Mana…" at bounding box center [775, 316] width 121 height 21
click at [861, 317] on span "Issue" at bounding box center [869, 317] width 19 height 10
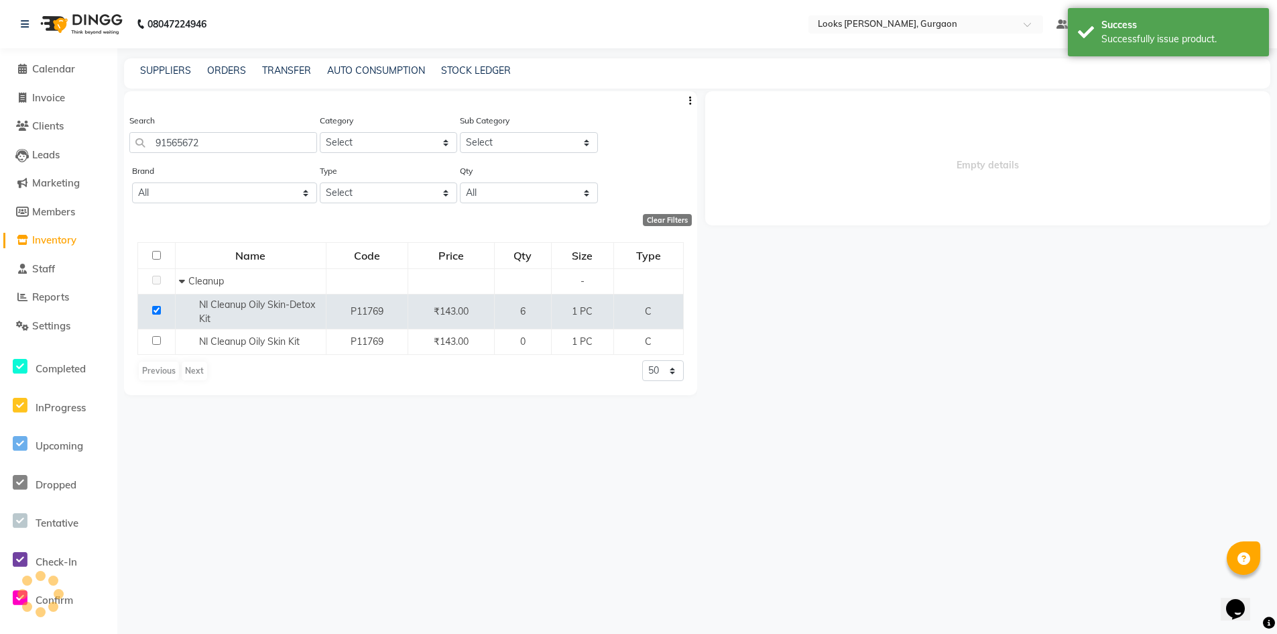
select select
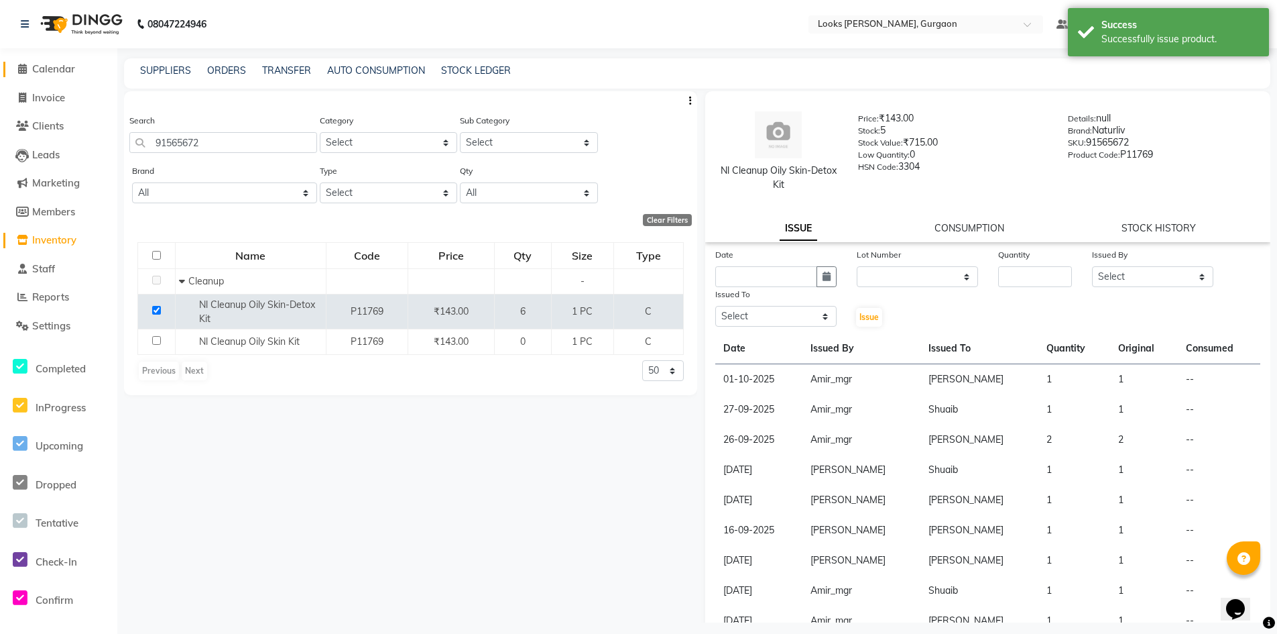
click at [66, 68] on span "Calendar" at bounding box center [53, 68] width 43 height 13
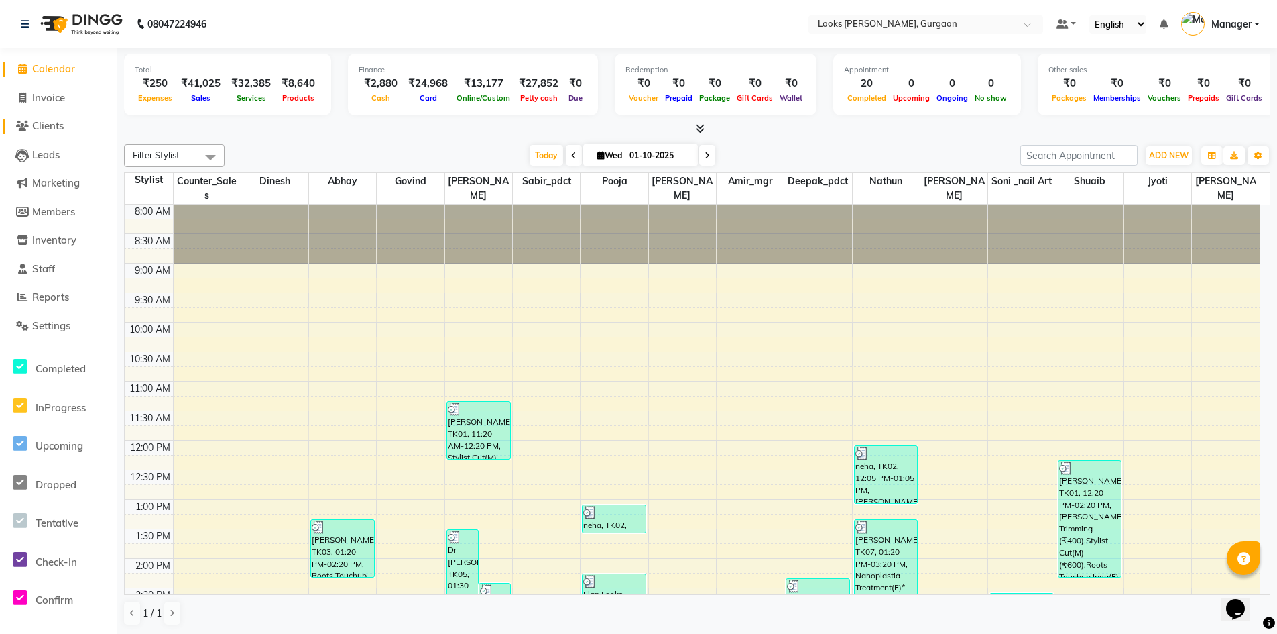
click at [55, 121] on span "Clients" at bounding box center [48, 125] width 32 height 13
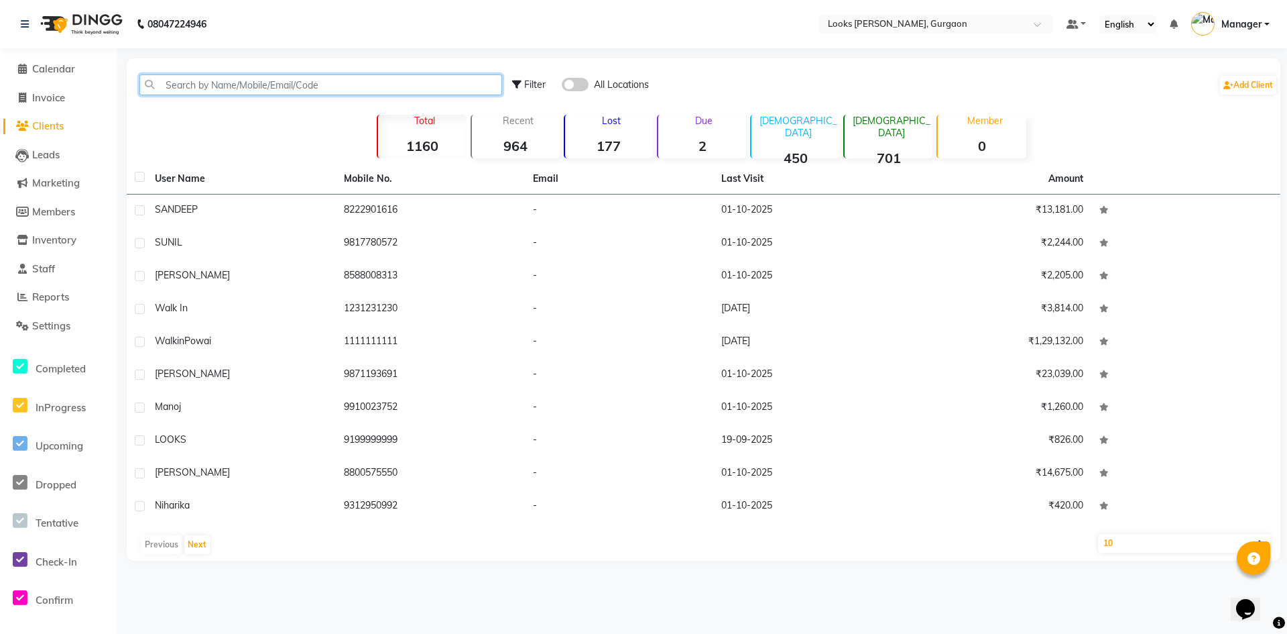
click at [362, 82] on input "text" at bounding box center [320, 84] width 363 height 21
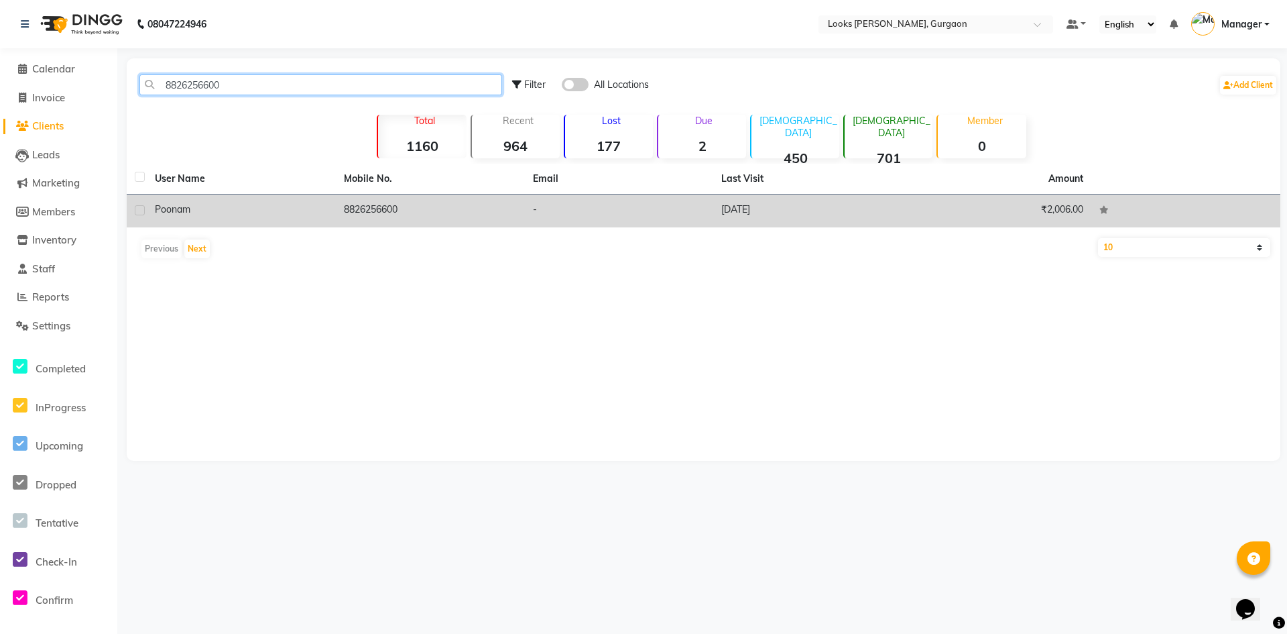
type input "8826256600"
click at [281, 209] on div "poonam" at bounding box center [241, 210] width 173 height 14
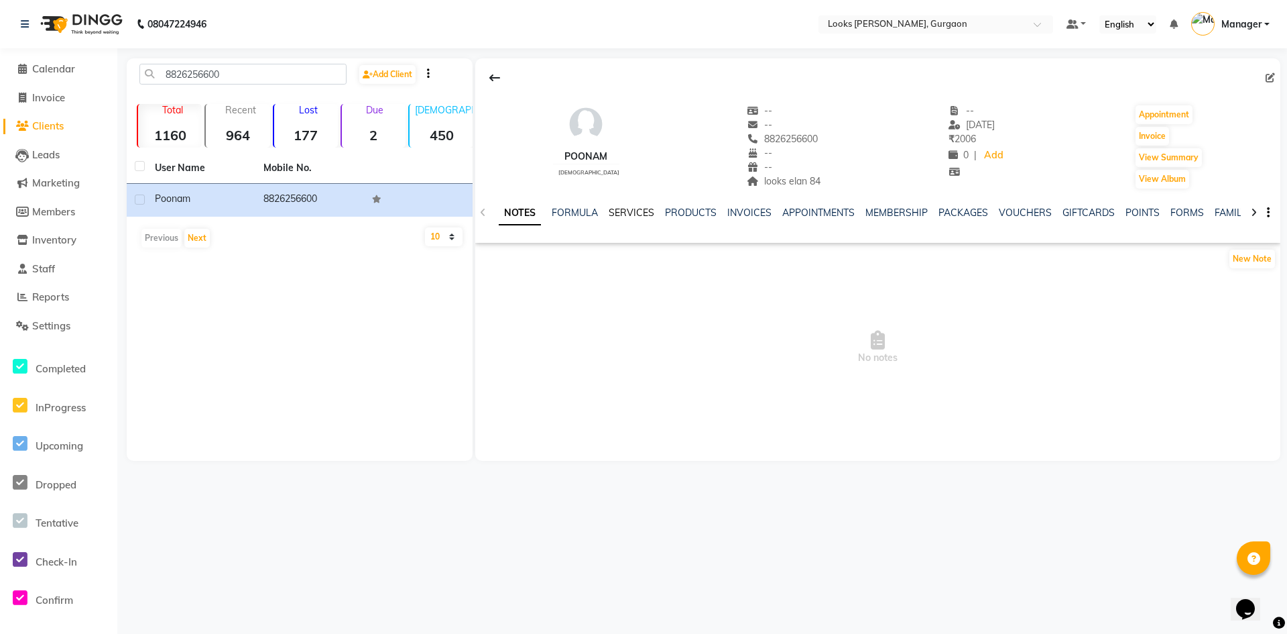
click at [632, 211] on link "SERVICES" at bounding box center [632, 213] width 46 height 12
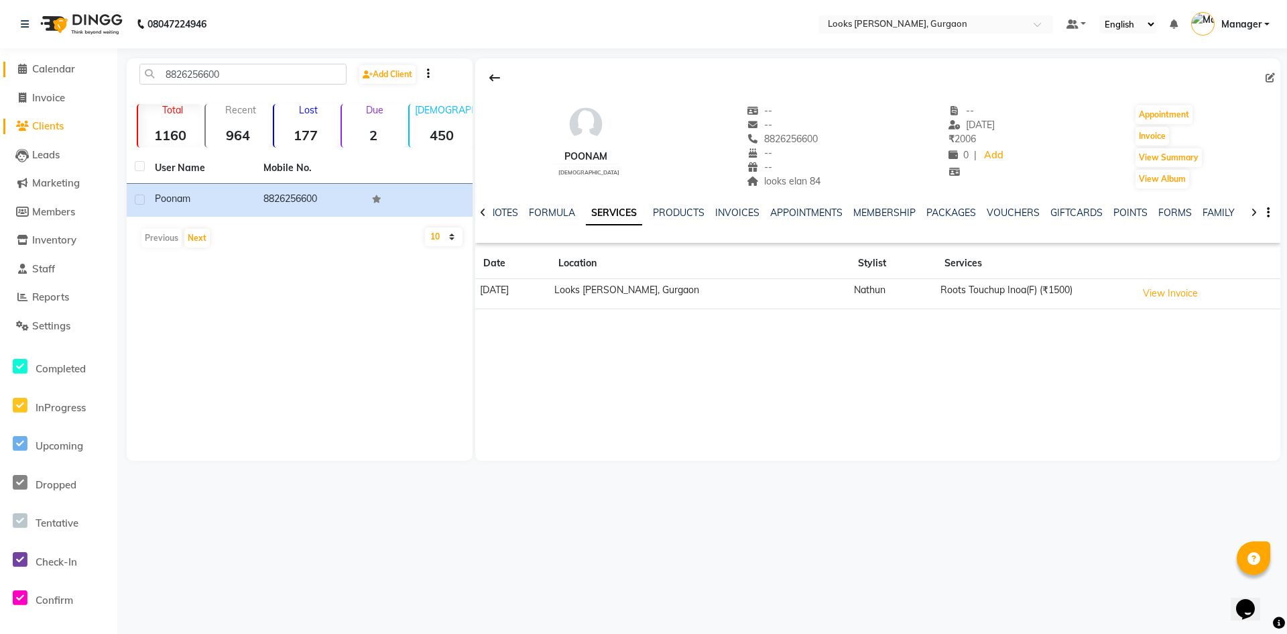
click at [59, 72] on span "Calendar" at bounding box center [53, 68] width 43 height 13
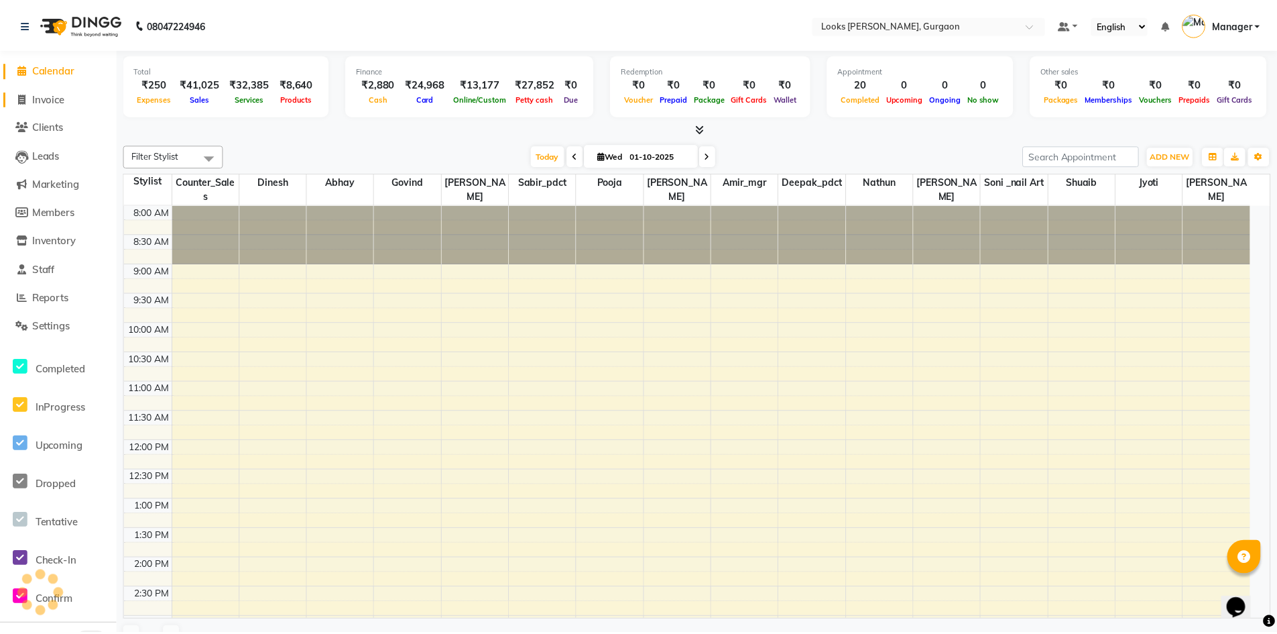
scroll to position [351, 0]
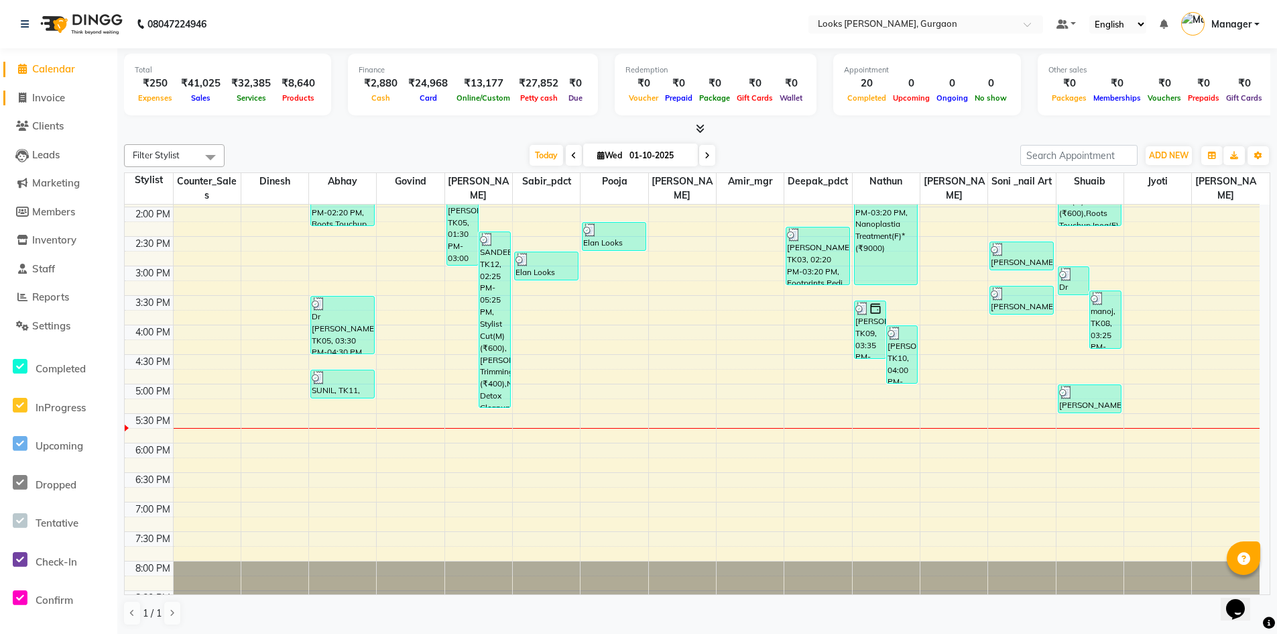
click at [59, 102] on span "Invoice" at bounding box center [48, 97] width 33 height 13
select select "service"
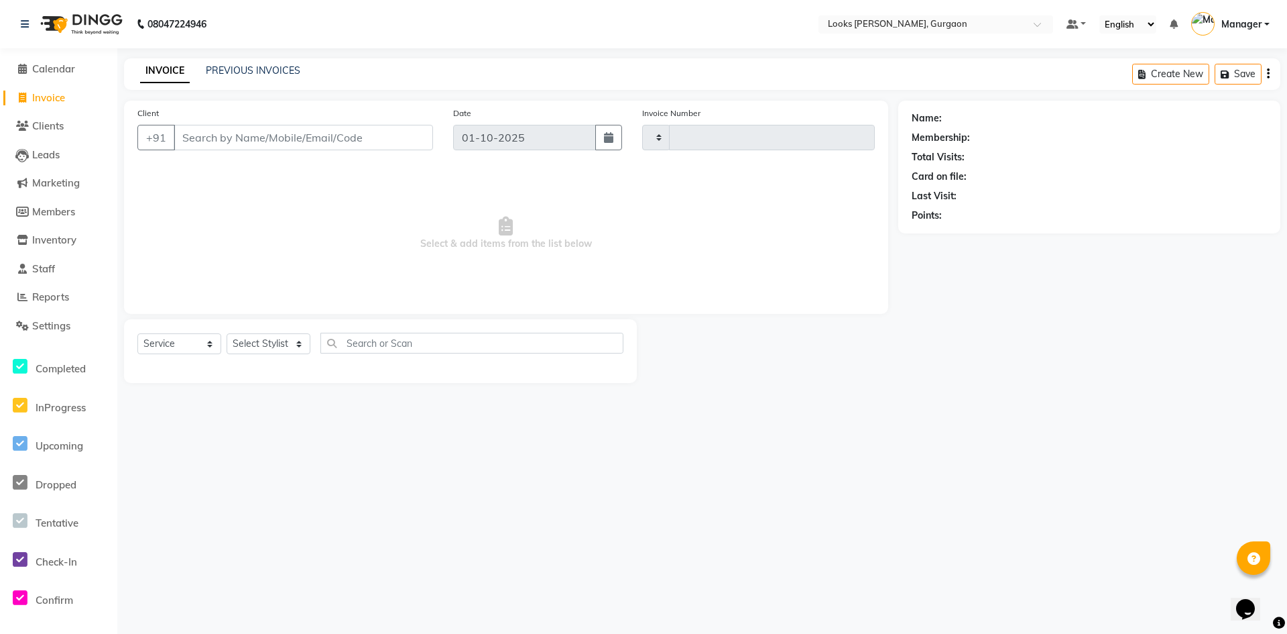
type input "1972"
click at [338, 137] on input "Client" at bounding box center [303, 137] width 259 height 25
select select "8452"
type input "9717444509"
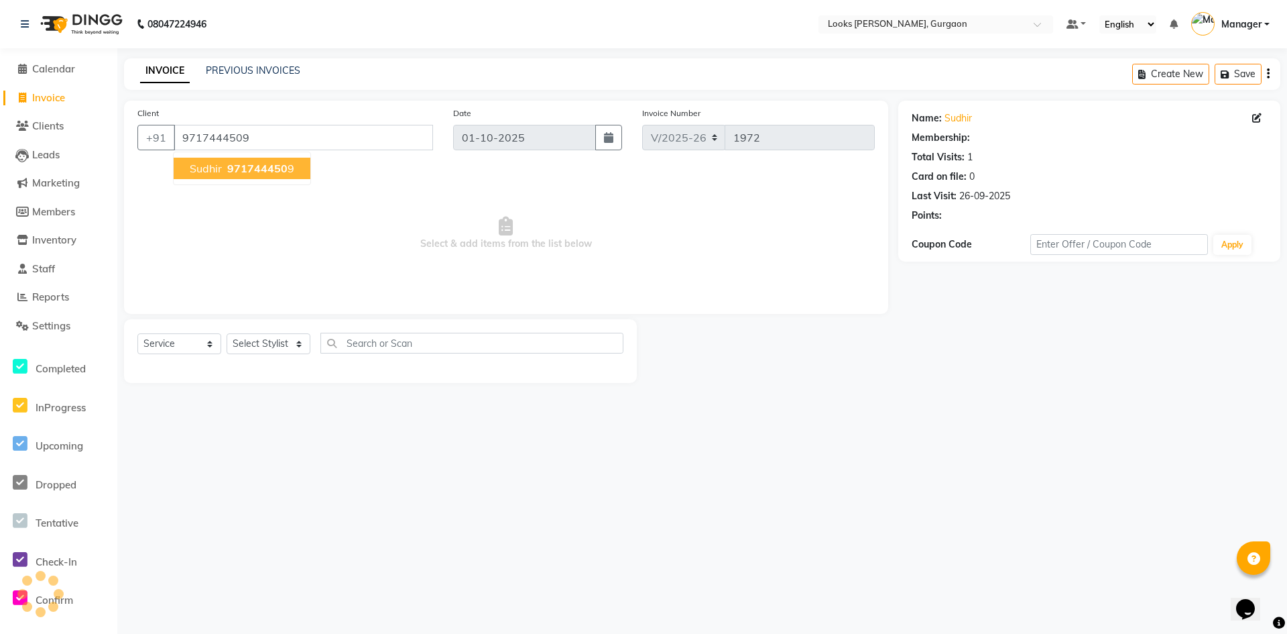
select select "1: Object"
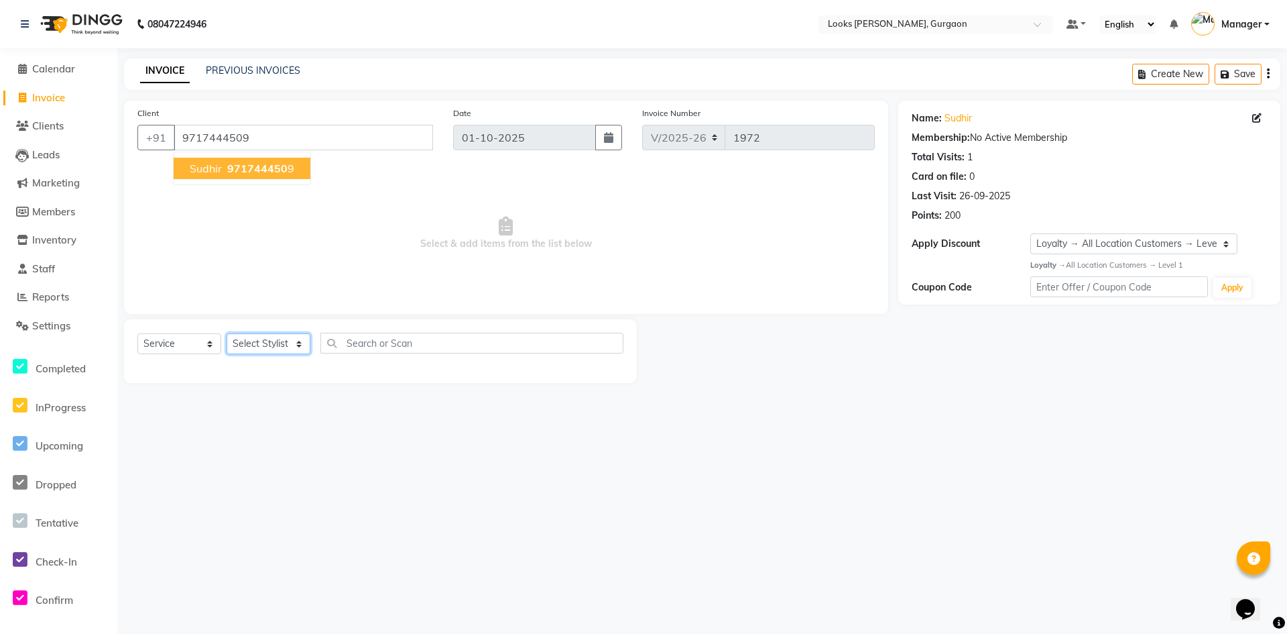
click at [282, 343] on select "Select Stylist [PERSON_NAME] abhay [PERSON_NAME] [PERSON_NAME] Counter_Sales De…" at bounding box center [269, 343] width 84 height 21
click at [272, 349] on select "Select Stylist [PERSON_NAME] abhay [PERSON_NAME] [PERSON_NAME] Counter_Sales De…" at bounding box center [269, 343] width 84 height 21
select select "84462"
click at [227, 333] on select "Select Stylist [PERSON_NAME] abhay [PERSON_NAME] [PERSON_NAME] Counter_Sales De…" at bounding box center [269, 343] width 84 height 21
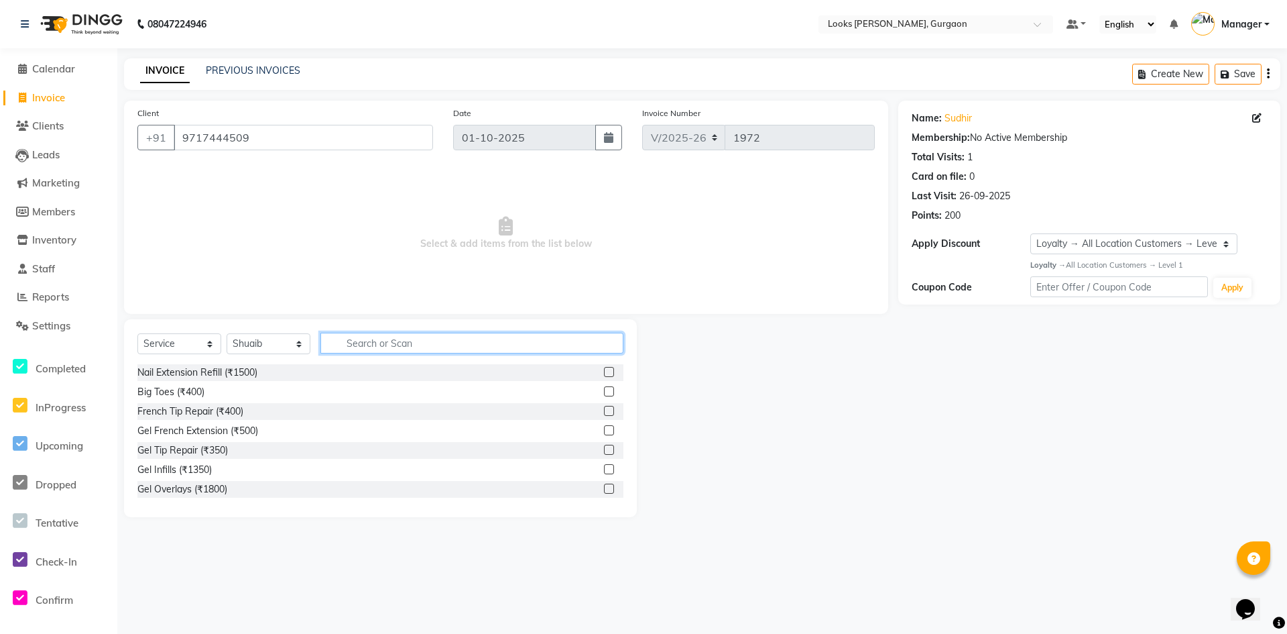
click at [462, 339] on input "text" at bounding box center [472, 343] width 303 height 21
type input "cut"
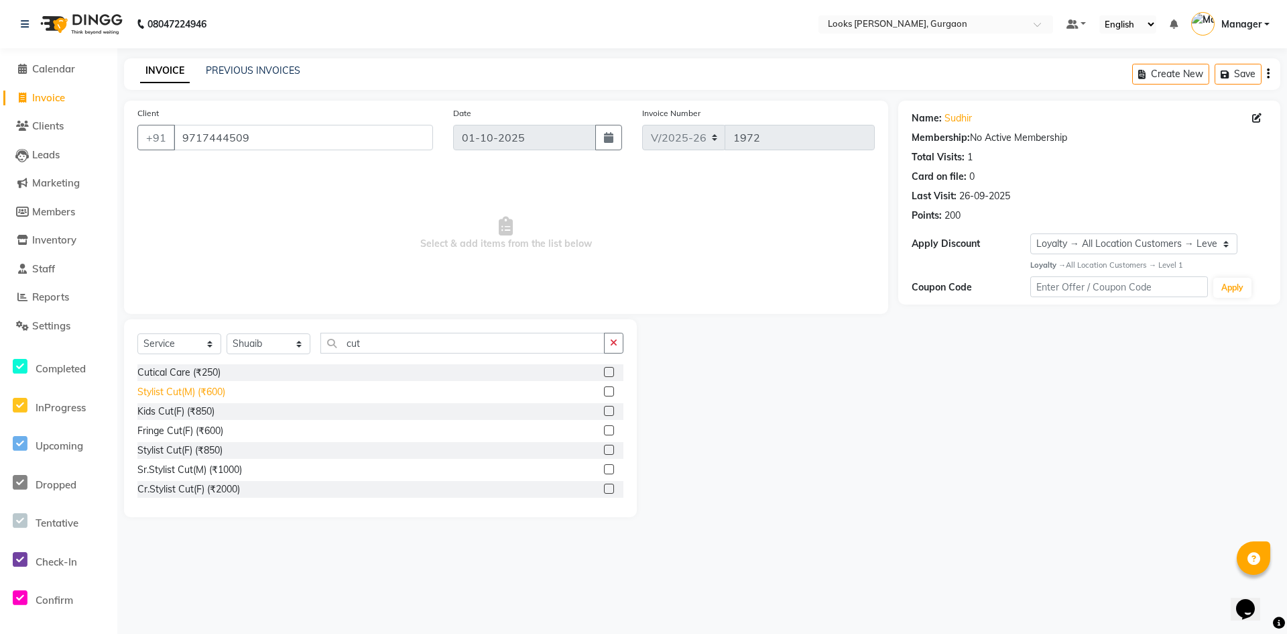
click at [170, 392] on div "Stylist Cut(M) (₹600)" at bounding box center [181, 392] width 88 height 14
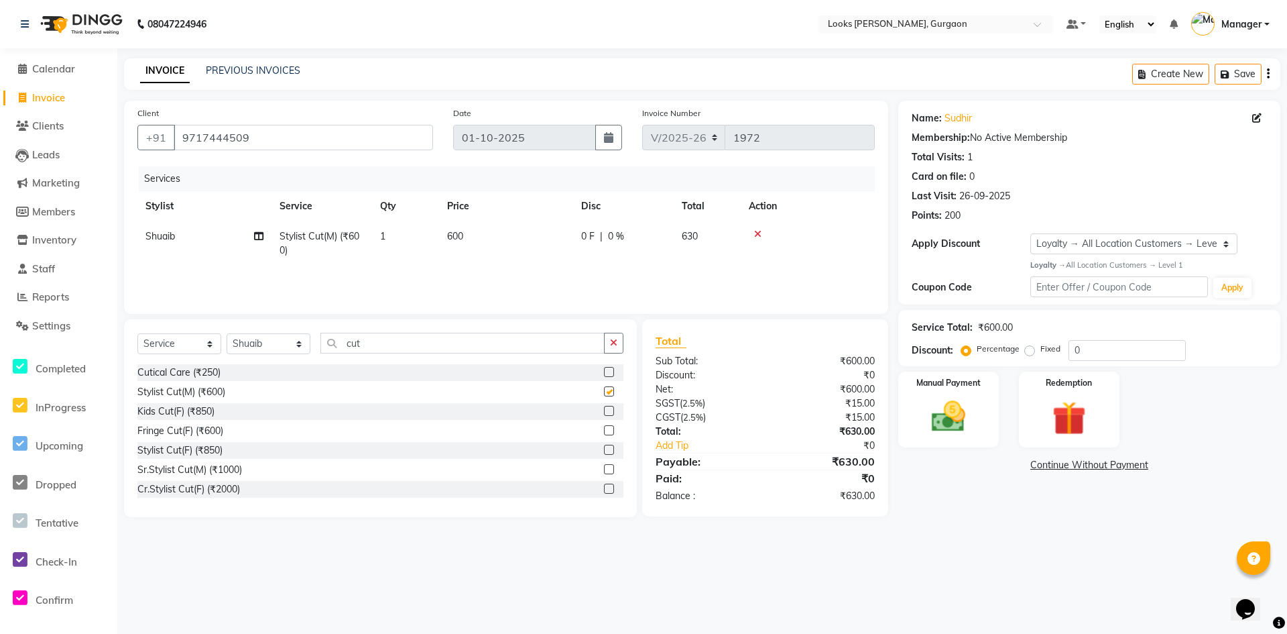
checkbox input "false"
click at [982, 405] on div "Manual Payment" at bounding box center [948, 409] width 105 height 79
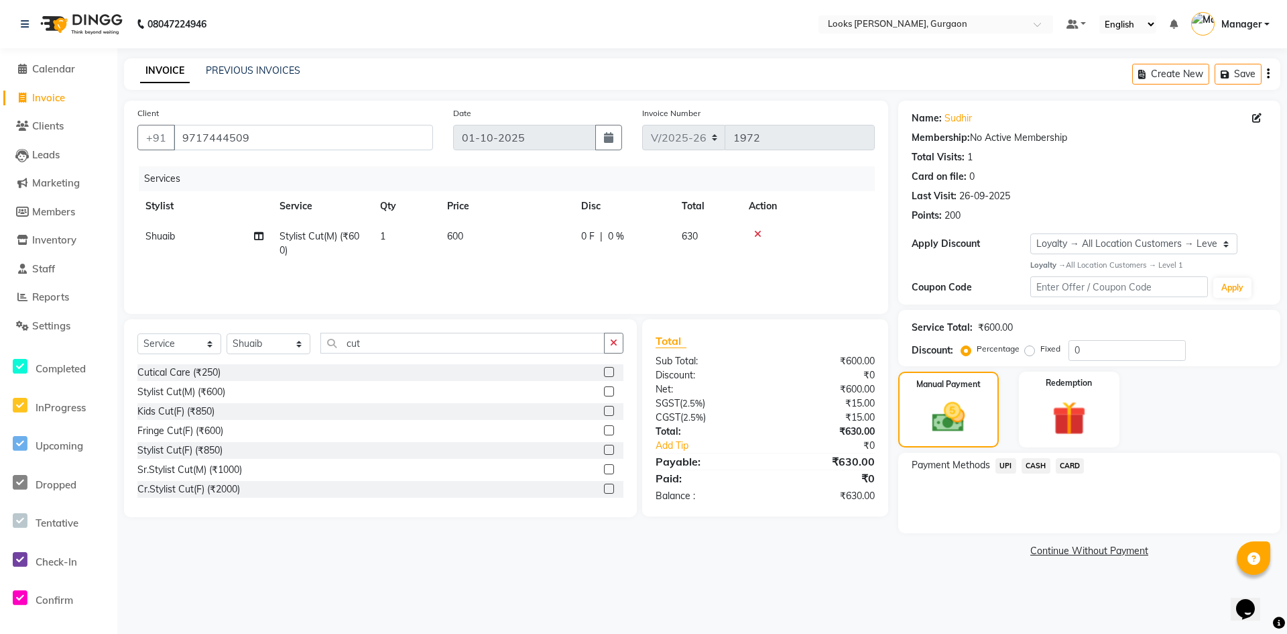
click at [1010, 467] on span "UPI" at bounding box center [1006, 465] width 21 height 15
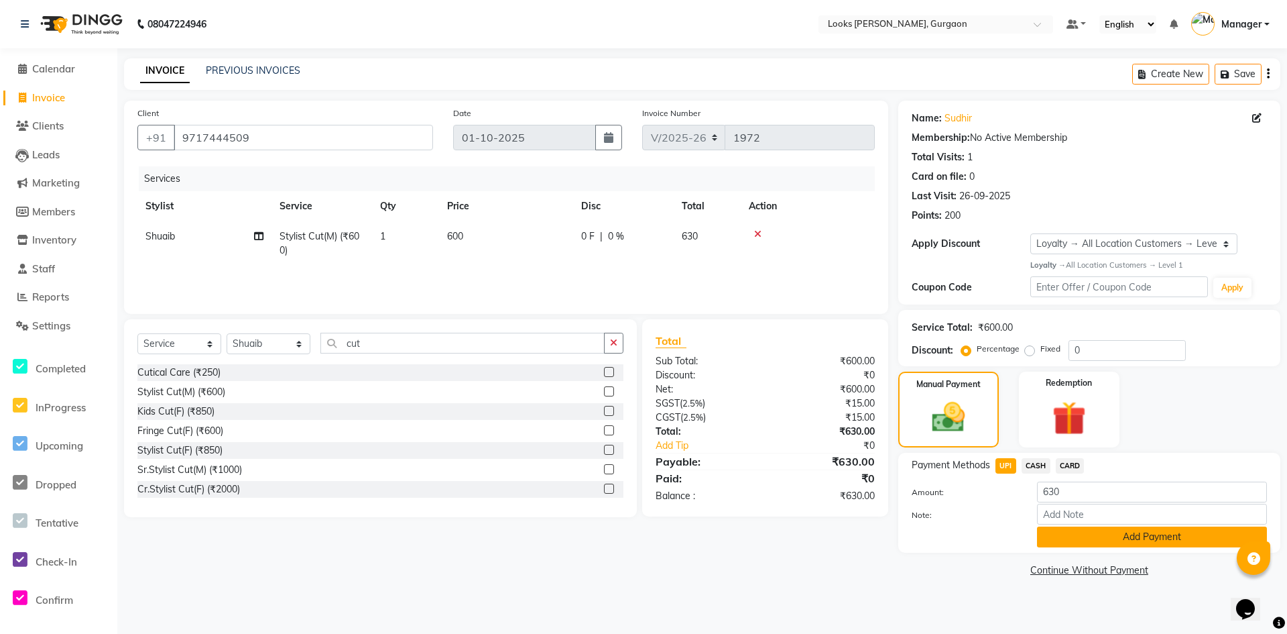
click at [1074, 539] on button "Add Payment" at bounding box center [1152, 536] width 230 height 21
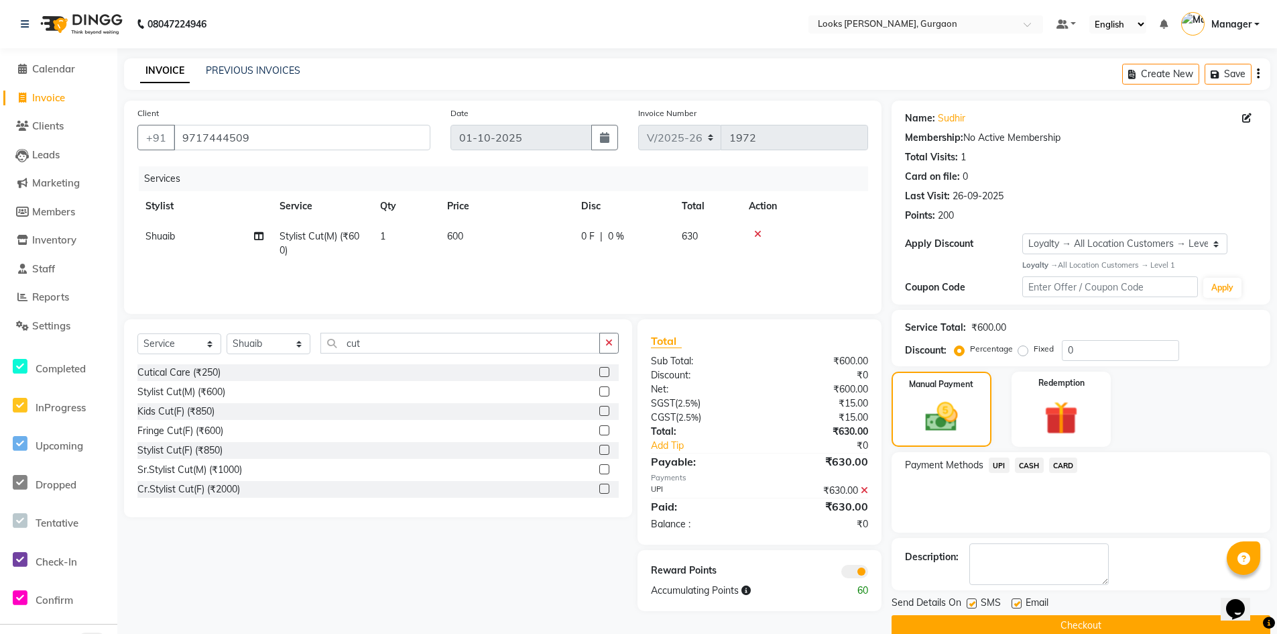
scroll to position [22, 0]
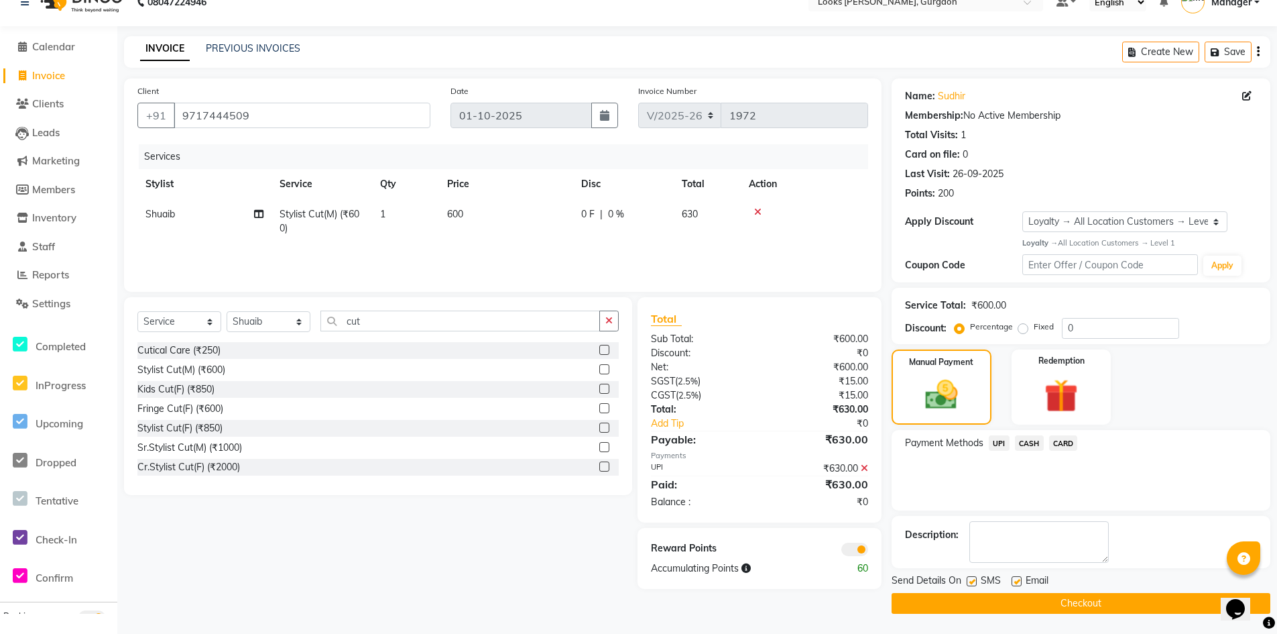
click at [1058, 607] on button "Checkout" at bounding box center [1081, 603] width 379 height 21
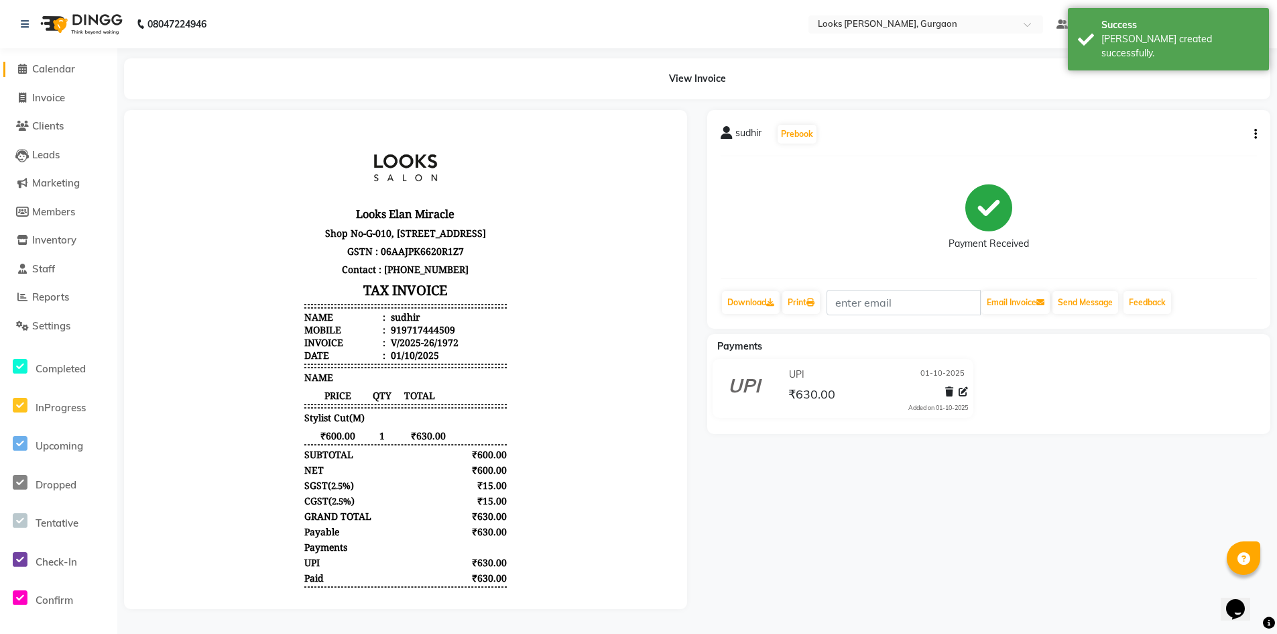
click at [54, 66] on span "Calendar" at bounding box center [53, 68] width 43 height 13
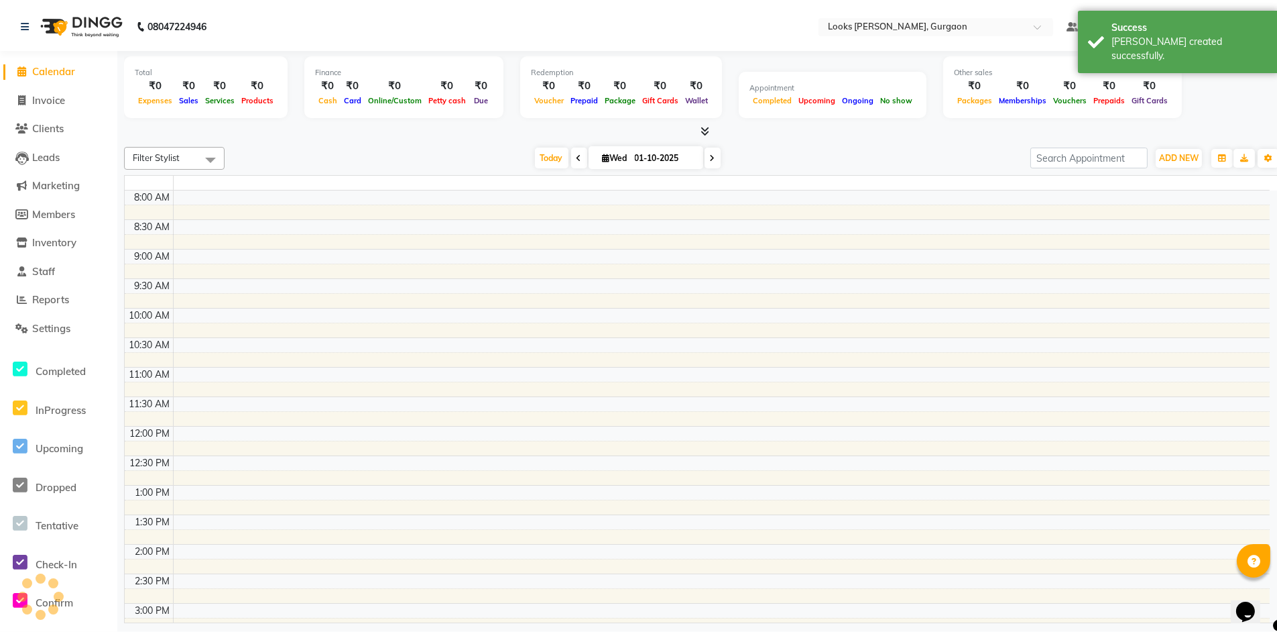
scroll to position [351, 0]
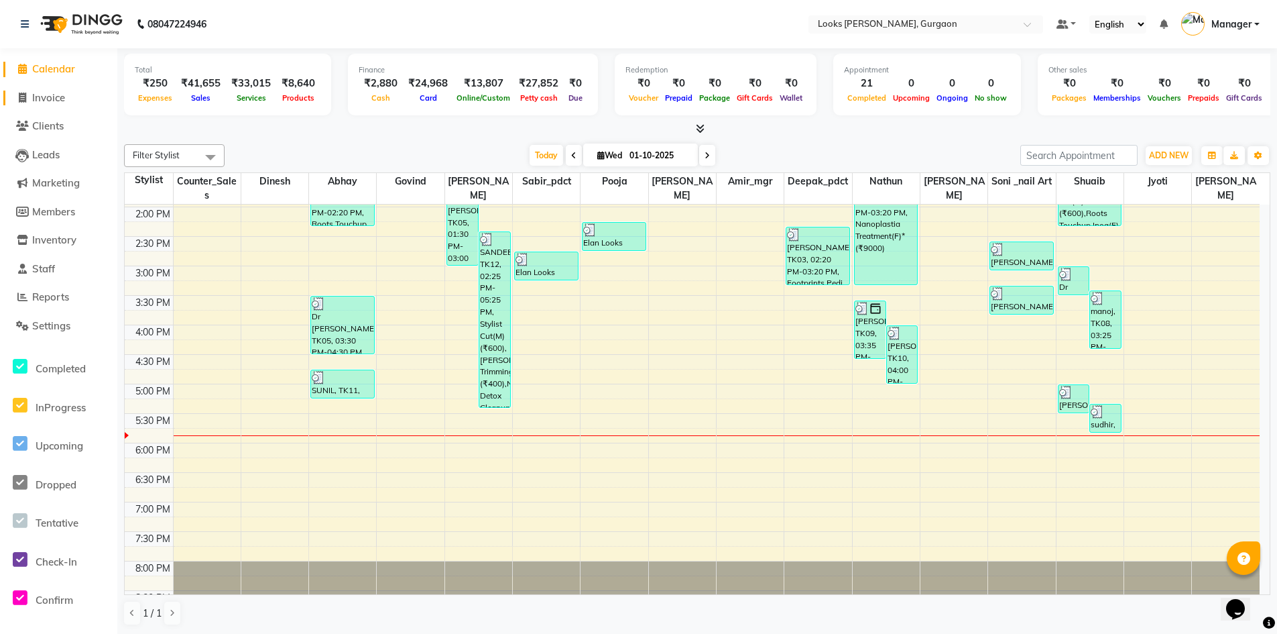
click at [54, 102] on span "Invoice" at bounding box center [48, 97] width 33 height 13
select select "service"
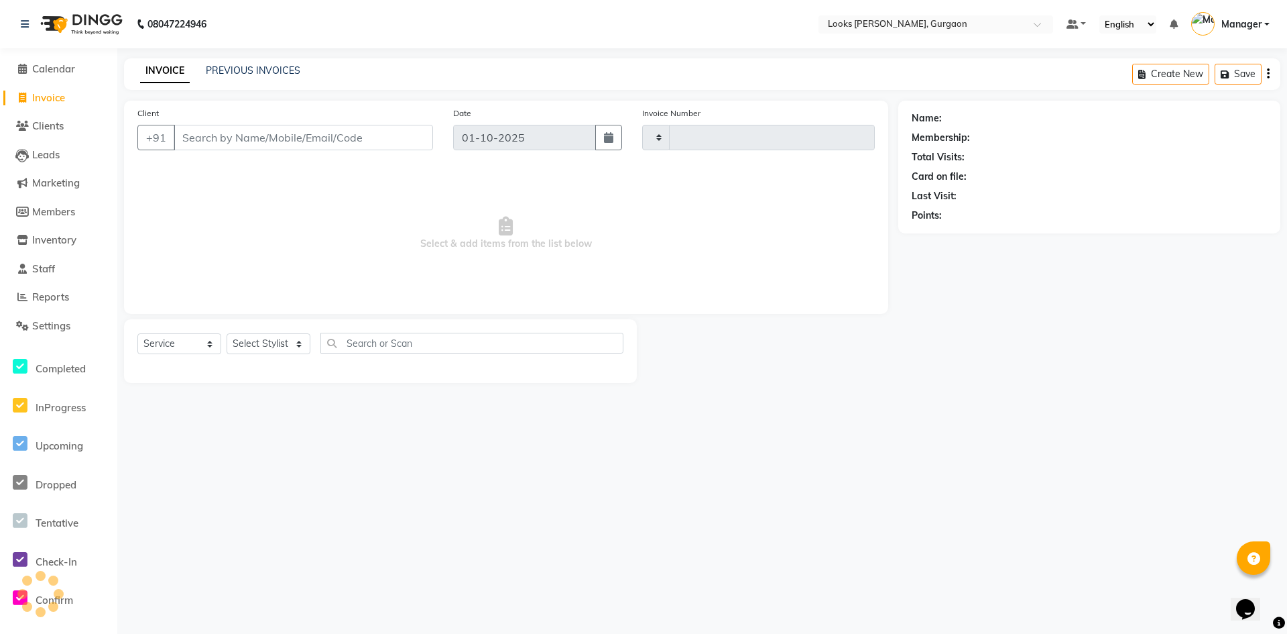
type input "1973"
select select "8452"
click at [211, 142] on input "Client" at bounding box center [303, 137] width 259 height 25
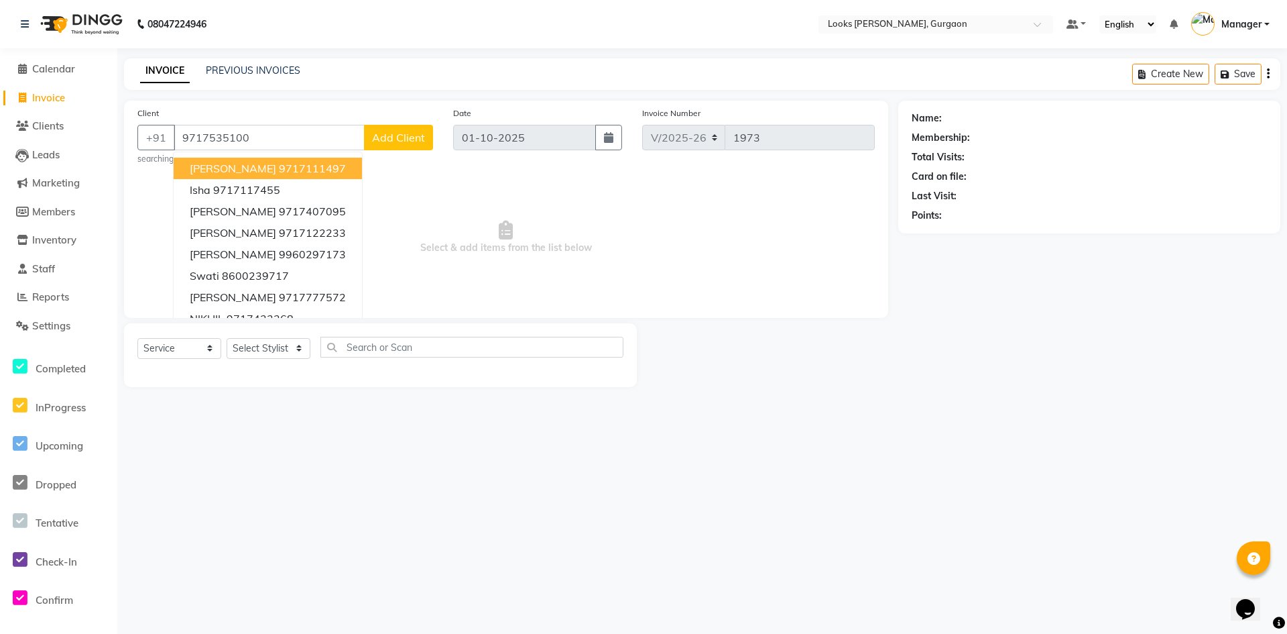
type input "9717535100"
select select "1: Object"
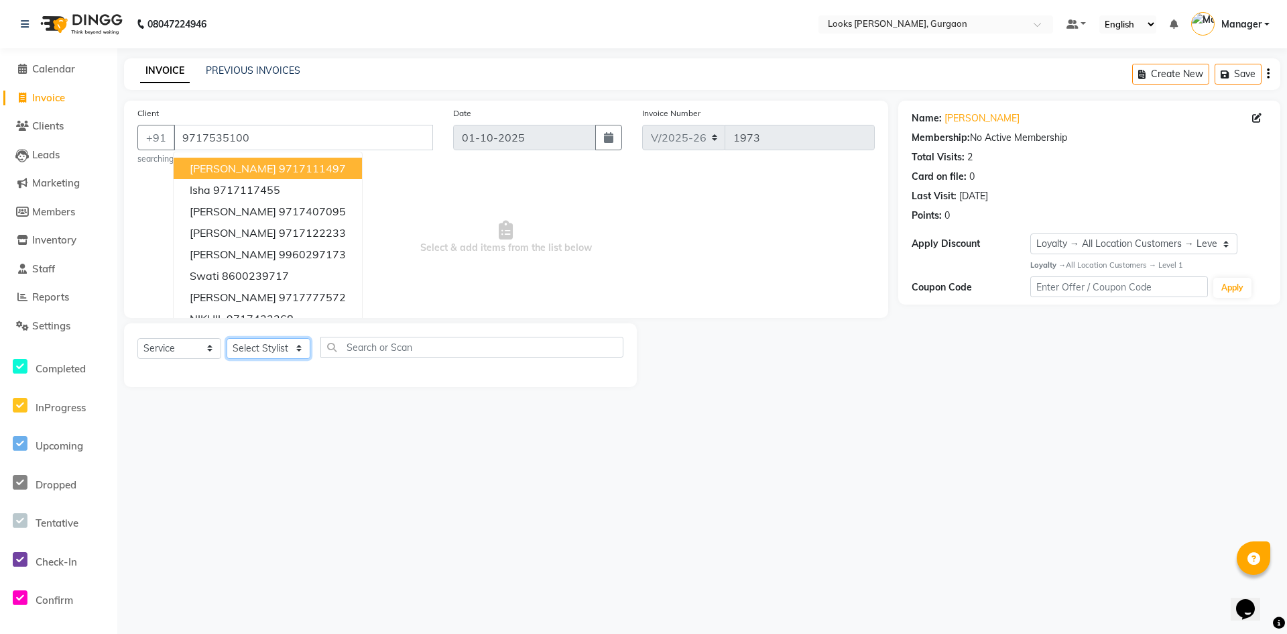
click at [285, 350] on select "Select Stylist [PERSON_NAME] abhay [PERSON_NAME] [PERSON_NAME] Counter_Sales De…" at bounding box center [269, 348] width 84 height 21
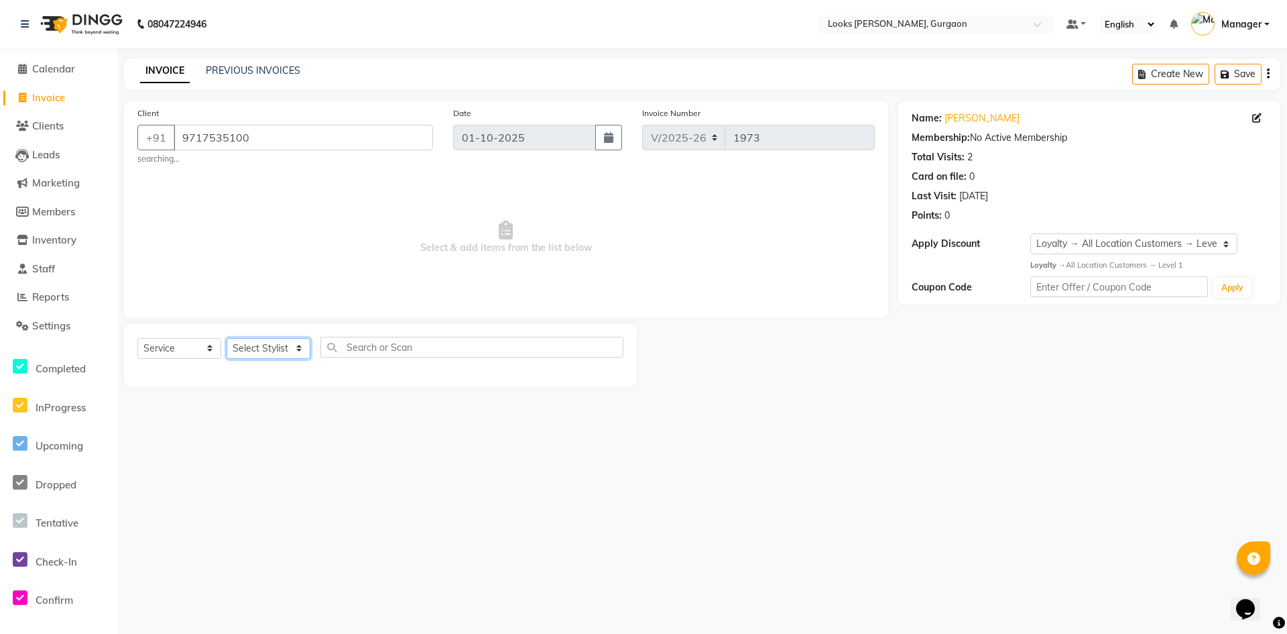
select select "82971"
click at [227, 338] on select "Select Stylist [PERSON_NAME] abhay [PERSON_NAME] [PERSON_NAME] Counter_Sales De…" at bounding box center [269, 348] width 84 height 21
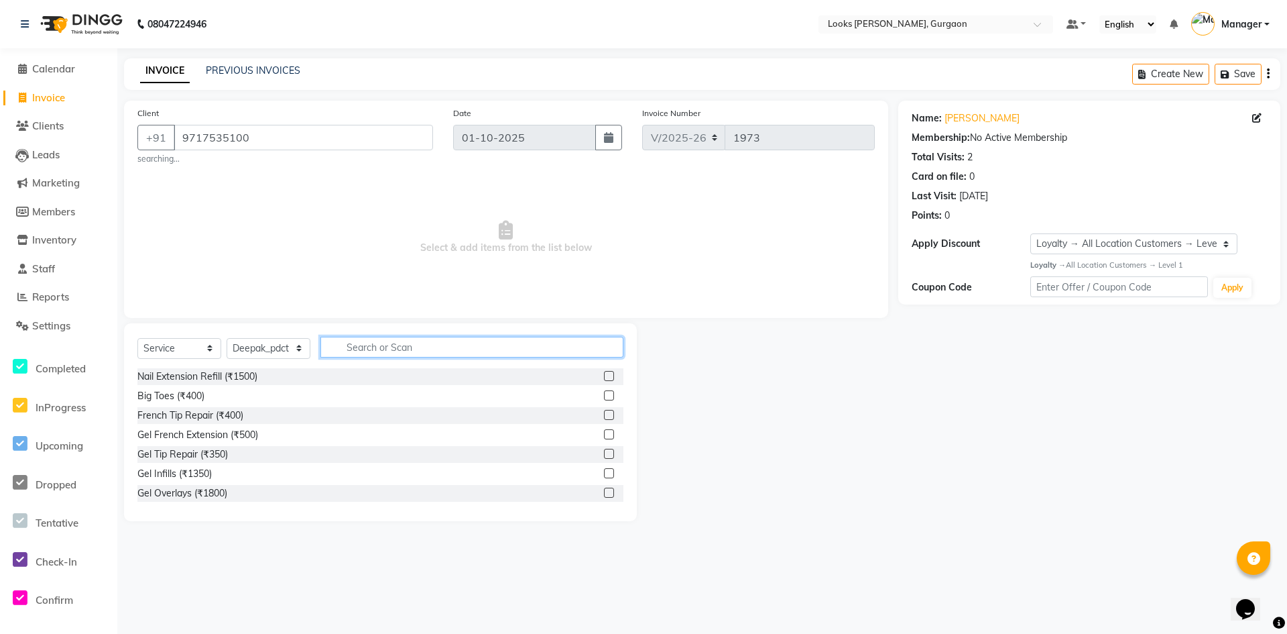
click at [384, 343] on input "text" at bounding box center [472, 347] width 303 height 21
type input "was"
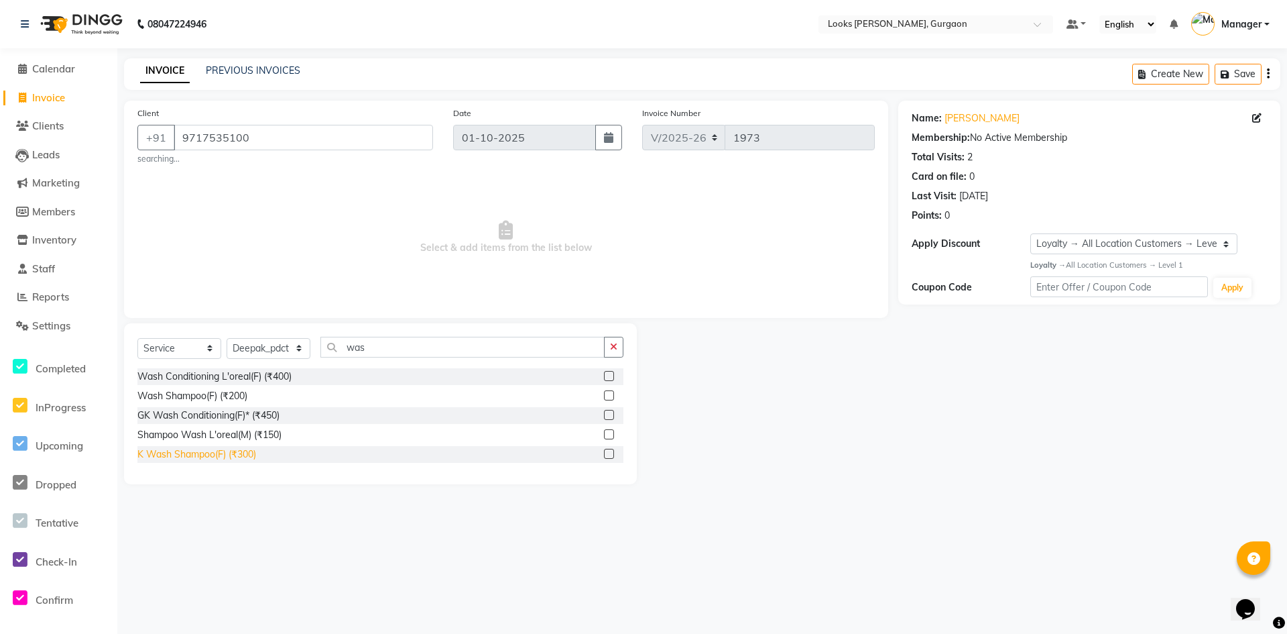
click at [200, 454] on div "K Wash Shampoo(F) (₹300)" at bounding box center [196, 454] width 119 height 14
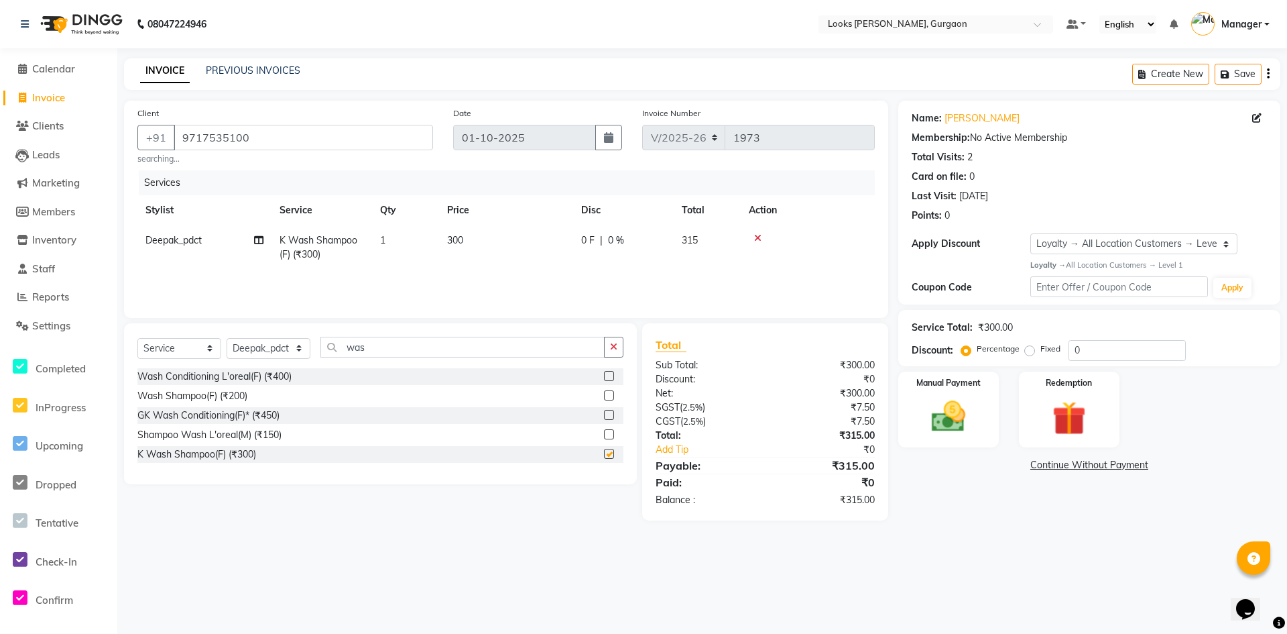
checkbox input "false"
click at [481, 223] on th "Price" at bounding box center [506, 210] width 134 height 30
click at [484, 245] on td "300" at bounding box center [506, 247] width 134 height 44
select select "82971"
drag, startPoint x: 484, startPoint y: 237, endPoint x: 336, endPoint y: 217, distance: 149.5
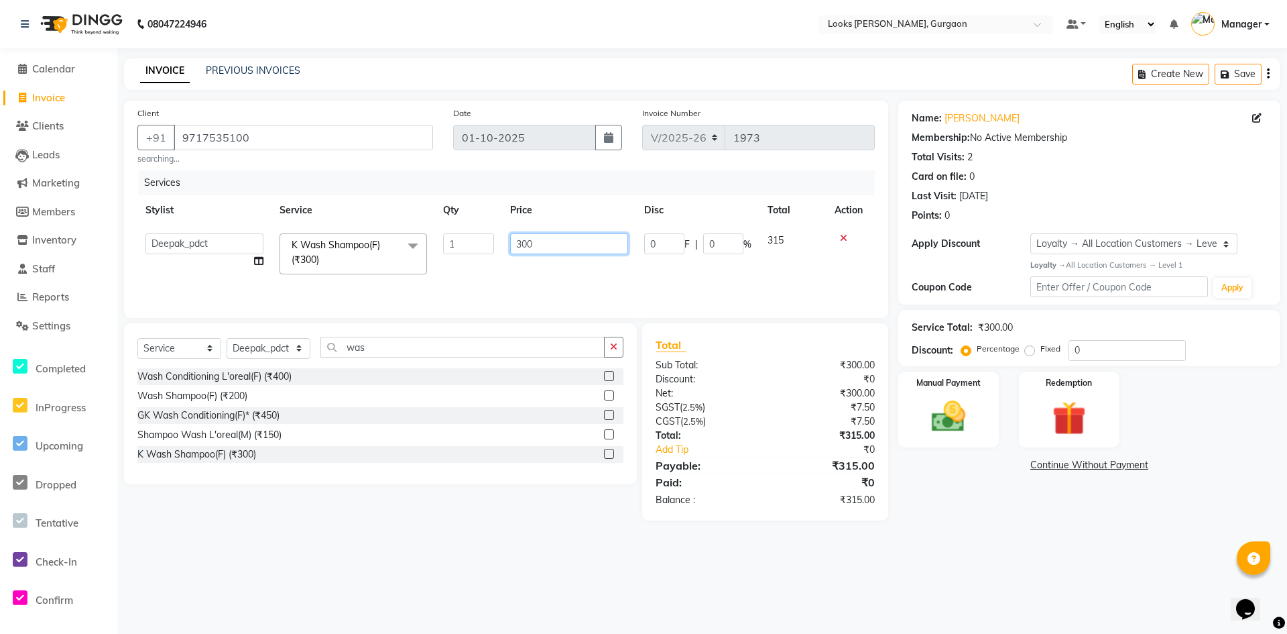
click at [336, 217] on table "Stylist Service Qty Price Disc Total Action [PERSON_NAME] abhay [PERSON_NAME] […" at bounding box center [506, 238] width 738 height 87
type input "600"
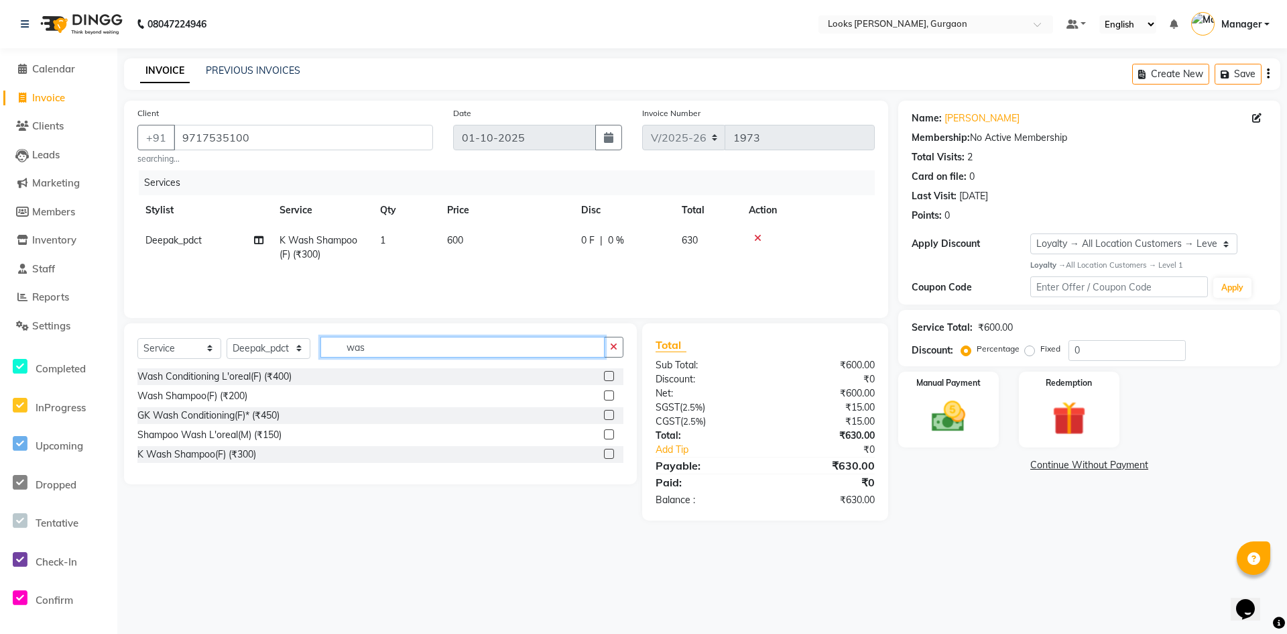
drag, startPoint x: 386, startPoint y: 343, endPoint x: 66, endPoint y: 285, distance: 325.0
click at [67, 285] on app-home "08047224946 Select Location × Looks Elan Miracle, Gurgaon Default Panel My Pane…" at bounding box center [643, 270] width 1287 height 540
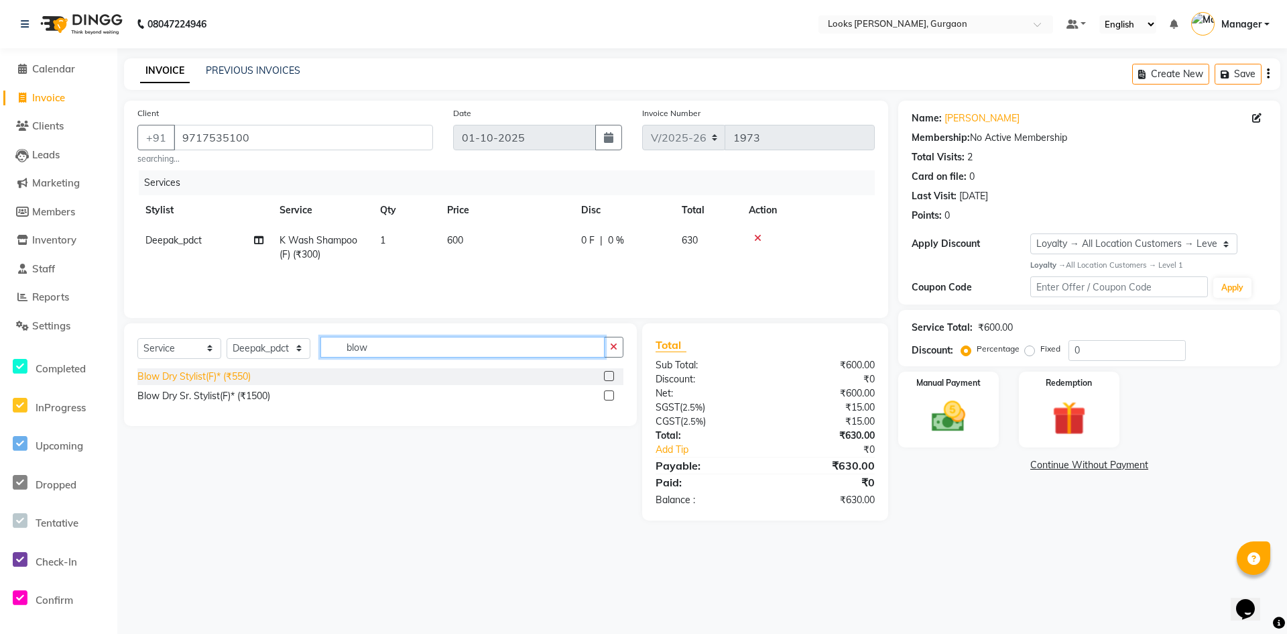
type input "blow"
click at [248, 378] on div "Blow Dry Stylist(F)* (₹550)" at bounding box center [193, 376] width 113 height 14
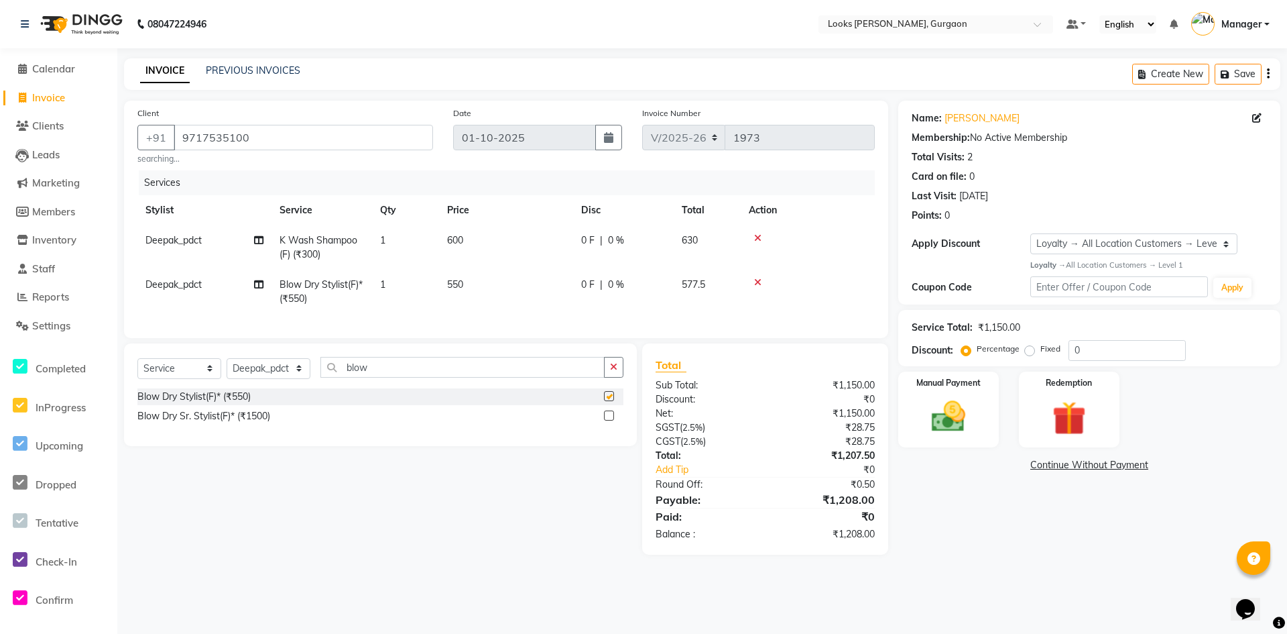
checkbox input "false"
click at [477, 284] on td "550" at bounding box center [506, 292] width 134 height 44
select select "82971"
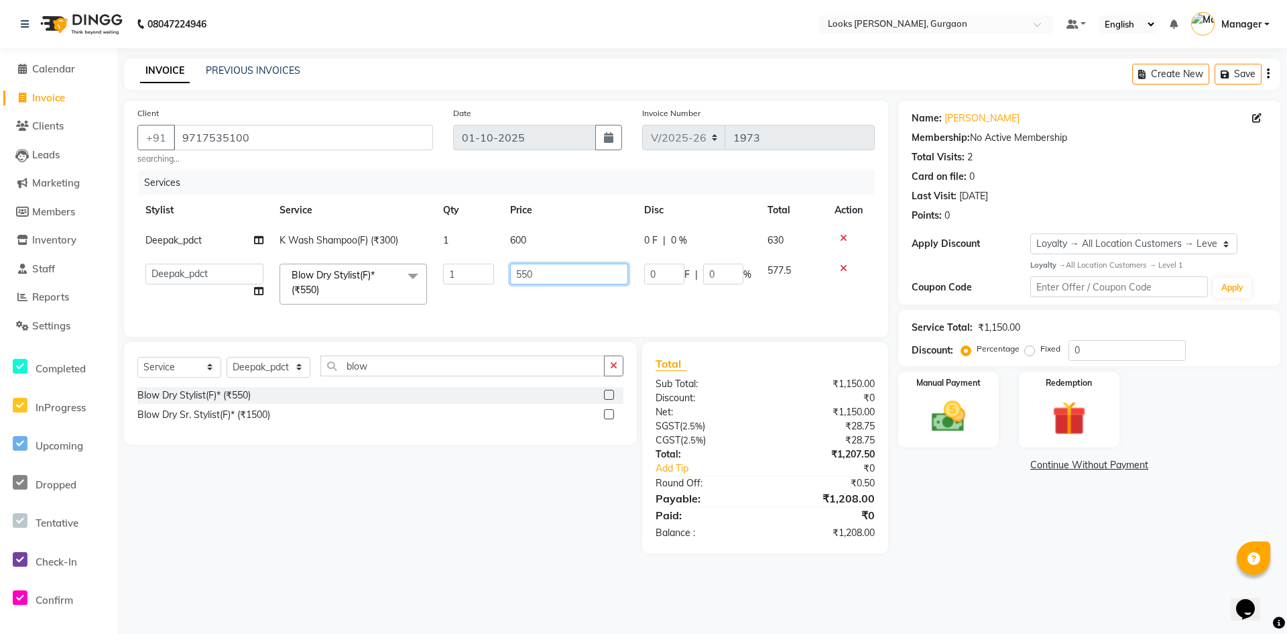
drag, startPoint x: 342, startPoint y: 263, endPoint x: 319, endPoint y: 261, distance: 23.6
click at [319, 261] on tr "[PERSON_NAME] abhay [PERSON_NAME] [PERSON_NAME] Counter_Sales Deepak_pdct [PERS…" at bounding box center [506, 283] width 738 height 57
type input "600"
click at [286, 376] on select "Select Stylist [PERSON_NAME] abhay [PERSON_NAME] [PERSON_NAME] Counter_Sales De…" at bounding box center [269, 367] width 84 height 21
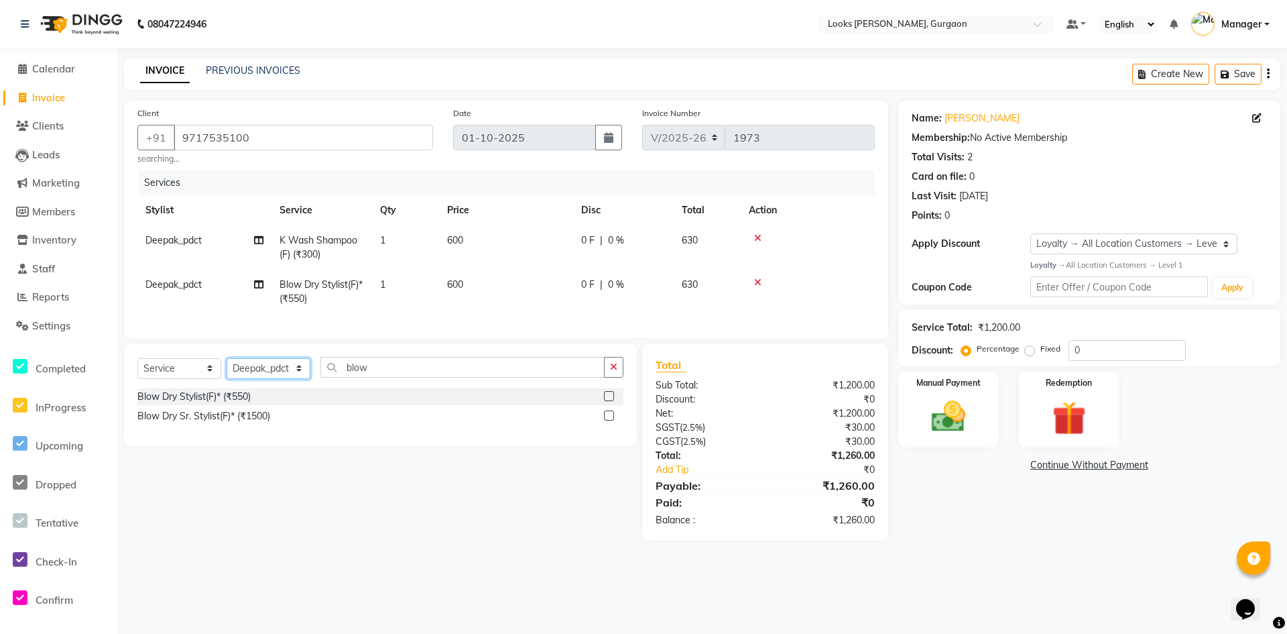
select select "82375"
click at [227, 367] on select "Select Stylist [PERSON_NAME] abhay [PERSON_NAME] [PERSON_NAME] Counter_Sales De…" at bounding box center [269, 368] width 84 height 21
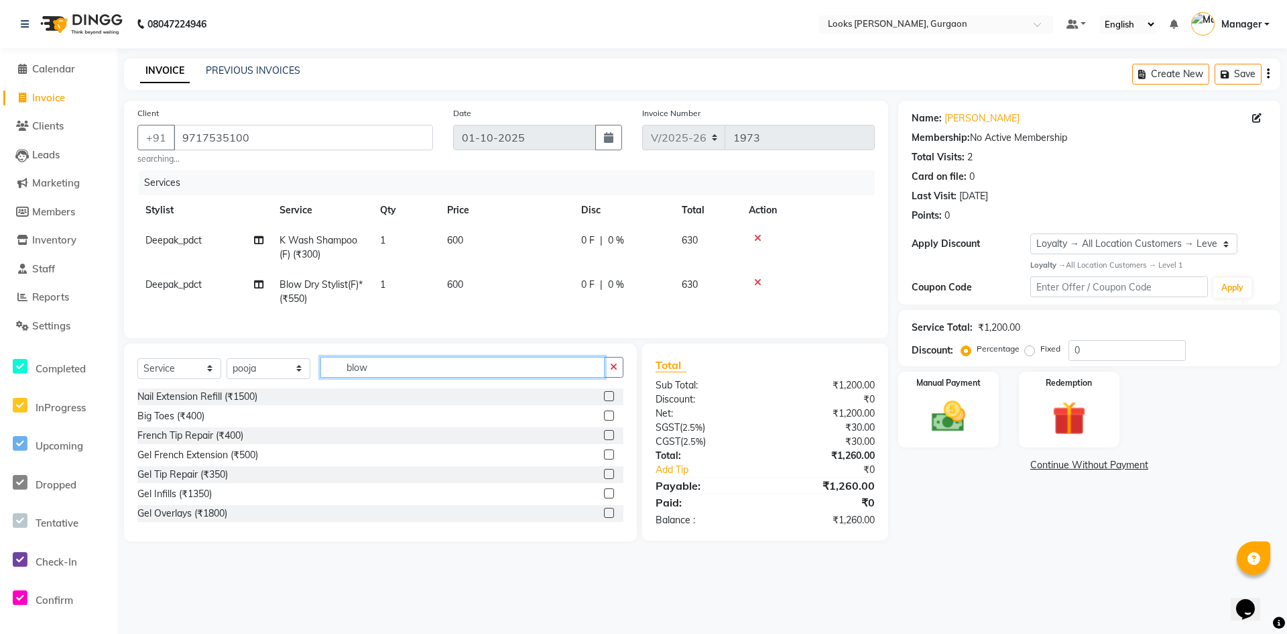
drag, startPoint x: 396, startPoint y: 376, endPoint x: 113, endPoint y: 346, distance: 284.6
click at [125, 346] on div "Client [PHONE_NUMBER] searching... Date [DATE] Invoice Number V/2025 V/[PHONE_N…" at bounding box center [506, 321] width 785 height 441
type input "eye"
click at [1033, 506] on div "Name: [PERSON_NAME] Membership: No Active Membership Total Visits: 2 Card on fi…" at bounding box center [1095, 321] width 392 height 441
click at [1038, 515] on div "Name: [PERSON_NAME] Membership: No Active Membership Total Visits: 2 Card on fi…" at bounding box center [1095, 321] width 392 height 441
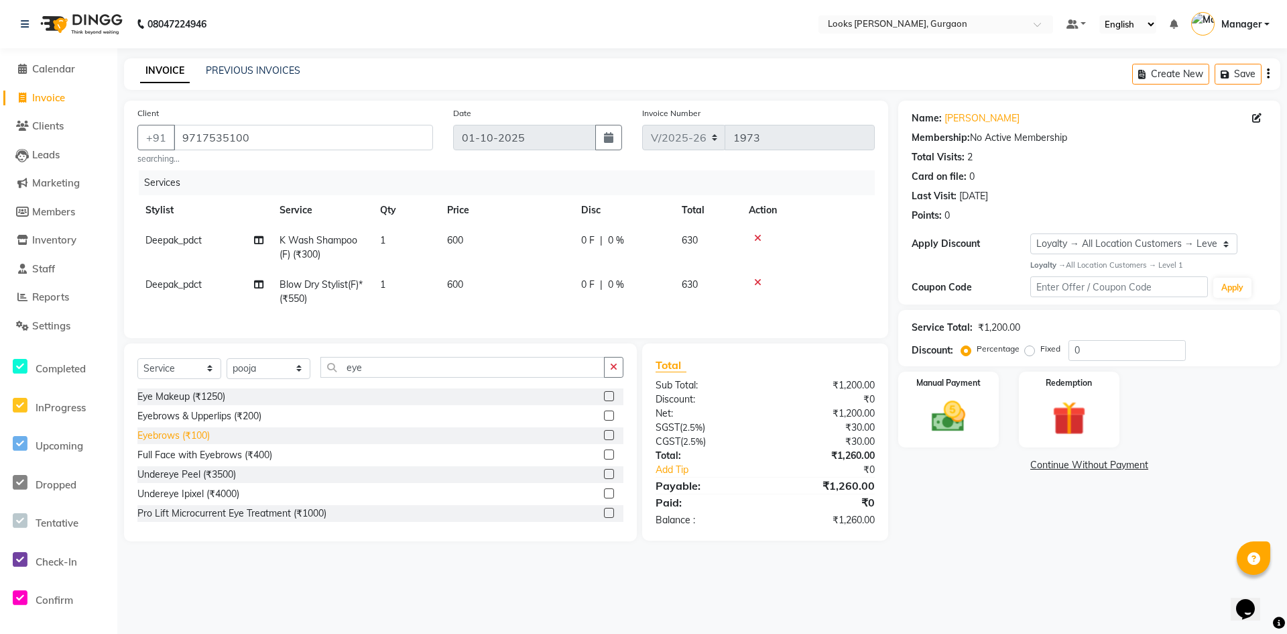
click at [195, 443] on div "Eyebrows (₹100)" at bounding box center [173, 435] width 72 height 14
checkbox input "false"
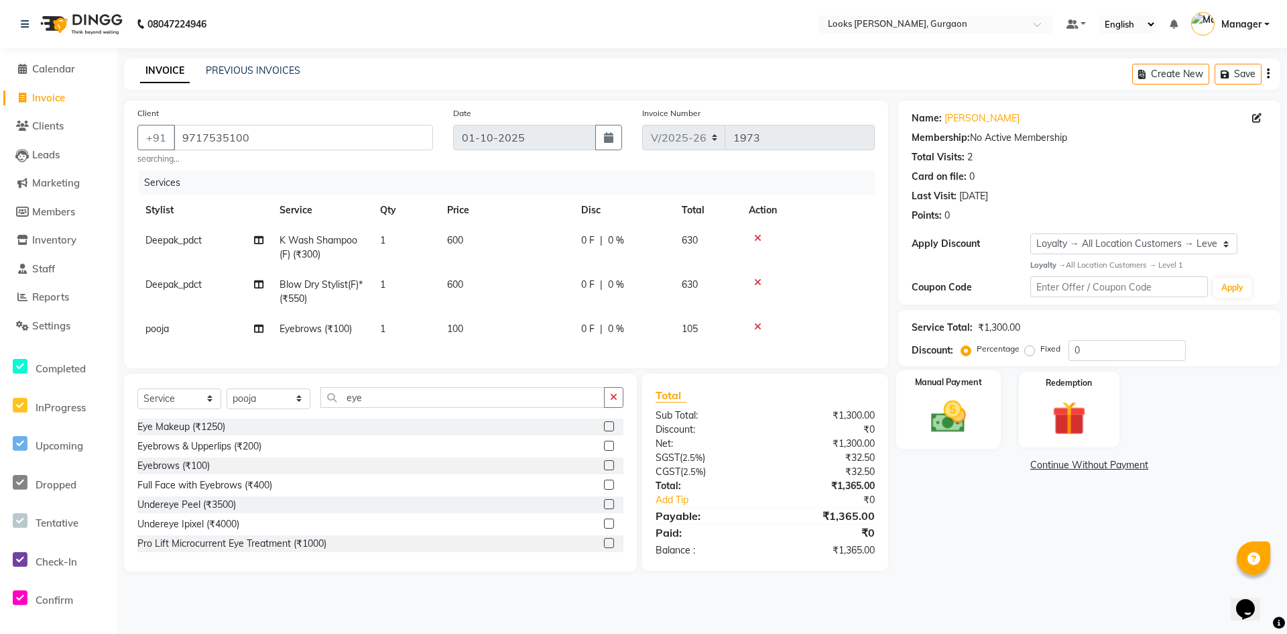
click at [968, 420] on img at bounding box center [949, 416] width 58 height 41
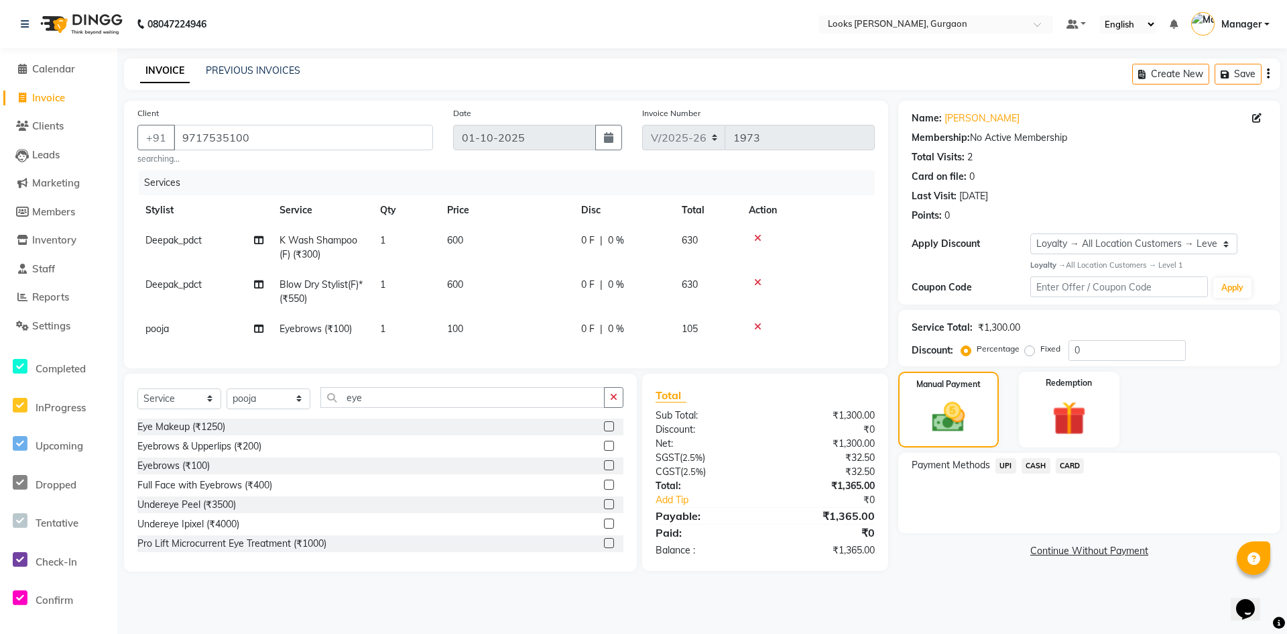
click at [1010, 469] on span "UPI" at bounding box center [1006, 465] width 21 height 15
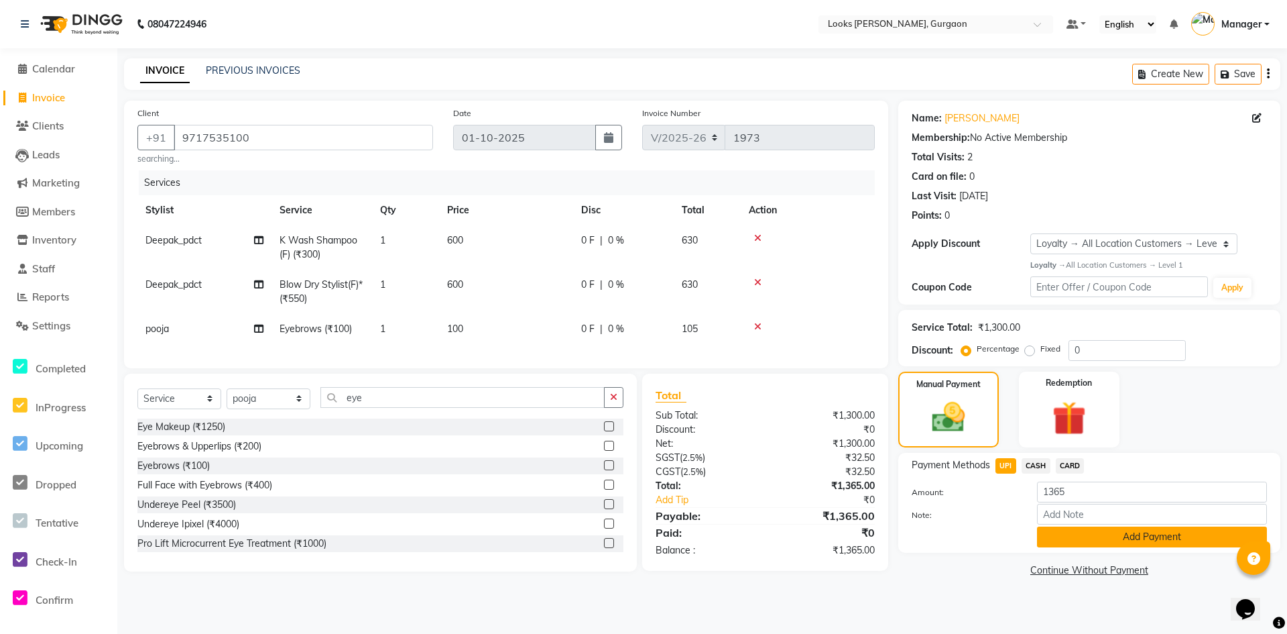
click at [1099, 542] on button "Add Payment" at bounding box center [1152, 536] width 230 height 21
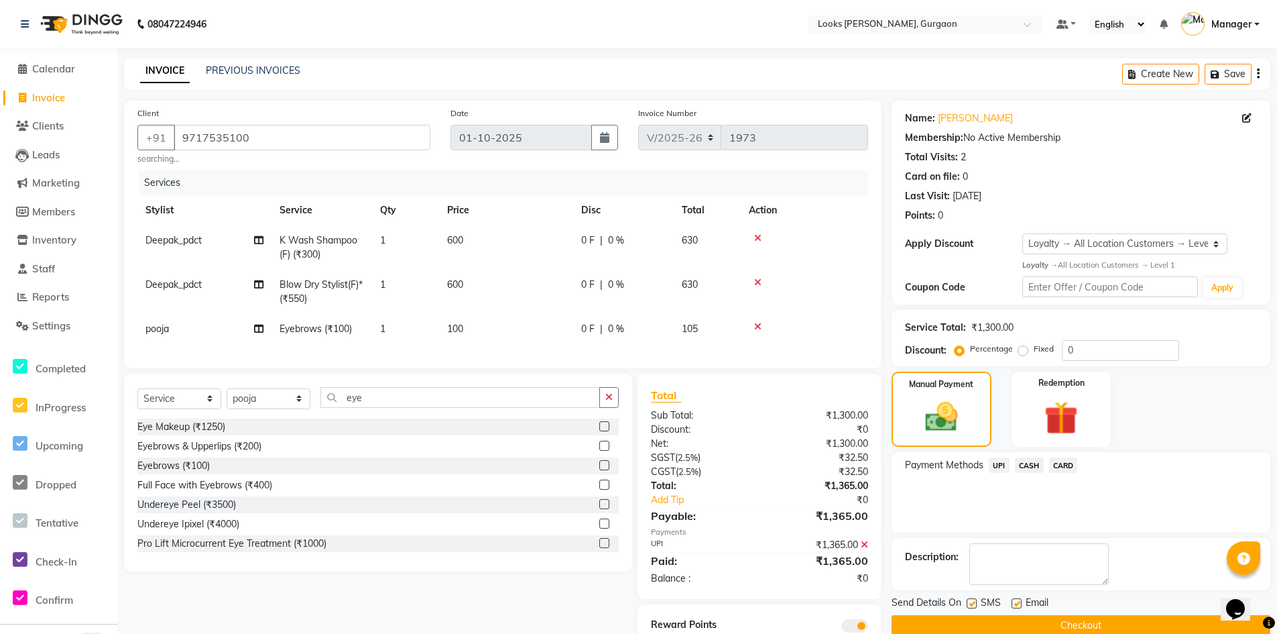
scroll to position [62, 0]
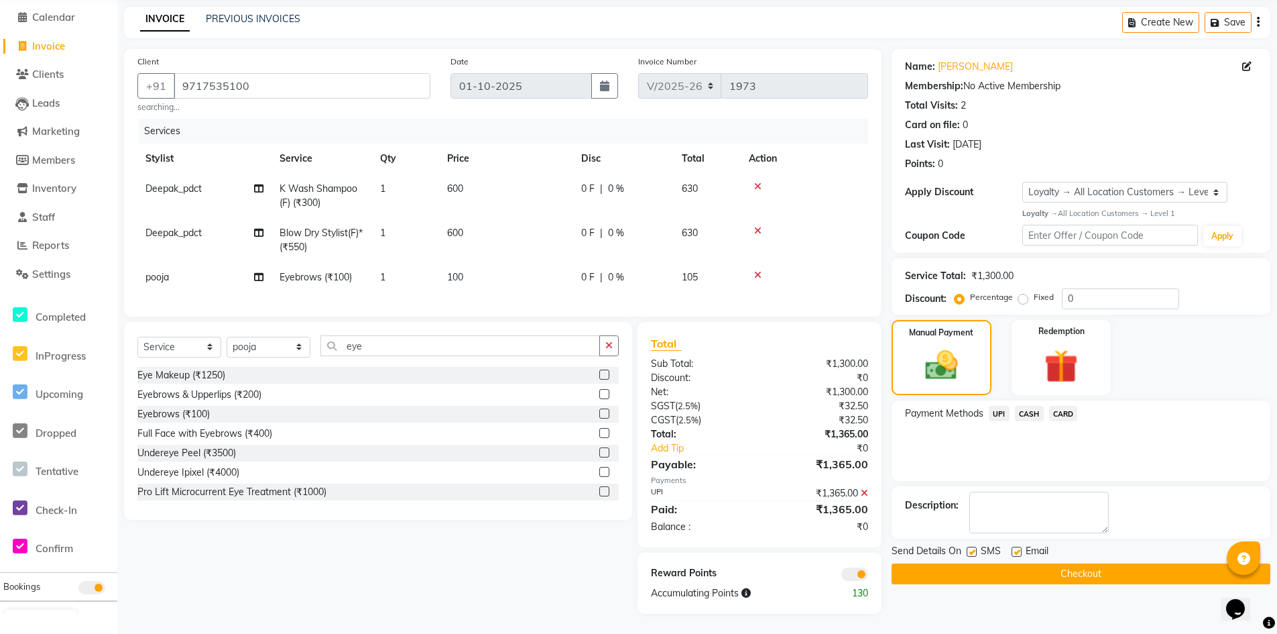
click at [1099, 564] on button "Checkout" at bounding box center [1081, 573] width 379 height 21
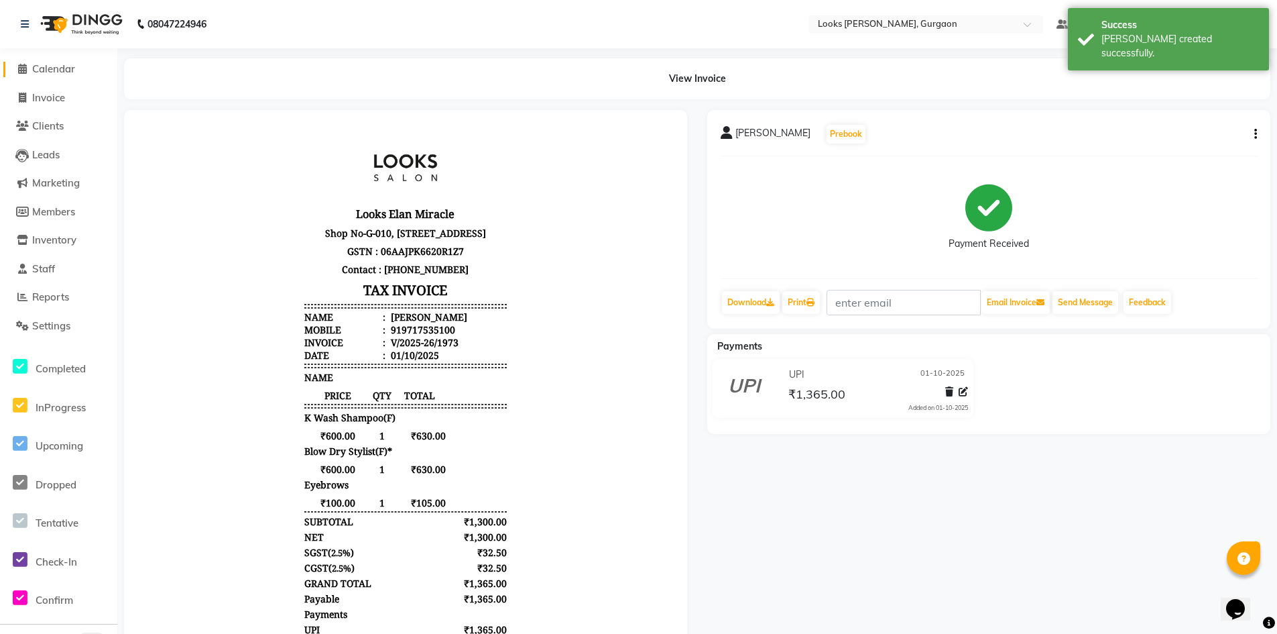
click at [61, 70] on span "Calendar" at bounding box center [53, 68] width 43 height 13
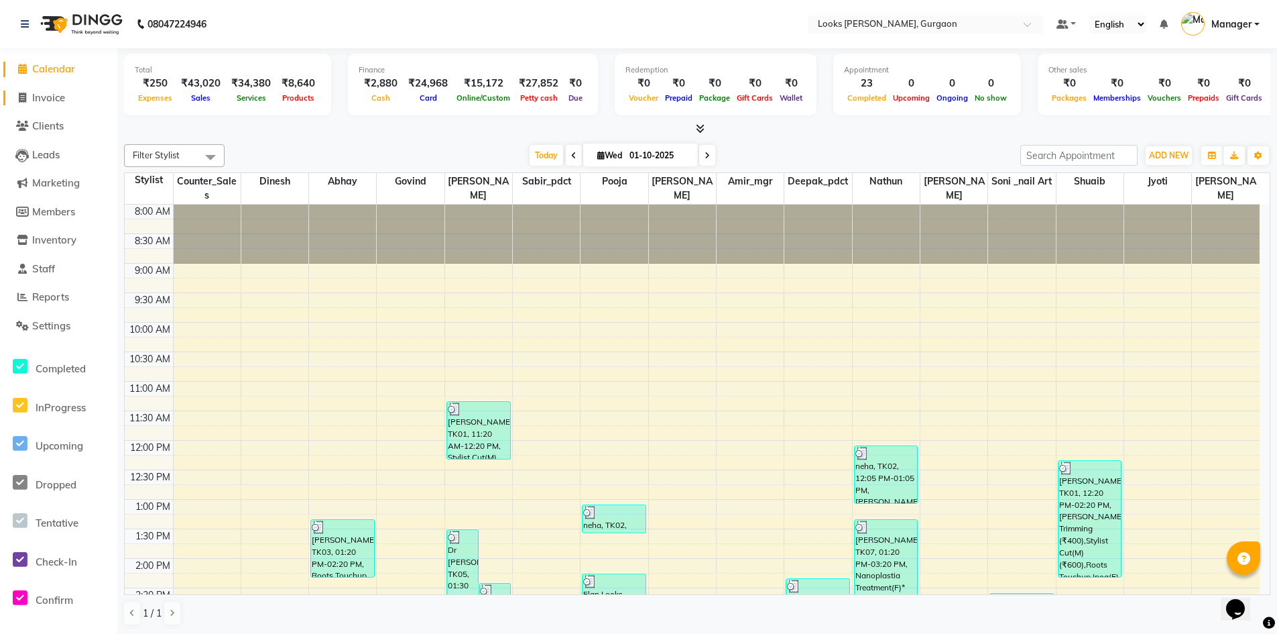
click at [60, 95] on span "Invoice" at bounding box center [48, 97] width 33 height 13
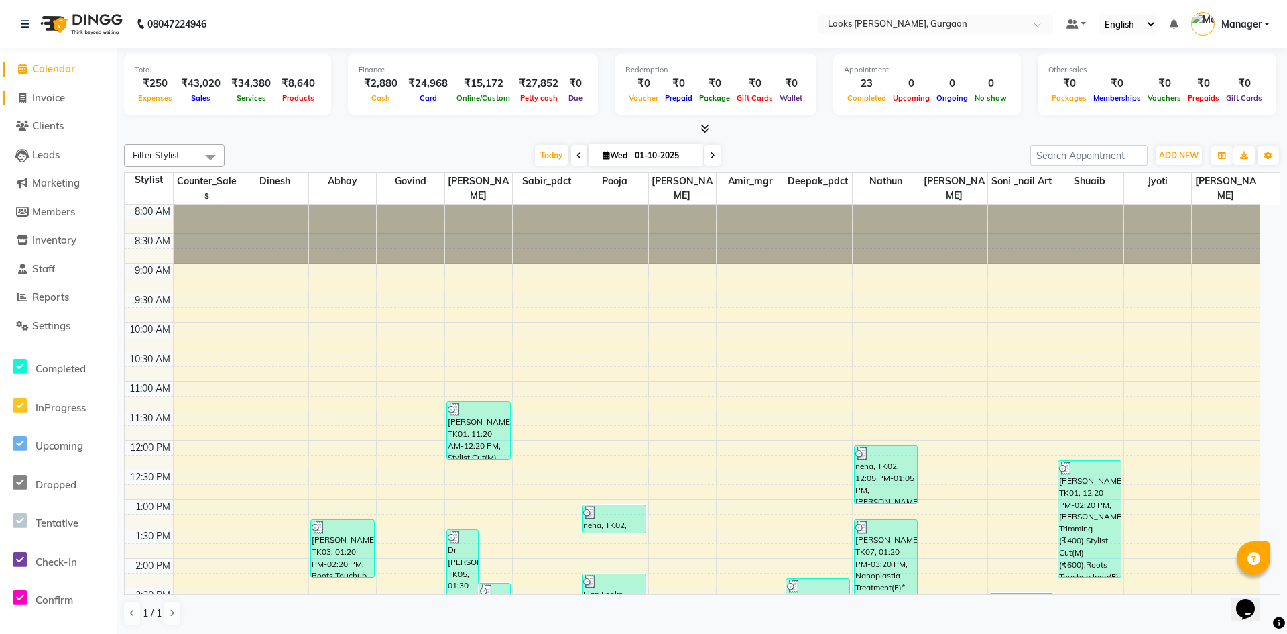
select select "8452"
select select "service"
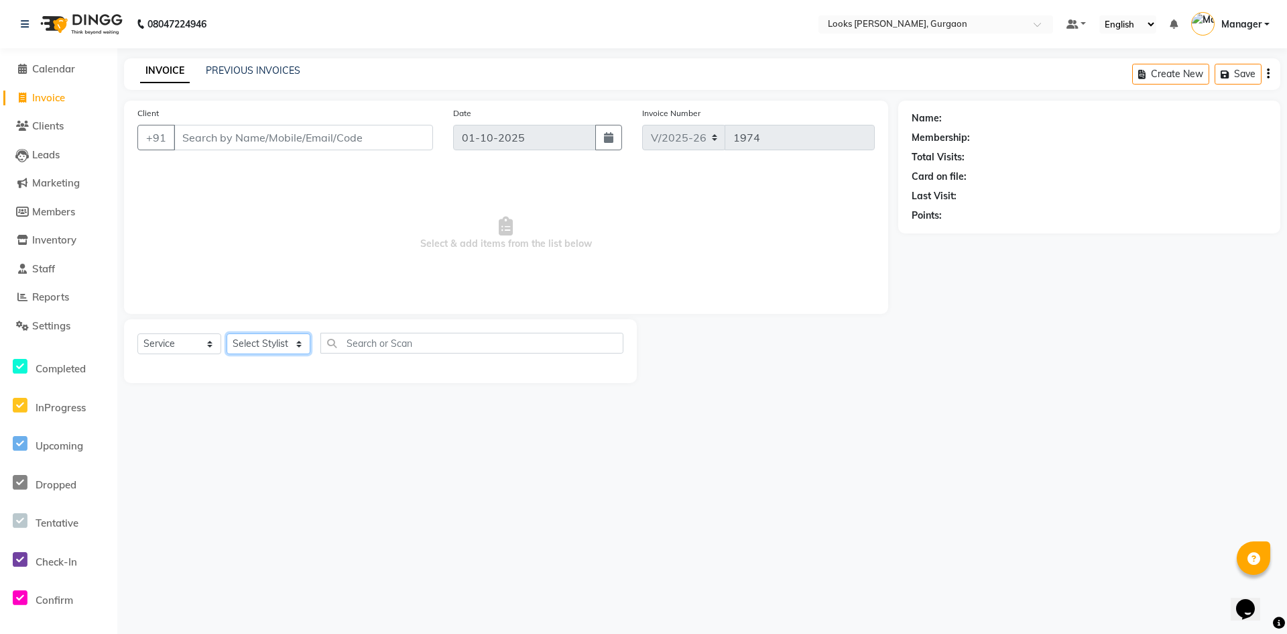
click at [289, 349] on select "Select Stylist [PERSON_NAME] abhay [PERSON_NAME] [PERSON_NAME] Counter_Sales De…" at bounding box center [269, 343] width 84 height 21
select select "82372"
click at [227, 333] on select "Select Stylist [PERSON_NAME] abhay [PERSON_NAME] [PERSON_NAME] Counter_Sales De…" at bounding box center [269, 343] width 84 height 21
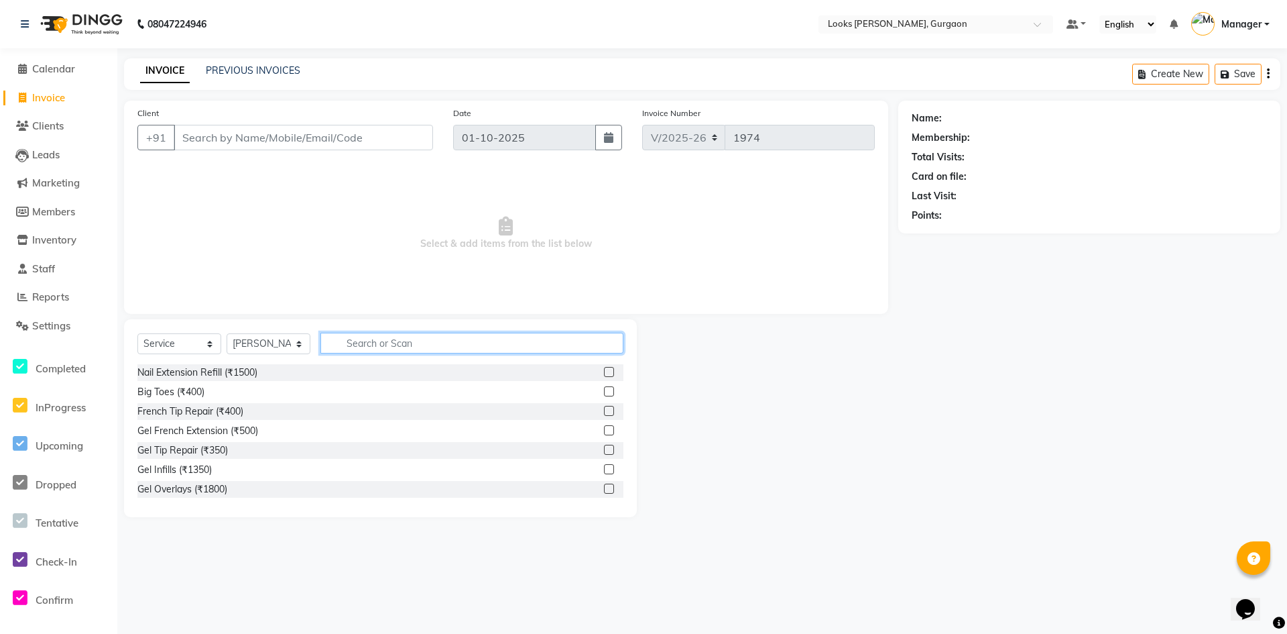
click at [424, 344] on input "text" at bounding box center [472, 343] width 303 height 21
click at [249, 143] on input "Client" at bounding box center [303, 137] width 259 height 25
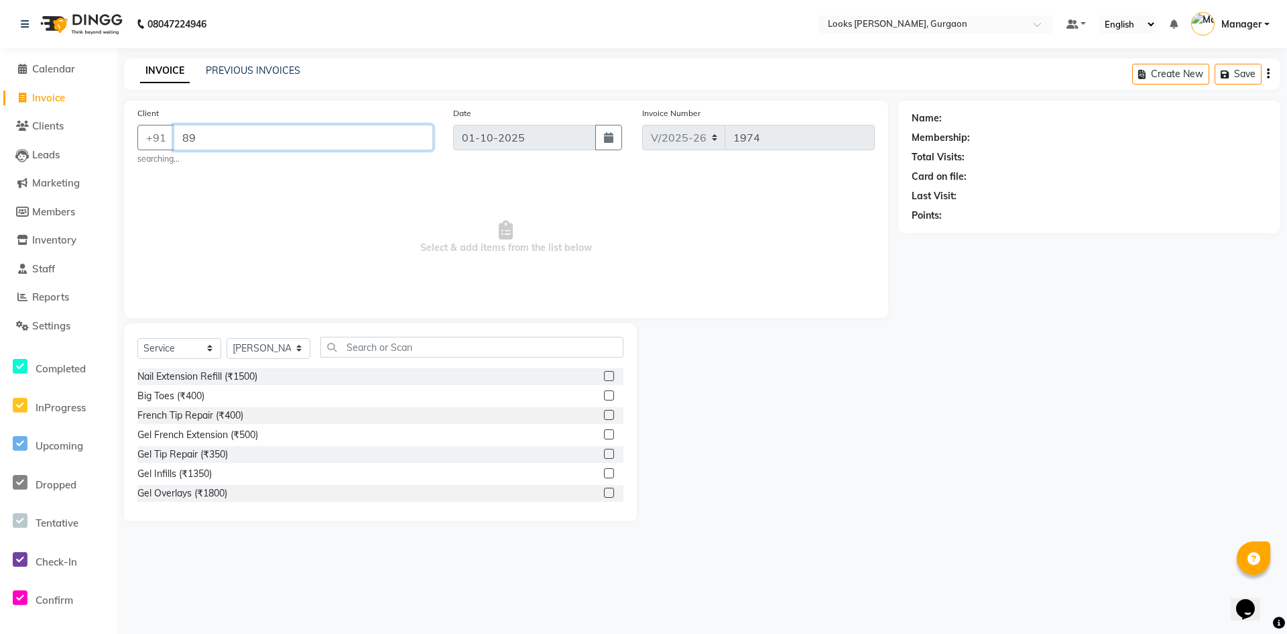
type input "8"
type input "8923278901"
click at [404, 136] on span "Add Client" at bounding box center [398, 137] width 53 height 13
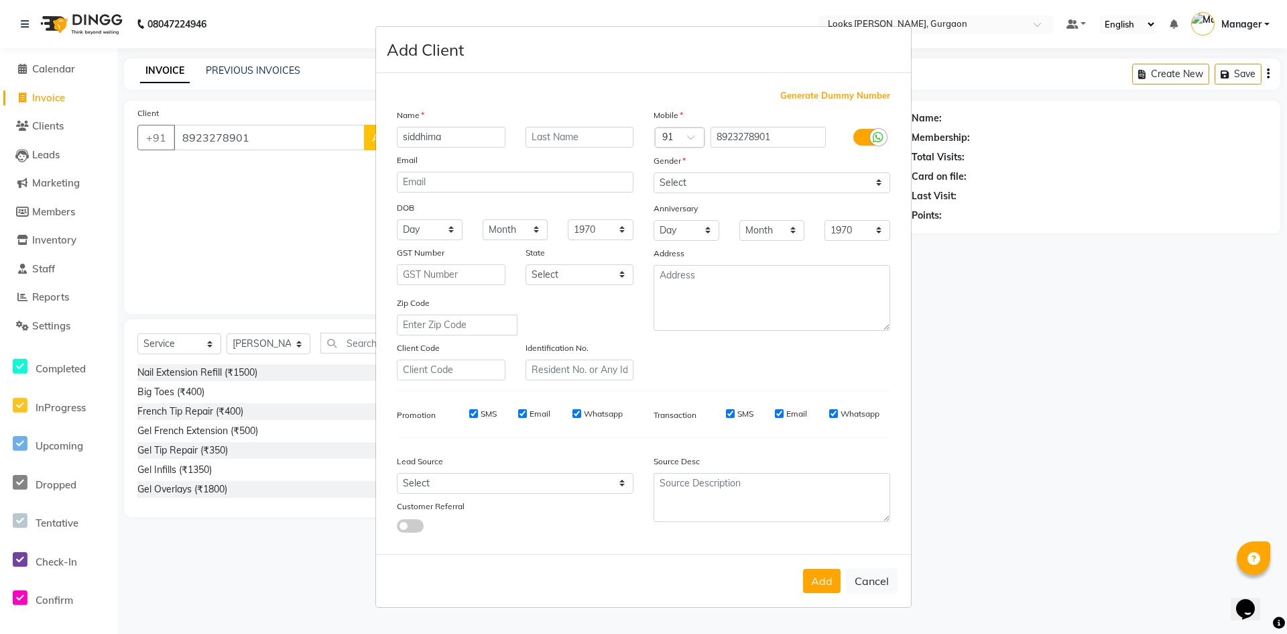
type input "siddhima"
click at [688, 190] on select "Select [DEMOGRAPHIC_DATA] [DEMOGRAPHIC_DATA] Other Prefer Not To Say" at bounding box center [772, 182] width 237 height 21
click at [654, 172] on select "Select [DEMOGRAPHIC_DATA] [DEMOGRAPHIC_DATA] Other Prefer Not To Say" at bounding box center [772, 182] width 237 height 21
drag, startPoint x: 693, startPoint y: 178, endPoint x: 689, endPoint y: 192, distance: 13.8
click at [691, 182] on select "Select [DEMOGRAPHIC_DATA] [DEMOGRAPHIC_DATA] Other Prefer Not To Say" at bounding box center [772, 182] width 237 height 21
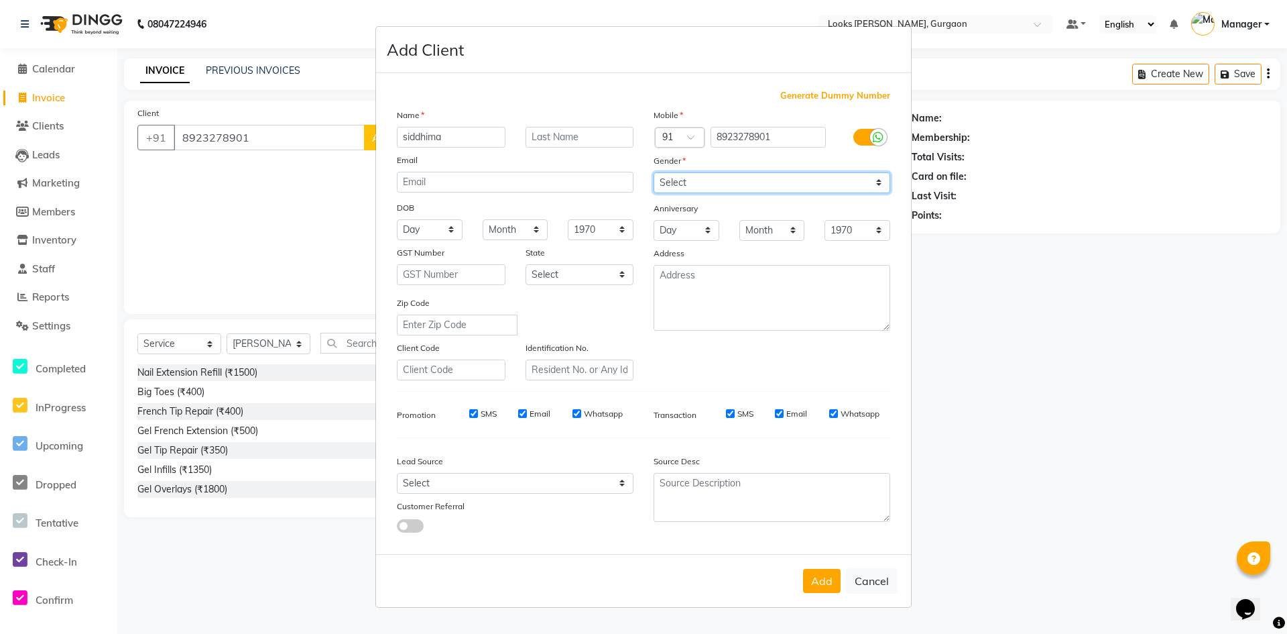
click at [654, 172] on select "Select [DEMOGRAPHIC_DATA] [DEMOGRAPHIC_DATA] Other Prefer Not To Say" at bounding box center [772, 182] width 237 height 21
click at [592, 280] on select "Select [GEOGRAPHIC_DATA] [GEOGRAPHIC_DATA] [GEOGRAPHIC_DATA] [GEOGRAPHIC_DATA] …" at bounding box center [580, 274] width 109 height 21
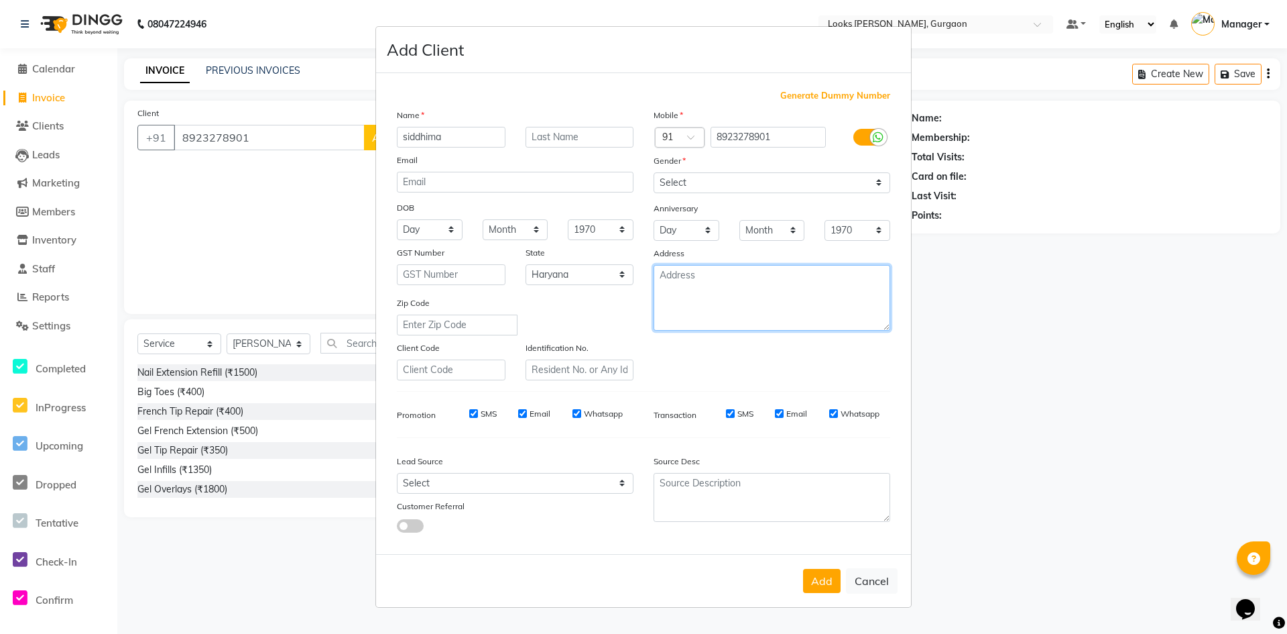
click at [756, 317] on textarea at bounding box center [772, 298] width 237 height 66
click at [831, 585] on button "Add" at bounding box center [822, 581] width 38 height 24
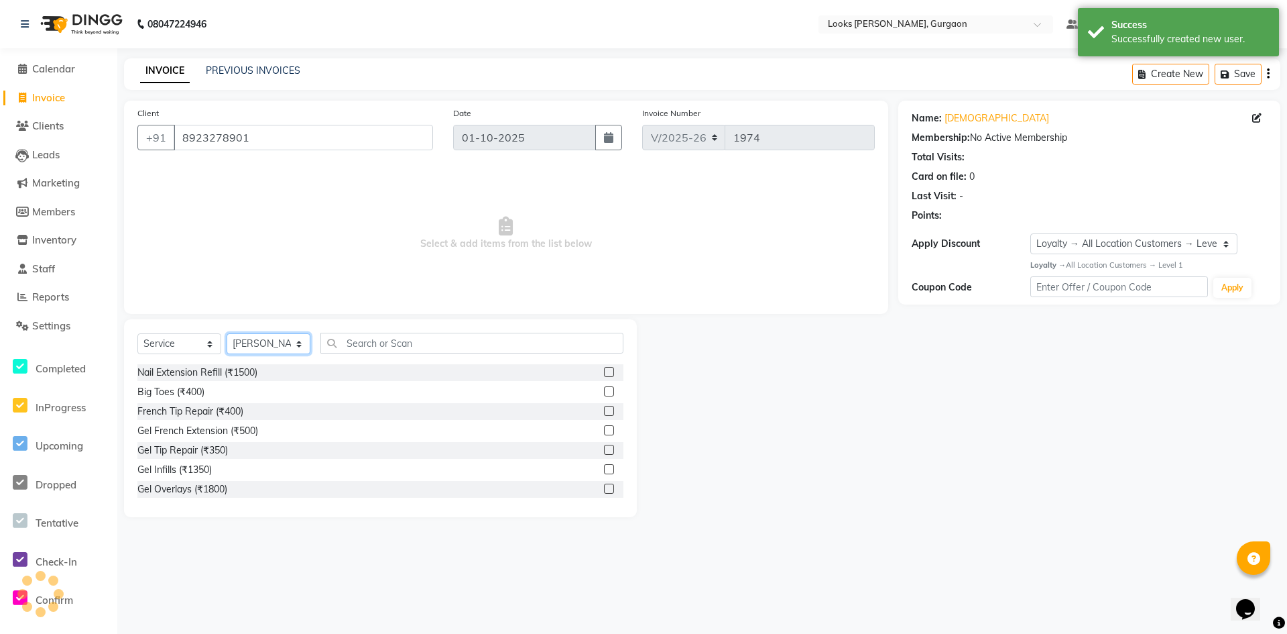
click at [284, 344] on select "Select Stylist [PERSON_NAME] abhay [PERSON_NAME] [PERSON_NAME] Counter_Sales De…" at bounding box center [269, 343] width 84 height 21
click at [282, 338] on select "Select Stylist [PERSON_NAME] abhay [PERSON_NAME] [PERSON_NAME] Counter_Sales De…" at bounding box center [269, 343] width 84 height 21
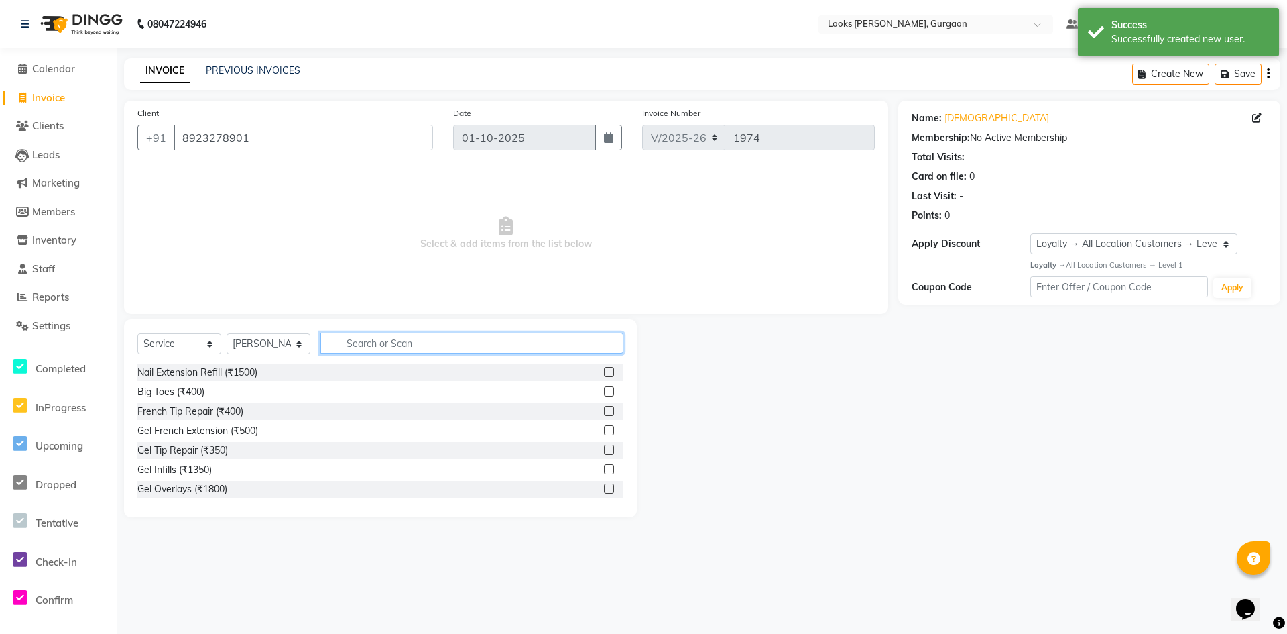
click at [367, 349] on input "text" at bounding box center [472, 343] width 303 height 21
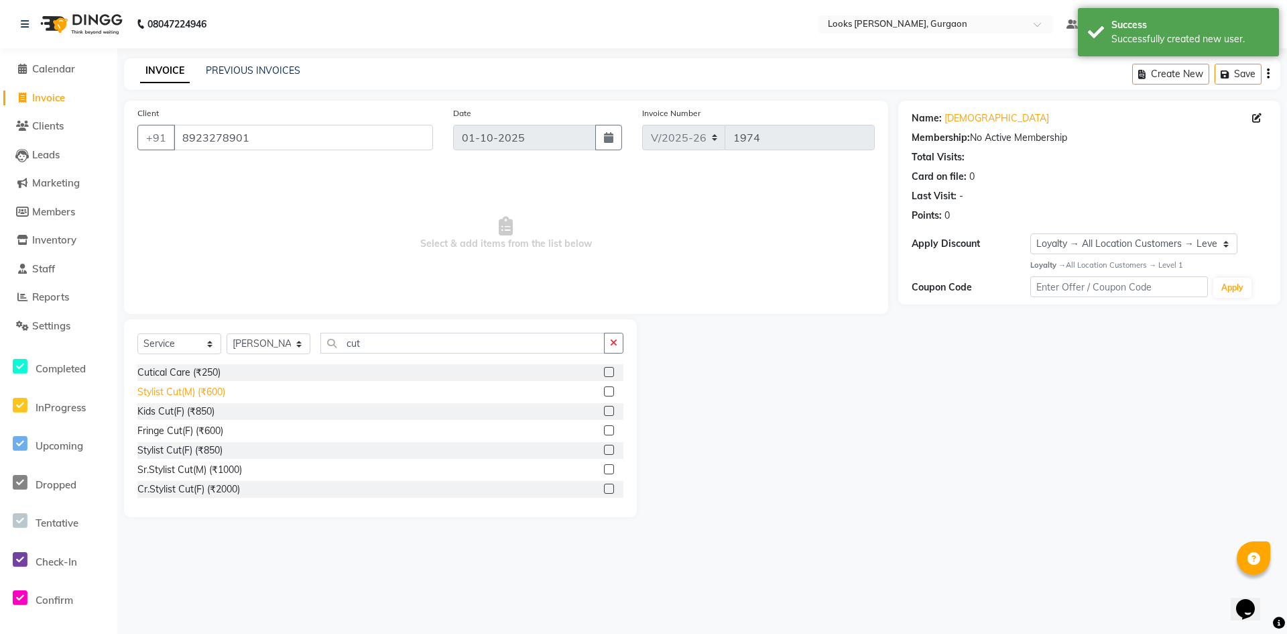
click at [180, 394] on div "Stylist Cut(M) (₹600)" at bounding box center [181, 392] width 88 height 14
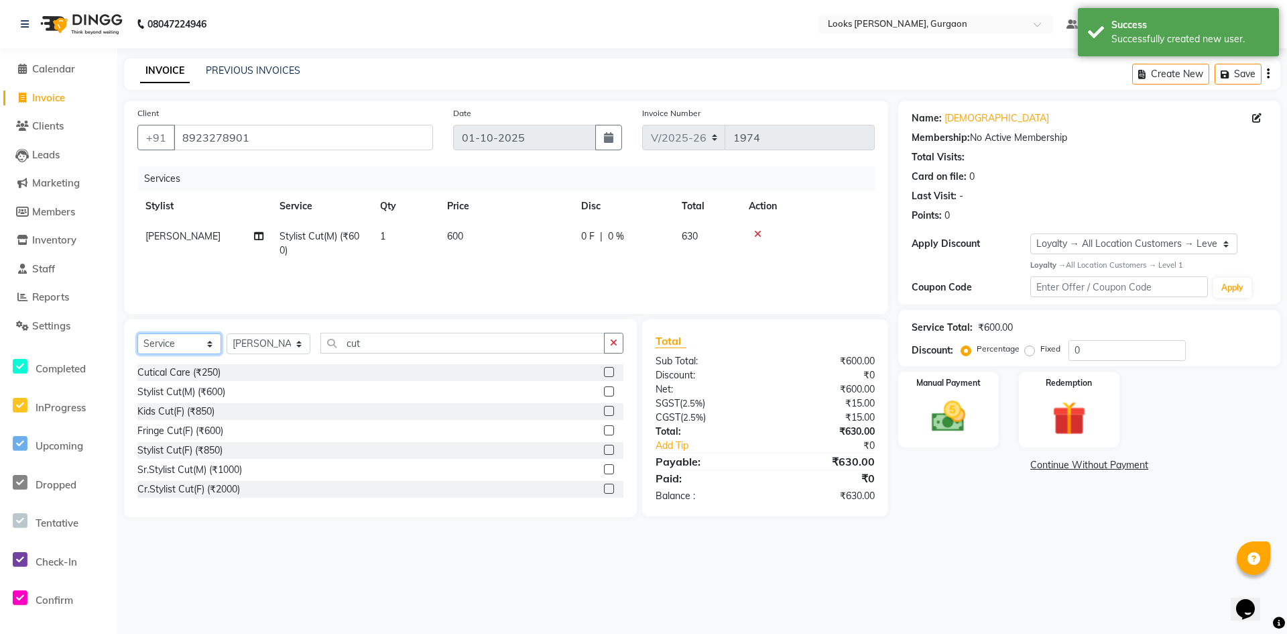
click at [185, 344] on select "Select Service Product Membership Package Voucher Prepaid Gift Card" at bounding box center [179, 343] width 84 height 21
click at [137, 333] on select "Select Service Product Membership Package Voucher Prepaid Gift Card" at bounding box center [179, 343] width 84 height 21
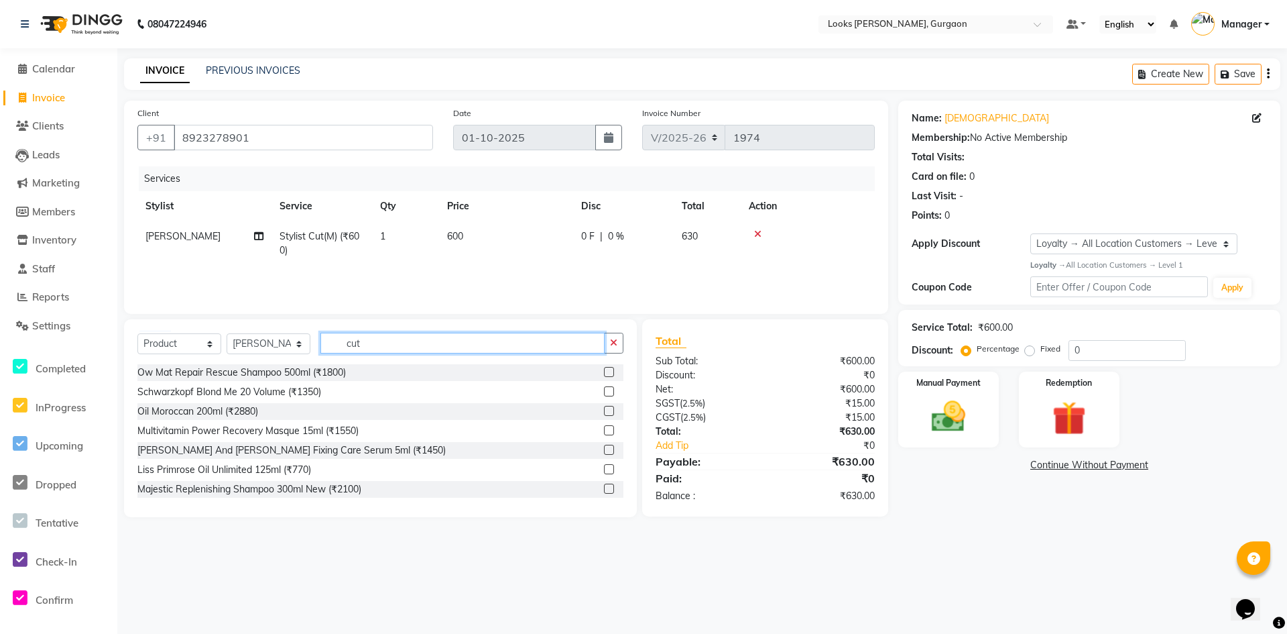
drag, startPoint x: 389, startPoint y: 339, endPoint x: 316, endPoint y: 335, distance: 72.6
click at [316, 335] on div "Select Service Product Membership Package Voucher Prepaid Gift Card Select Styl…" at bounding box center [380, 349] width 486 height 32
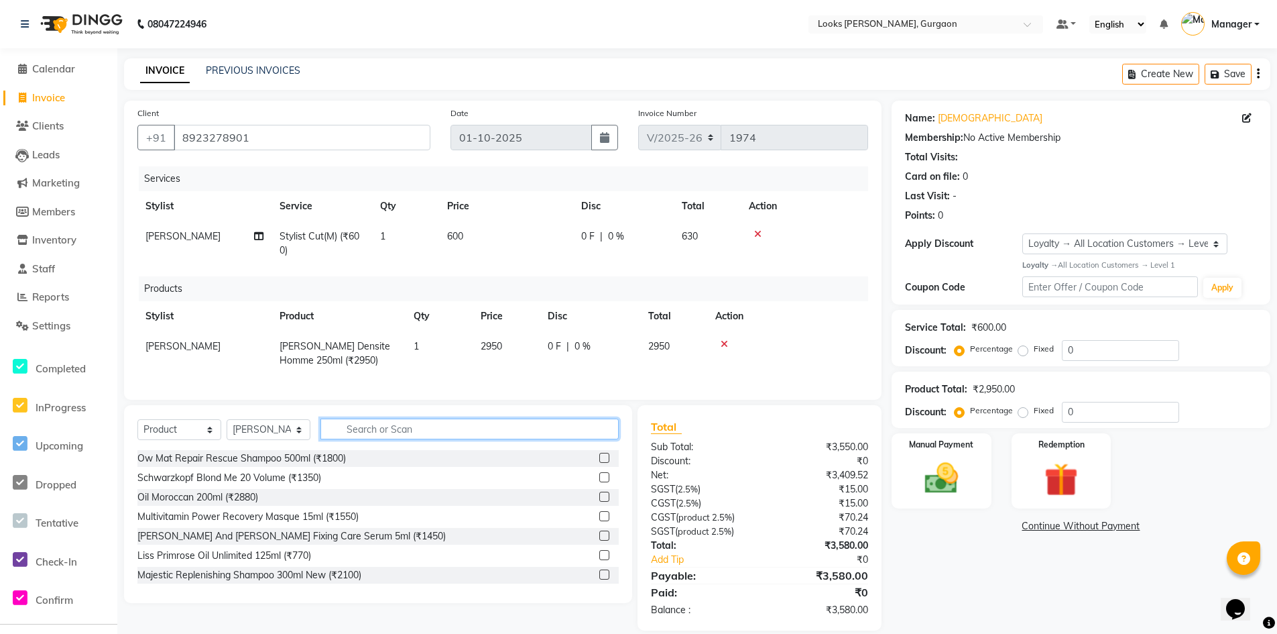
scroll to position [27, 0]
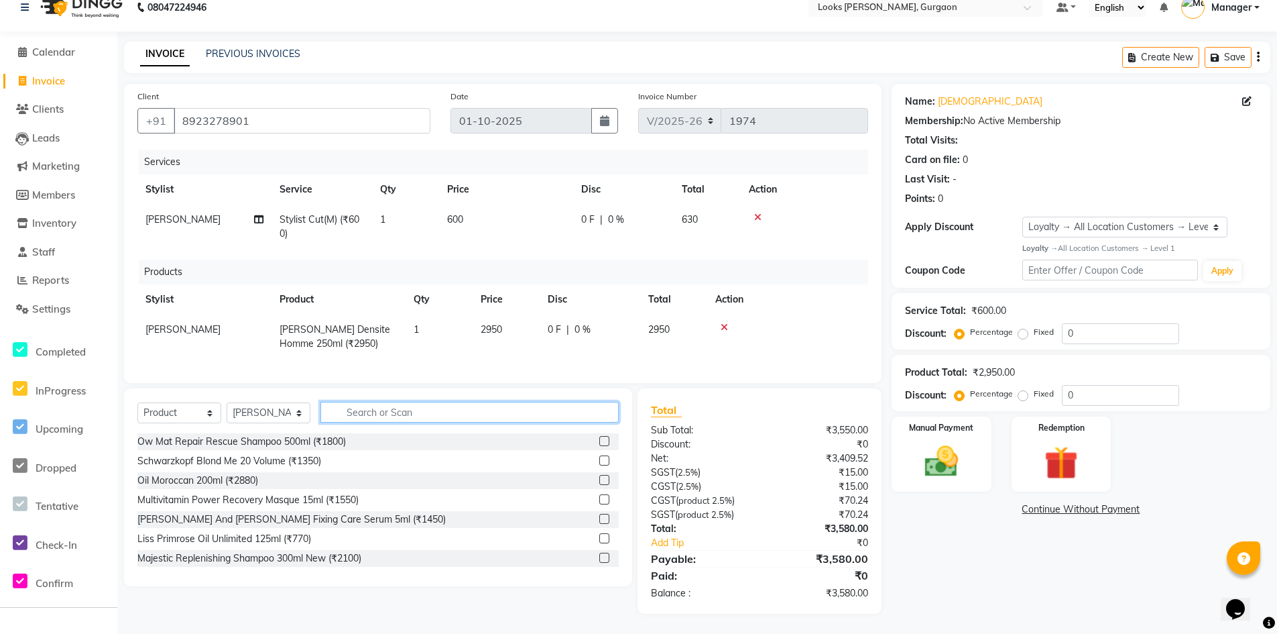
click at [383, 405] on input "text" at bounding box center [470, 412] width 298 height 21
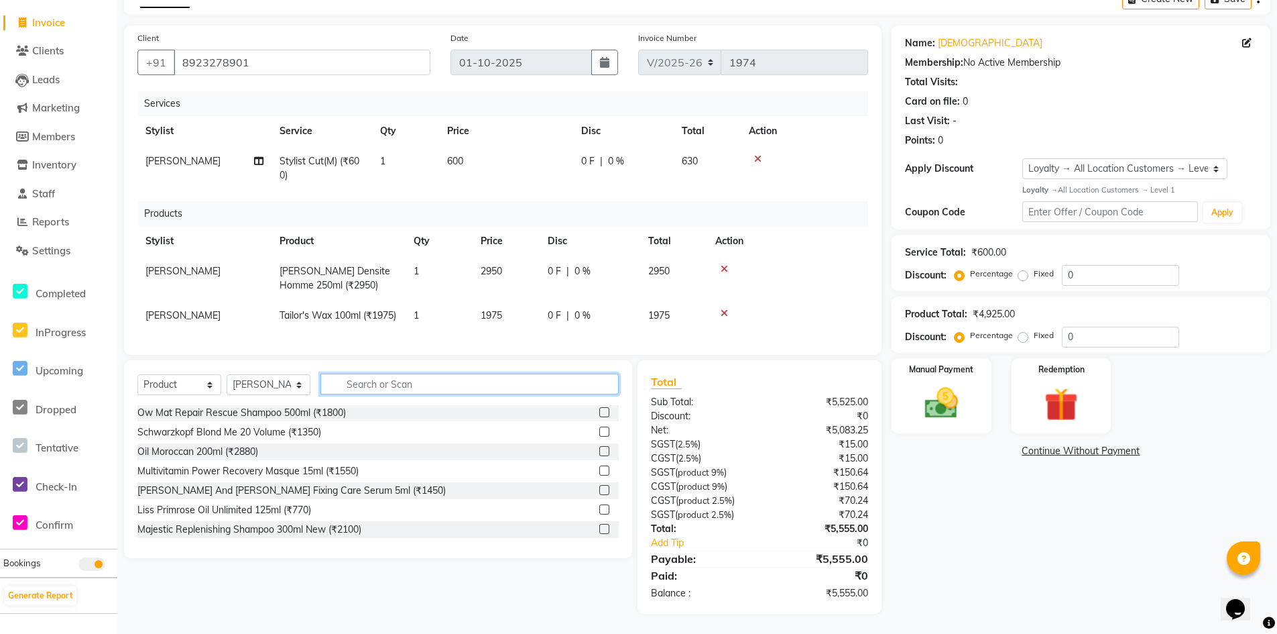
scroll to position [0, 0]
click at [951, 383] on img at bounding box center [941, 403] width 57 height 40
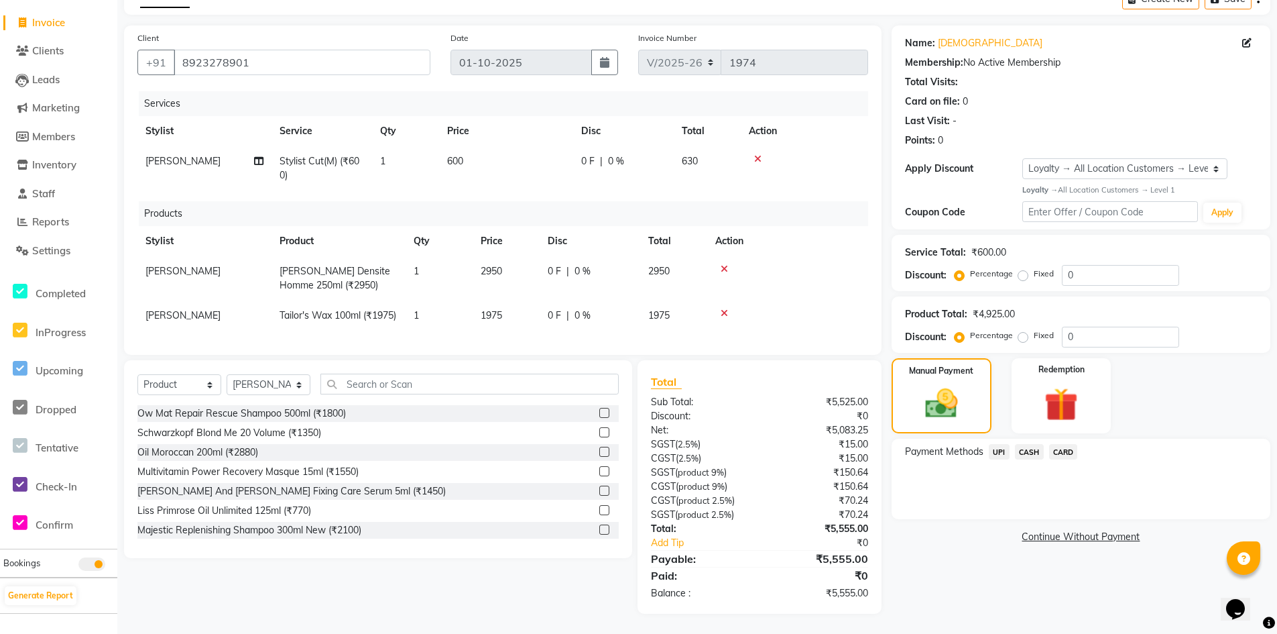
click at [1059, 444] on span "CARD" at bounding box center [1063, 451] width 29 height 15
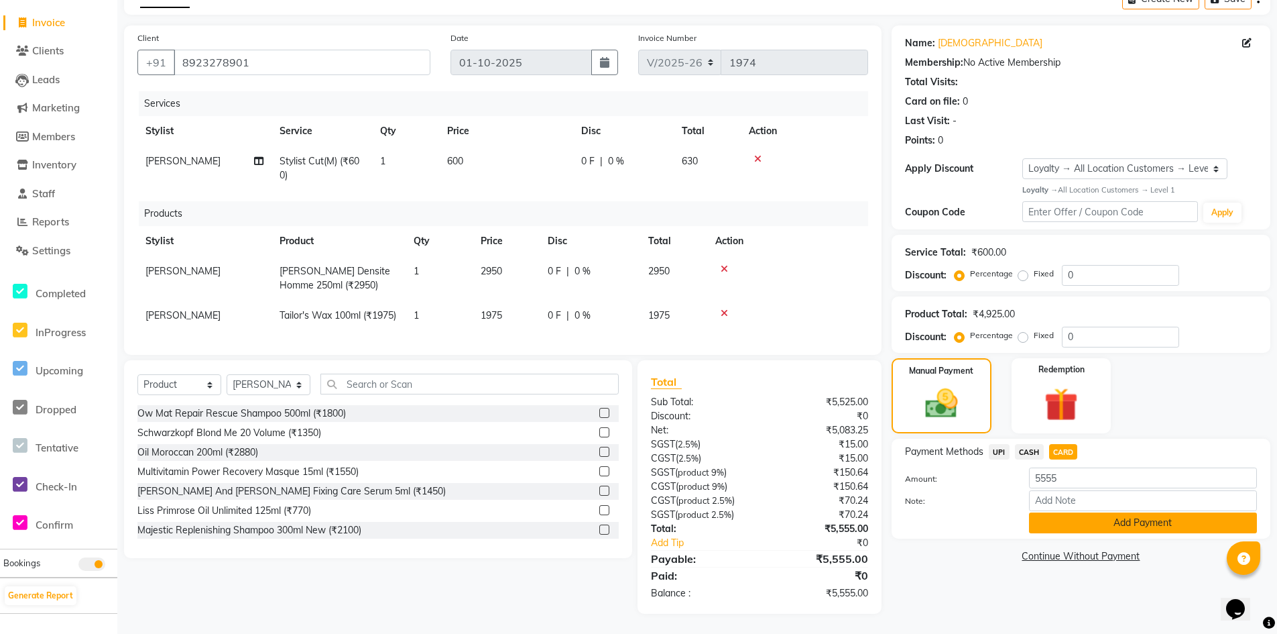
click at [1094, 512] on button "Add Payment" at bounding box center [1143, 522] width 228 height 21
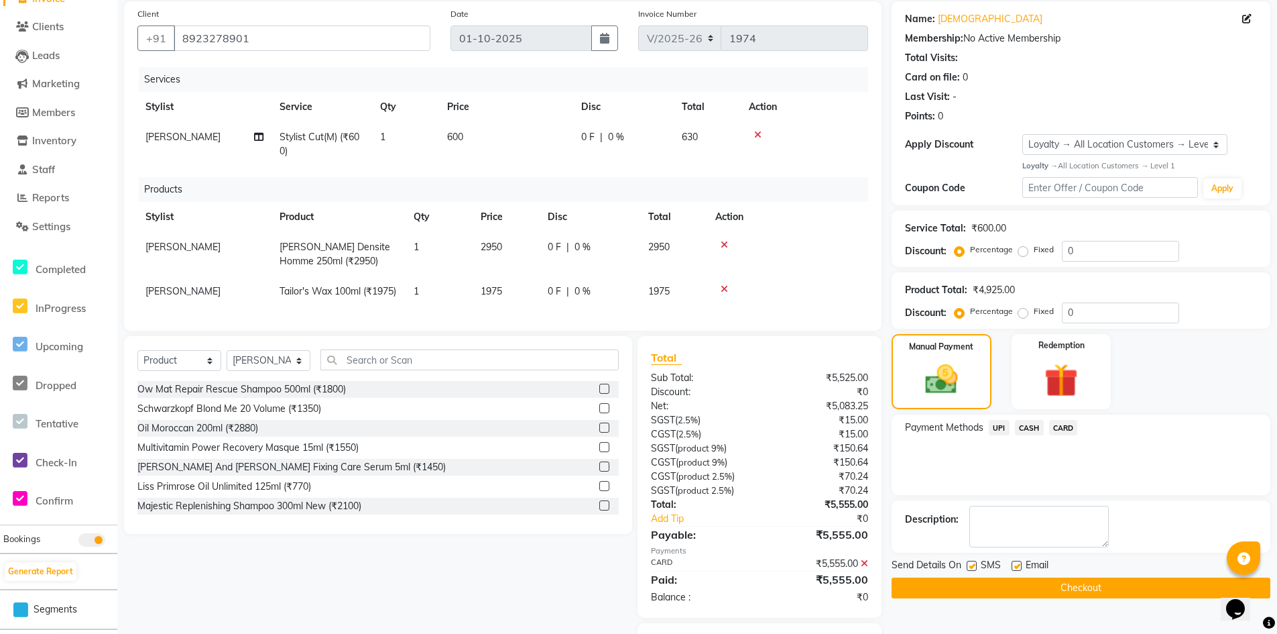
click at [1080, 590] on button "Checkout" at bounding box center [1081, 587] width 379 height 21
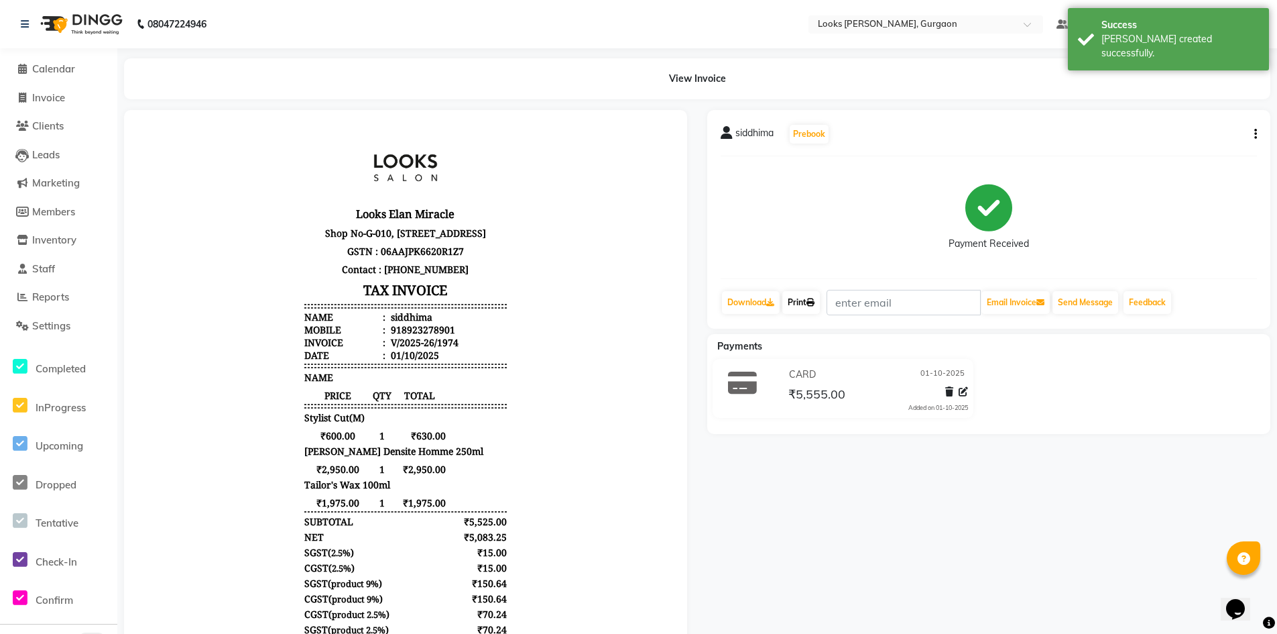
click at [802, 296] on link "Print" at bounding box center [802, 302] width 38 height 23
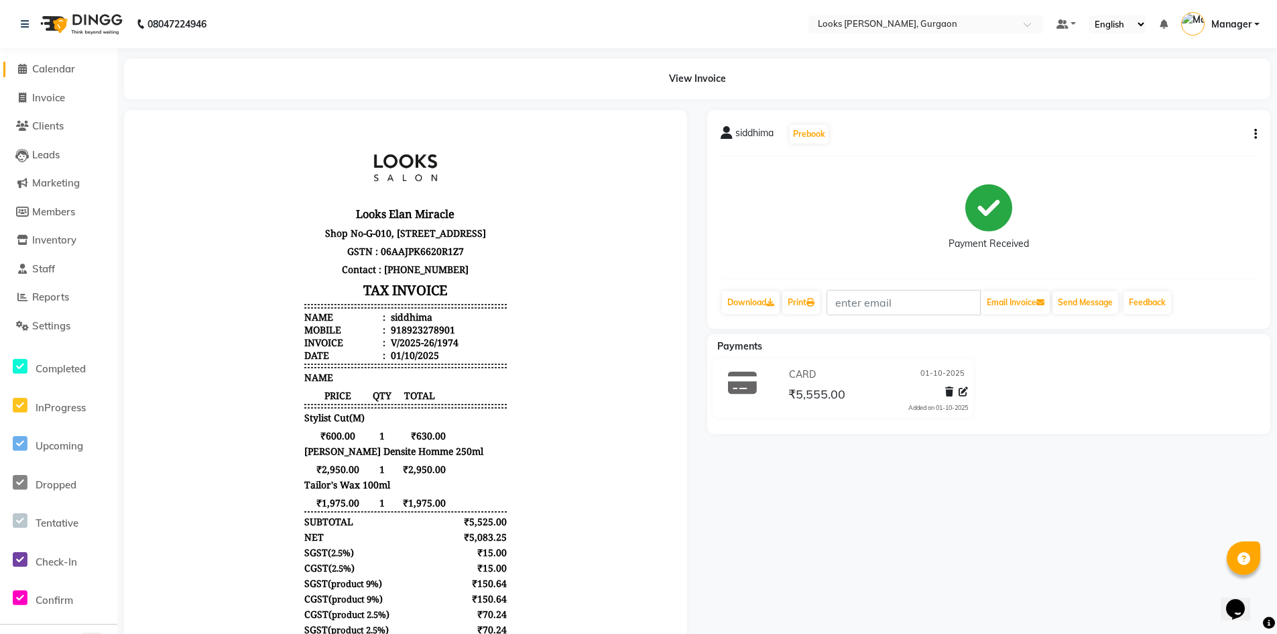
click at [51, 72] on span "Calendar" at bounding box center [53, 68] width 43 height 13
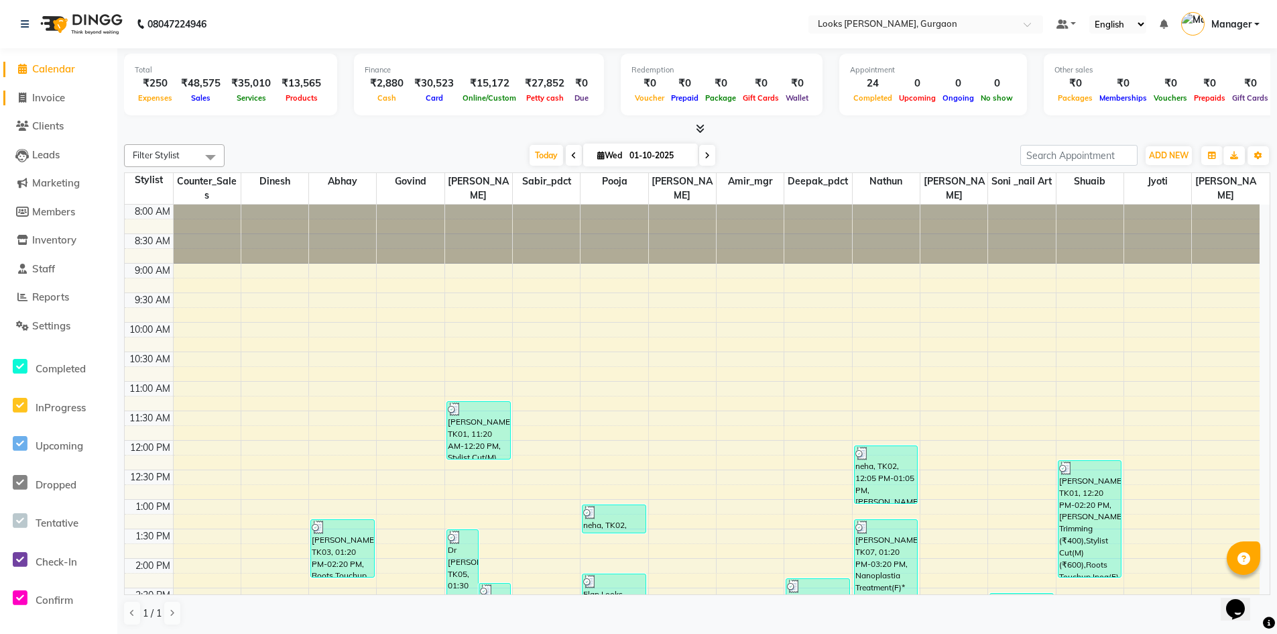
click at [52, 99] on span "Invoice" at bounding box center [48, 97] width 33 height 13
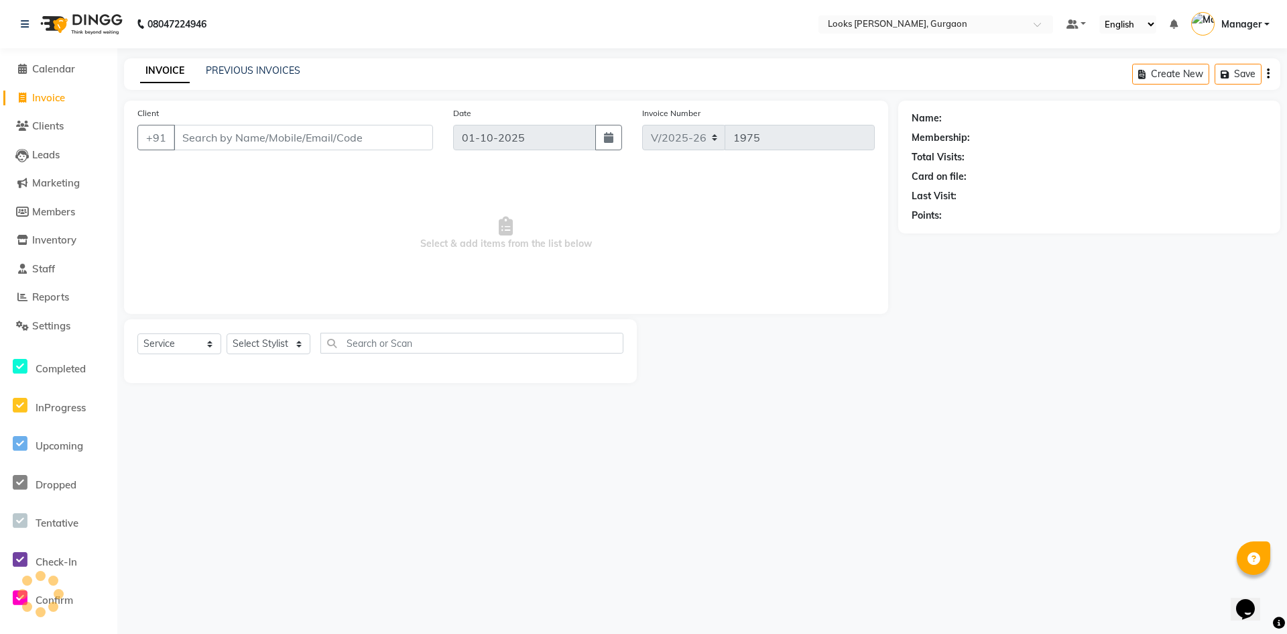
drag, startPoint x: 227, startPoint y: 142, endPoint x: 243, endPoint y: 137, distance: 16.3
click at [237, 138] on input "Client" at bounding box center [303, 137] width 259 height 25
click at [406, 134] on span "Add Client" at bounding box center [398, 137] width 53 height 13
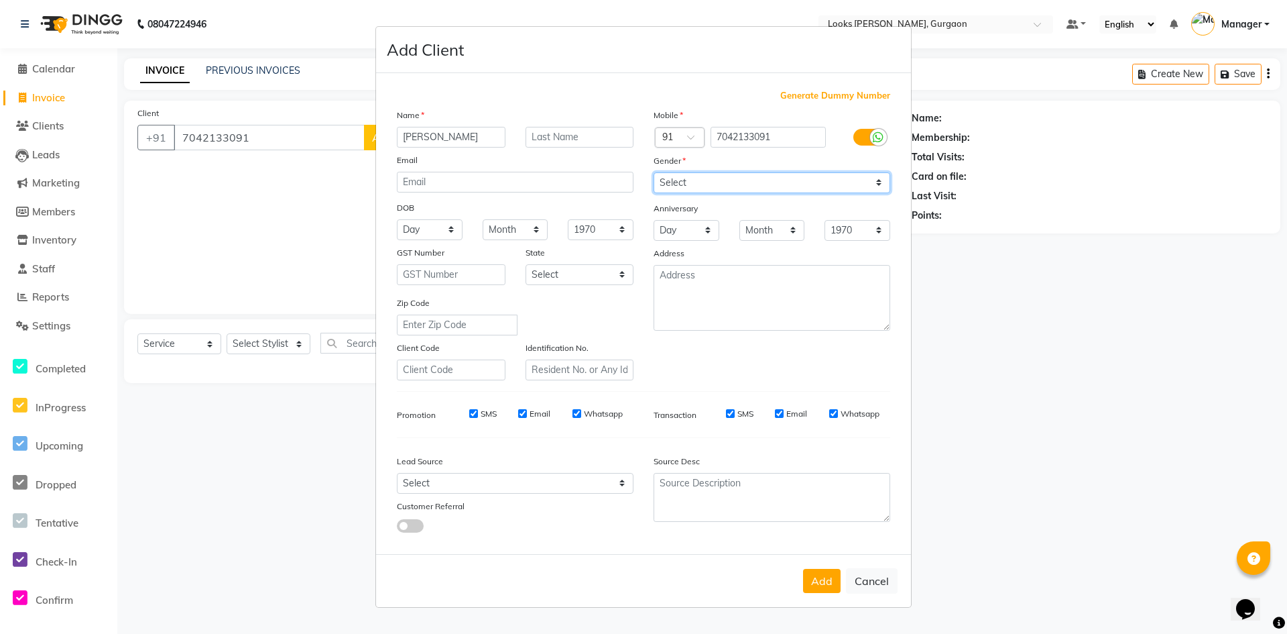
click at [720, 181] on select "Select [DEMOGRAPHIC_DATA] [DEMOGRAPHIC_DATA] Other Prefer Not To Say" at bounding box center [772, 182] width 237 height 21
click at [654, 172] on select "Select [DEMOGRAPHIC_DATA] [DEMOGRAPHIC_DATA] Other Prefer Not To Say" at bounding box center [772, 182] width 237 height 21
click at [582, 277] on select "Select [GEOGRAPHIC_DATA] [GEOGRAPHIC_DATA] [GEOGRAPHIC_DATA] [GEOGRAPHIC_DATA] …" at bounding box center [580, 274] width 109 height 21
click at [526, 264] on select "Select [GEOGRAPHIC_DATA] [GEOGRAPHIC_DATA] [GEOGRAPHIC_DATA] [GEOGRAPHIC_DATA] …" at bounding box center [580, 274] width 109 height 21
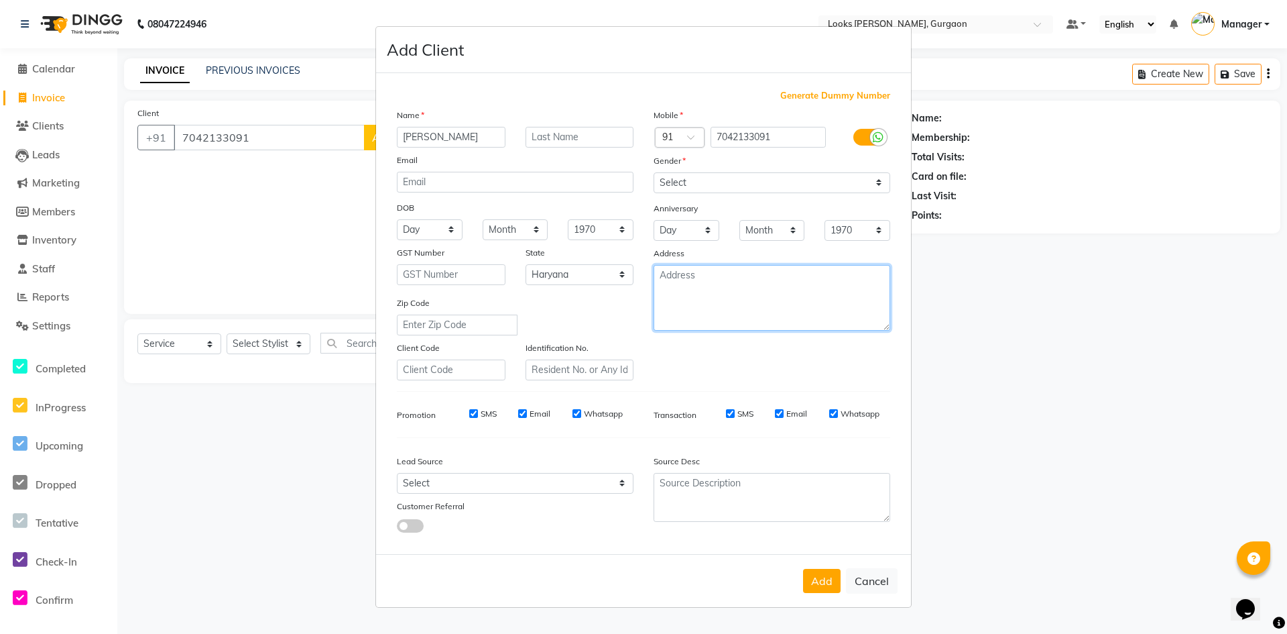
click at [707, 312] on textarea at bounding box center [772, 298] width 237 height 66
click at [823, 581] on button "Add" at bounding box center [822, 581] width 38 height 24
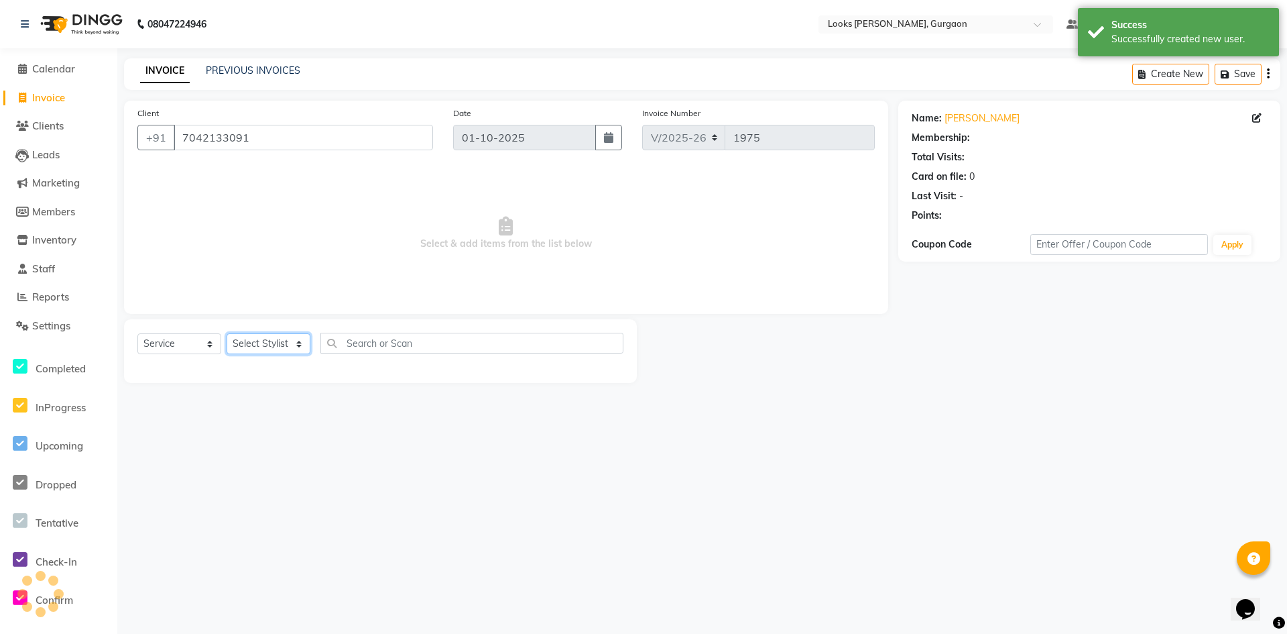
click at [272, 343] on select "Select Stylist [PERSON_NAME] abhay [PERSON_NAME] [PERSON_NAME] Counter_Sales De…" at bounding box center [269, 343] width 84 height 21
click at [227, 333] on select "Select Stylist [PERSON_NAME] abhay [PERSON_NAME] [PERSON_NAME] Counter_Sales De…" at bounding box center [269, 343] width 84 height 21
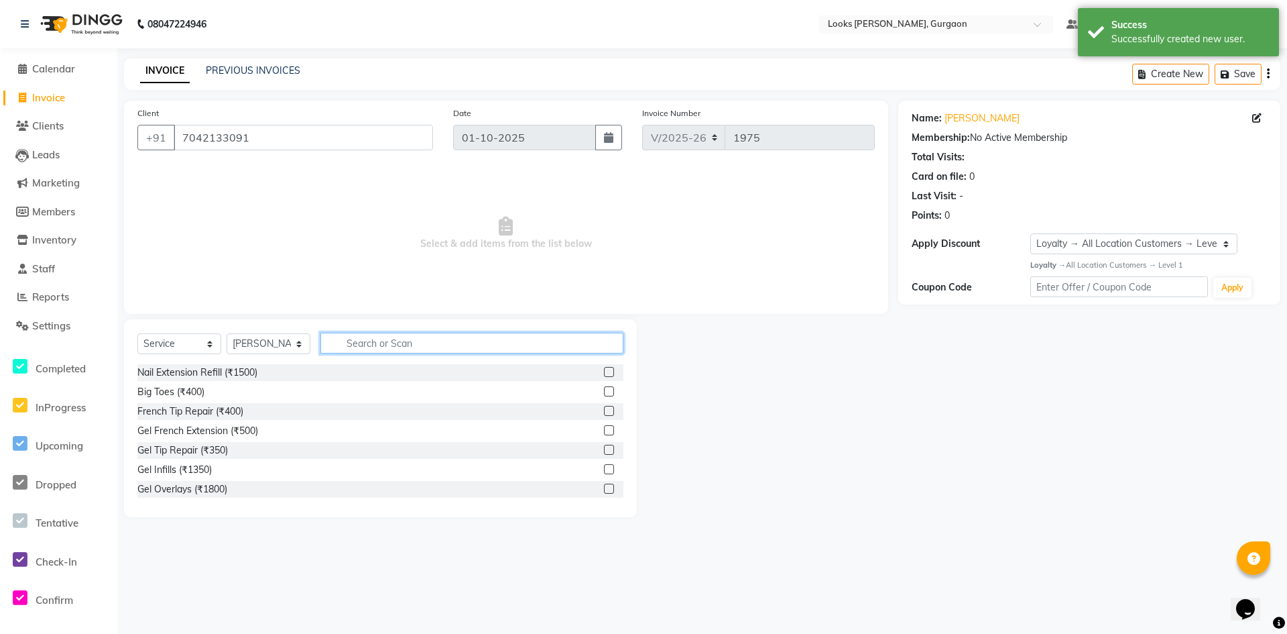
click at [404, 334] on input "text" at bounding box center [472, 343] width 303 height 21
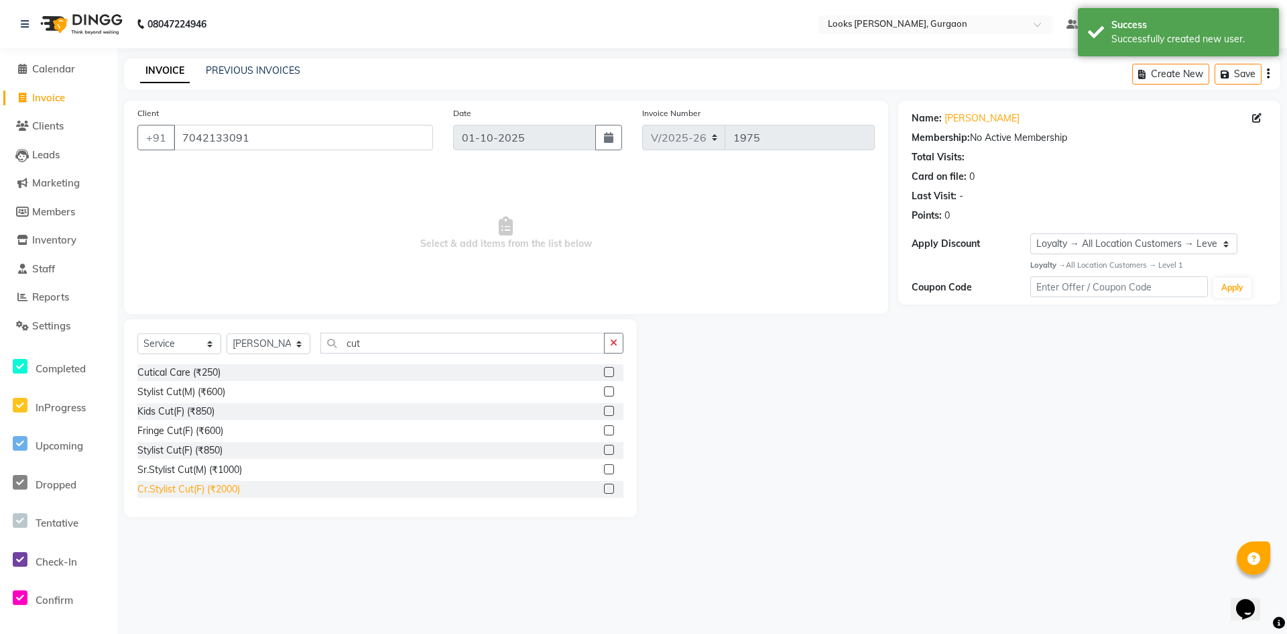
click at [170, 491] on div "Cr.Stylist Cut(F) (₹2000)" at bounding box center [188, 489] width 103 height 14
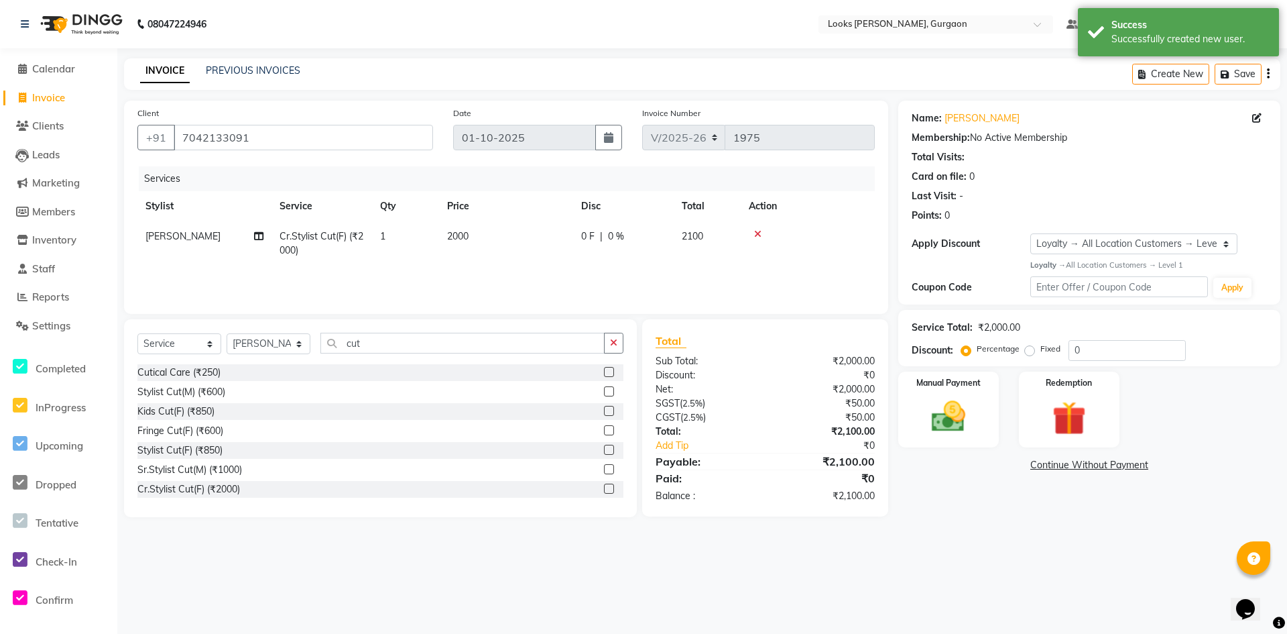
click at [483, 239] on td "2000" at bounding box center [506, 243] width 134 height 44
drag, startPoint x: 595, startPoint y: 242, endPoint x: 398, endPoint y: 247, distance: 197.9
click at [399, 247] on tr "[PERSON_NAME] [PERSON_NAME] Counter_Sales Deepak_pdct [PERSON_NAME] Manager Nat…" at bounding box center [506, 246] width 738 height 51
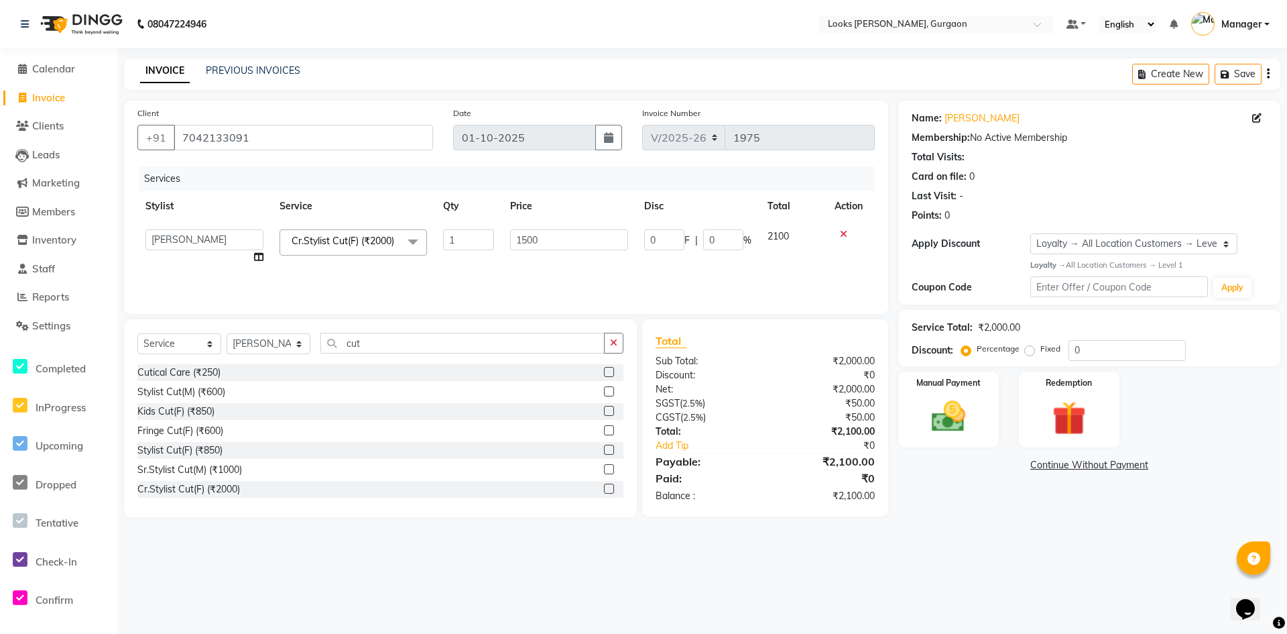
click at [1000, 553] on div "08047224946 Select Location × Looks Elan Miracle, Gurgaon Default Panel My Pane…" at bounding box center [643, 317] width 1287 height 634
click at [982, 413] on div "Manual Payment" at bounding box center [948, 409] width 105 height 79
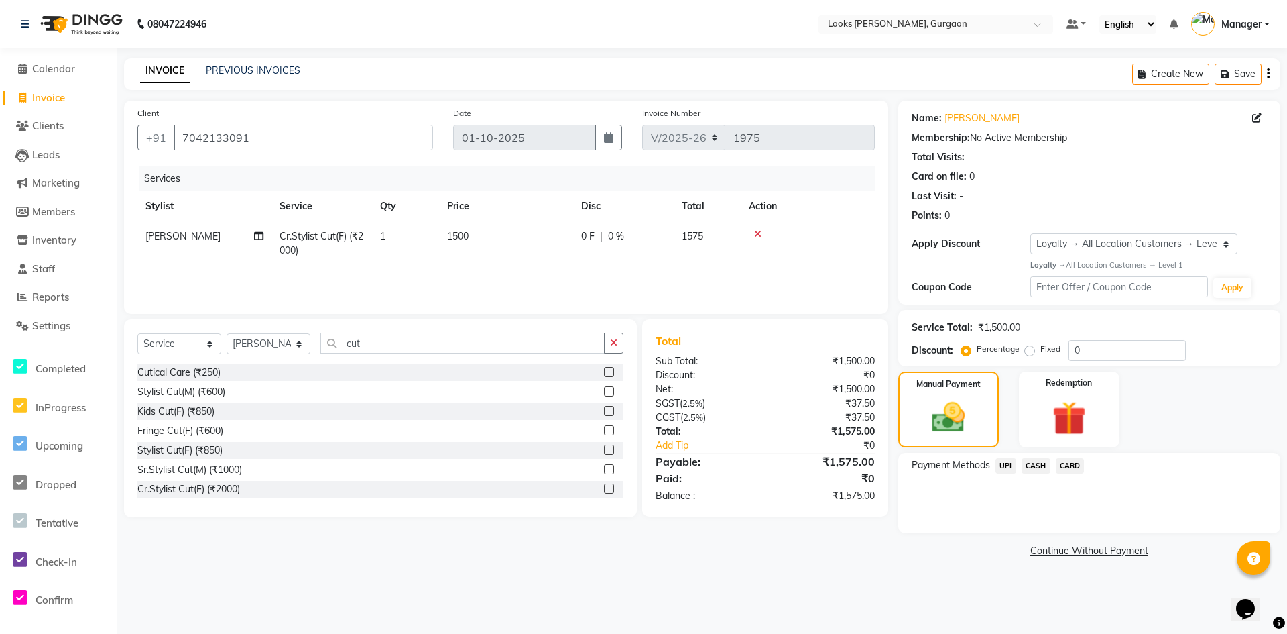
click at [1004, 467] on span "UPI" at bounding box center [1006, 465] width 21 height 15
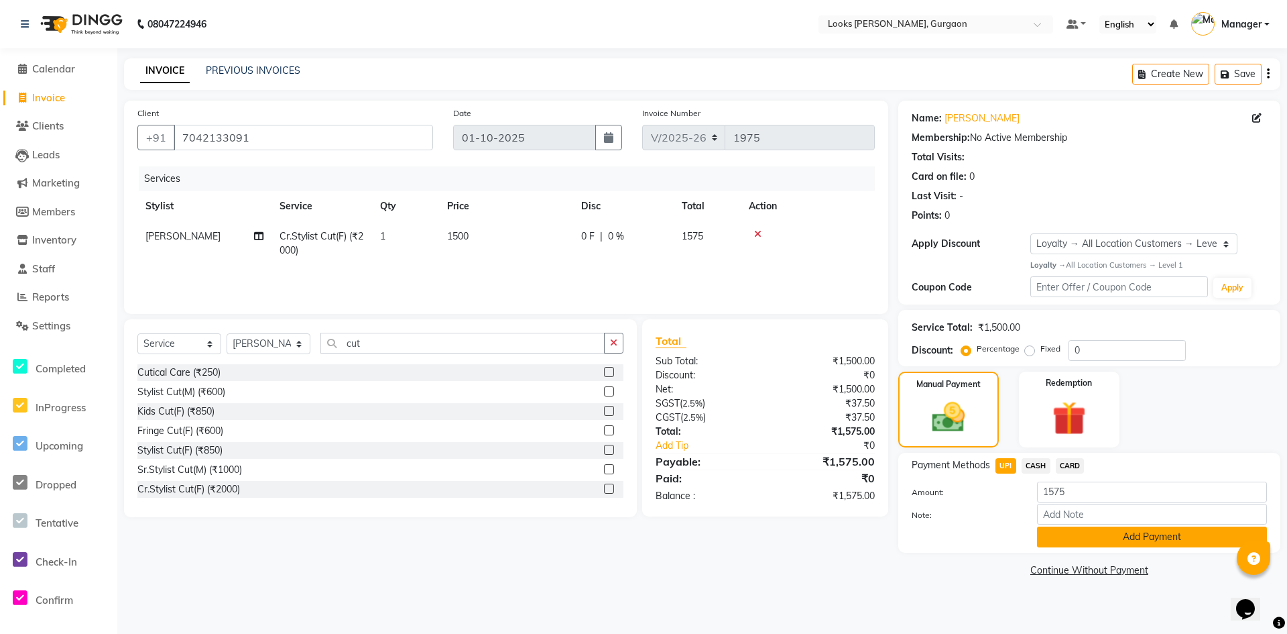
click at [1056, 531] on button "Add Payment" at bounding box center [1152, 536] width 230 height 21
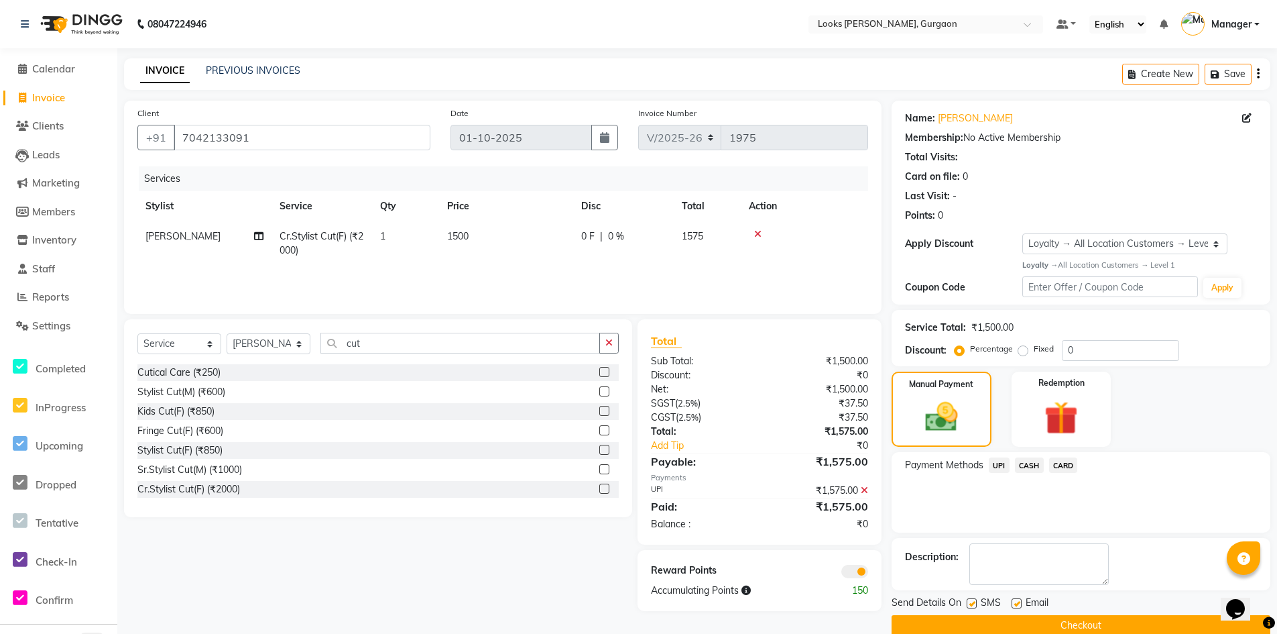
scroll to position [22, 0]
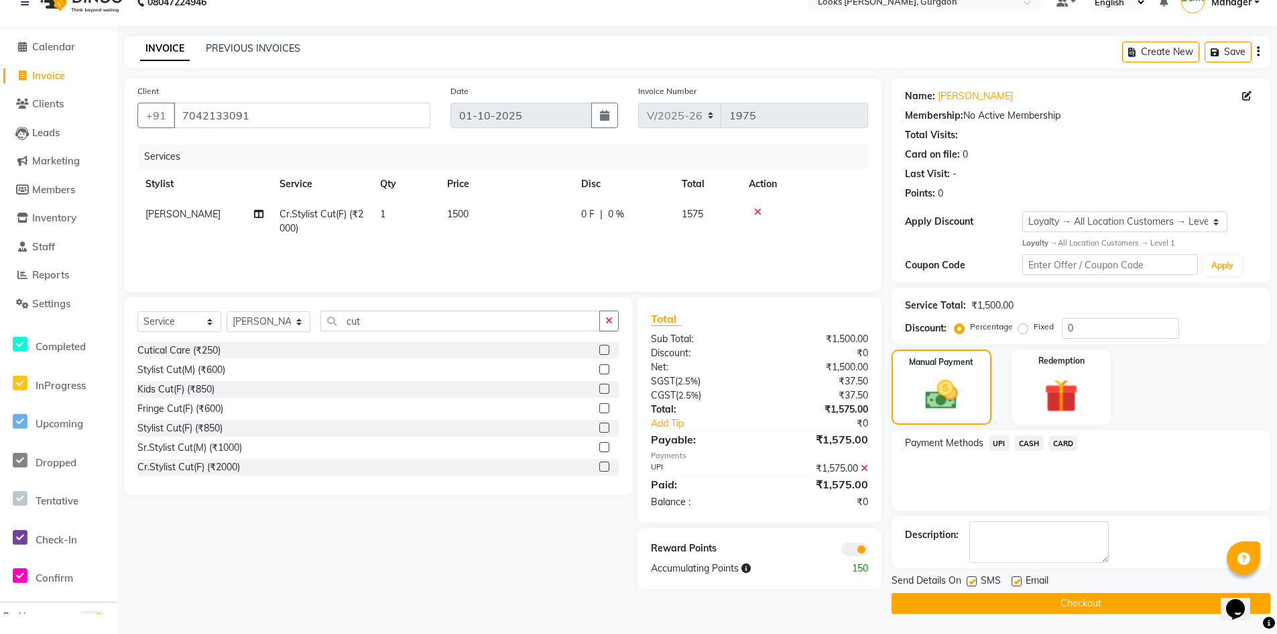
click at [1086, 608] on button "Checkout" at bounding box center [1081, 603] width 379 height 21
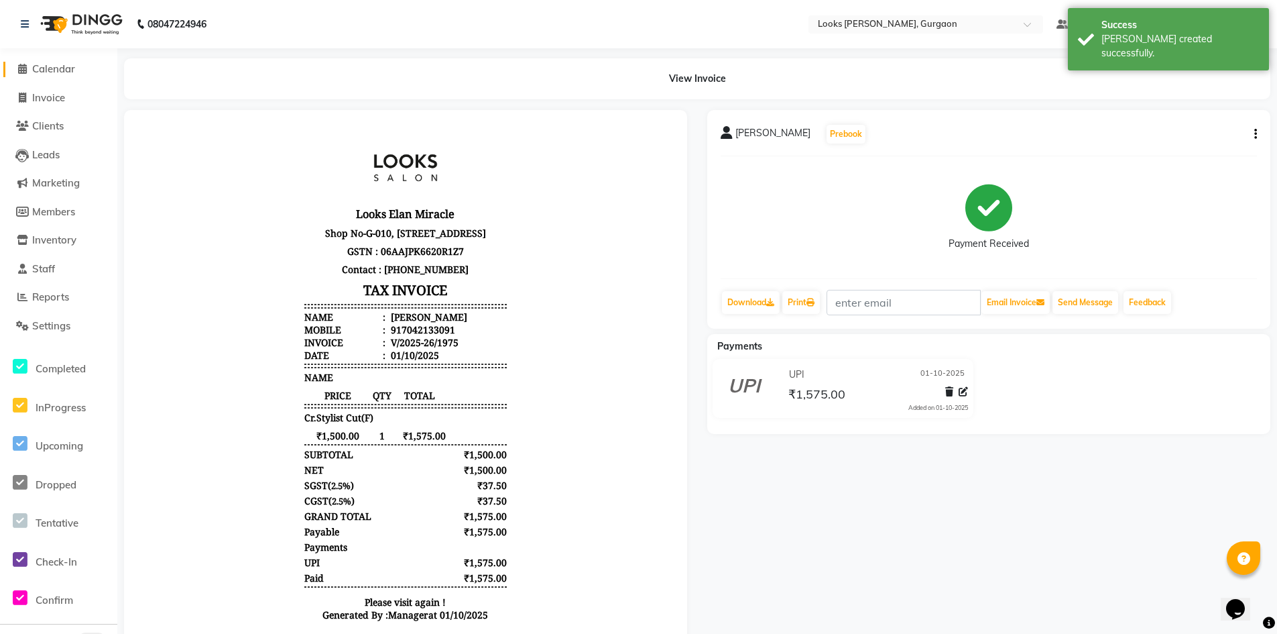
click at [53, 68] on span "Calendar" at bounding box center [53, 68] width 43 height 13
